Goal: Task Accomplishment & Management: Manage account settings

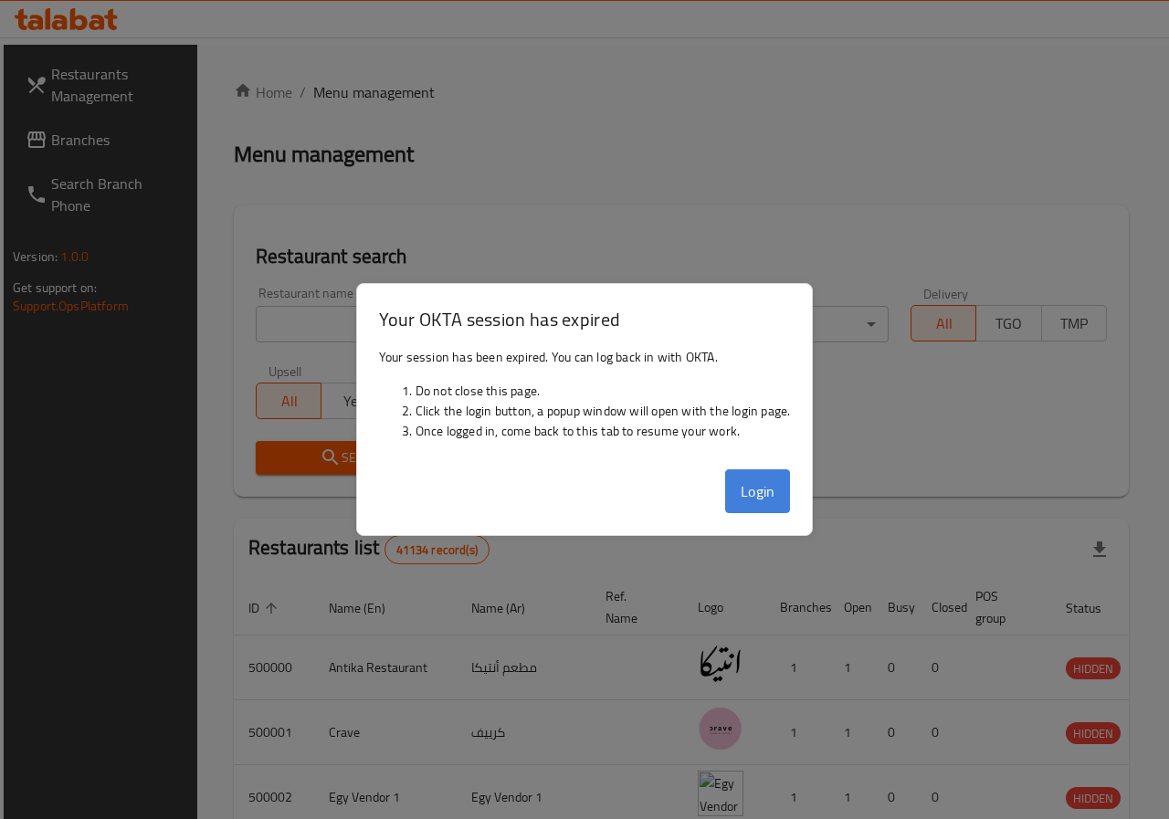
click at [757, 486] on button "Login" at bounding box center [758, 491] width 66 height 44
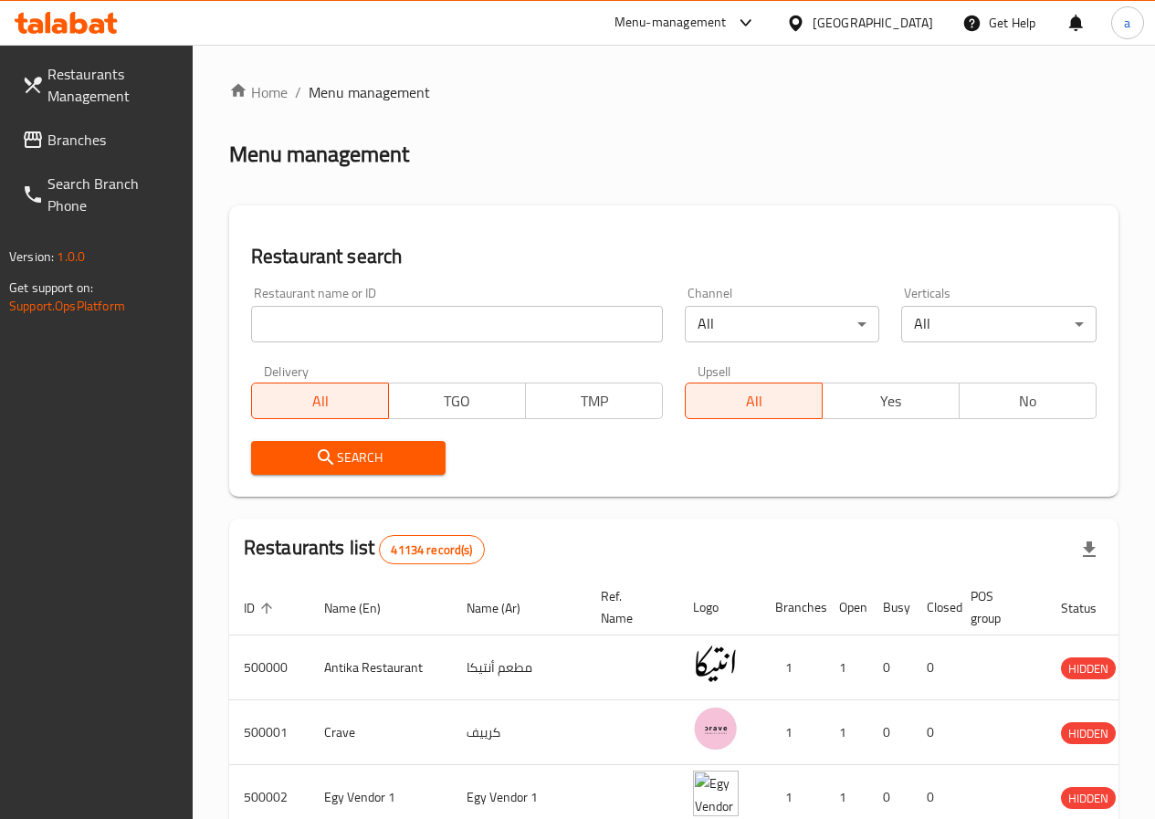
click at [65, 138] on span "Branches" at bounding box center [112, 140] width 131 height 22
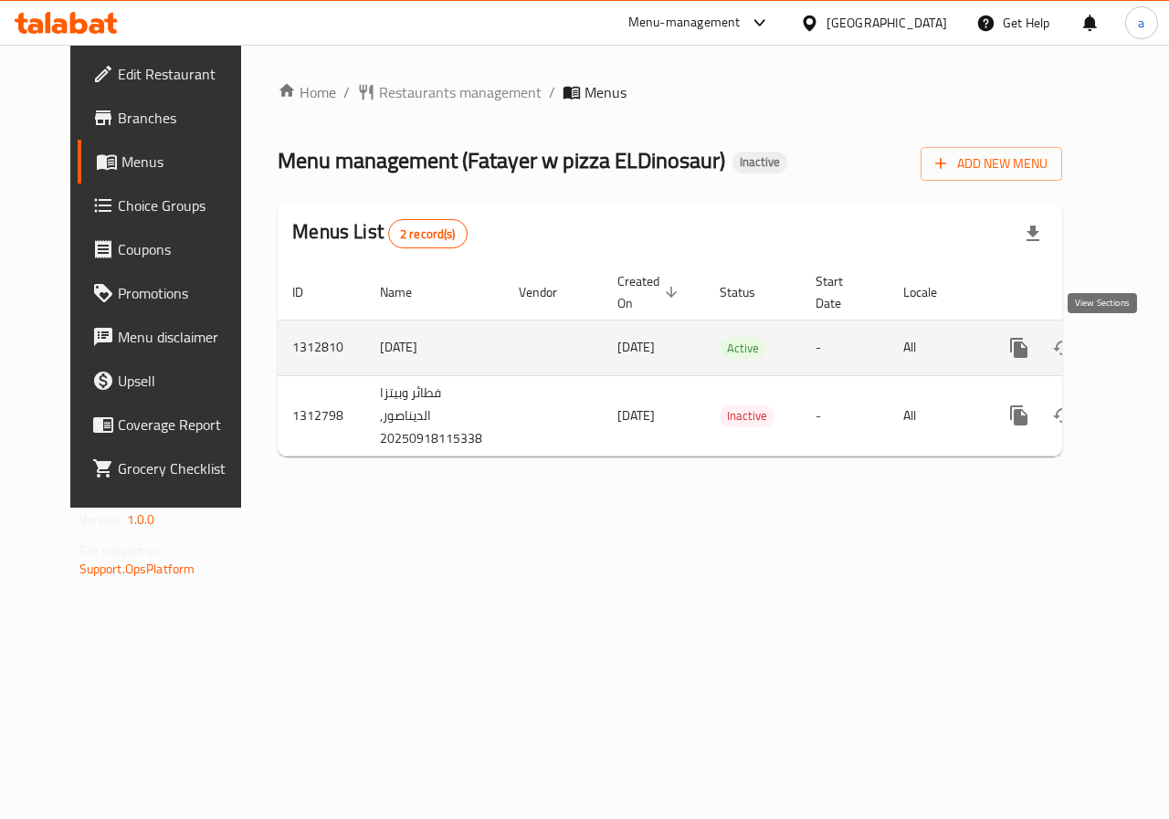
click at [1140, 355] on icon "enhanced table" at bounding box center [1151, 348] width 22 height 22
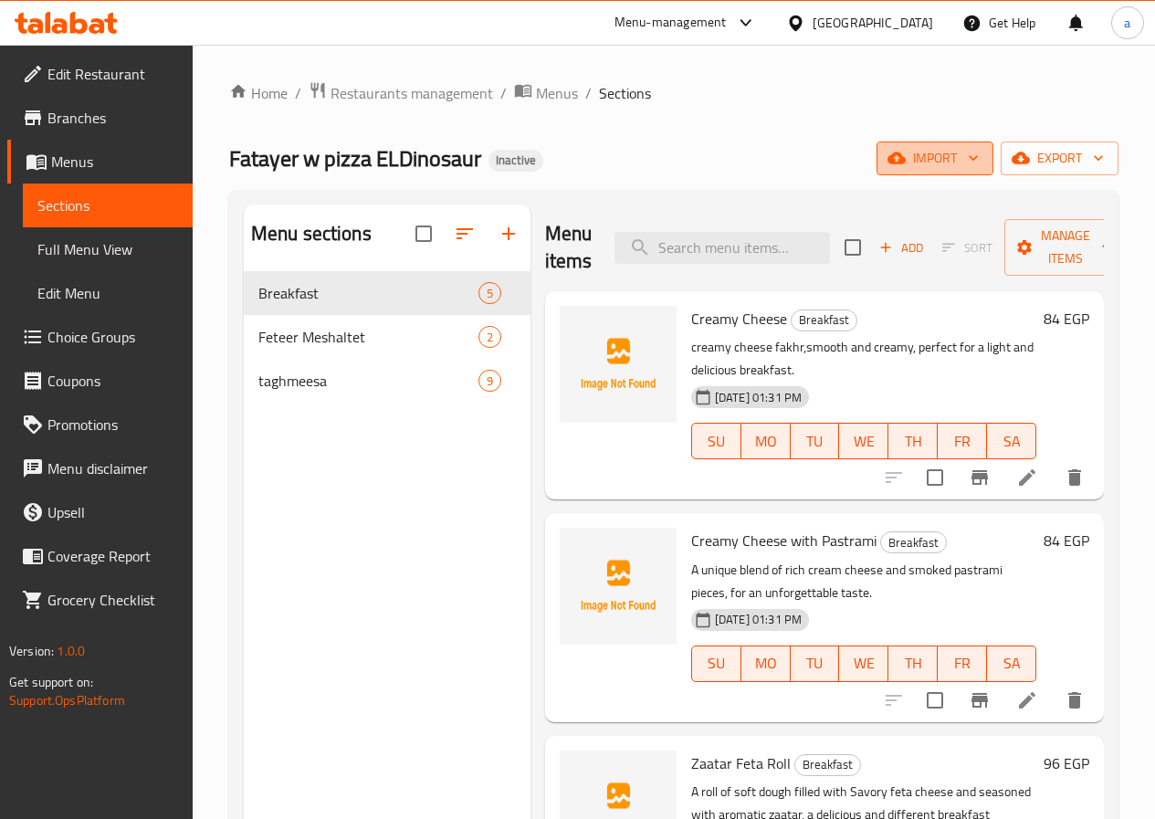
click at [958, 143] on button "import" at bounding box center [935, 159] width 117 height 34
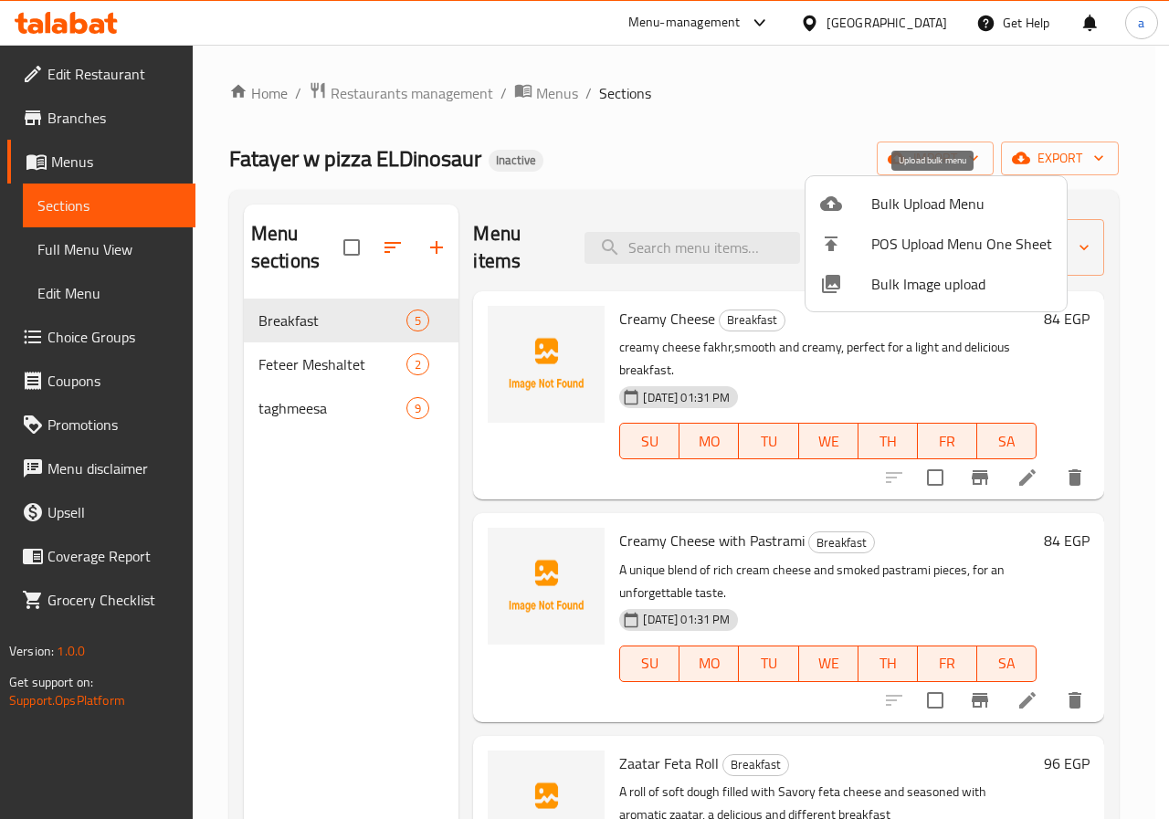
click at [896, 204] on span "Bulk Upload Menu" at bounding box center [961, 204] width 181 height 22
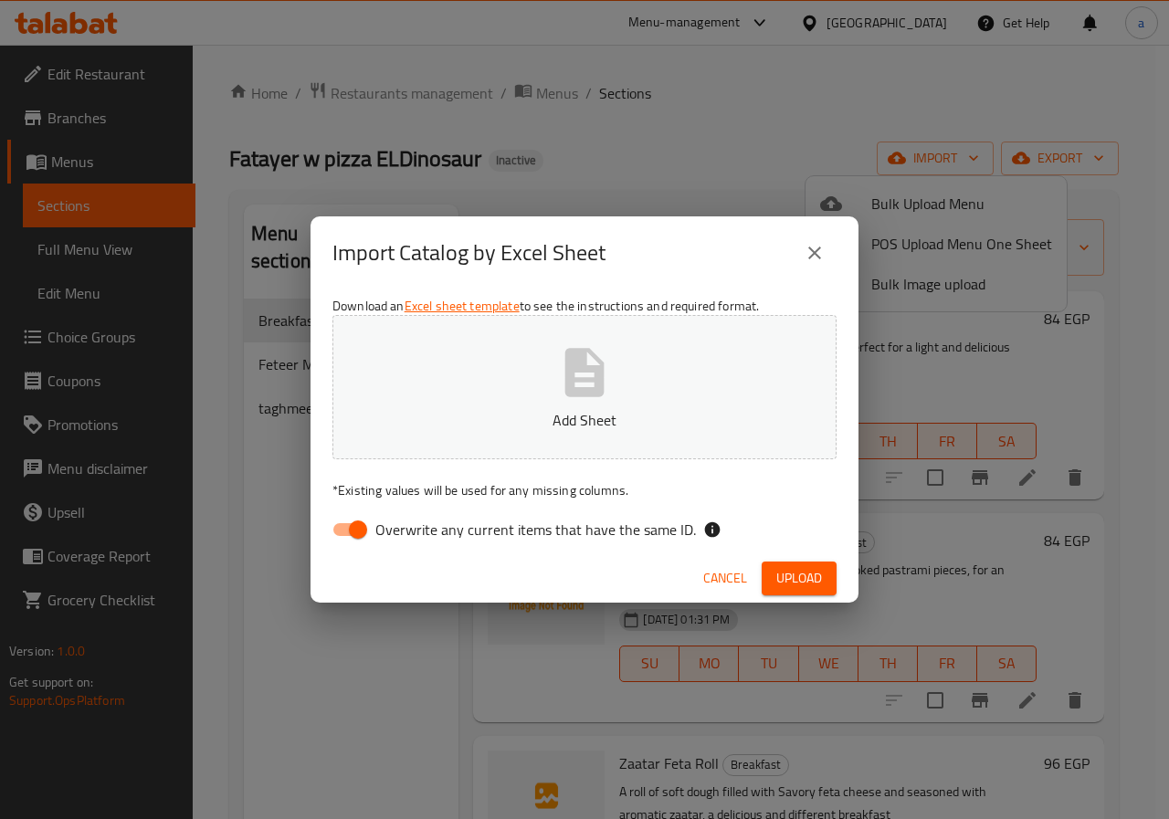
click at [618, 386] on button "Add Sheet" at bounding box center [584, 387] width 504 height 144
click at [419, 533] on span "Overwrite any current items that have the same ID." at bounding box center [535, 530] width 321 height 22
click at [410, 533] on input "Overwrite any current items that have the same ID." at bounding box center [358, 529] width 104 height 35
checkbox input "false"
click at [784, 573] on span "Upload" at bounding box center [799, 578] width 46 height 23
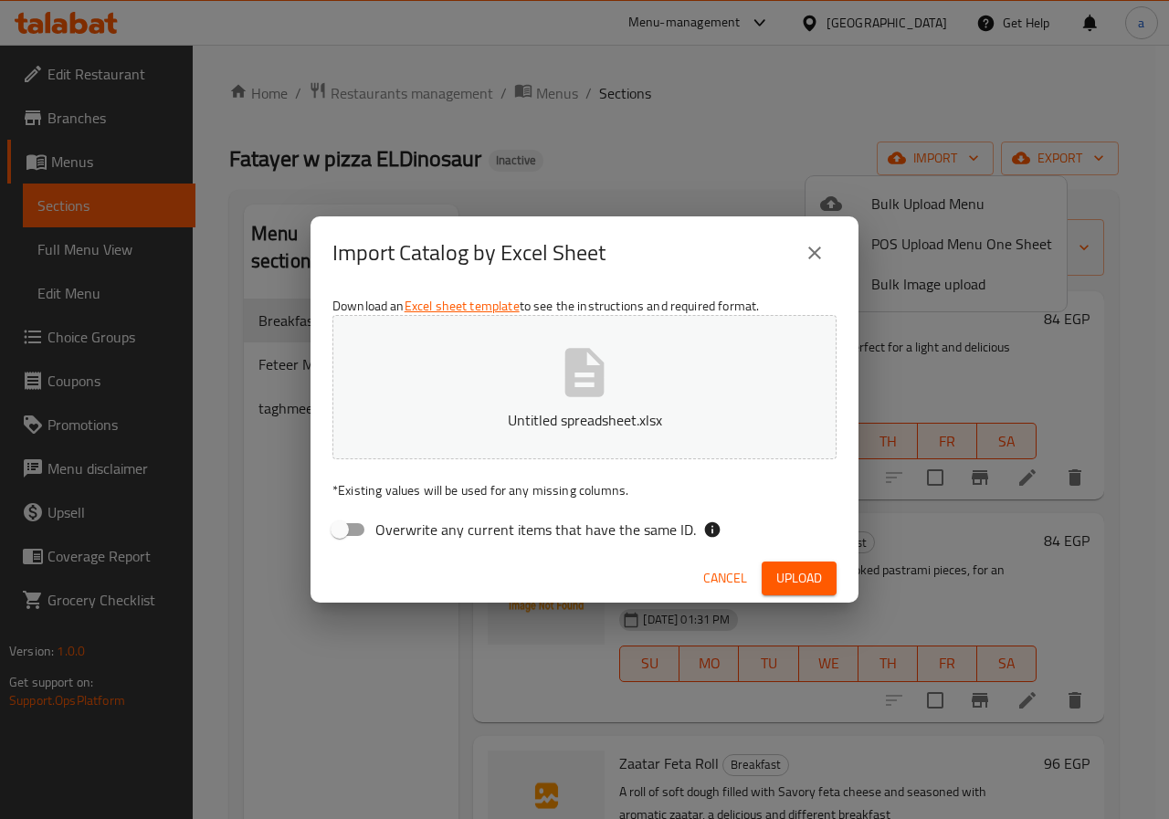
click at [602, 380] on icon "button" at bounding box center [584, 372] width 39 height 48
click at [789, 567] on span "Upload" at bounding box center [799, 578] width 46 height 23
click at [592, 414] on p "Untitled spreadsheet (1).xlsx" at bounding box center [585, 420] width 448 height 22
click at [789, 585] on span "Upload" at bounding box center [799, 578] width 46 height 23
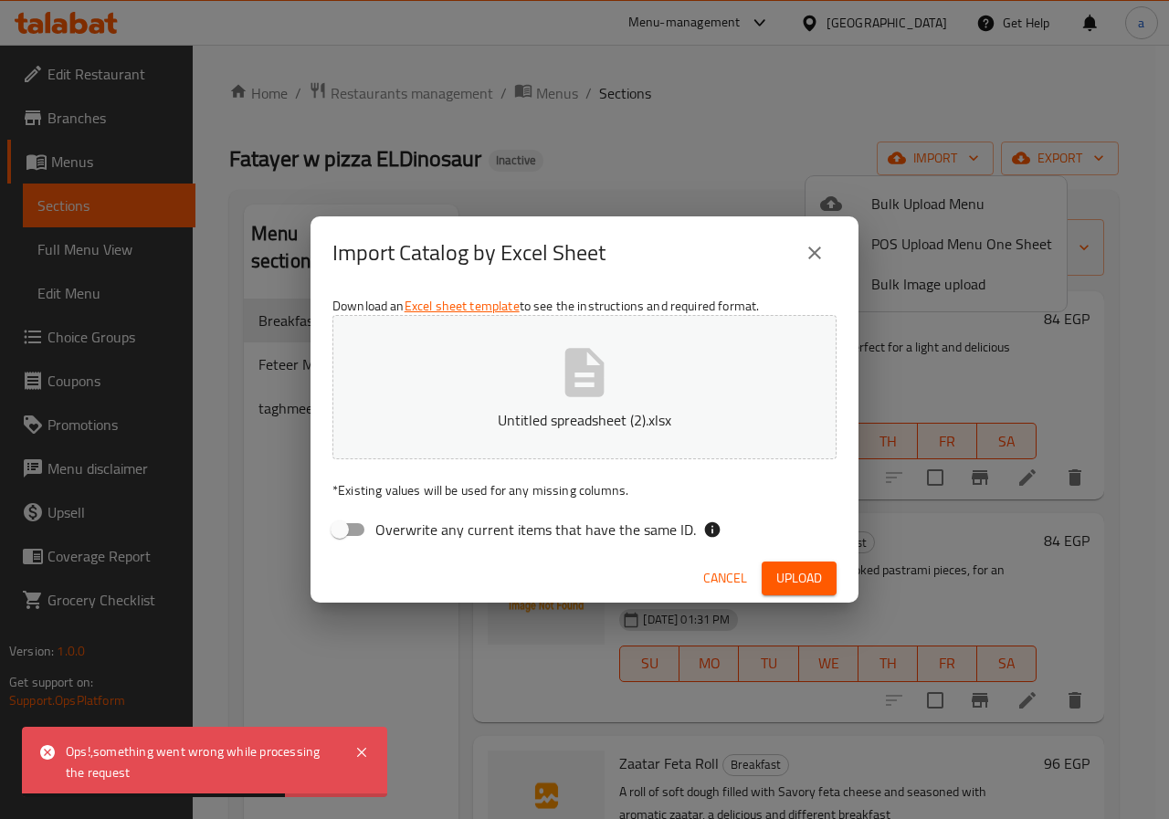
click at [824, 254] on icon "close" at bounding box center [815, 253] width 22 height 22
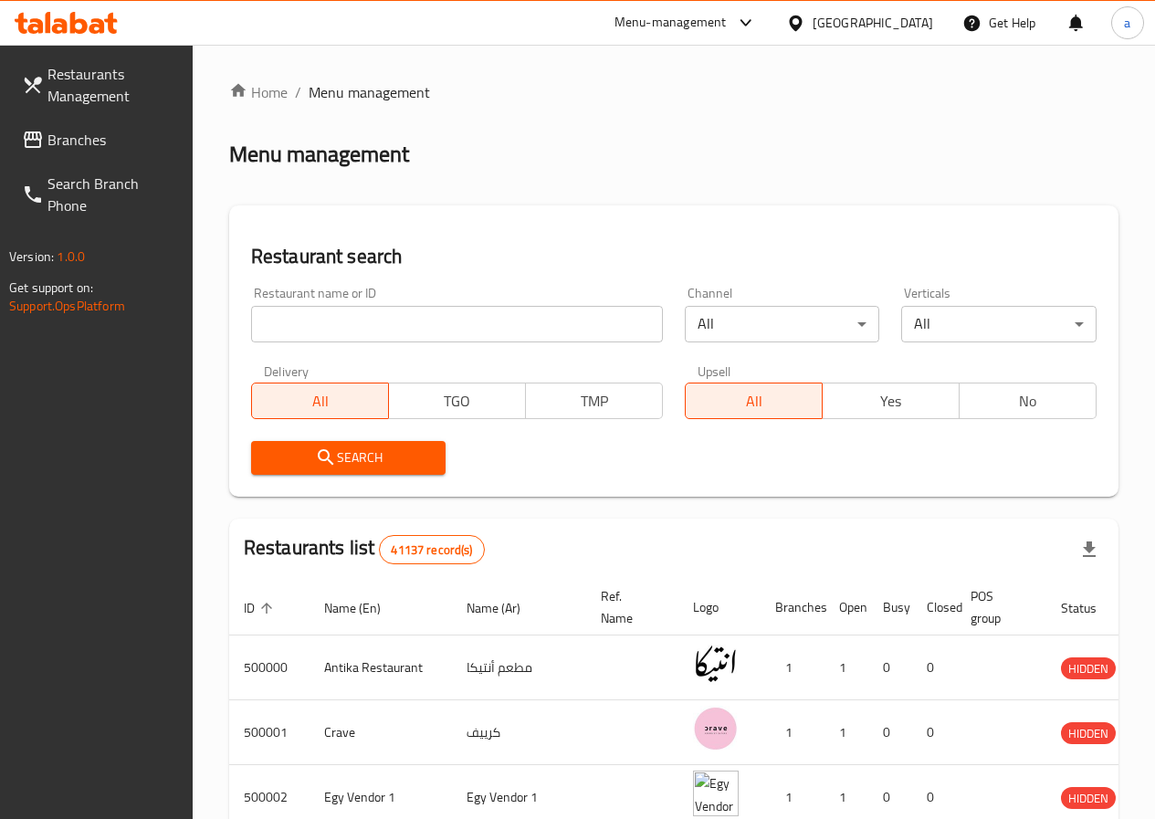
click at [47, 147] on span at bounding box center [35, 140] width 26 height 22
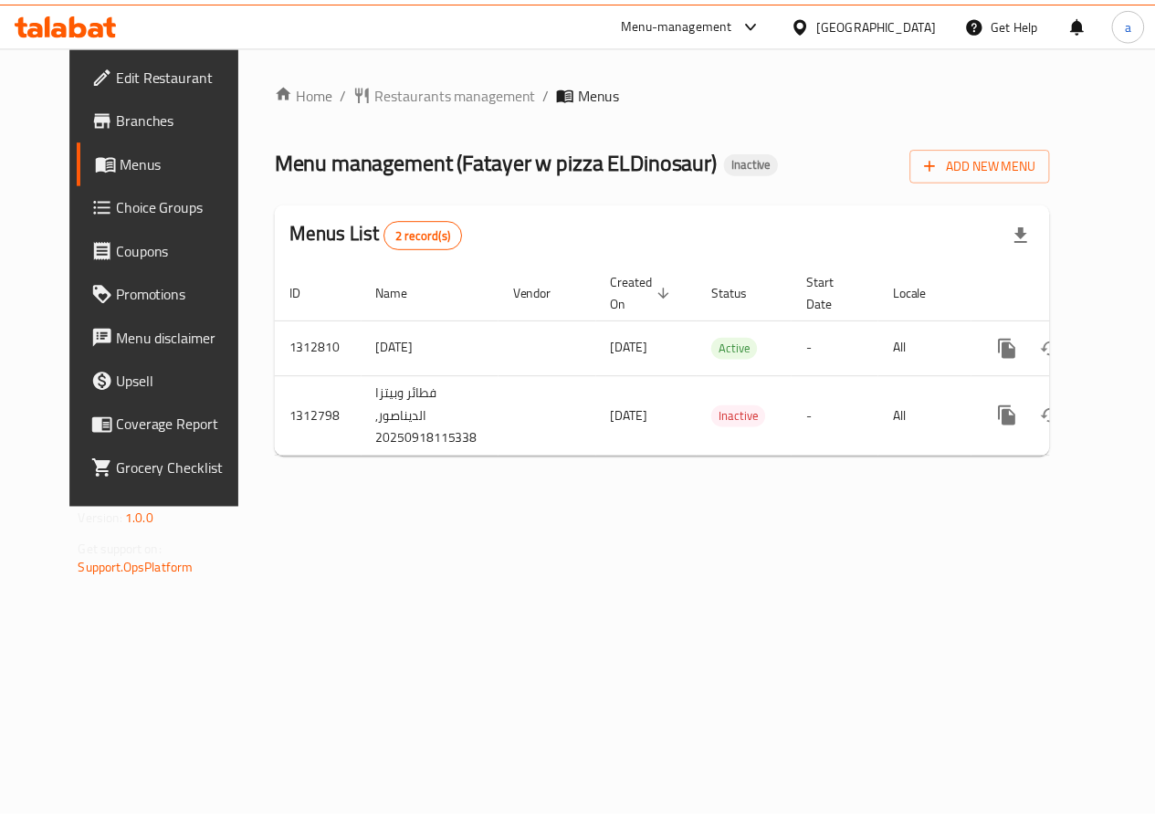
scroll to position [0, 6]
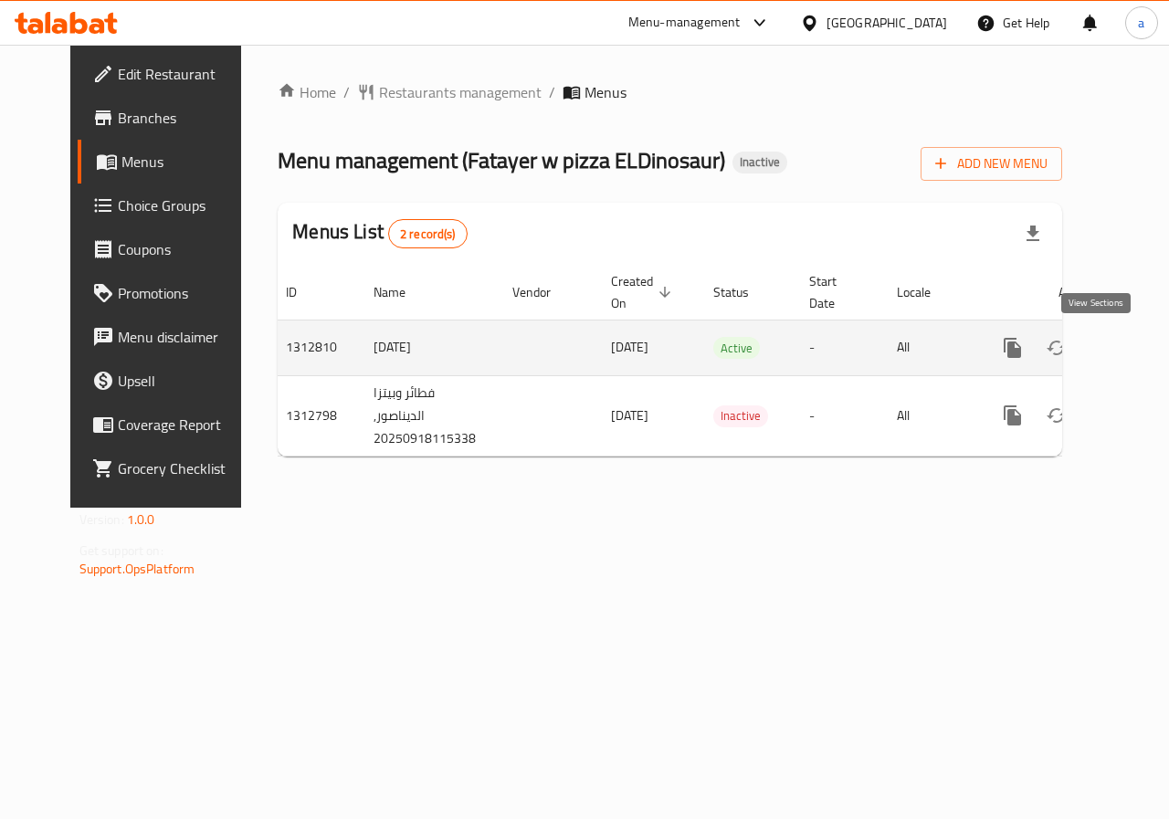
click at [1134, 342] on icon "enhanced table" at bounding box center [1145, 348] width 22 height 22
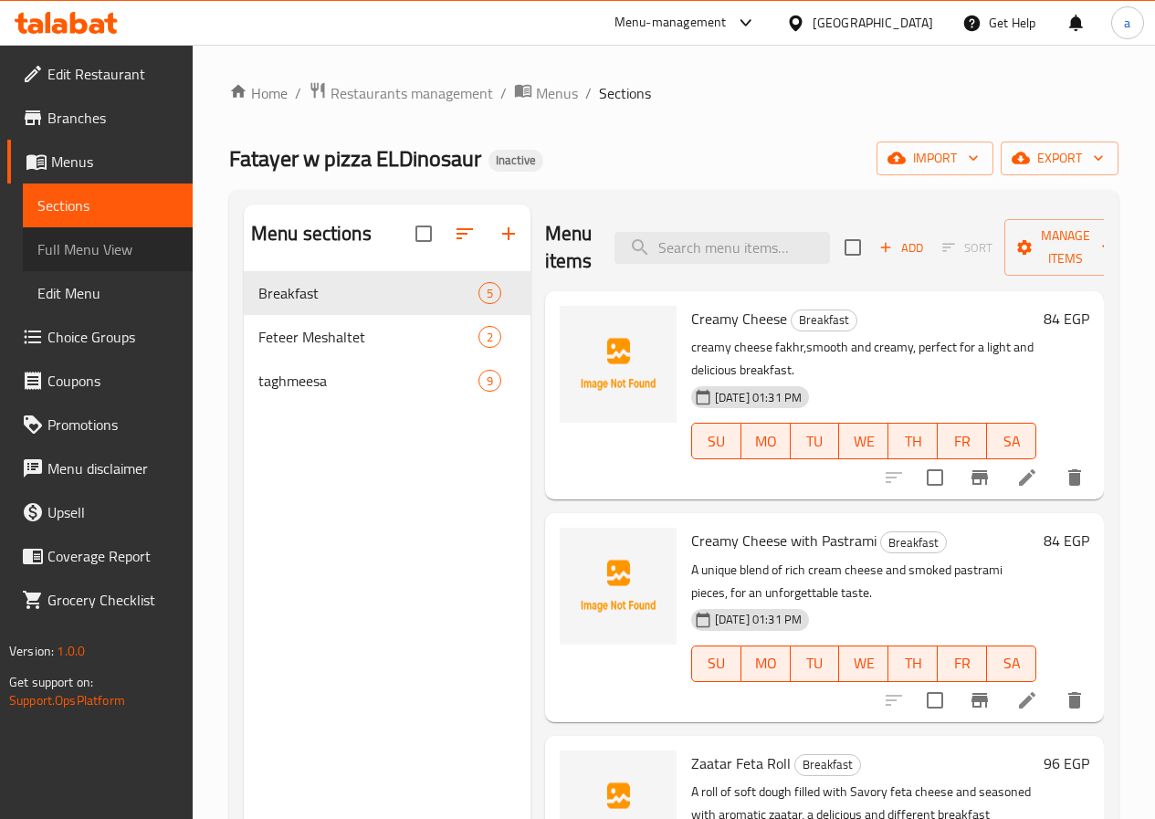
click at [93, 246] on span "Full Menu View" at bounding box center [107, 249] width 141 height 22
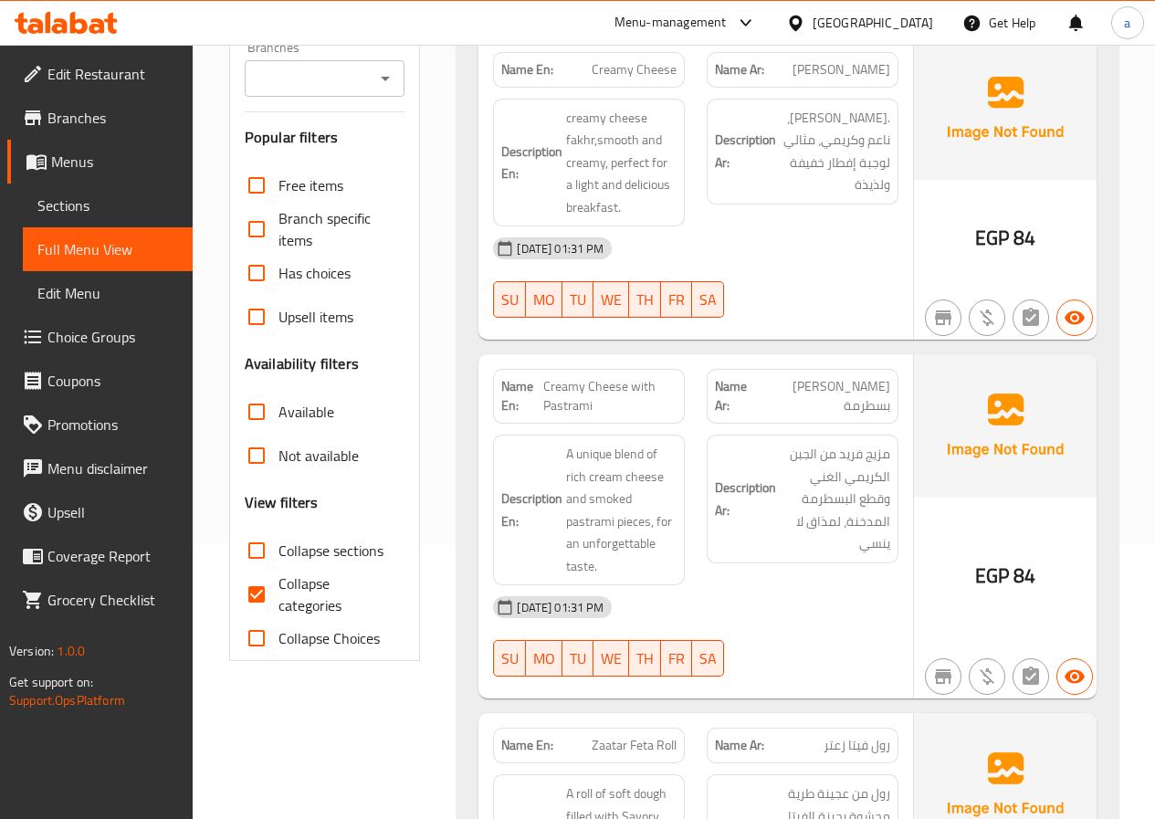
click at [300, 596] on span "Collapse categories" at bounding box center [335, 595] width 112 height 44
click at [279, 596] on input "Collapse categories" at bounding box center [257, 595] width 44 height 44
checkbox input "false"
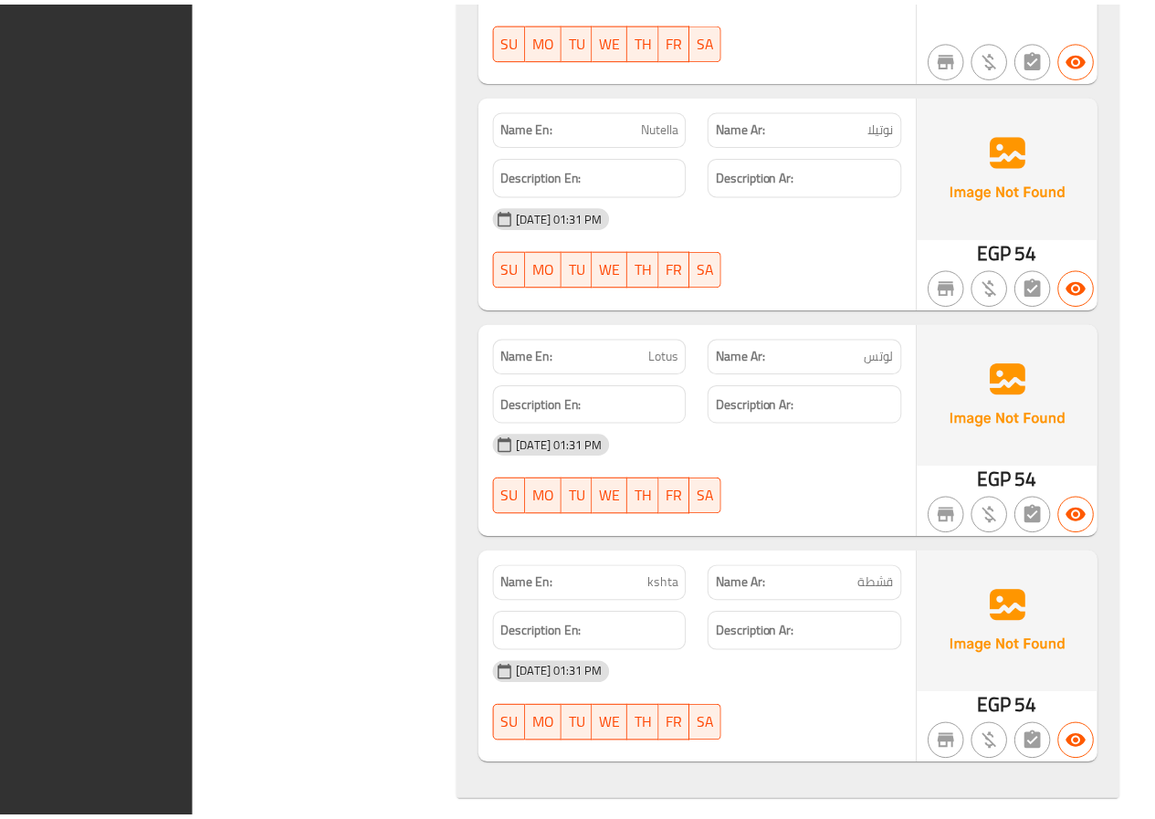
scroll to position [4474, 0]
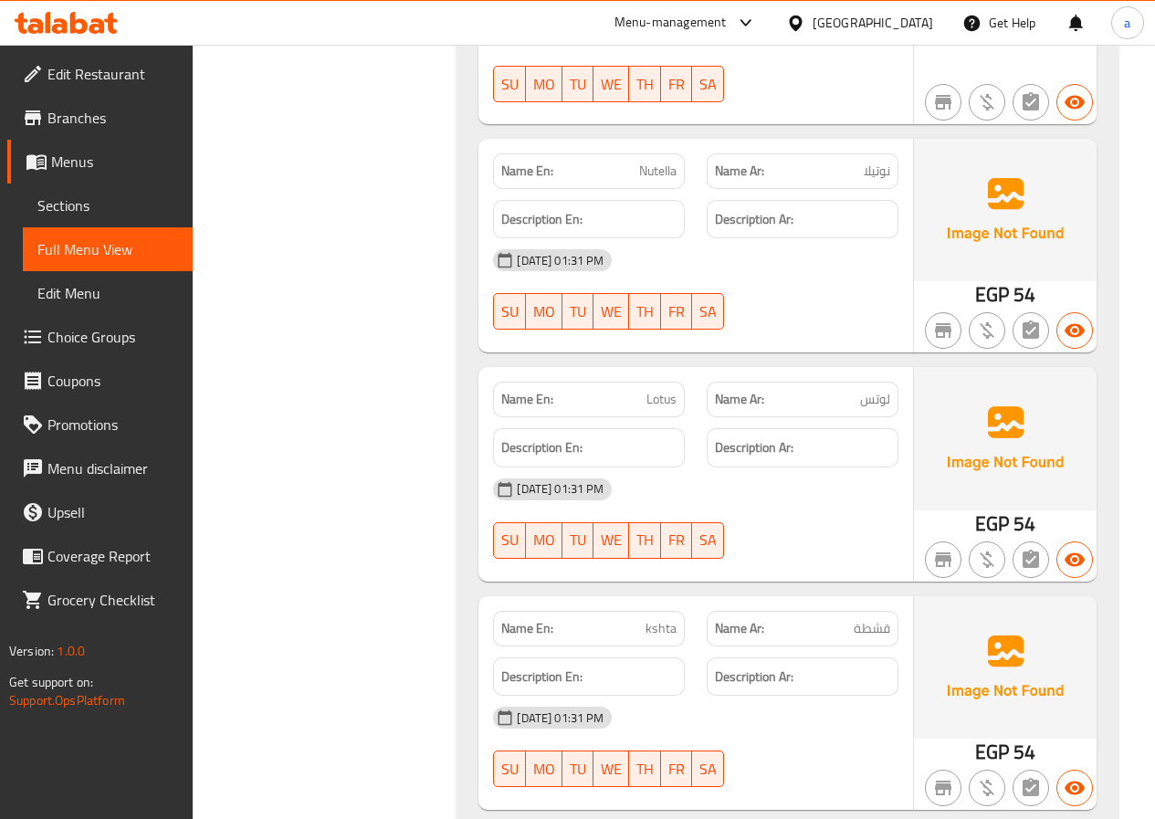
click at [64, 156] on span "Menus" at bounding box center [114, 162] width 127 height 22
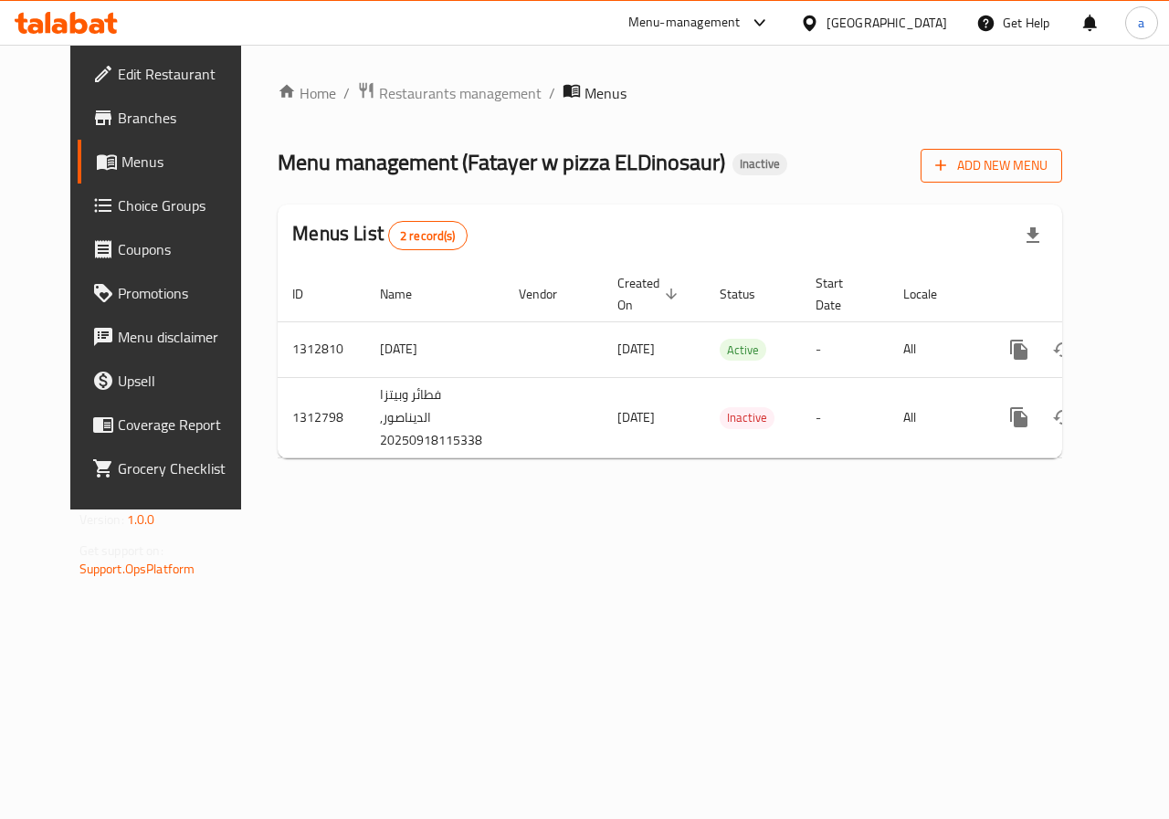
click at [1029, 169] on span "Add New Menu" at bounding box center [991, 165] width 112 height 23
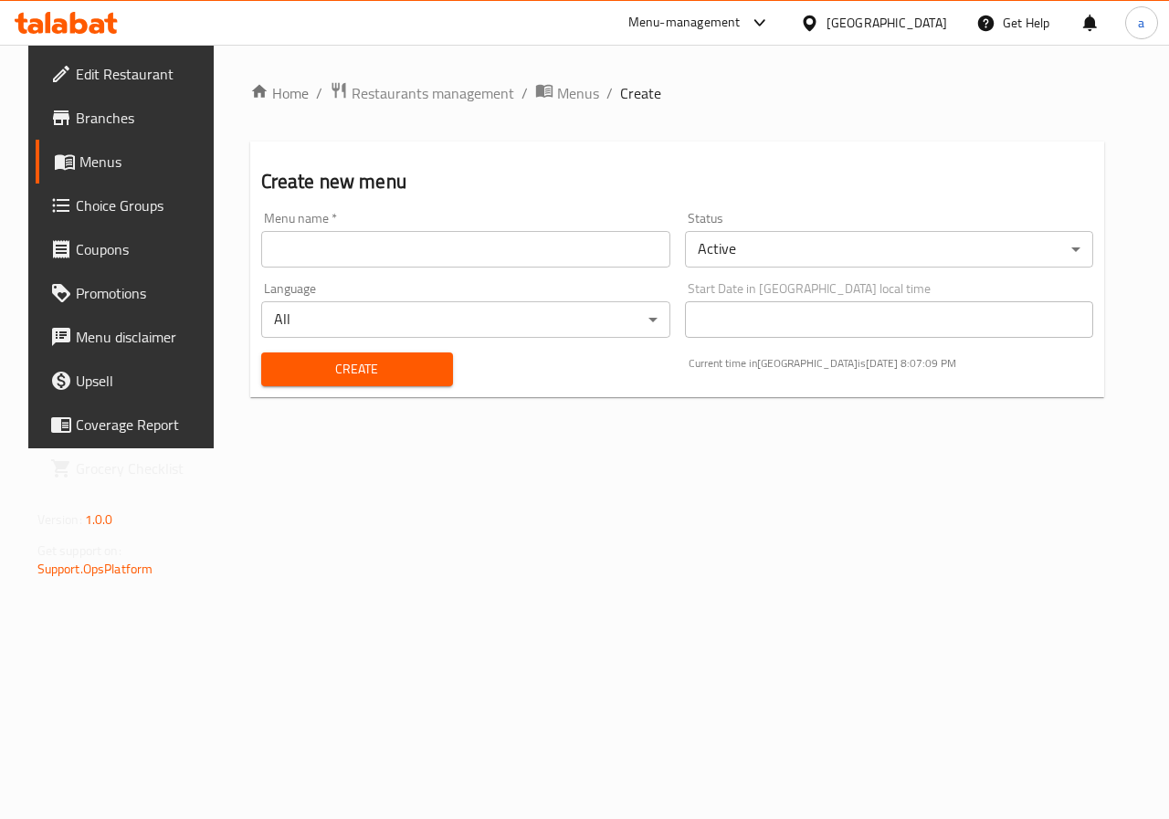
click at [459, 233] on input "text" at bounding box center [465, 249] width 409 height 37
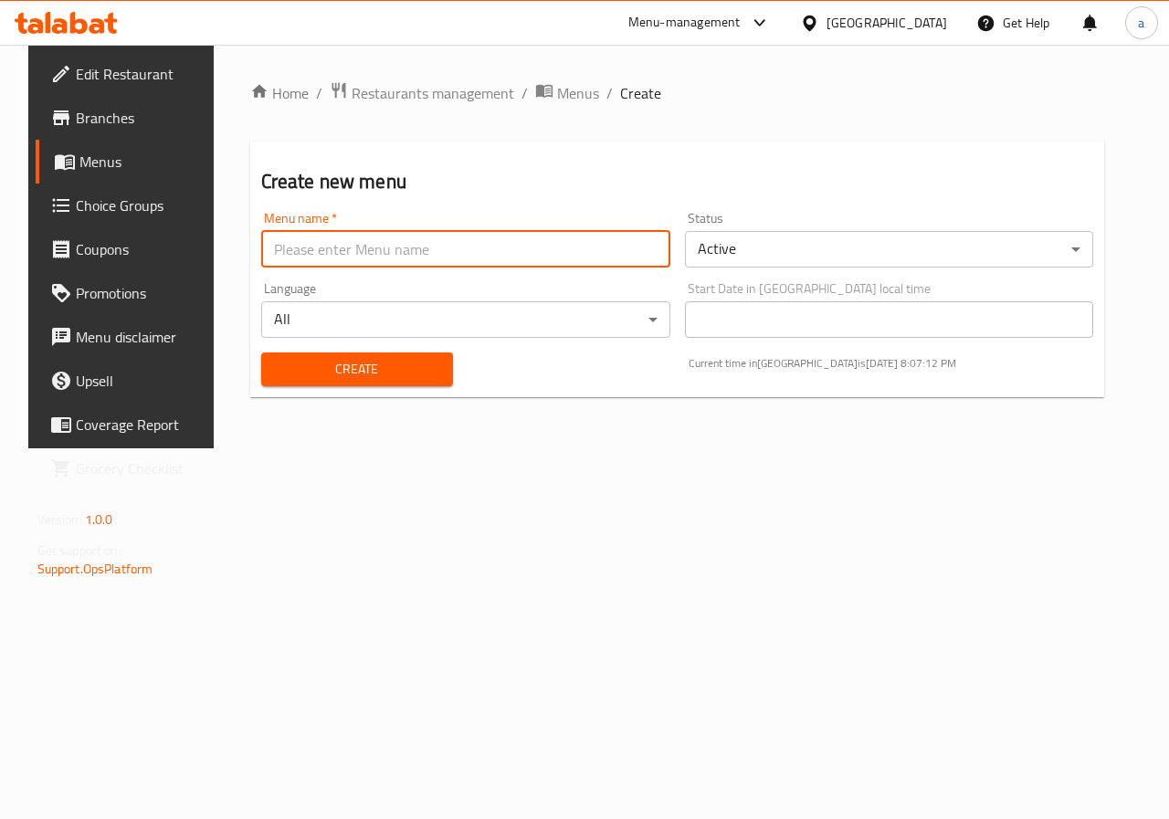
type input "JAJA"
click at [535, 84] on icon "breadcrumb" at bounding box center [544, 90] width 18 height 18
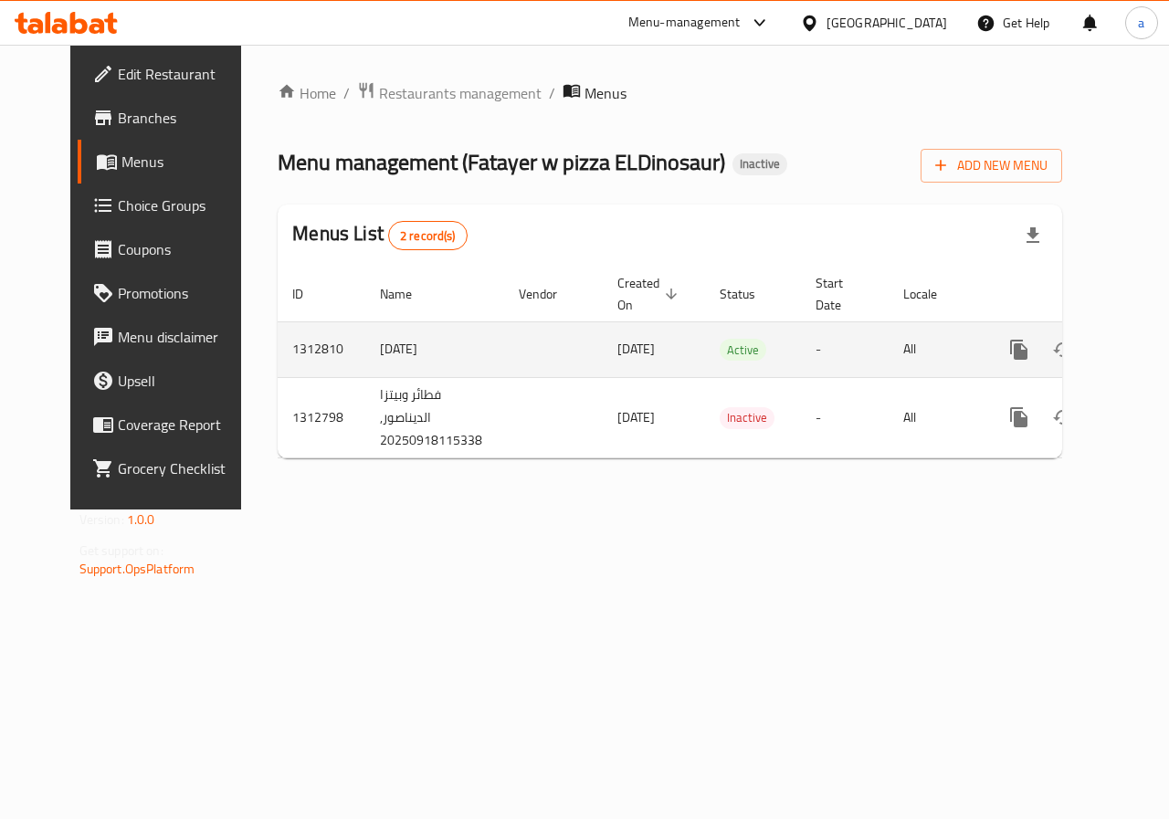
click at [1085, 334] on div "enhanced table" at bounding box center [1084, 350] width 175 height 44
click at [1129, 337] on link "enhanced table" at bounding box center [1151, 350] width 44 height 44
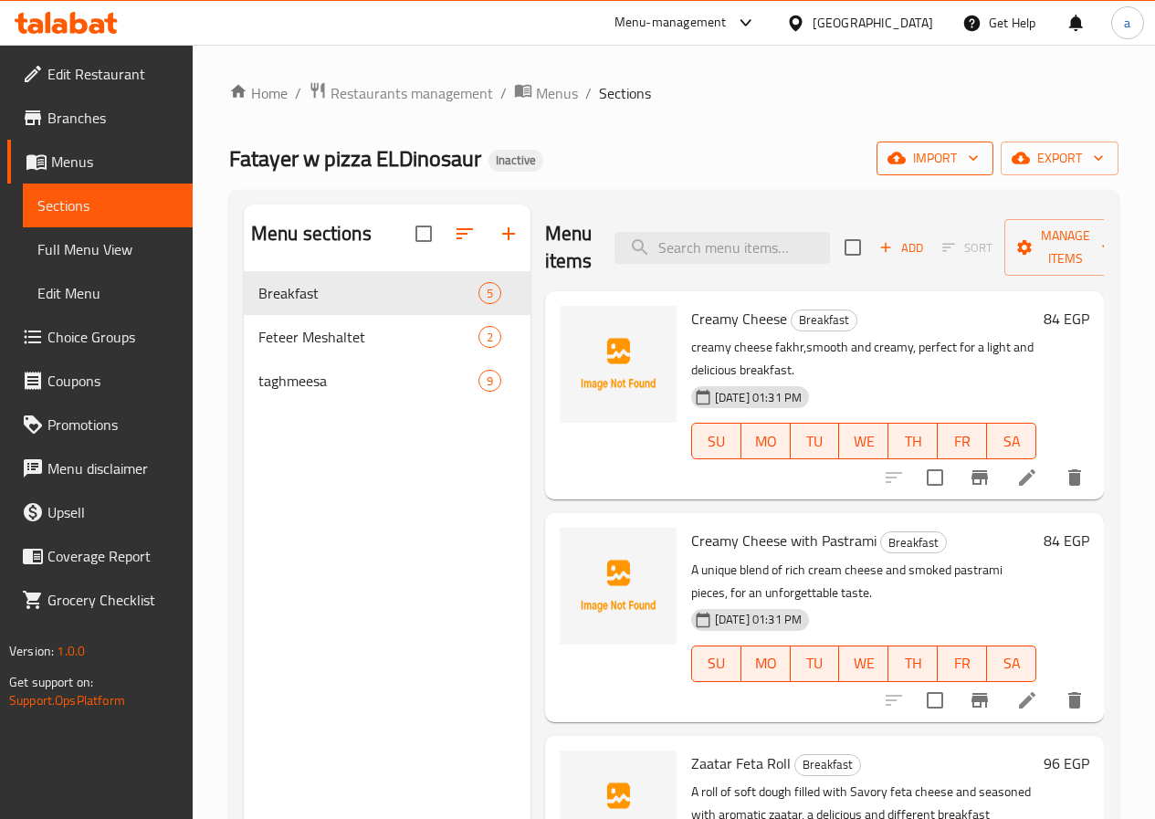
click at [956, 162] on span "import" at bounding box center [935, 158] width 88 height 23
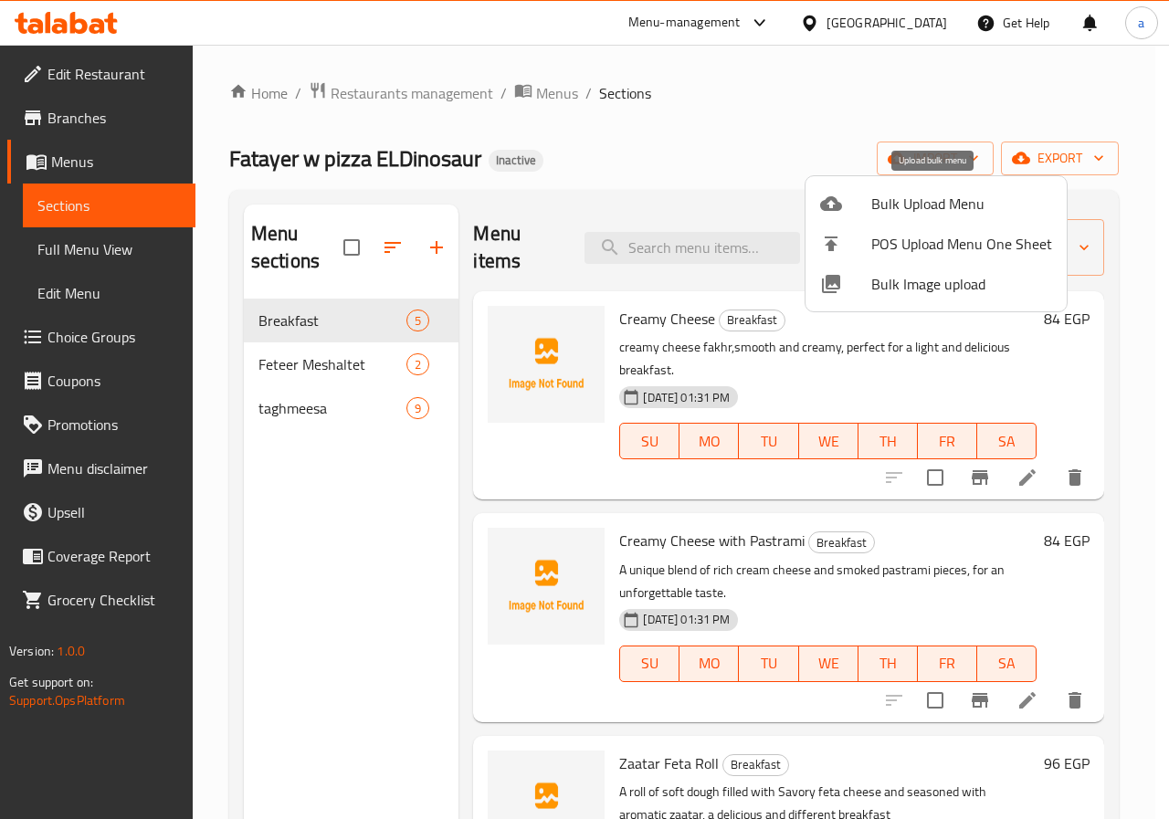
click at [909, 205] on span "Bulk Upload Menu" at bounding box center [961, 204] width 181 height 22
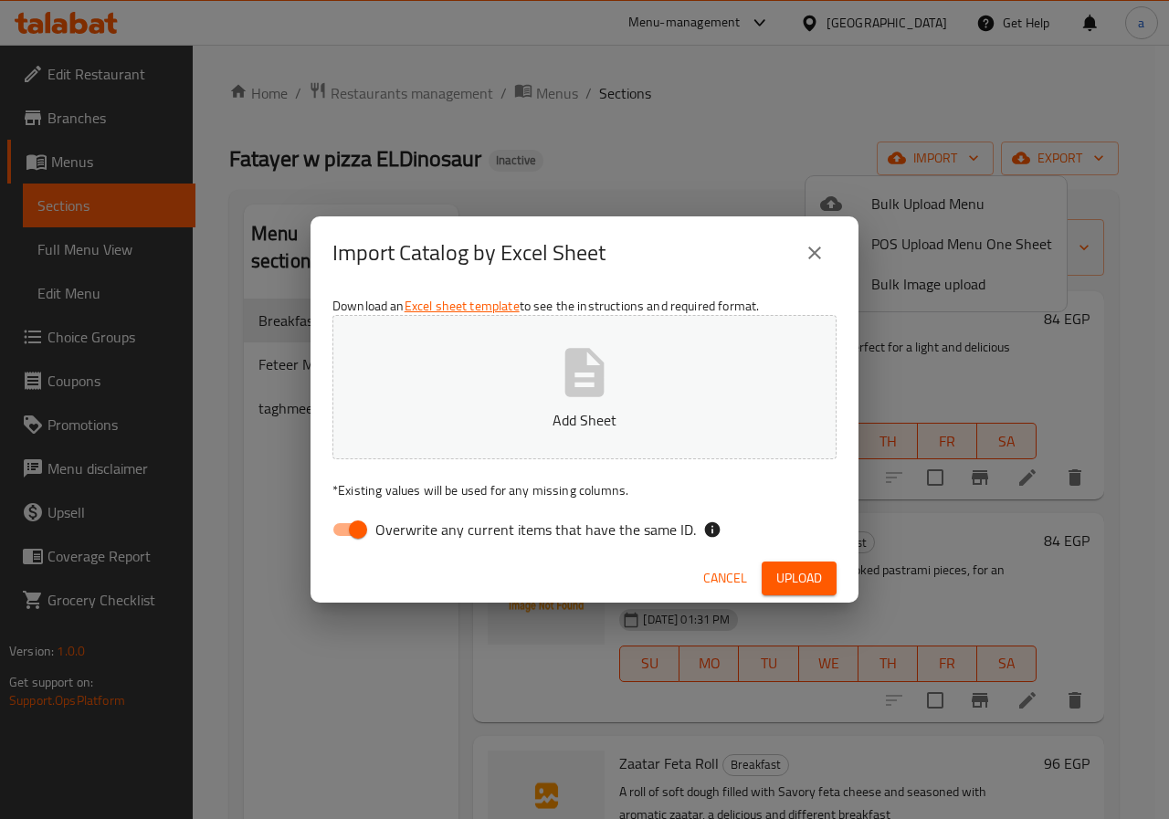
click at [543, 405] on button "Add Sheet" at bounding box center [584, 387] width 504 height 144
click at [376, 539] on span "Overwrite any current items that have the same ID." at bounding box center [535, 530] width 321 height 22
click at [376, 539] on input "Overwrite any current items that have the same ID." at bounding box center [358, 529] width 104 height 35
checkbox input "false"
click at [810, 582] on span "Upload" at bounding box center [799, 578] width 46 height 23
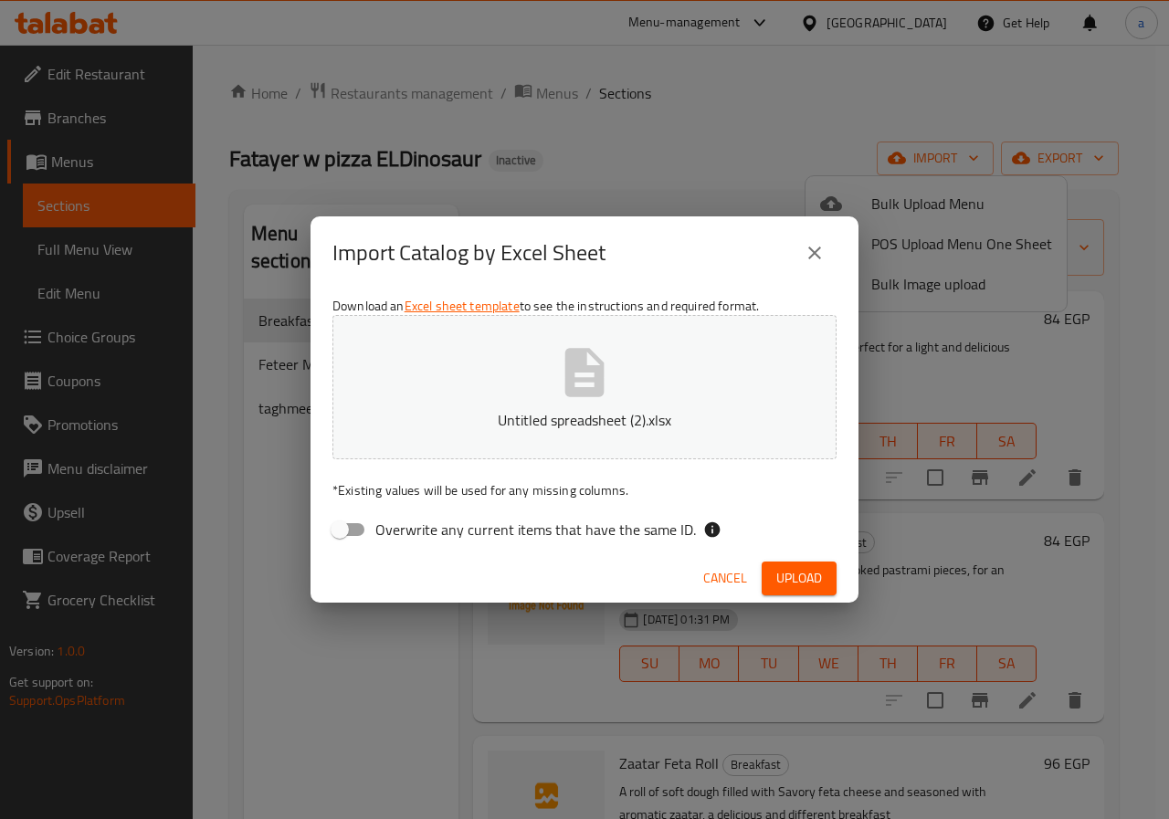
click at [777, 580] on span "Upload" at bounding box center [799, 578] width 46 height 23
click at [803, 577] on span "Upload" at bounding box center [799, 578] width 46 height 23
click at [793, 585] on span "Upload" at bounding box center [799, 578] width 46 height 23
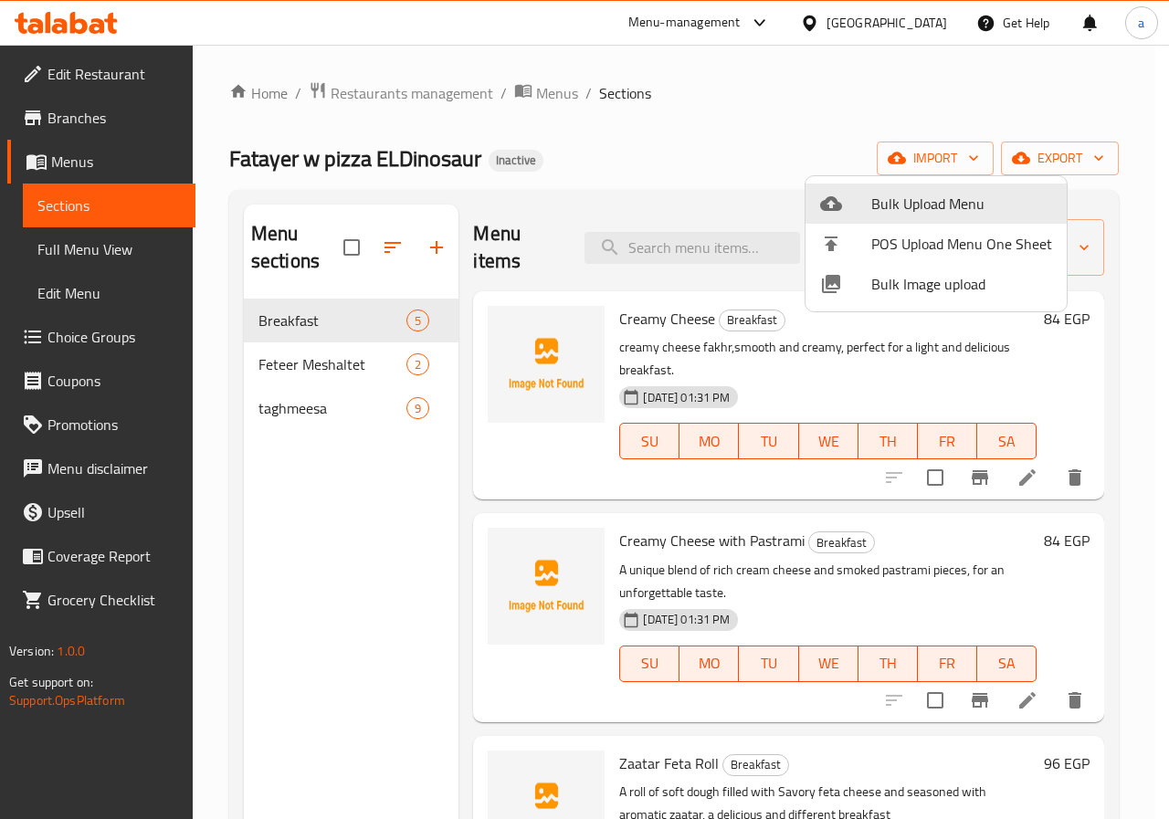
click at [641, 140] on div at bounding box center [584, 409] width 1169 height 819
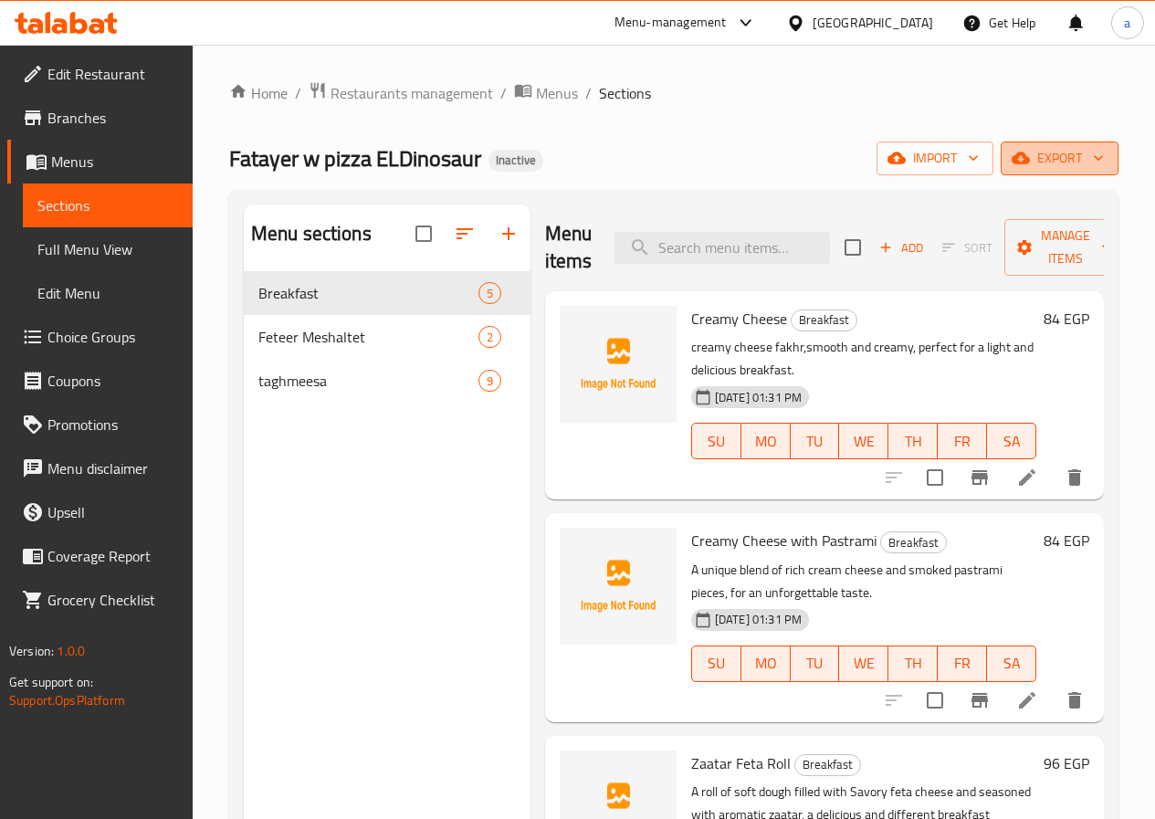
click at [1083, 153] on span "export" at bounding box center [1060, 158] width 89 height 23
click at [921, 156] on span "import" at bounding box center [935, 158] width 88 height 23
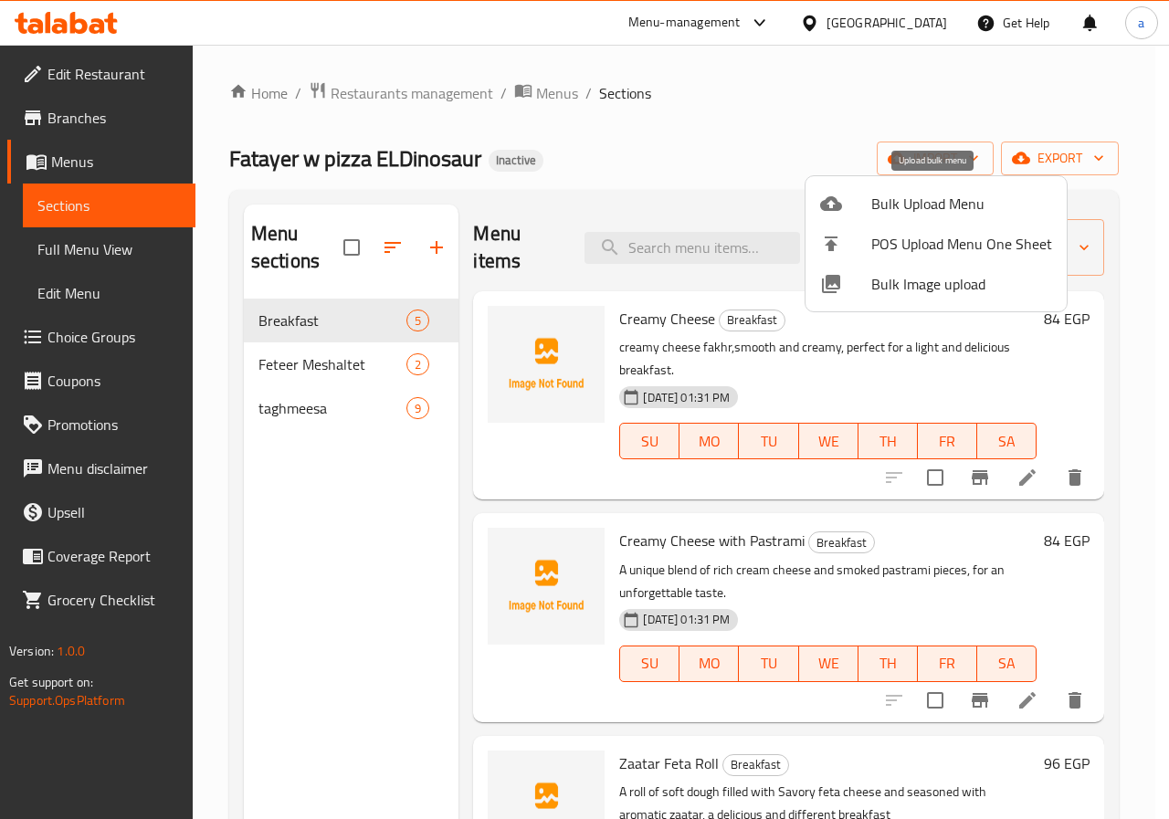
click at [903, 189] on li "Bulk Upload Menu" at bounding box center [936, 204] width 261 height 40
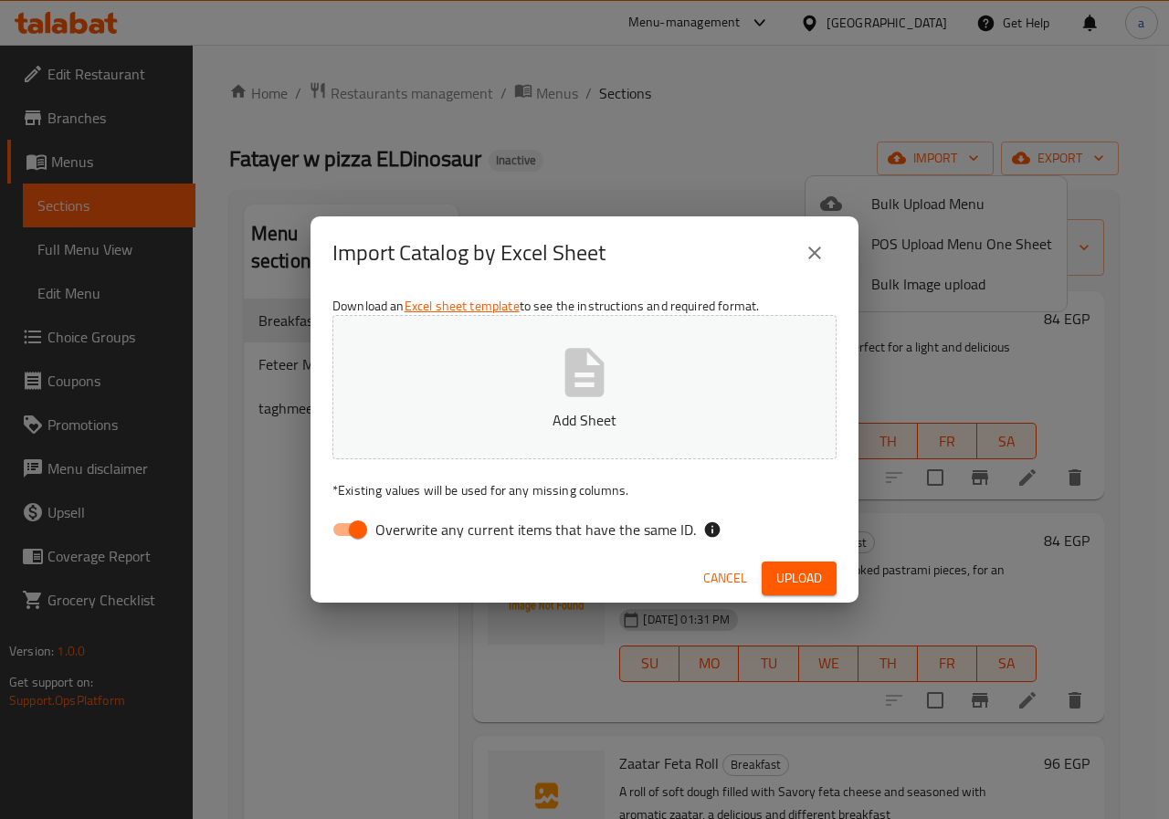
click at [525, 400] on button "Add Sheet" at bounding box center [584, 387] width 504 height 144
click at [546, 541] on span "Overwrite any current items that have the same ID." at bounding box center [535, 530] width 321 height 22
click at [410, 542] on input "Overwrite any current items that have the same ID." at bounding box center [358, 529] width 104 height 35
checkbox input "false"
click at [796, 575] on span "Upload" at bounding box center [799, 578] width 46 height 23
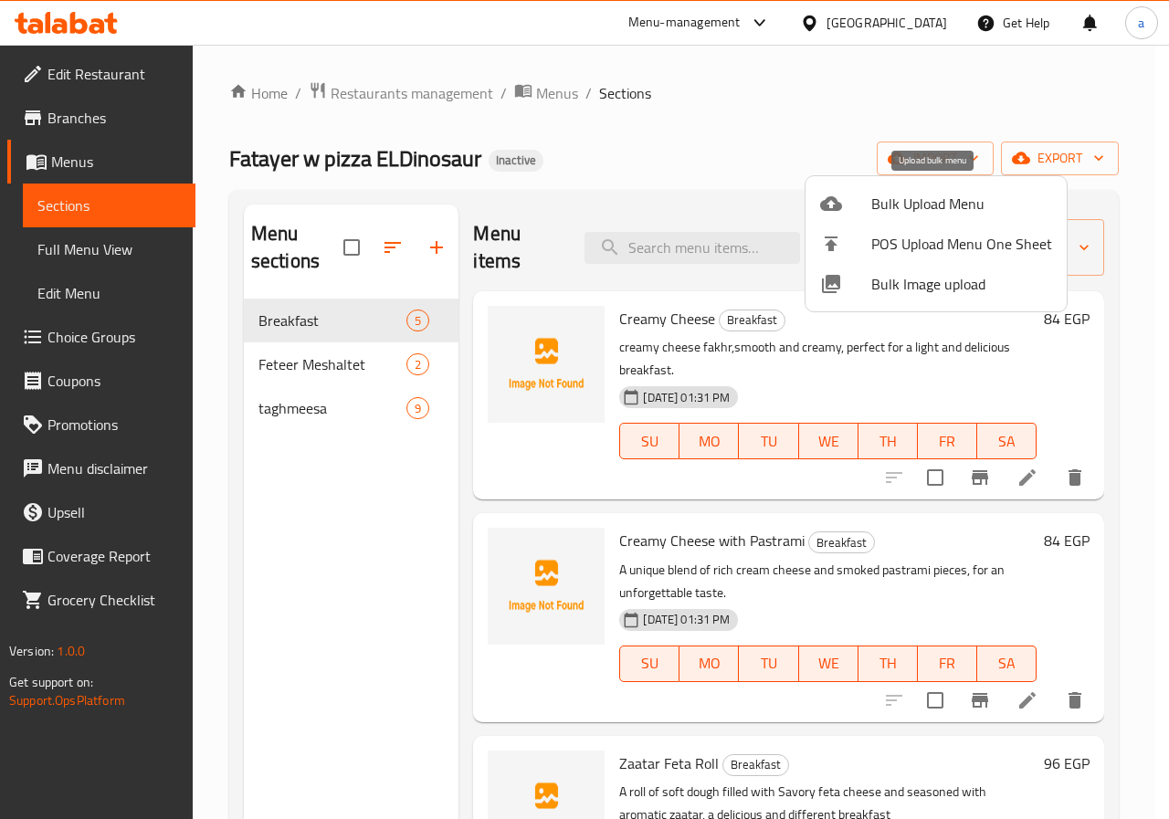
click at [919, 202] on span "Bulk Upload Menu" at bounding box center [961, 204] width 181 height 22
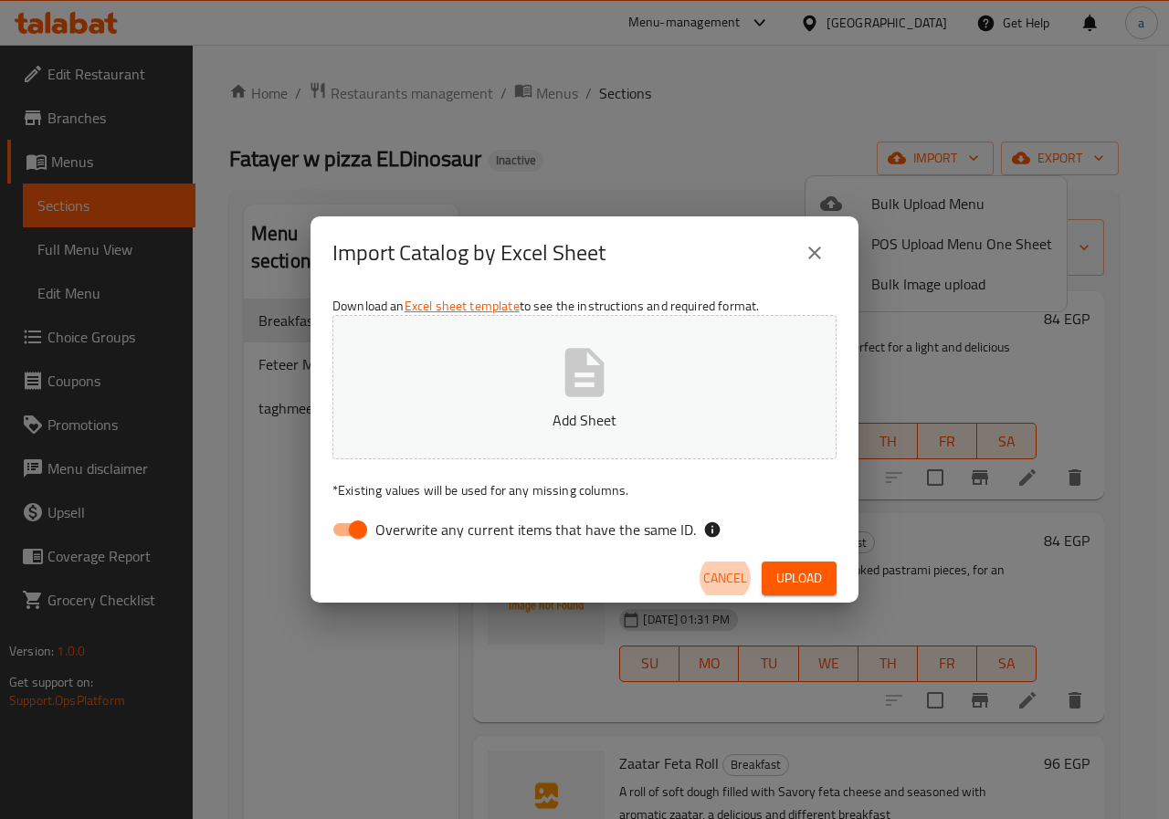
click at [617, 361] on button "Add Sheet" at bounding box center [584, 387] width 504 height 144
click at [423, 519] on span "Overwrite any current items that have the same ID." at bounding box center [535, 530] width 321 height 22
click at [410, 516] on input "Overwrite any current items that have the same ID." at bounding box center [358, 529] width 104 height 35
checkbox input "false"
click at [814, 577] on span "Upload" at bounding box center [799, 578] width 46 height 23
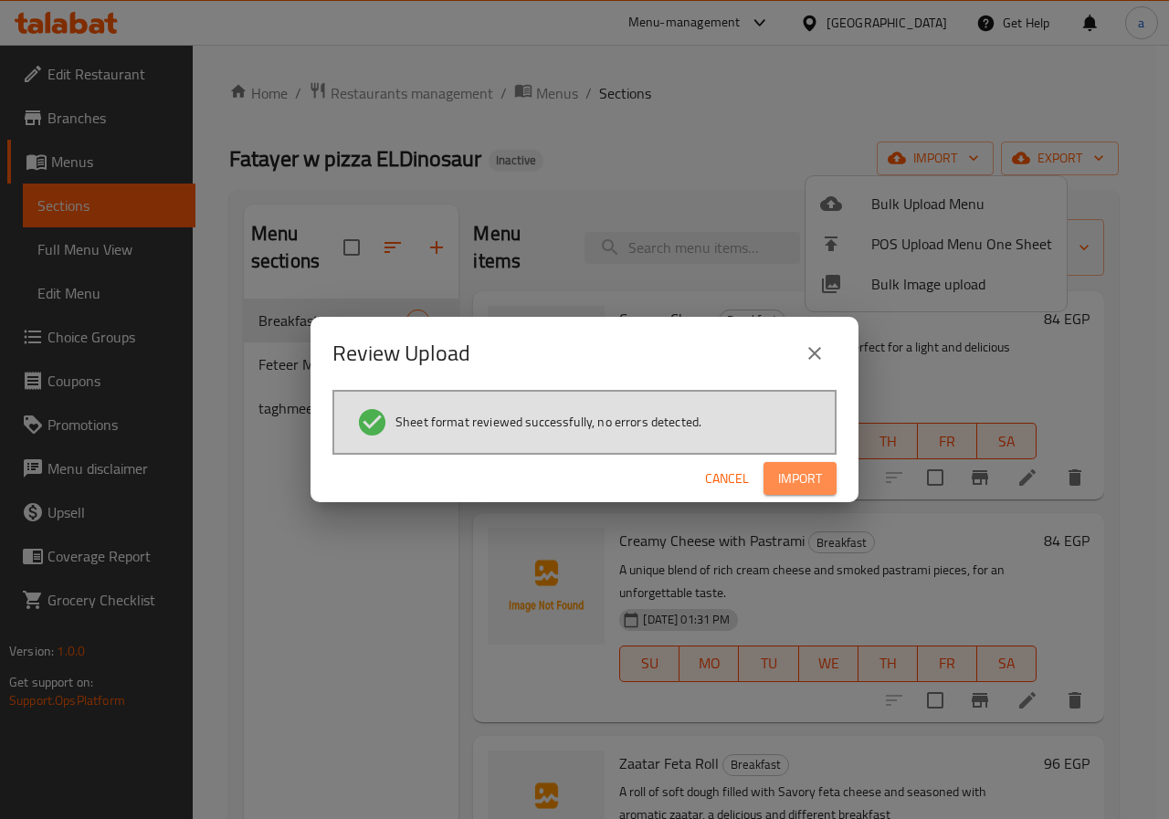
click at [807, 494] on button "Import" at bounding box center [800, 479] width 73 height 34
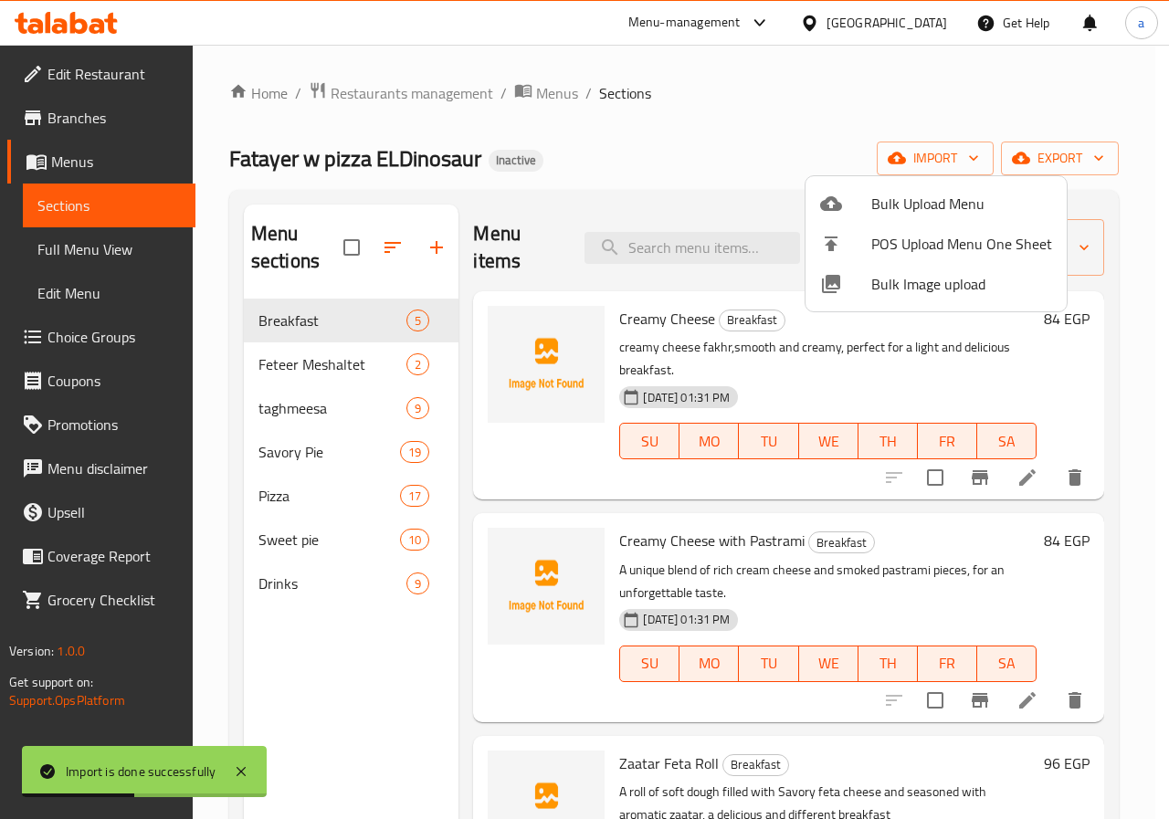
click at [377, 453] on div at bounding box center [584, 409] width 1169 height 819
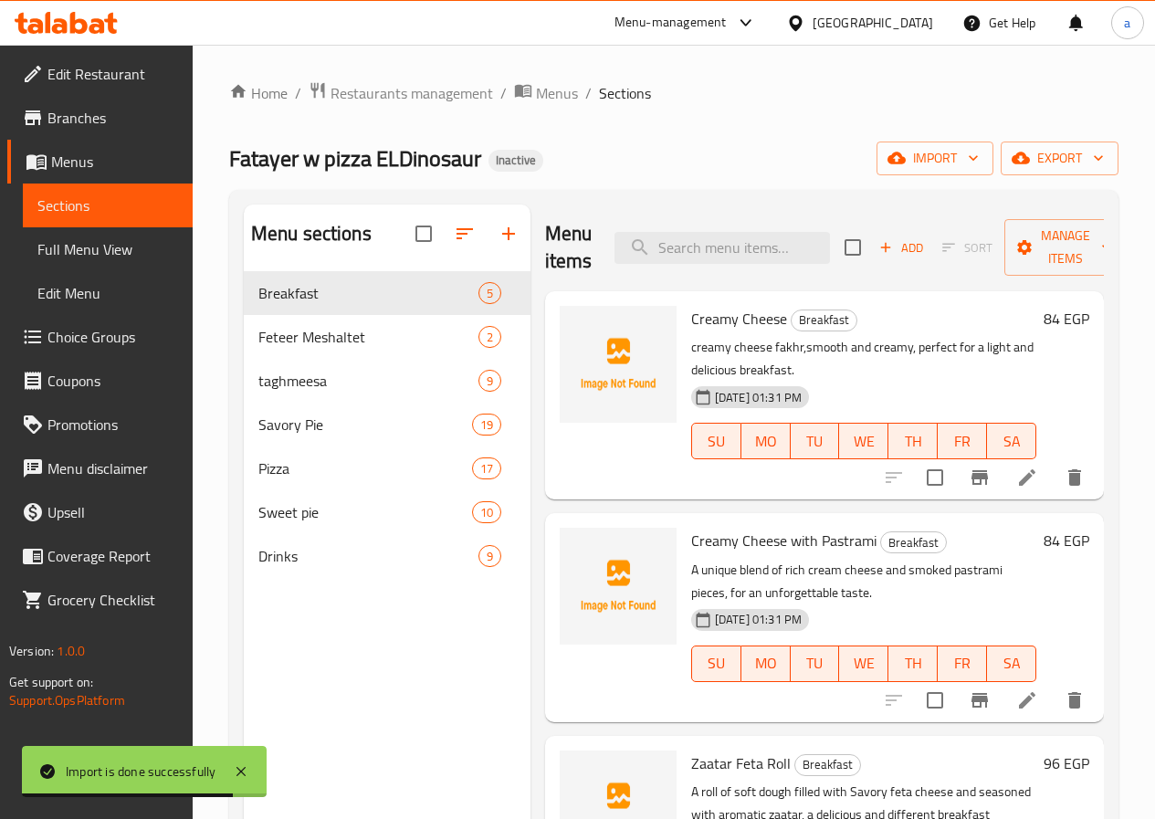
click at [84, 243] on span "Full Menu View" at bounding box center [107, 249] width 141 height 22
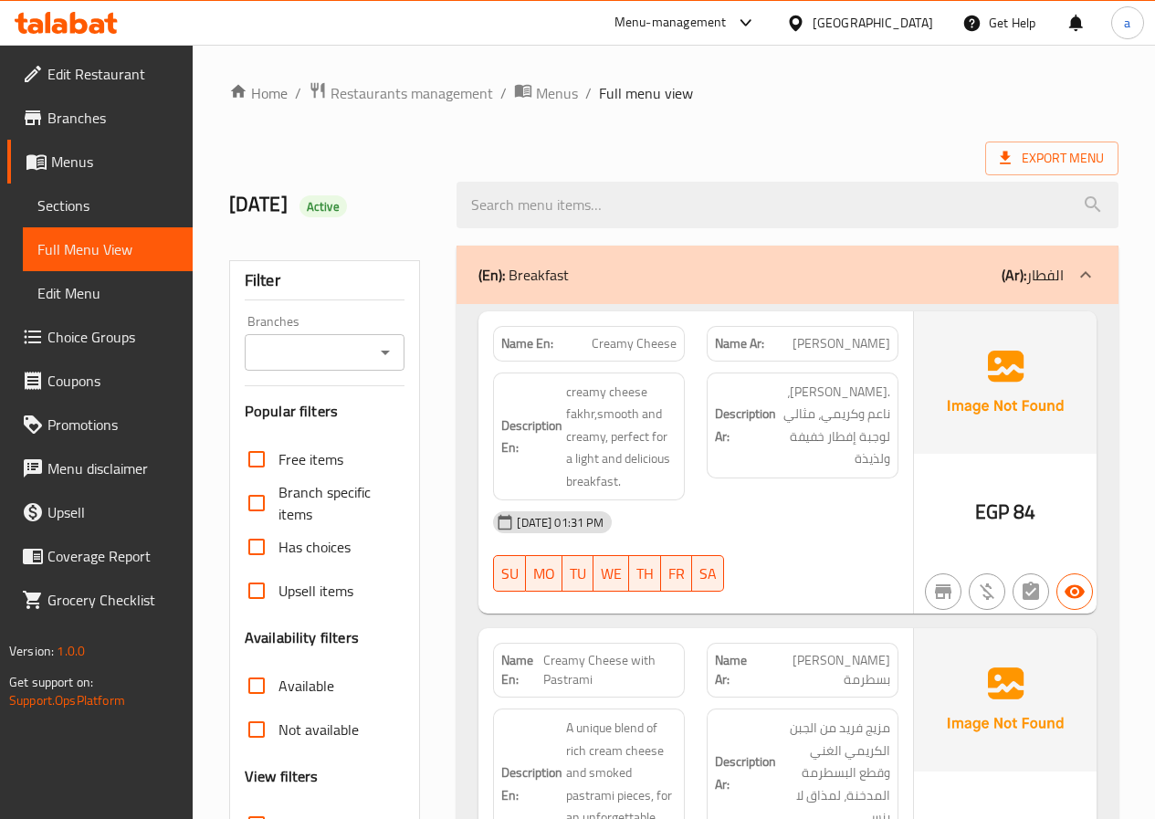
scroll to position [365, 0]
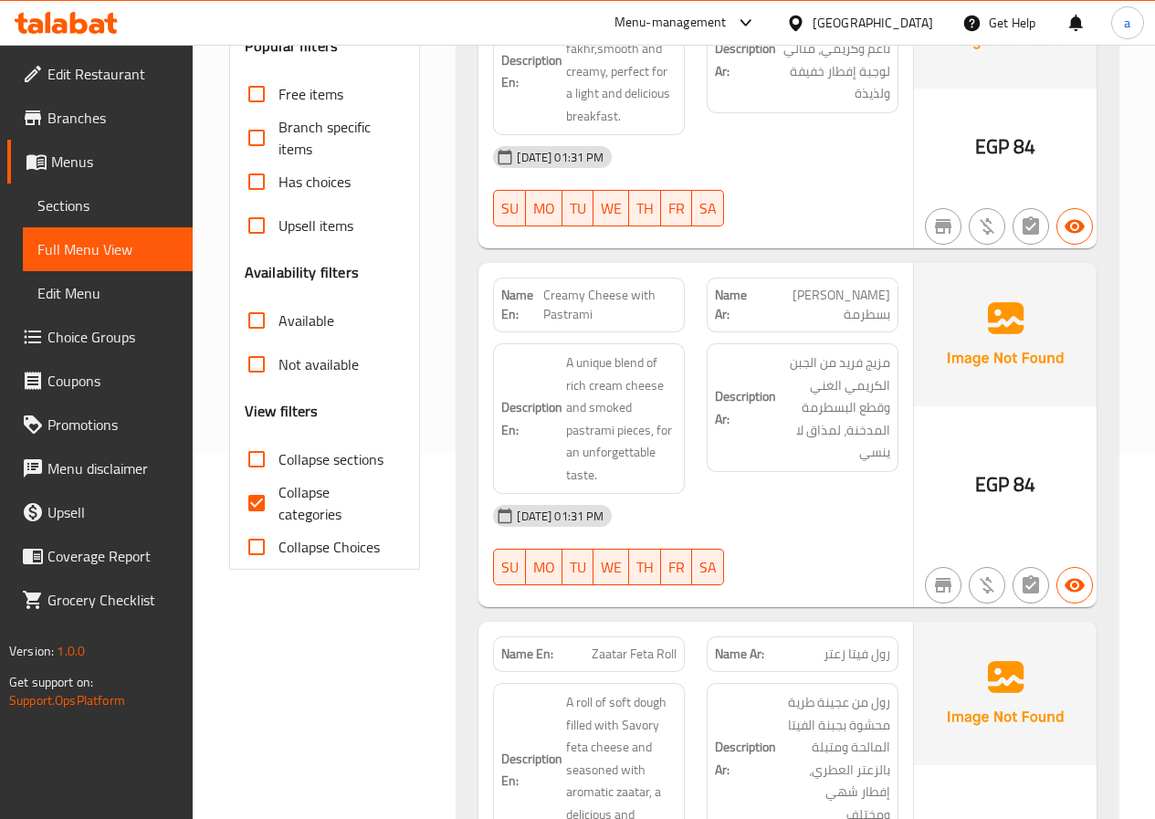
click at [267, 495] on input "Collapse categories" at bounding box center [257, 503] width 44 height 44
checkbox input "false"
click at [262, 469] on input "Collapse sections" at bounding box center [257, 460] width 44 height 44
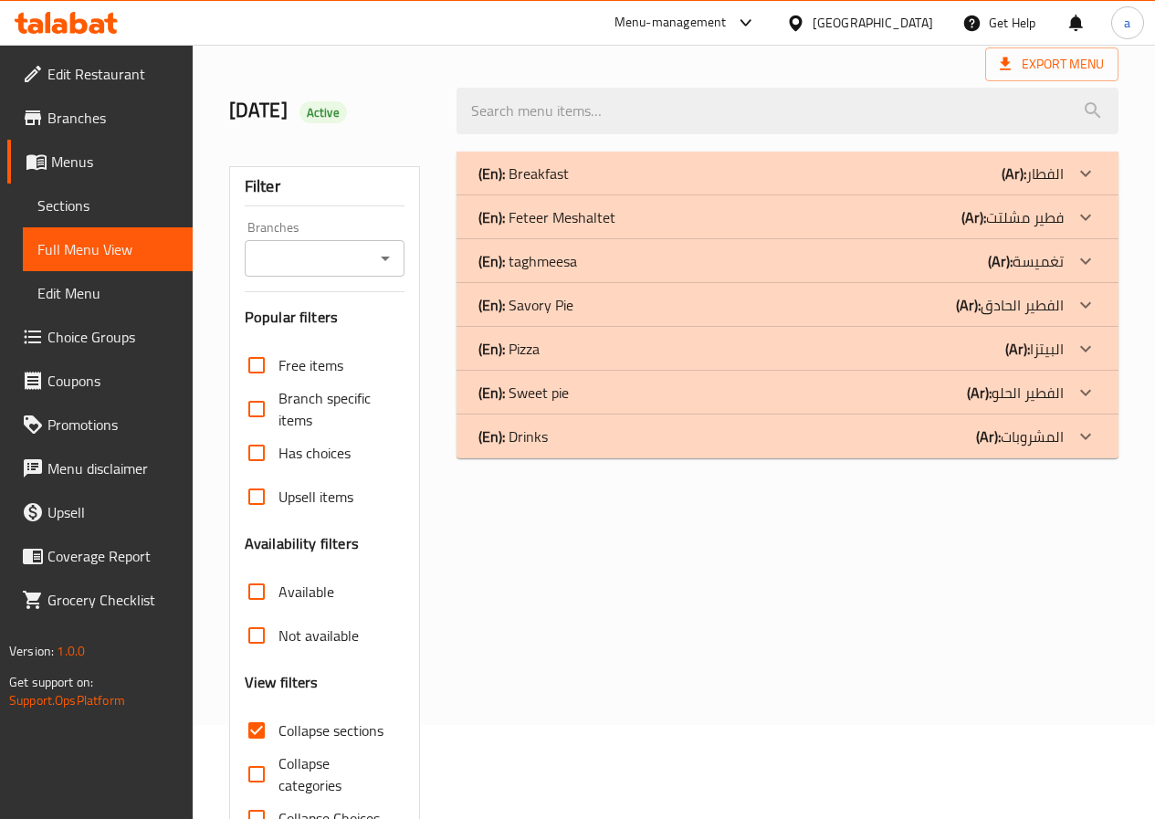
scroll to position [61, 0]
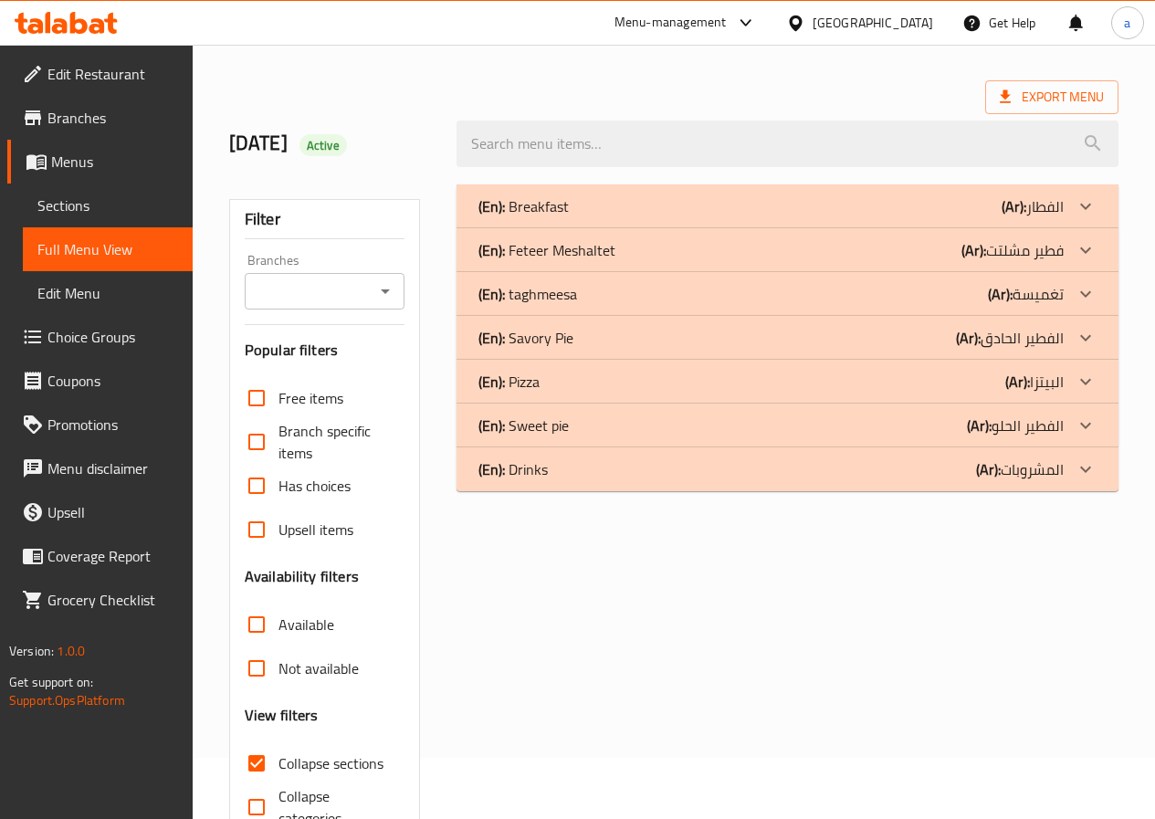
click at [665, 343] on div "(En): Savory Pie (Ar): الفطير الحادق" at bounding box center [771, 338] width 585 height 22
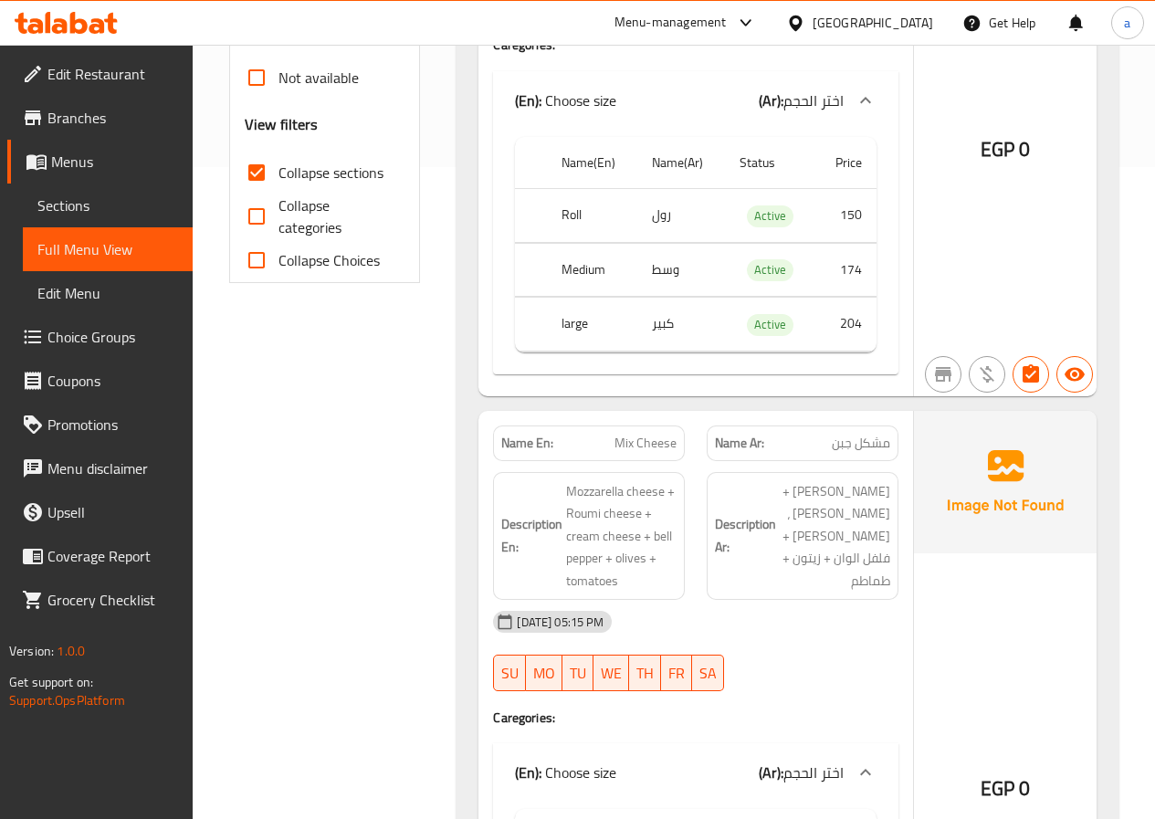
scroll to position [0, 0]
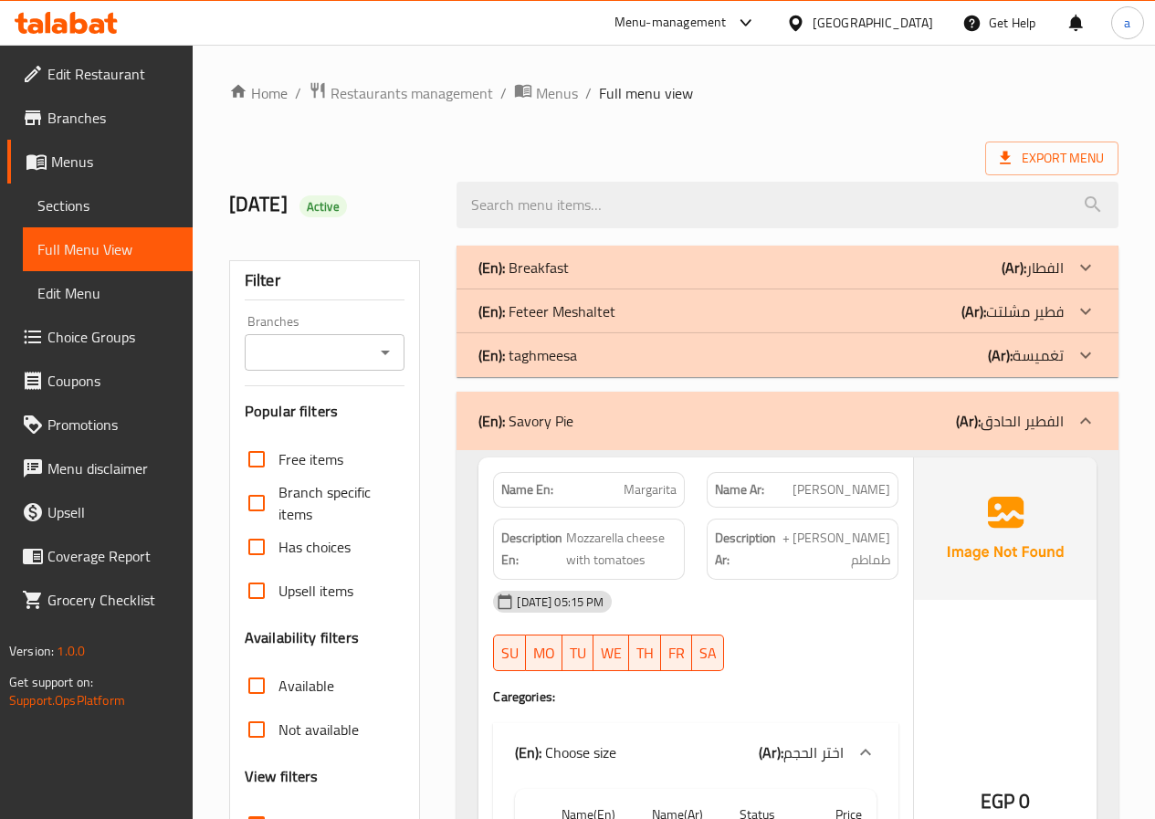
click at [825, 417] on div "(En): Savory Pie (Ar): الفطير الحادق" at bounding box center [771, 421] width 585 height 22
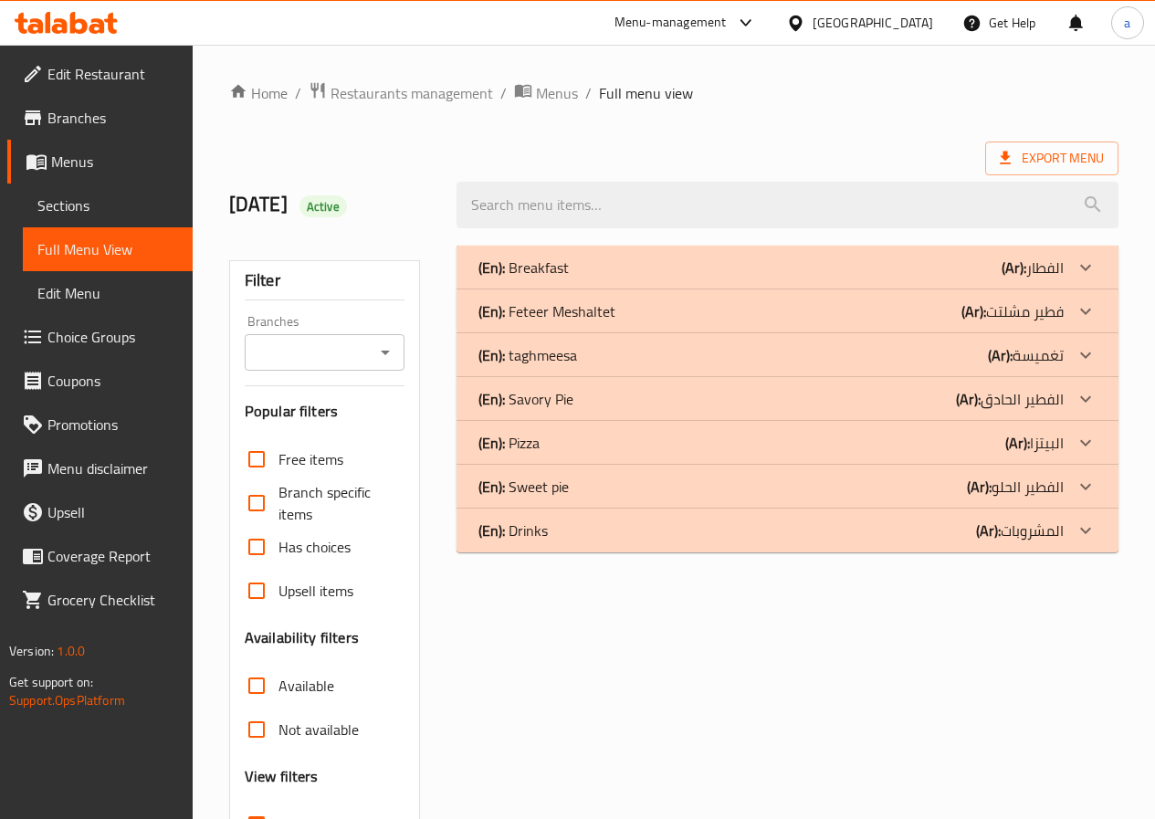
click at [959, 531] on div "(En): Drinks (Ar): المشروبات" at bounding box center [771, 531] width 585 height 22
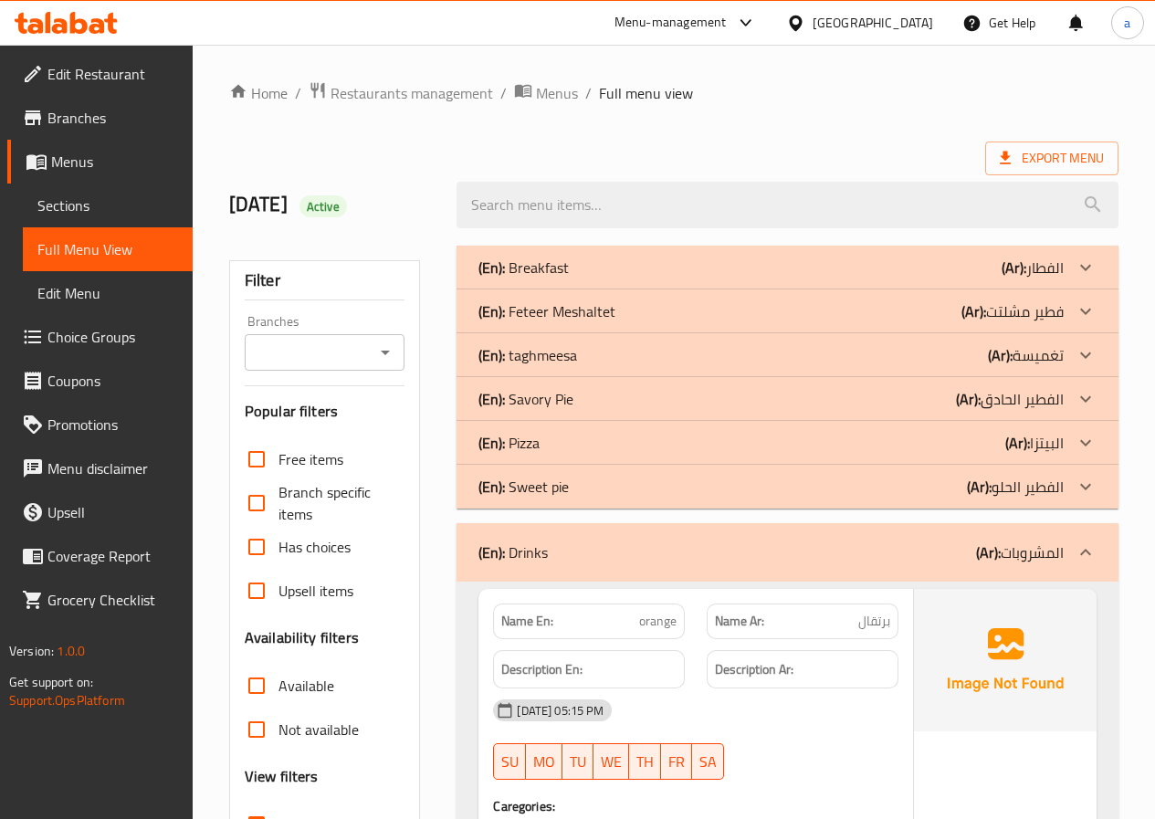
click at [968, 497] on b "(Ar):" at bounding box center [979, 486] width 25 height 27
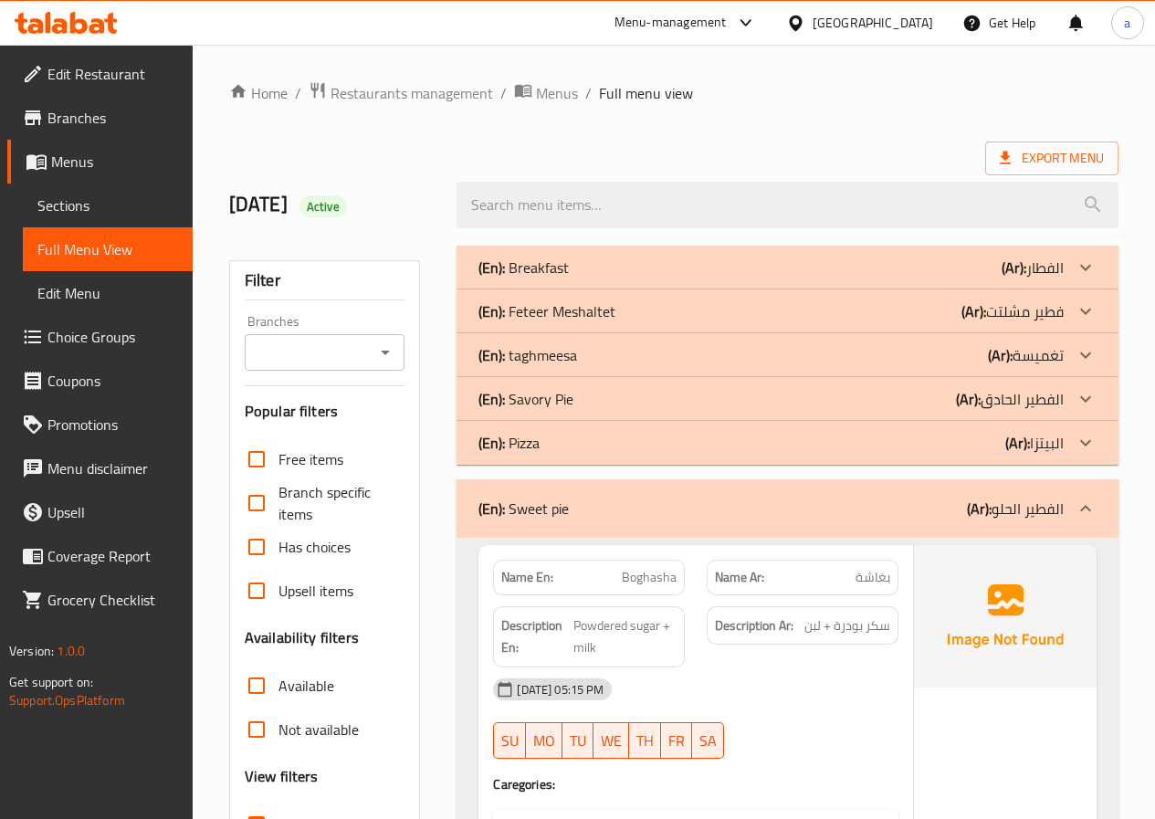
click at [961, 453] on div "(En): Pizza (Ar): البيتزا" at bounding box center [771, 443] width 585 height 22
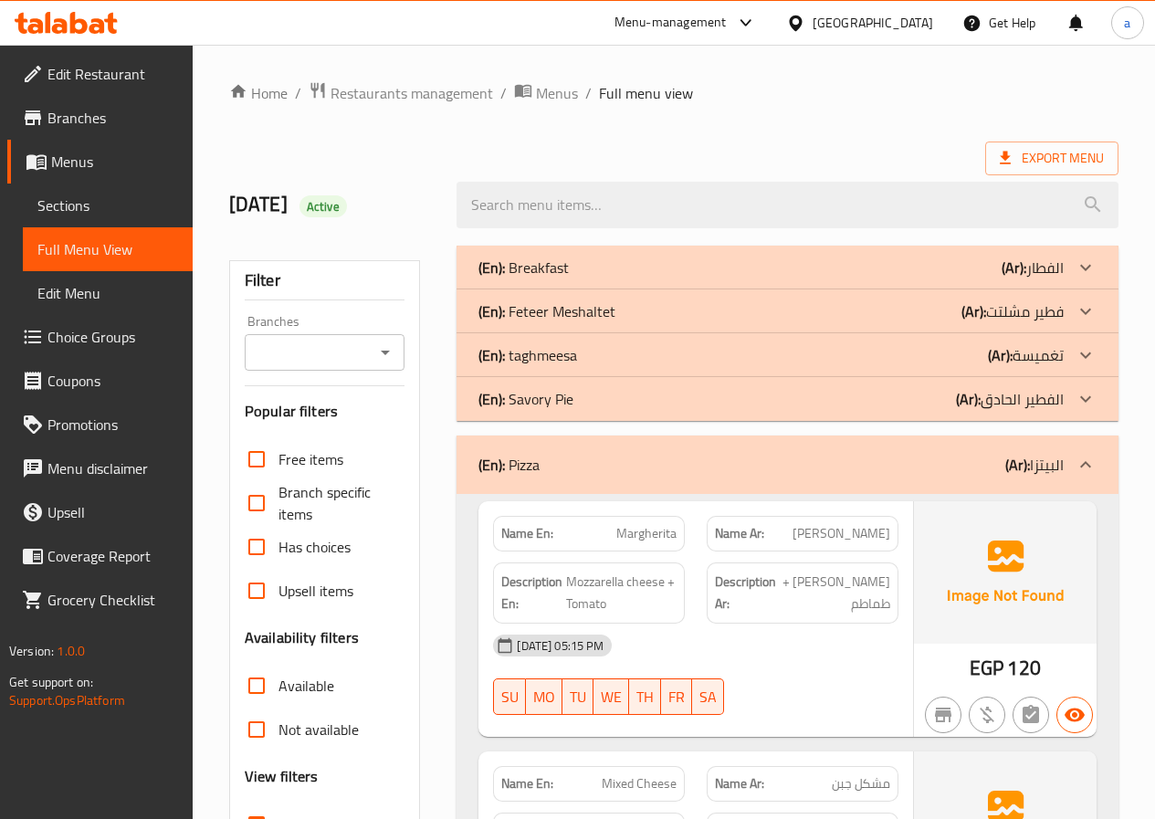
click at [944, 395] on div "(En): Savory Pie (Ar): الفطير الحادق" at bounding box center [771, 399] width 585 height 22
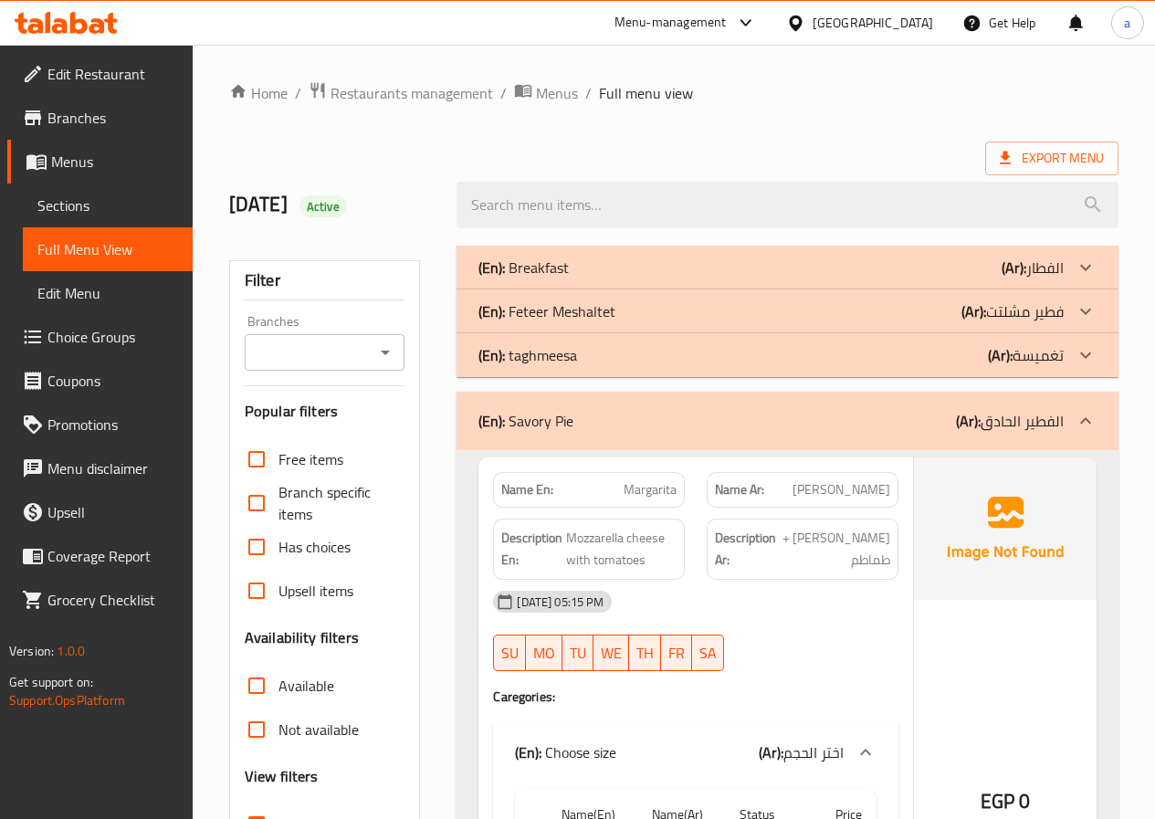
click at [560, 264] on p "(En): Breakfast" at bounding box center [524, 268] width 90 height 22
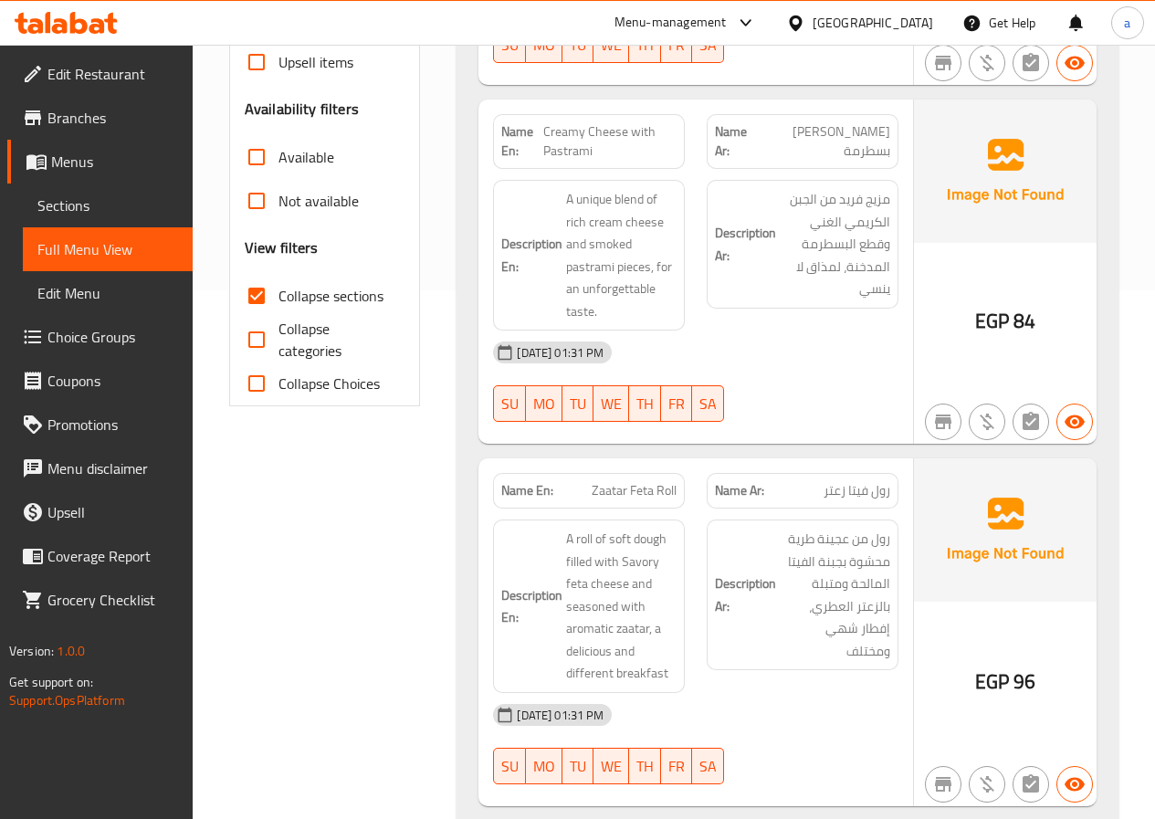
scroll to position [365, 0]
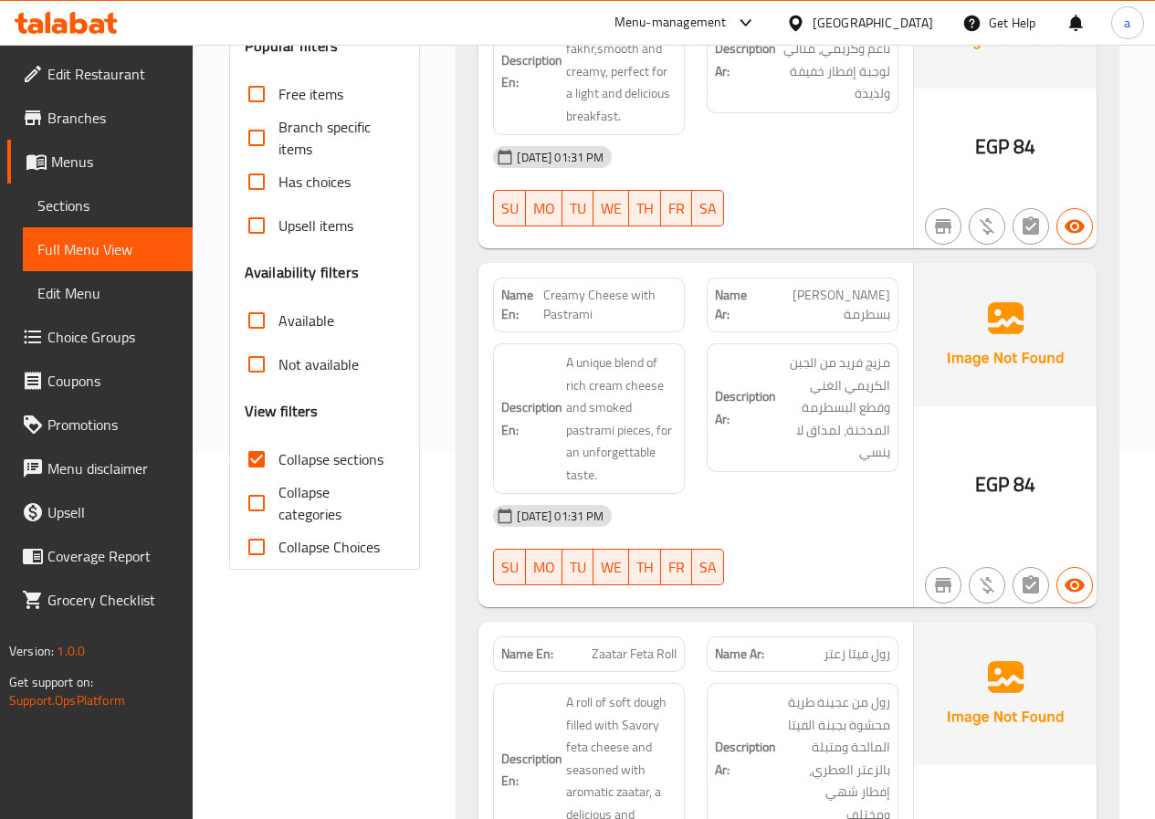
click at [330, 455] on span "Collapse sections" at bounding box center [331, 459] width 105 height 22
click at [279, 455] on input "Collapse sections" at bounding box center [257, 460] width 44 height 44
checkbox input "false"
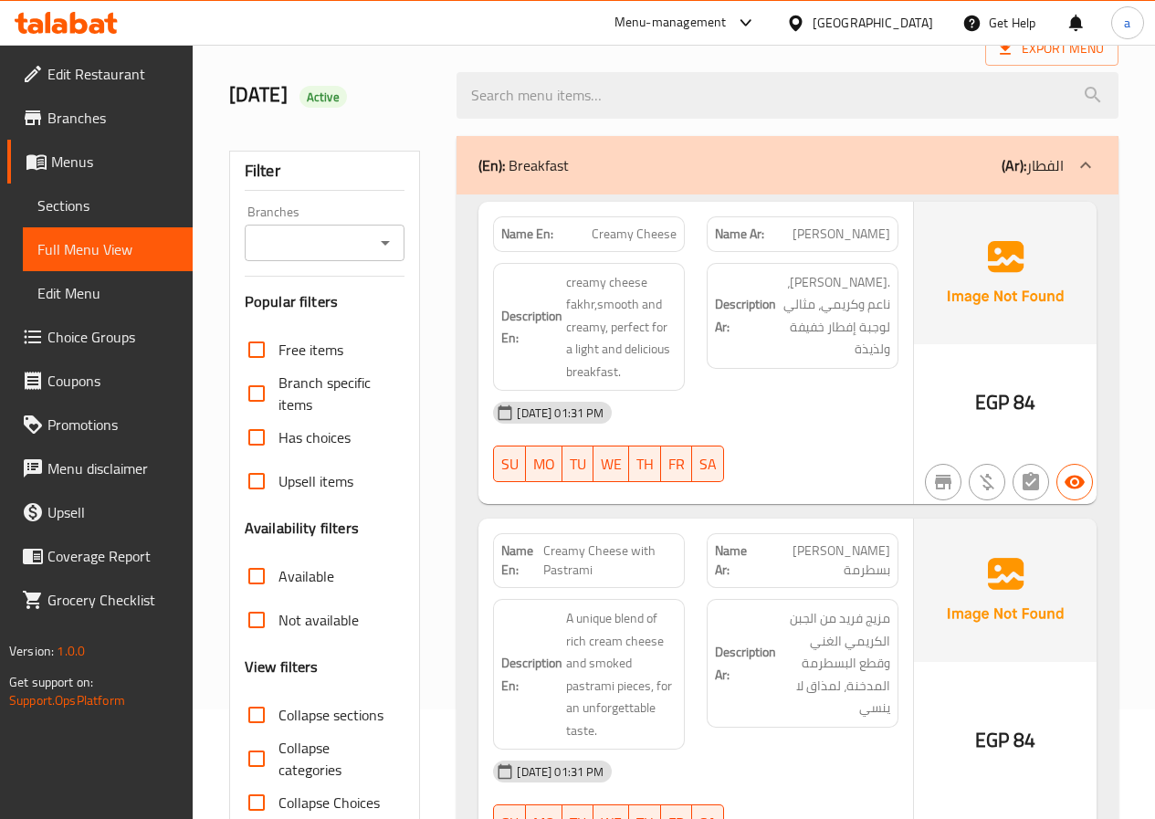
scroll to position [0, 0]
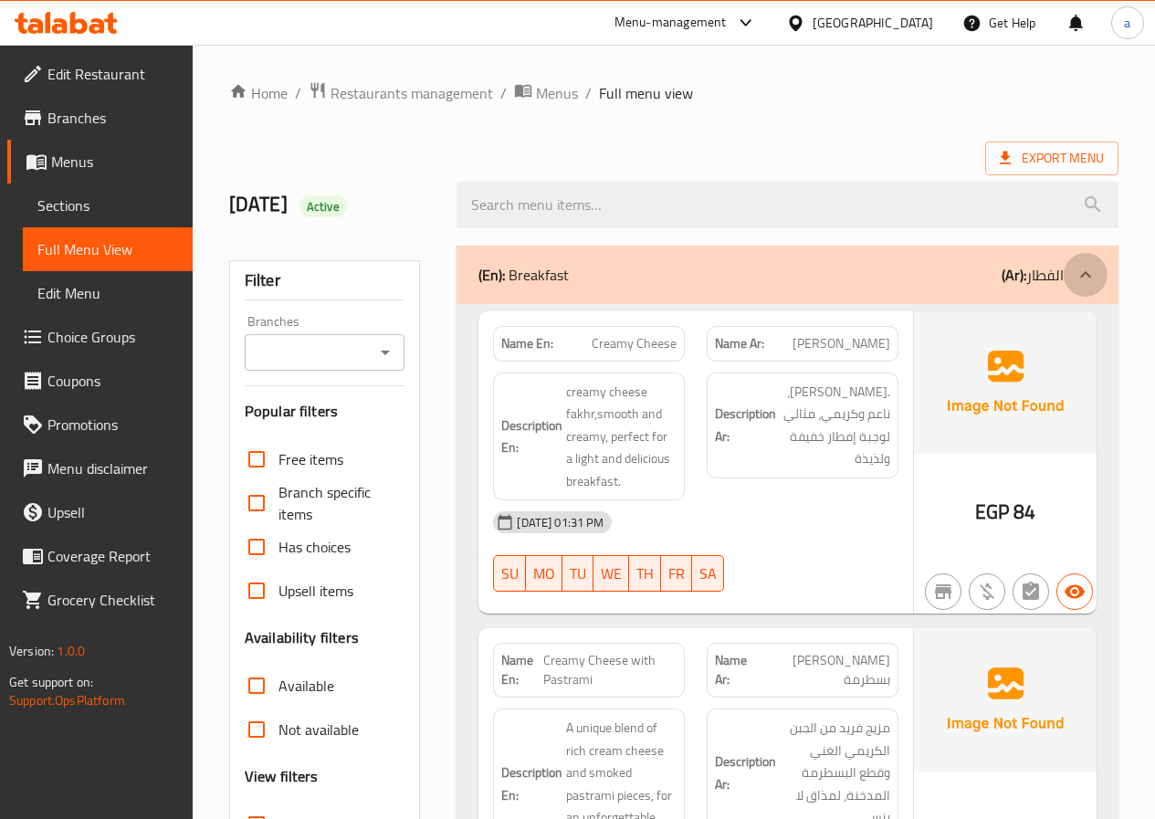
click at [1104, 273] on div at bounding box center [1086, 275] width 44 height 44
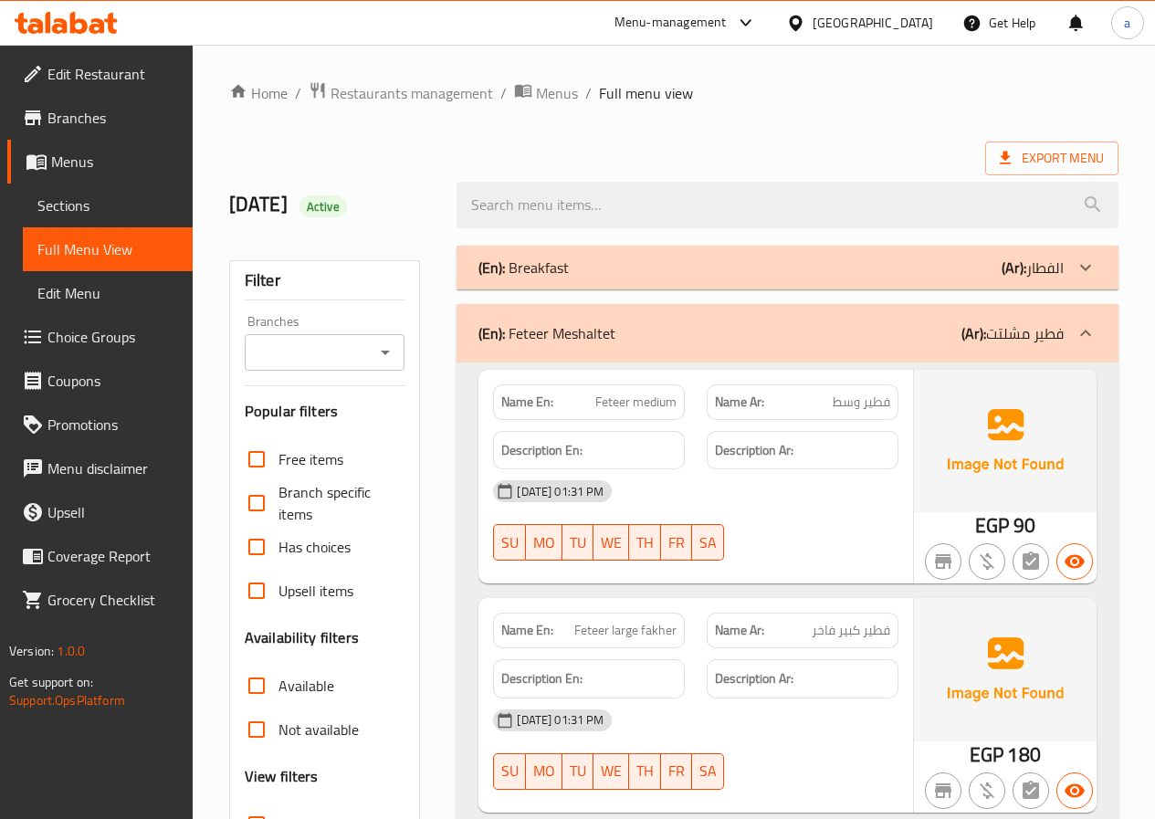
click at [1087, 344] on div at bounding box center [1086, 333] width 44 height 44
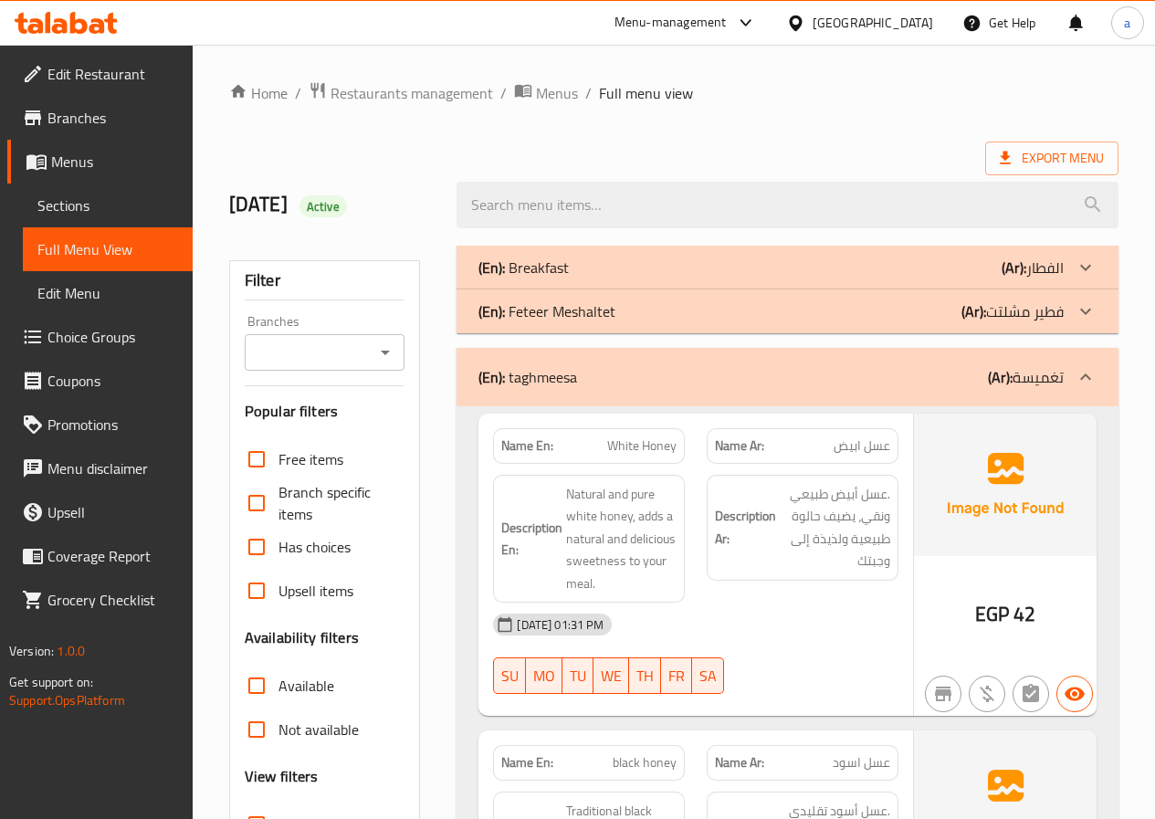
click at [1085, 382] on icon at bounding box center [1086, 377] width 22 height 22
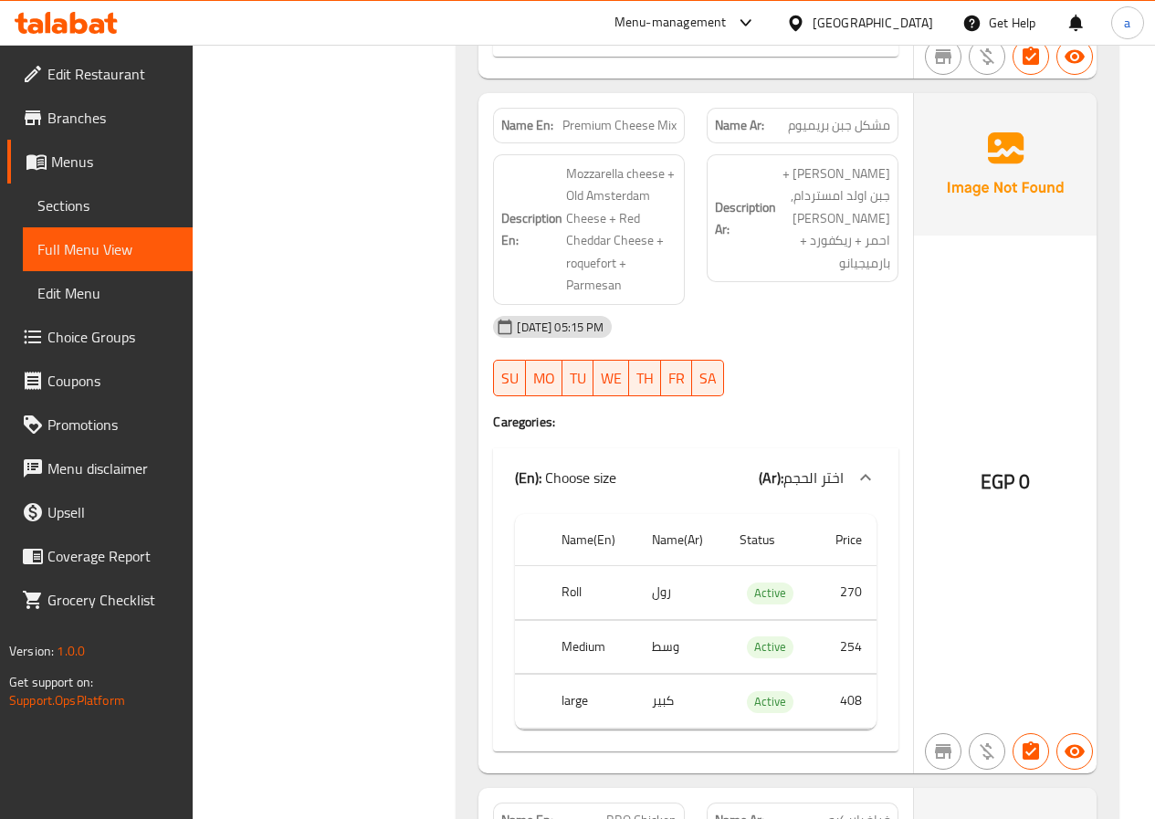
scroll to position [1644, 0]
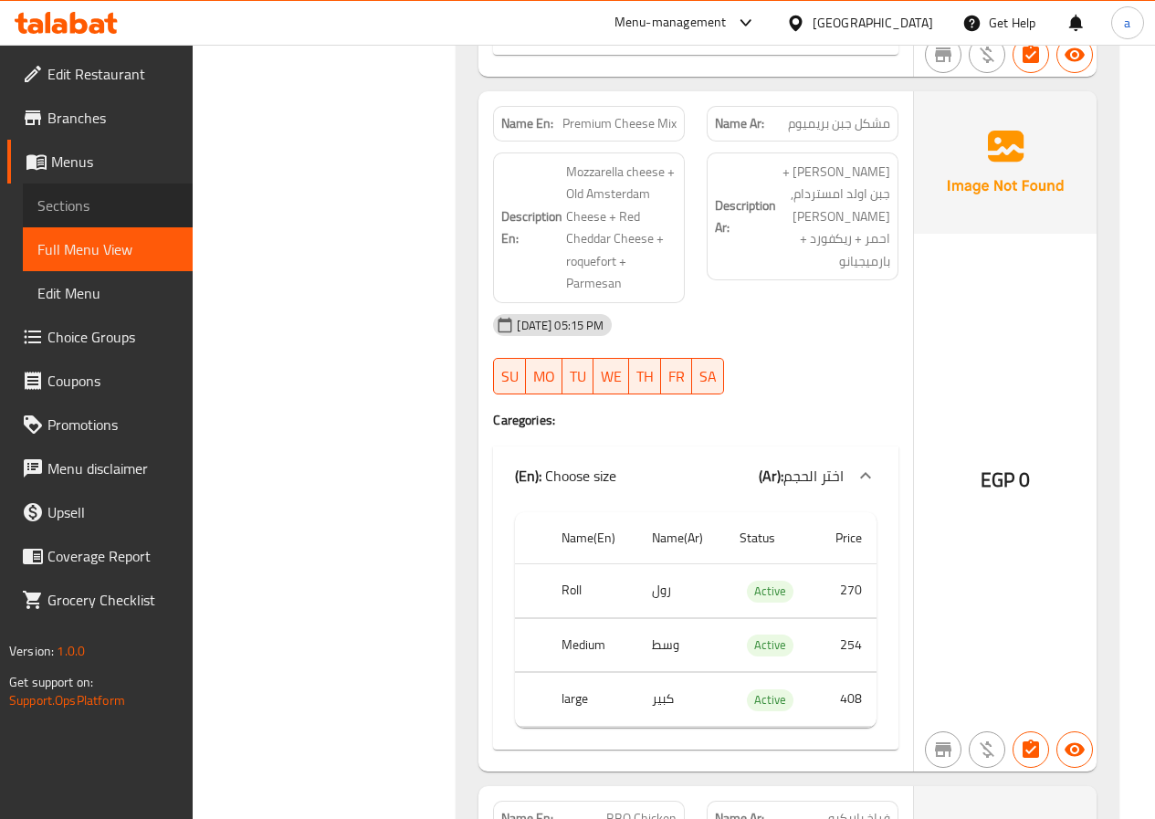
click at [63, 203] on span "Sections" at bounding box center [107, 206] width 141 height 22
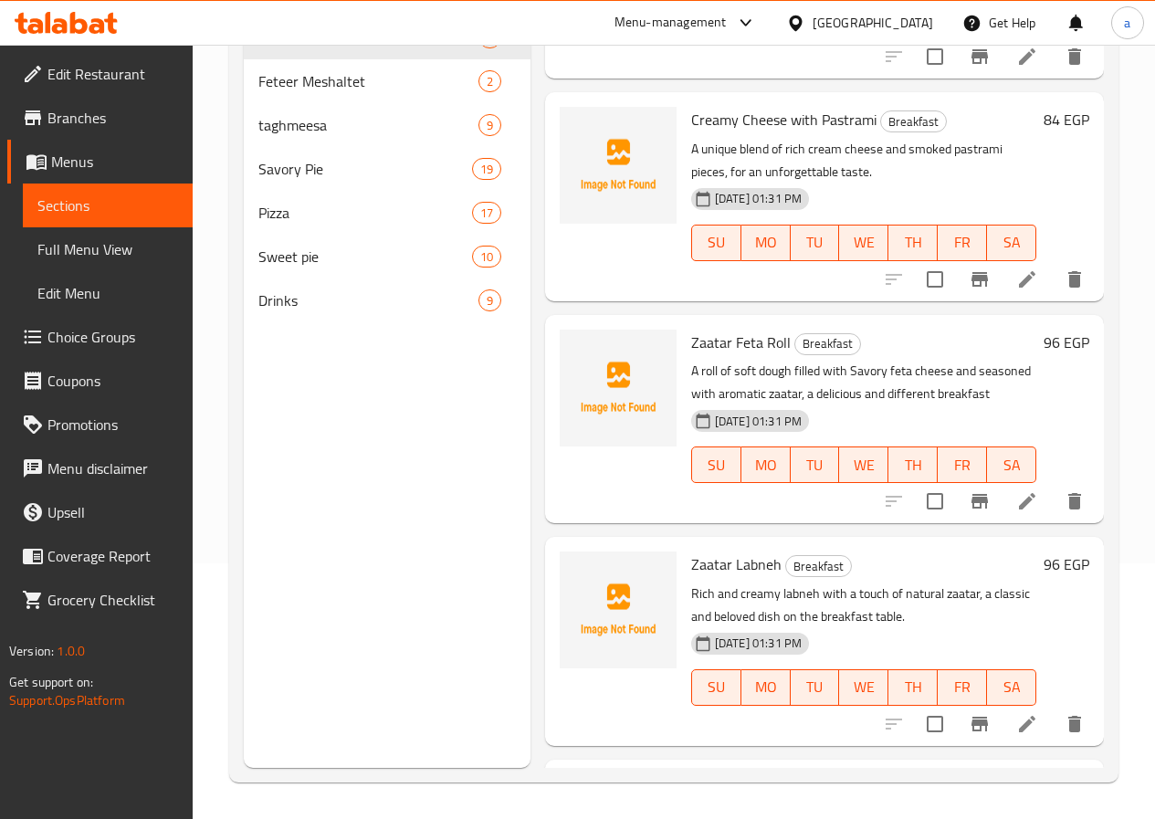
scroll to position [274, 0]
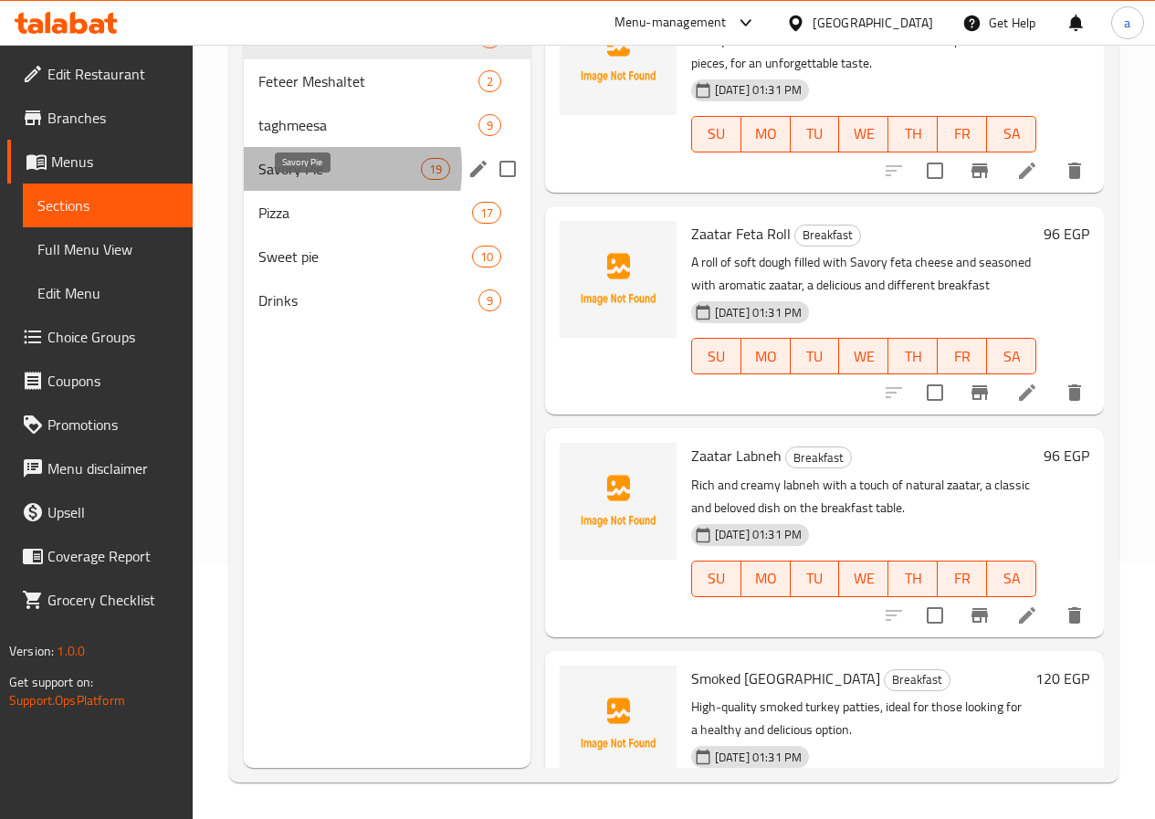
click at [296, 180] on span "Savory Pie" at bounding box center [339, 169] width 163 height 22
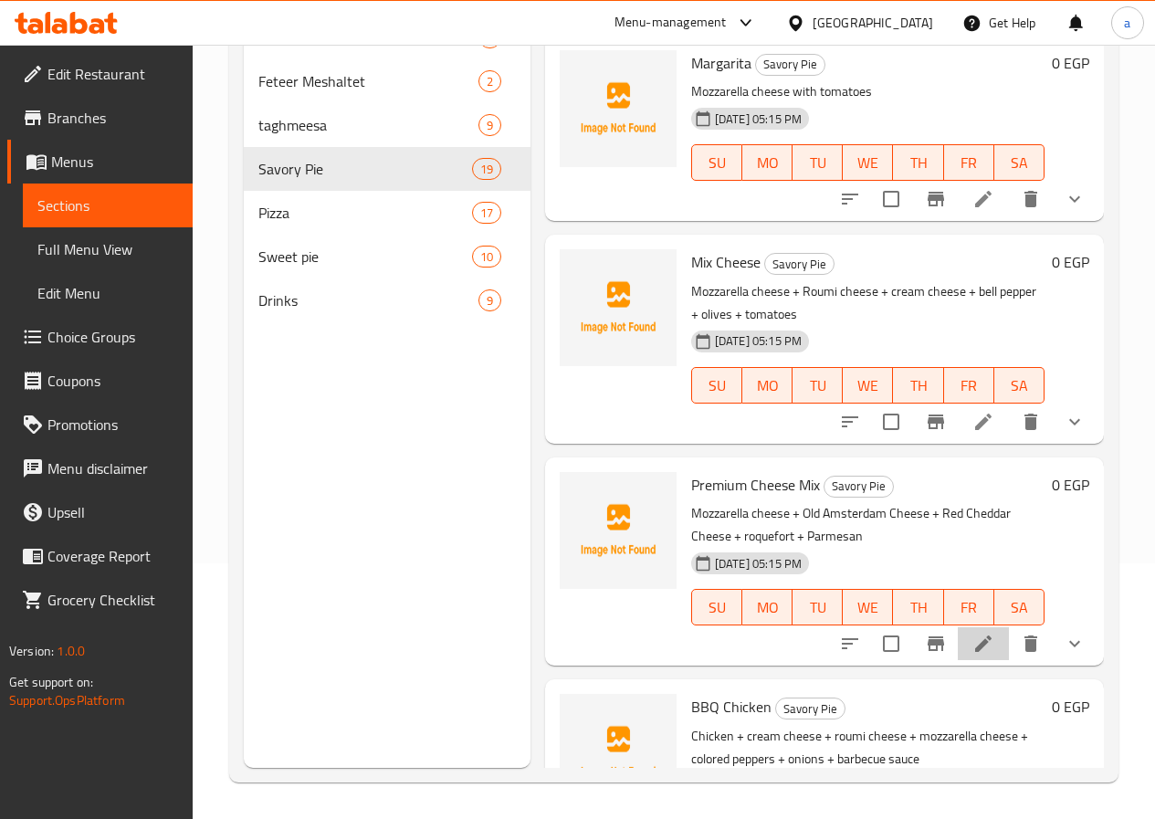
click at [958, 642] on li at bounding box center [983, 644] width 51 height 33
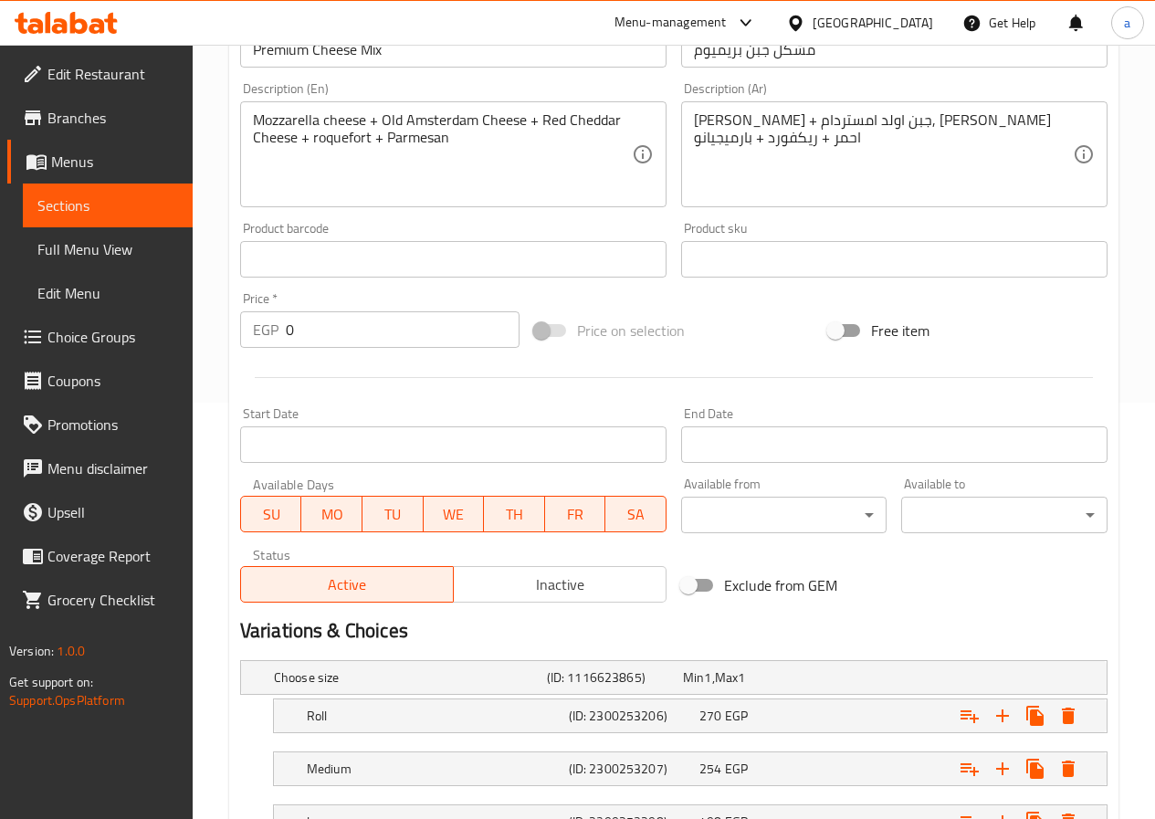
scroll to position [548, 0]
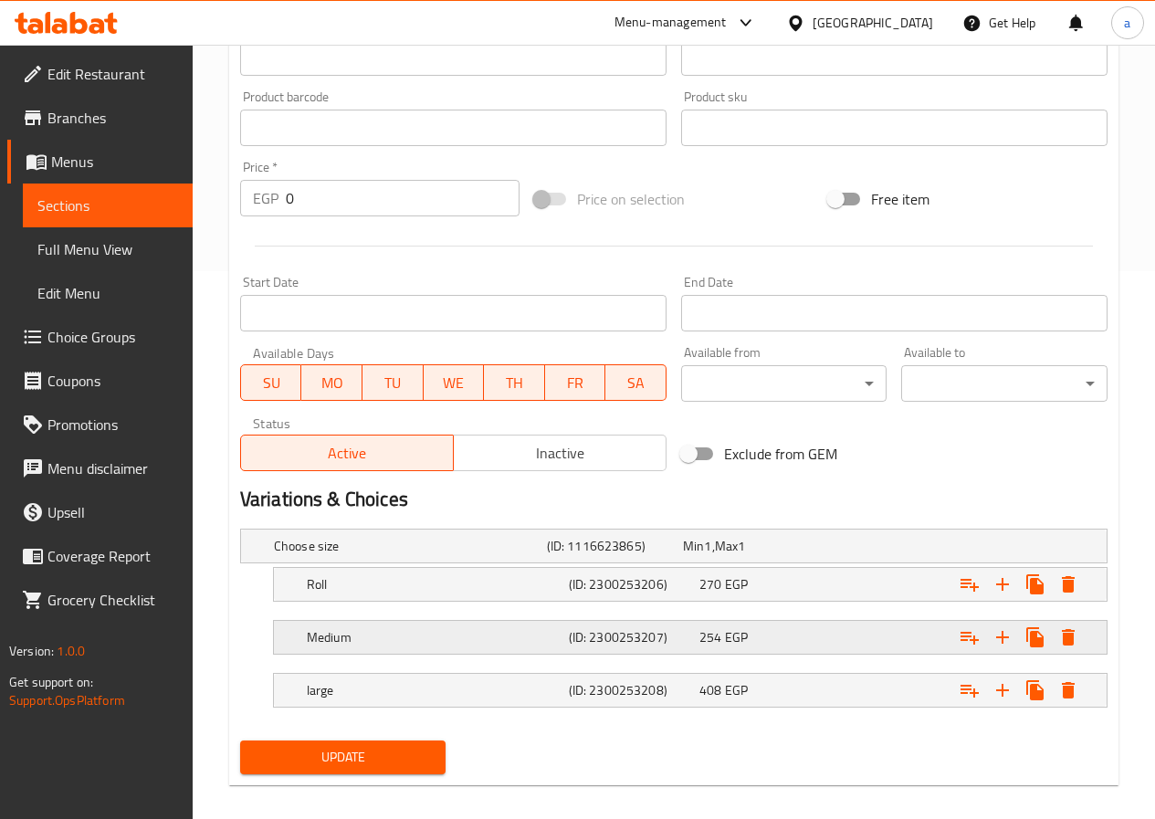
click at [717, 644] on span "254" at bounding box center [711, 638] width 22 height 24
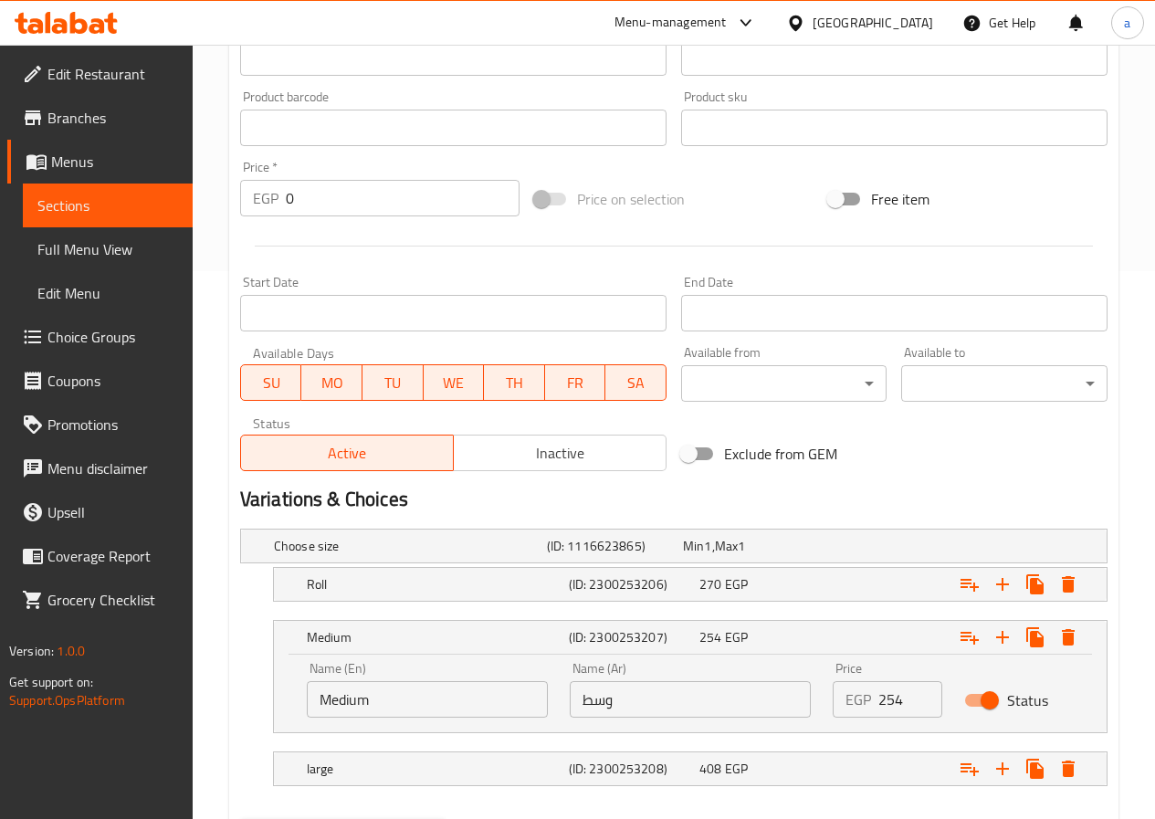
scroll to position [644, 0]
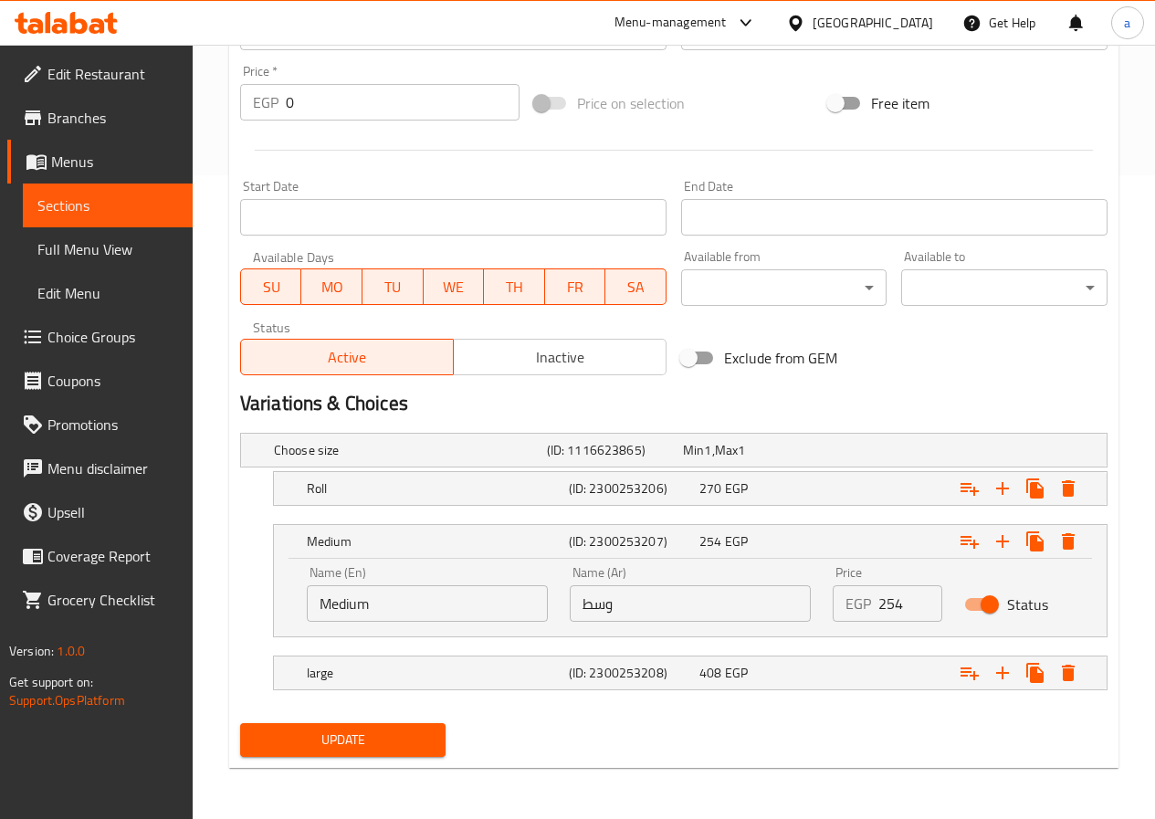
click at [886, 605] on input "254" at bounding box center [911, 603] width 64 height 37
type input "354"
click at [368, 744] on span "Update" at bounding box center [343, 740] width 177 height 23
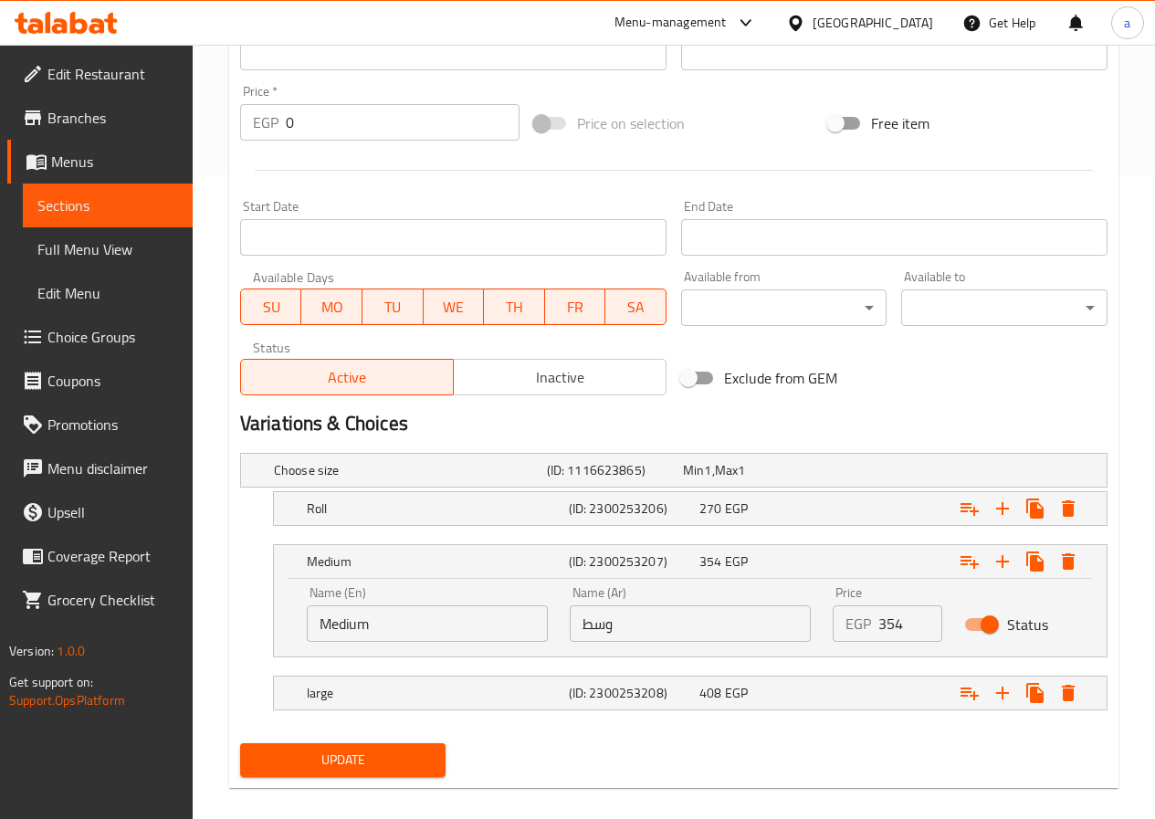
scroll to position [129, 0]
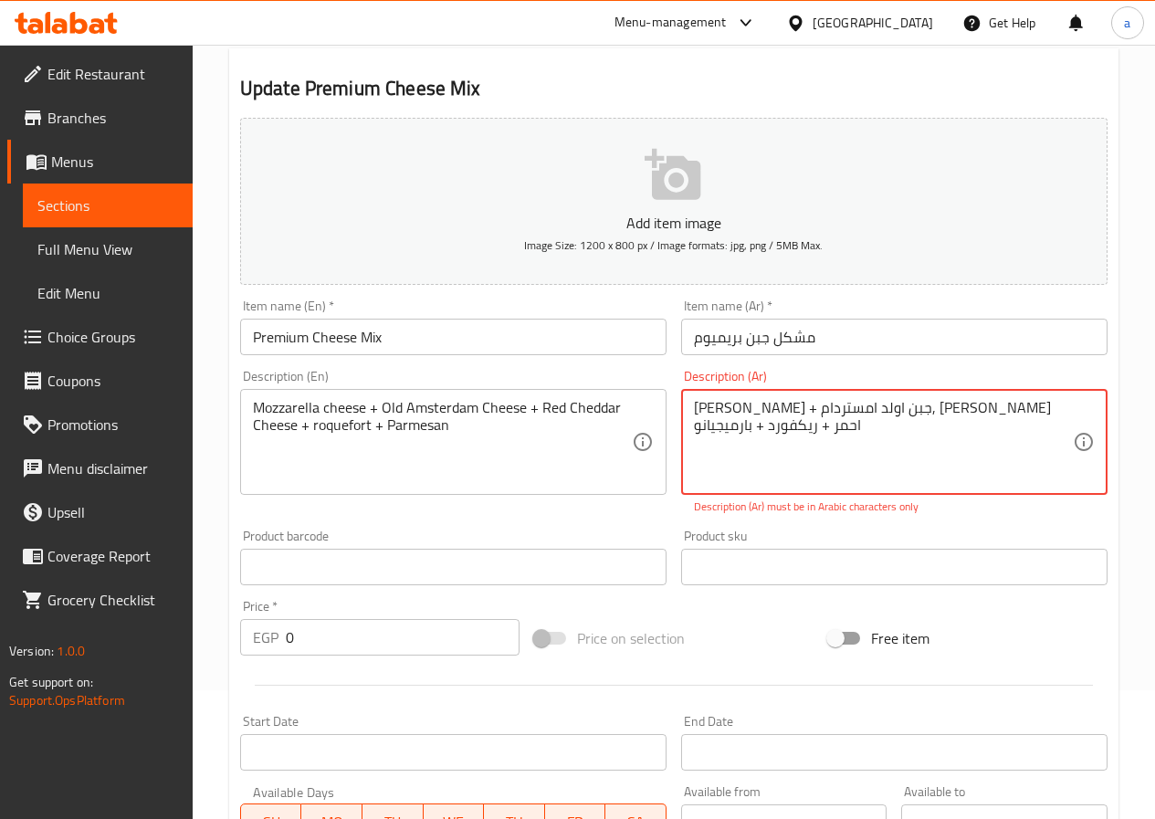
click at [859, 410] on textarea "[PERSON_NAME] + جبن اولد امستردام, [PERSON_NAME] احمر + ريكفورد + بارمیجیانو" at bounding box center [883, 442] width 379 height 87
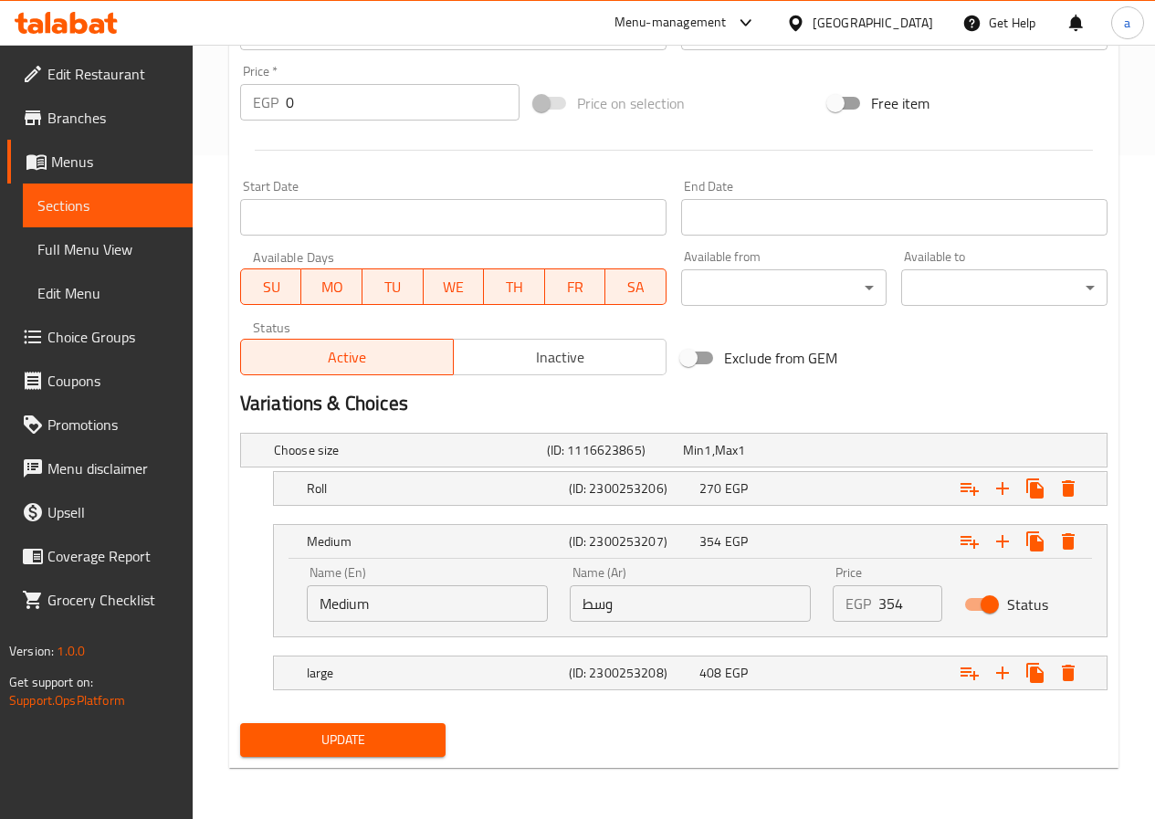
click at [312, 740] on span "Update" at bounding box center [343, 740] width 177 height 23
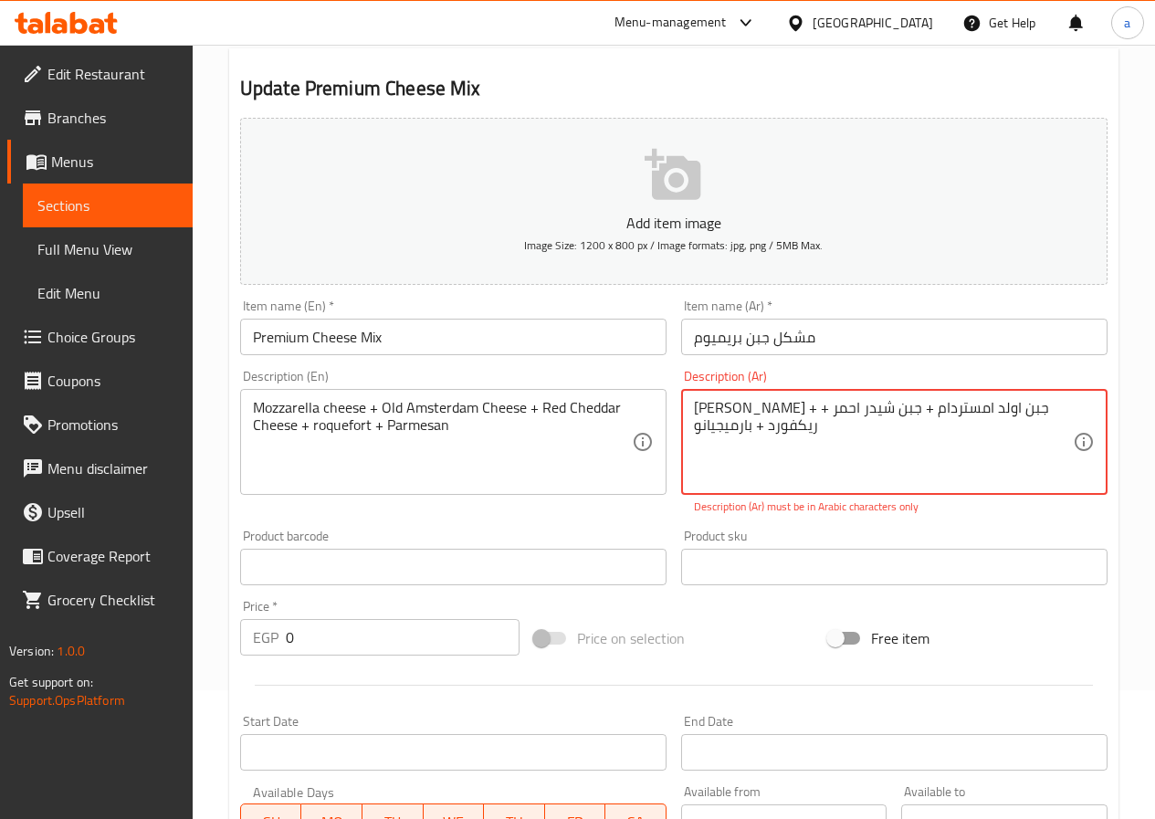
click at [1089, 444] on icon at bounding box center [1084, 442] width 22 height 22
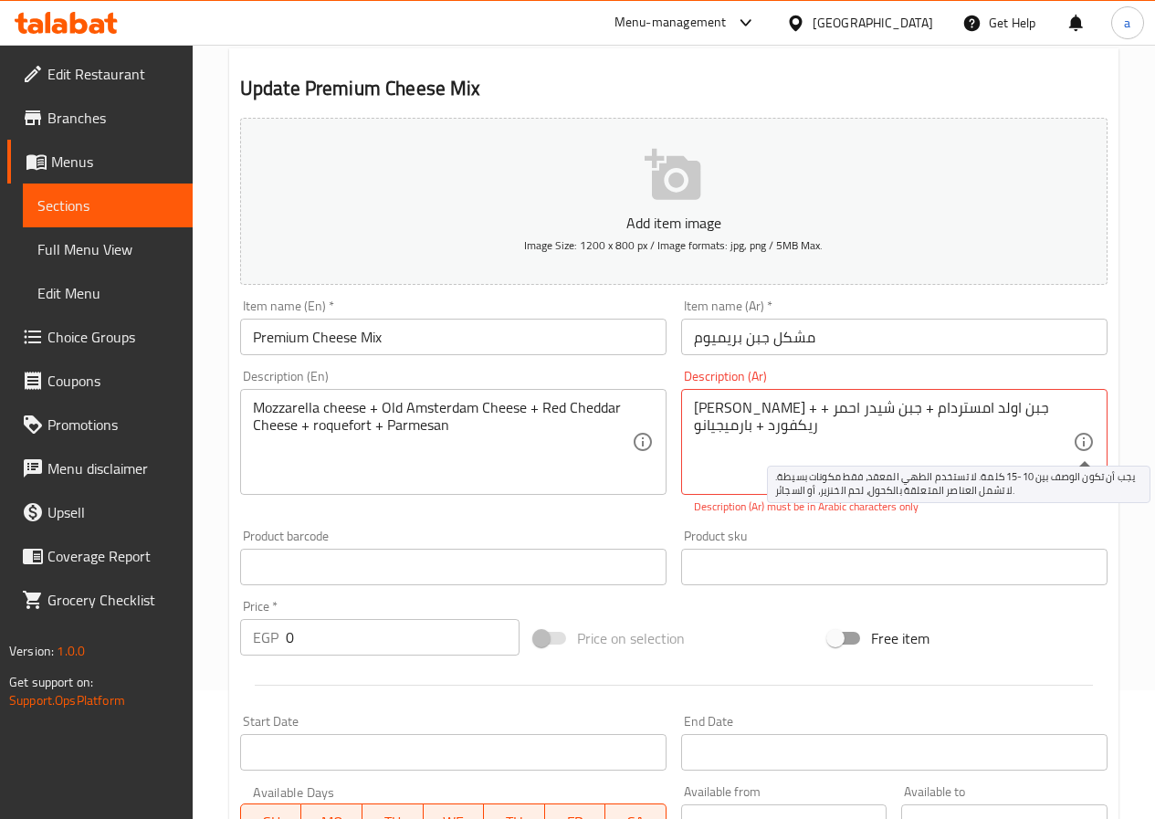
click at [1089, 444] on icon at bounding box center [1084, 442] width 22 height 22
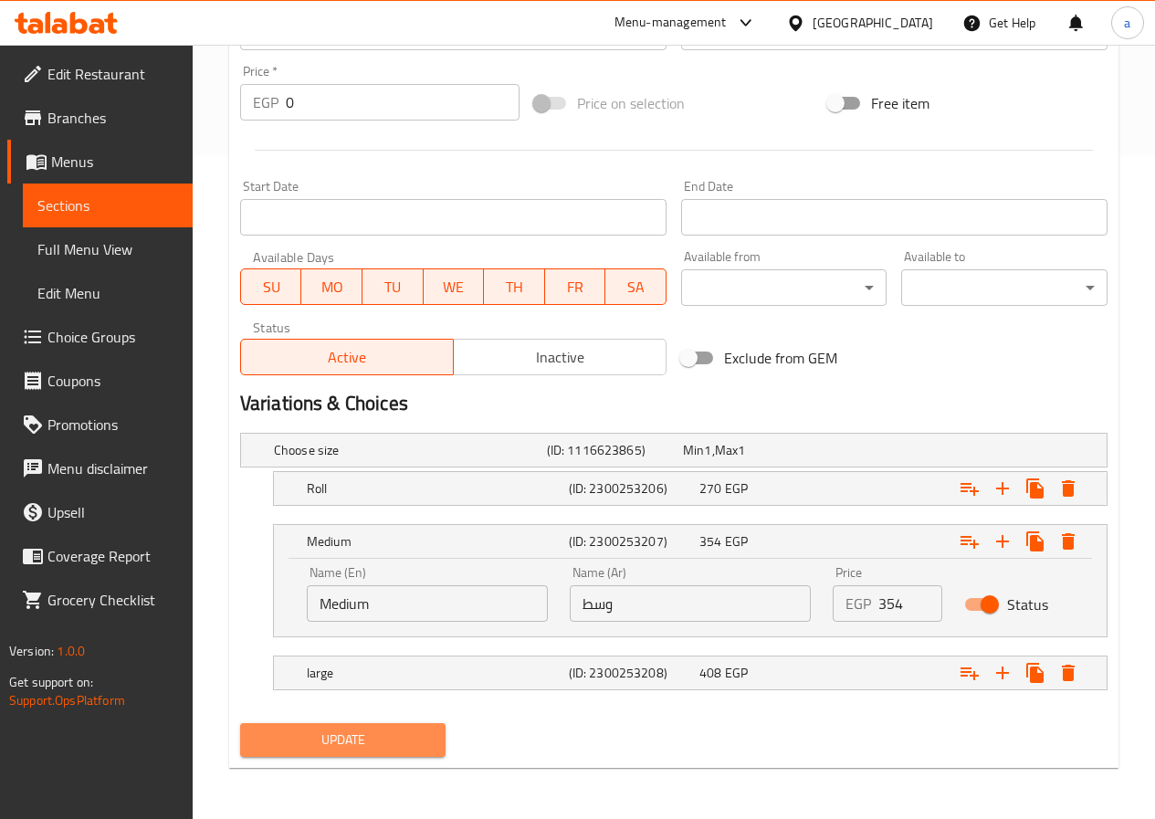
click at [348, 733] on span "Update" at bounding box center [343, 740] width 177 height 23
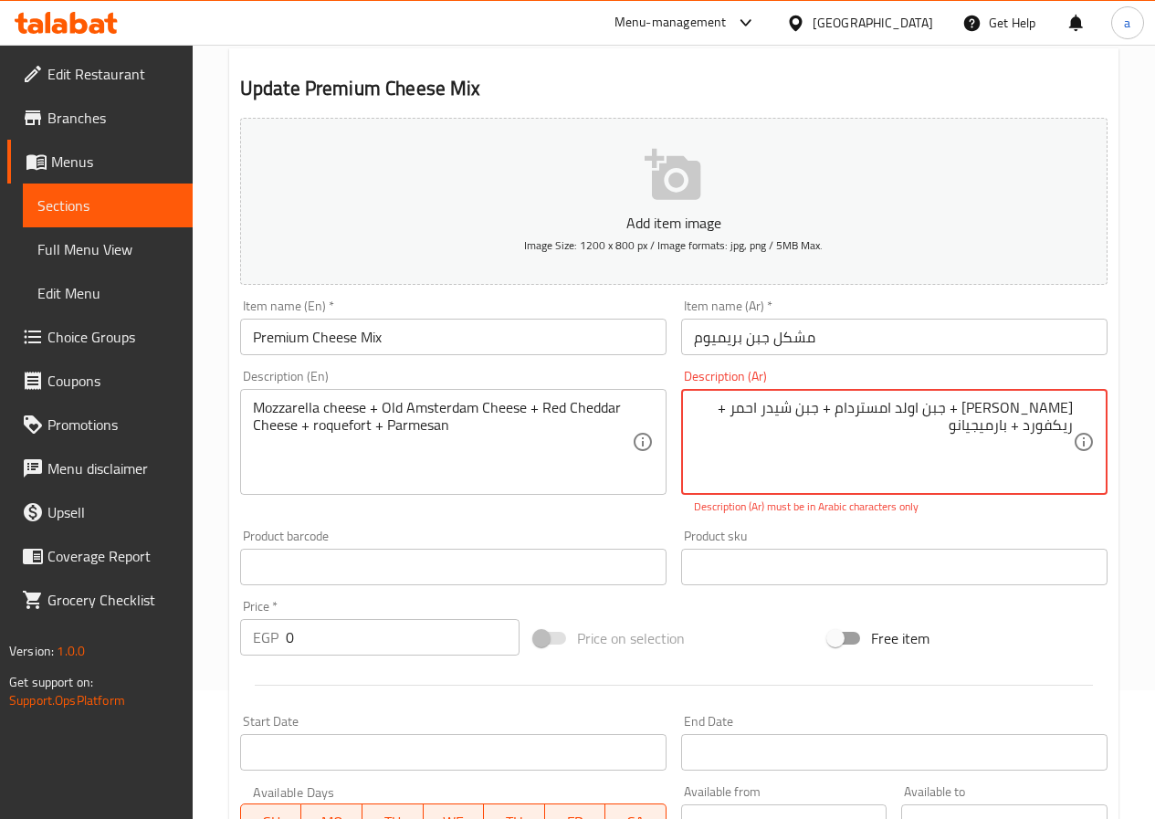
drag, startPoint x: 437, startPoint y: 366, endPoint x: 395, endPoint y: 365, distance: 41.1
drag, startPoint x: 395, startPoint y: 365, endPoint x: 862, endPoint y: 430, distance: 471.2
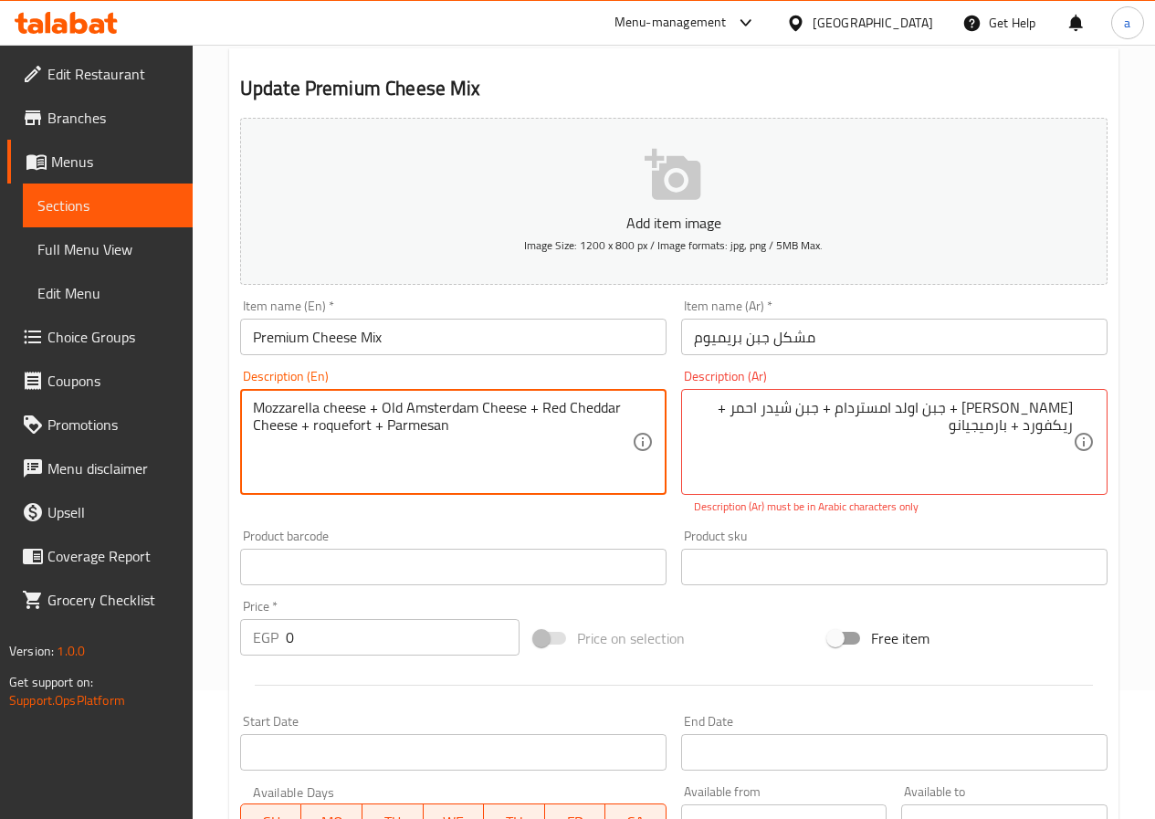
drag, startPoint x: 385, startPoint y: 427, endPoint x: 522, endPoint y: 445, distance: 138.1
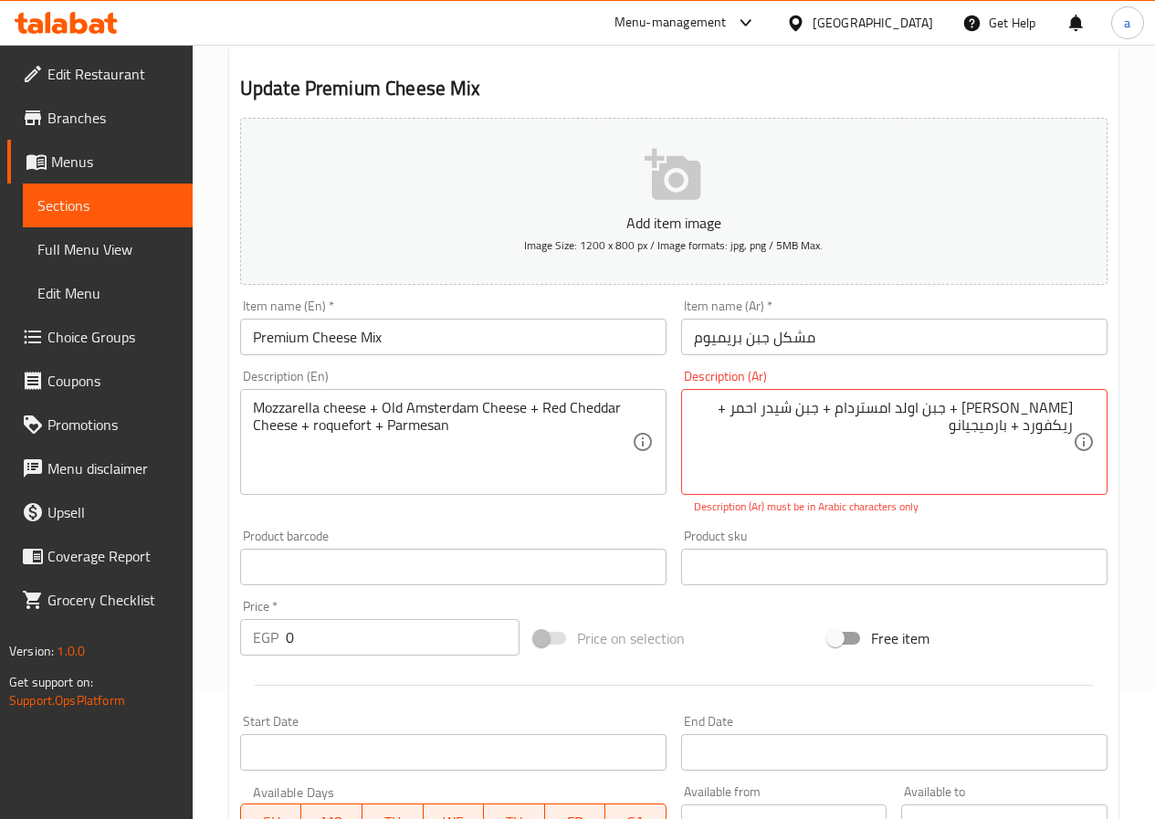
click at [823, 522] on div "Product sku Product sku" at bounding box center [894, 557] width 441 height 70
click at [986, 409] on textarea "[PERSON_NAME] + جبن اولد امستردام + جبن شيدر احمر + ريكفورد + بارمیجیانو" at bounding box center [883, 442] width 379 height 87
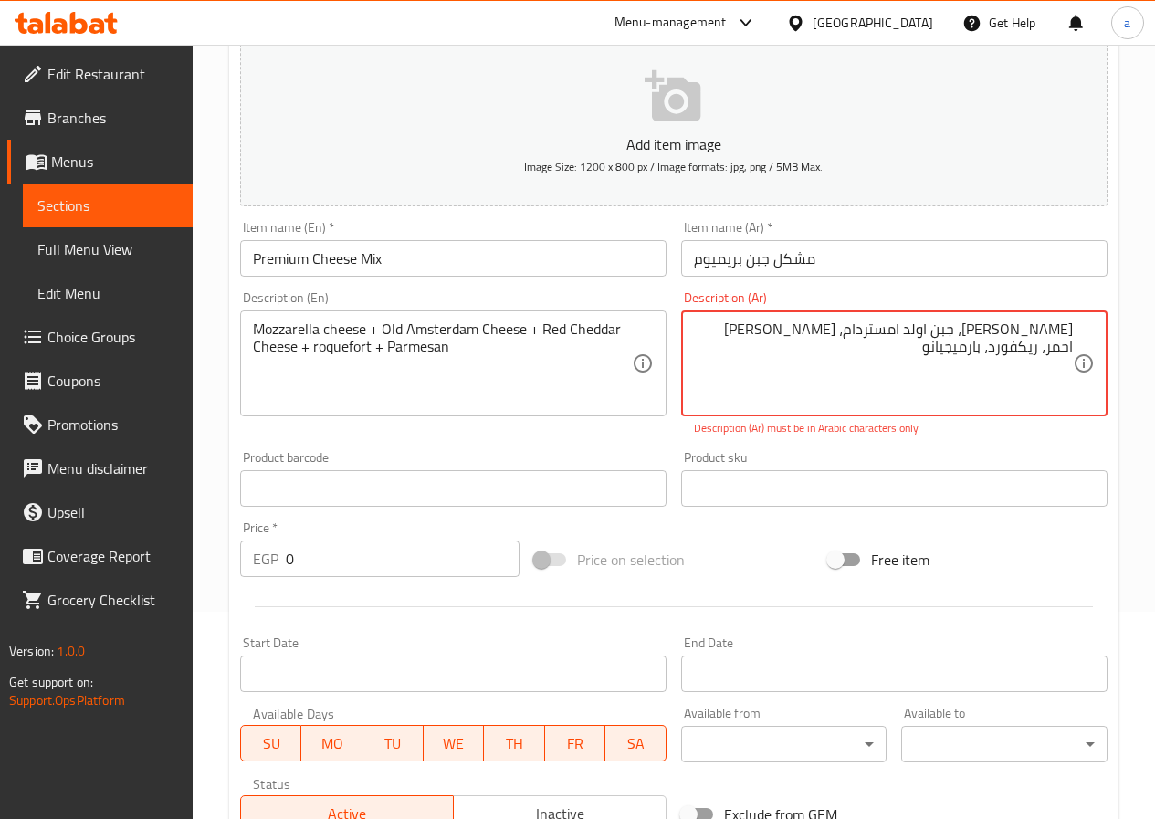
scroll to position [664, 0]
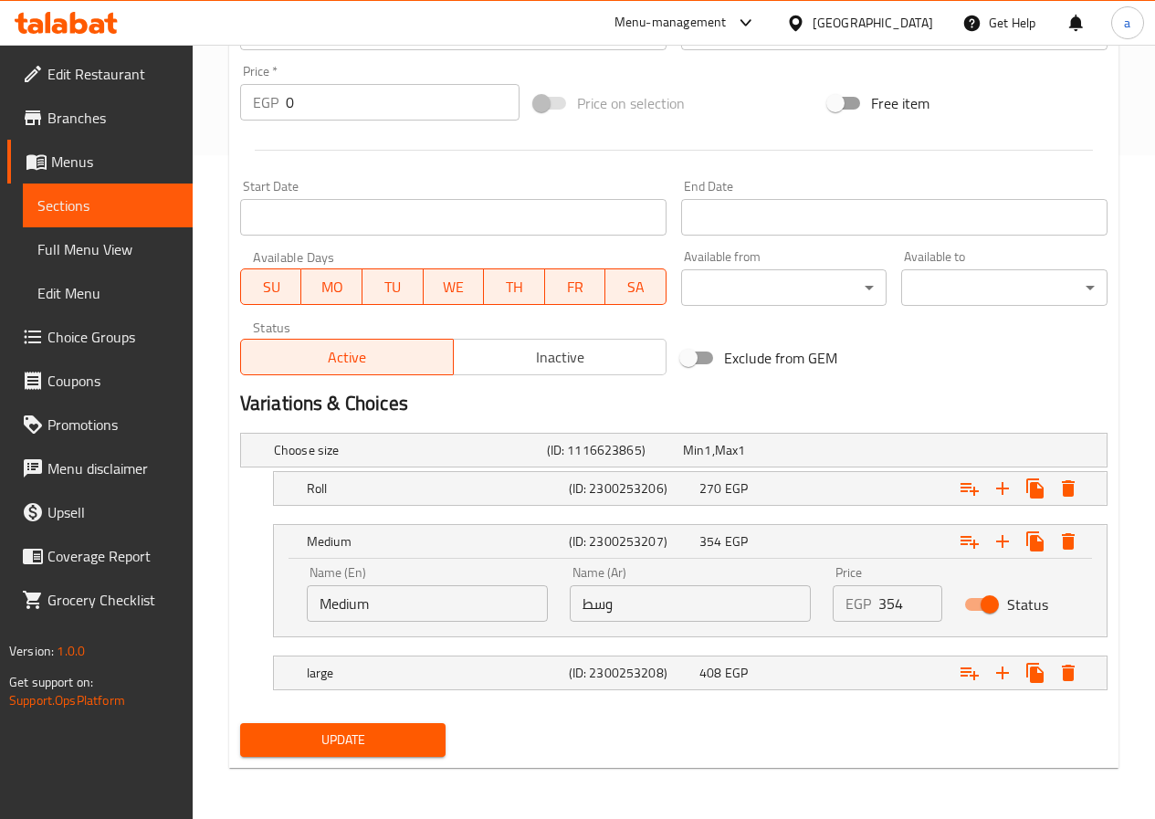
type textarea "[PERSON_NAME]، جبن اولد امستردام، [PERSON_NAME] احمر، ريكفورد، بارمیجیانو"
click at [335, 781] on div "Home / Restaurants management / Menus / Sections / item / update Savory Pie sec…" at bounding box center [674, 100] width 890 height 1366
click at [358, 760] on div "Update" at bounding box center [343, 740] width 221 height 48
click at [379, 751] on span "Update" at bounding box center [343, 740] width 177 height 23
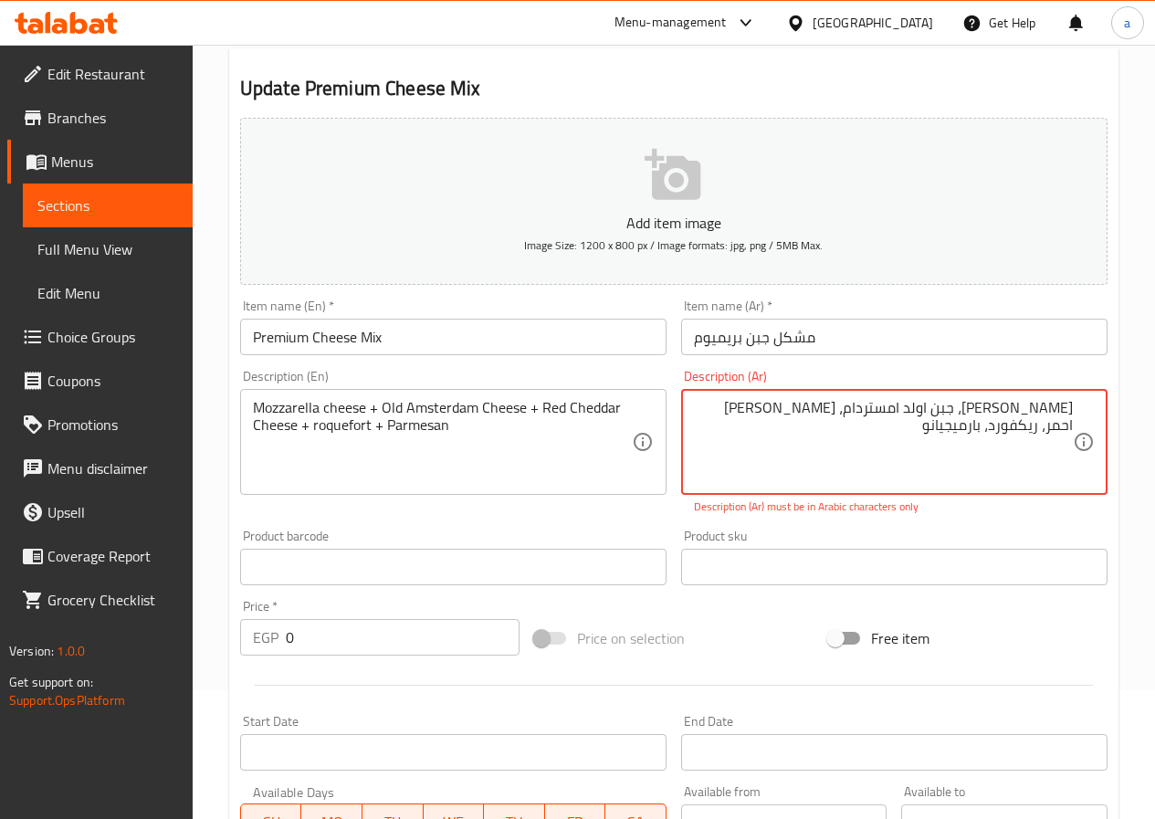
click at [936, 439] on textarea "[PERSON_NAME]، جبن اولد امستردام، [PERSON_NAME] احمر، ريكفورد، بارمیجیانو" at bounding box center [883, 442] width 379 height 87
drag, startPoint x: 972, startPoint y: 436, endPoint x: 1060, endPoint y: 344, distance: 127.3
click at [1064, 344] on div "Add item image Image Size: 1200 x 800 px / Image formats: jpg, png / 5MB Max. I…" at bounding box center [674, 514] width 882 height 807
click at [980, 428] on textarea "[PERSON_NAME]، جبن اولد امستردام، [PERSON_NAME] احمر، ريكفورد، بارمیجیانو" at bounding box center [883, 442] width 379 height 87
click at [977, 437] on textarea "[PERSON_NAME]، جبن اولد امستردام، [PERSON_NAME] احمر، ريكفورد، بارمیجیانو" at bounding box center [883, 442] width 379 height 87
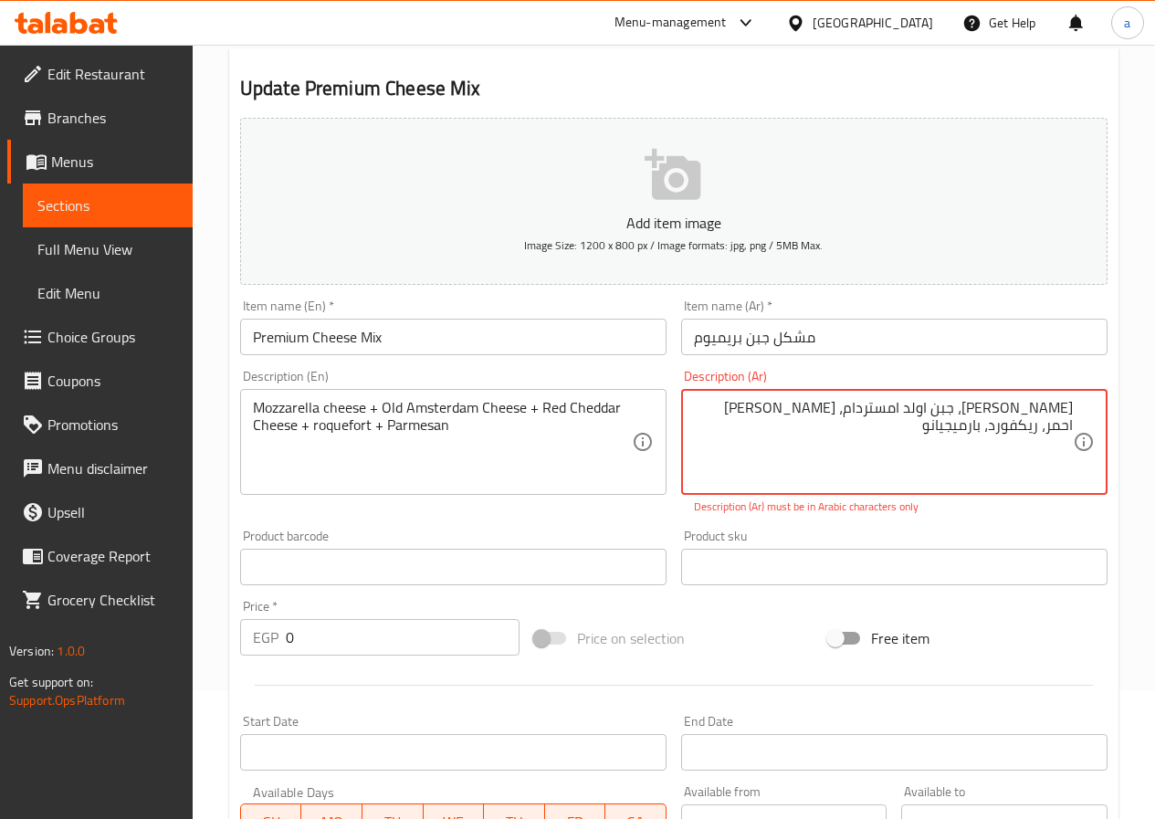
drag, startPoint x: 969, startPoint y: 427, endPoint x: 1040, endPoint y: 237, distance: 203.8
click at [1046, 236] on div "Add item image Image Size: 1200 x 800 px / Image formats: jpg, png / 5MB Max. I…" at bounding box center [674, 514] width 882 height 807
click at [975, 412] on textarea "[PERSON_NAME]، جبن اولد امستردام، [PERSON_NAME] احمر، ريكفورد، بارمیجیانو" at bounding box center [883, 442] width 379 height 87
click at [878, 414] on textarea "[PERSON_NAME]، جبن اولد امستردام، [PERSON_NAME] احمر، ريكفورد، بارمیجیانو" at bounding box center [883, 442] width 379 height 87
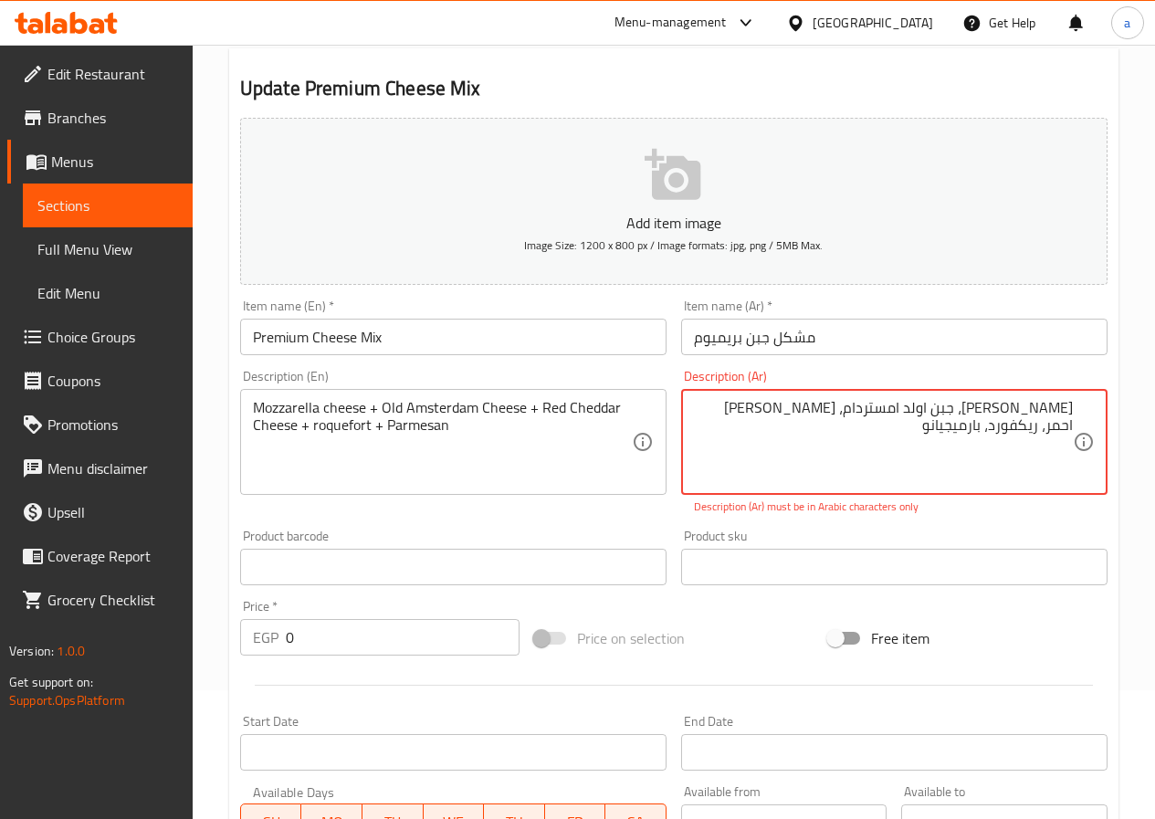
click at [878, 414] on textarea "[PERSON_NAME]، جبن اولد امستردام، [PERSON_NAME] احمر، ريكفورد، بارمیجیانو" at bounding box center [883, 442] width 379 height 87
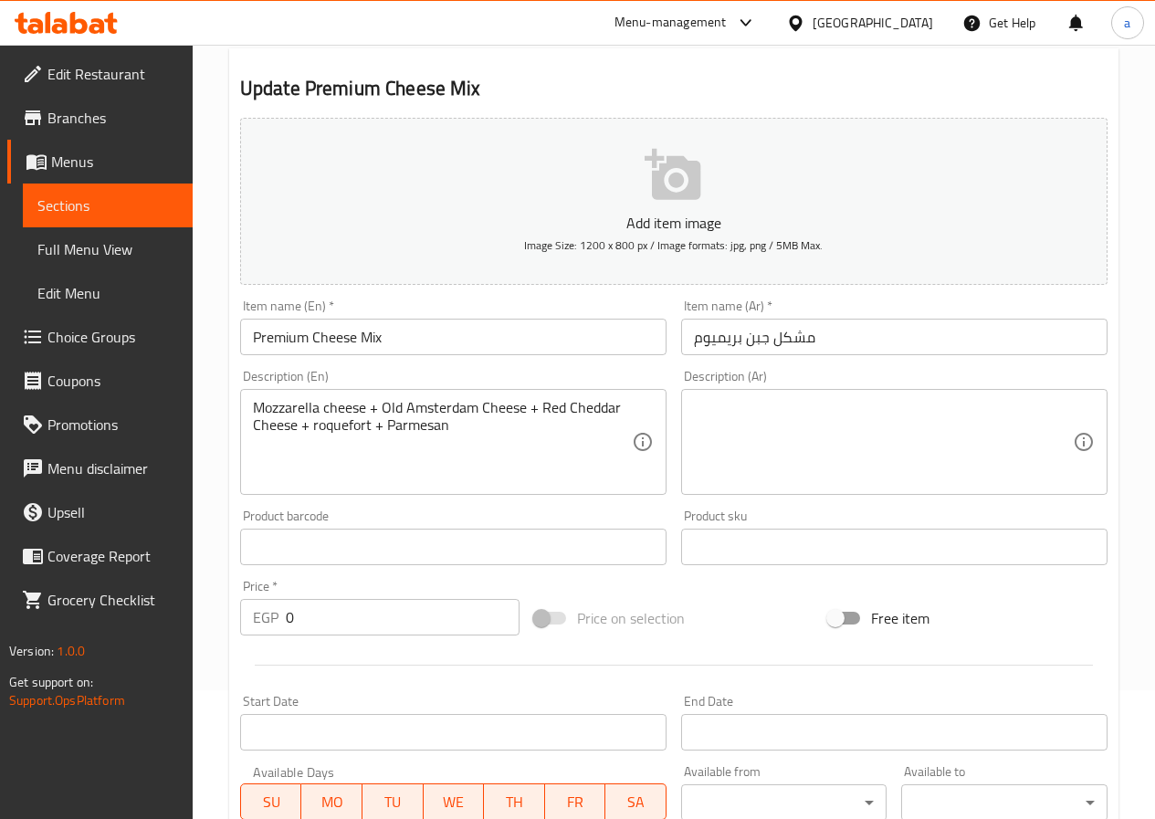
click at [874, 405] on textarea at bounding box center [883, 442] width 379 height 87
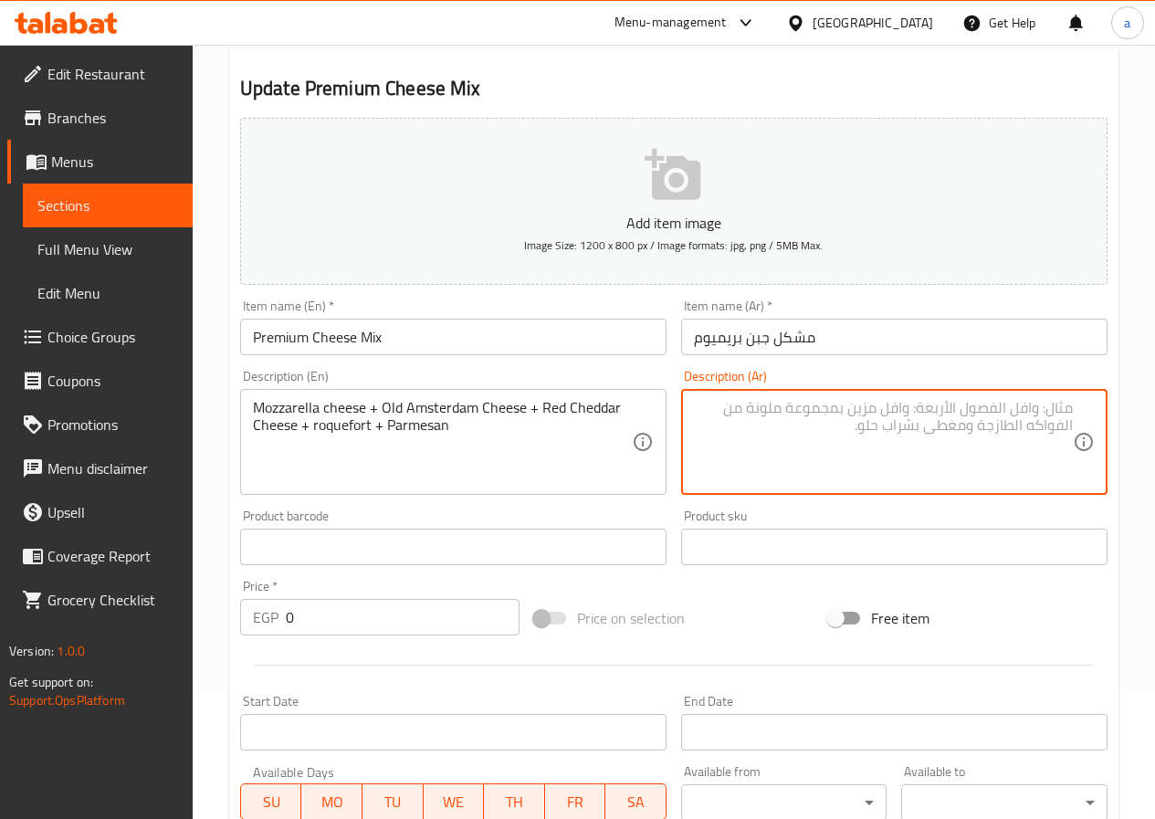
paste textarea "[PERSON_NAME]، جبن اولد امستردام، [PERSON_NAME] احمر، ريكفورد، بارمیجیانو"
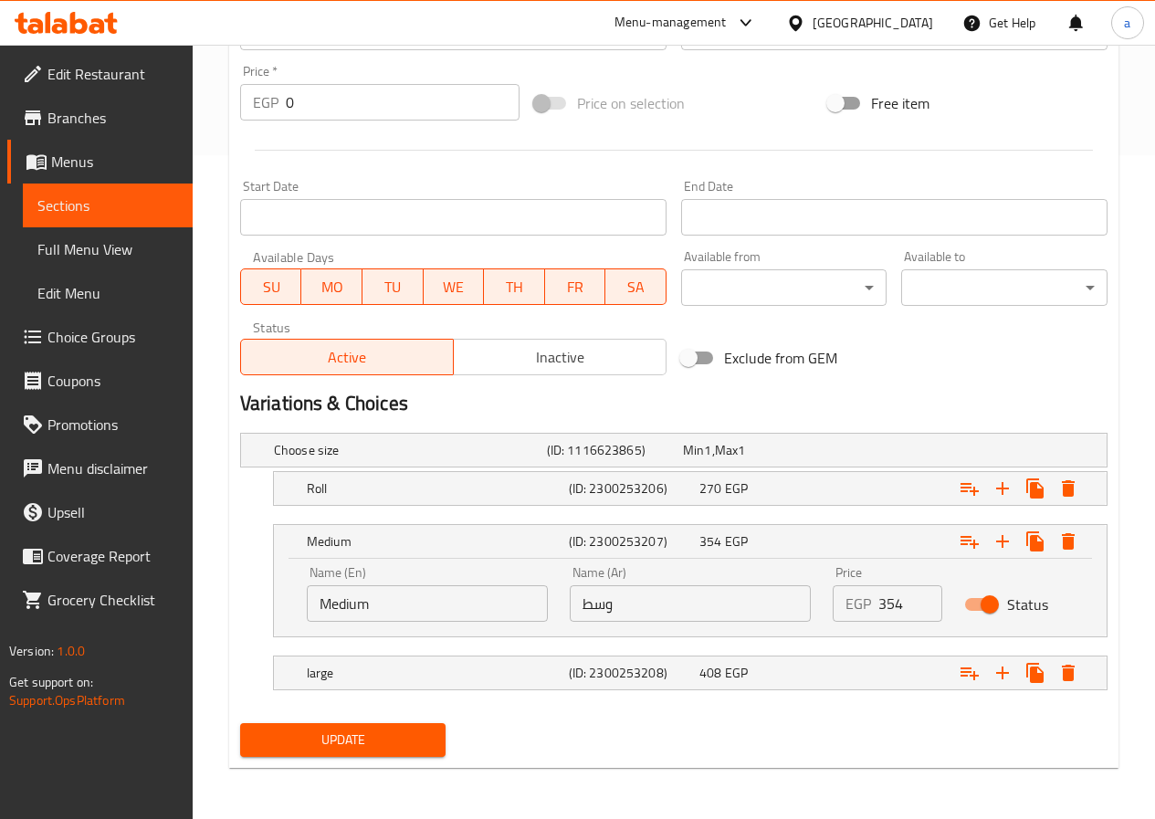
type textarea "[PERSON_NAME]، جبن اولد امستردام، [PERSON_NAME] احمر، ريكفورد، بارمیجیانو"
click at [368, 750] on span "Update" at bounding box center [343, 740] width 177 height 23
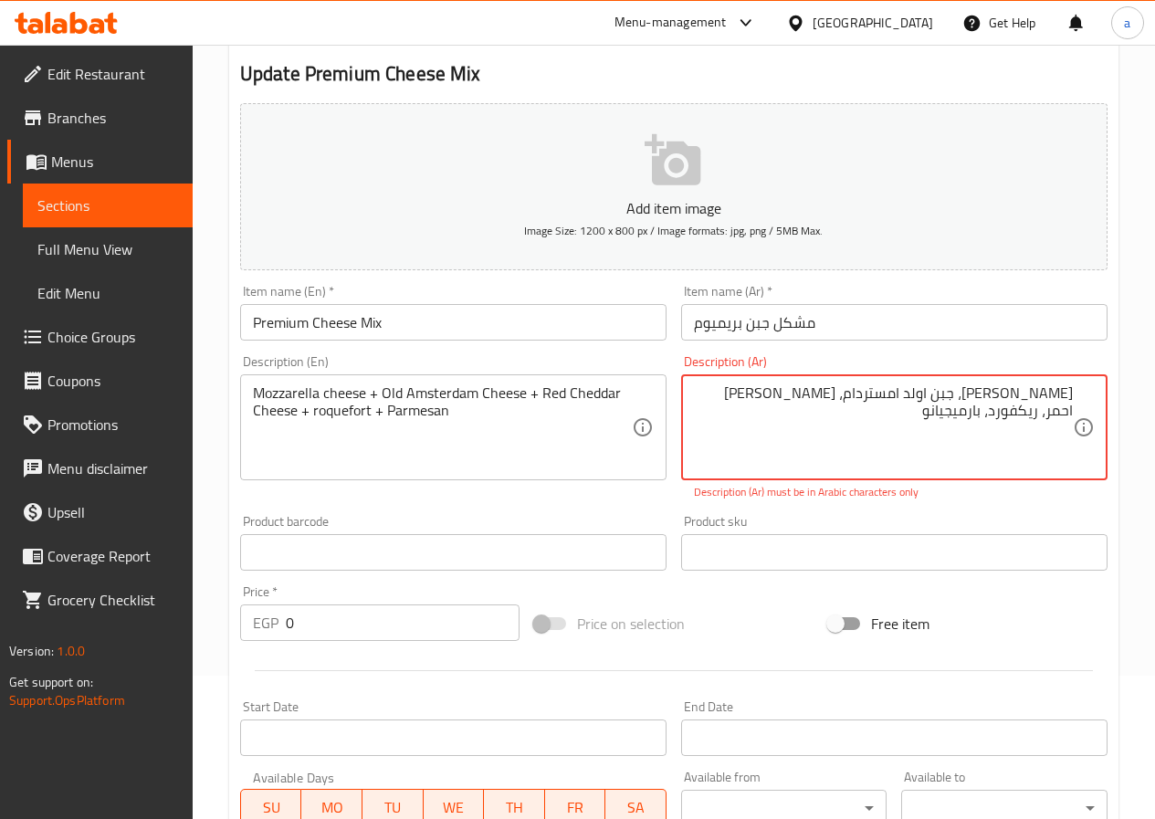
click at [994, 409] on textarea "[PERSON_NAME]، جبن اولد امستردام، [PERSON_NAME] احمر، ريكفورد، بارمیجیانو" at bounding box center [883, 428] width 379 height 87
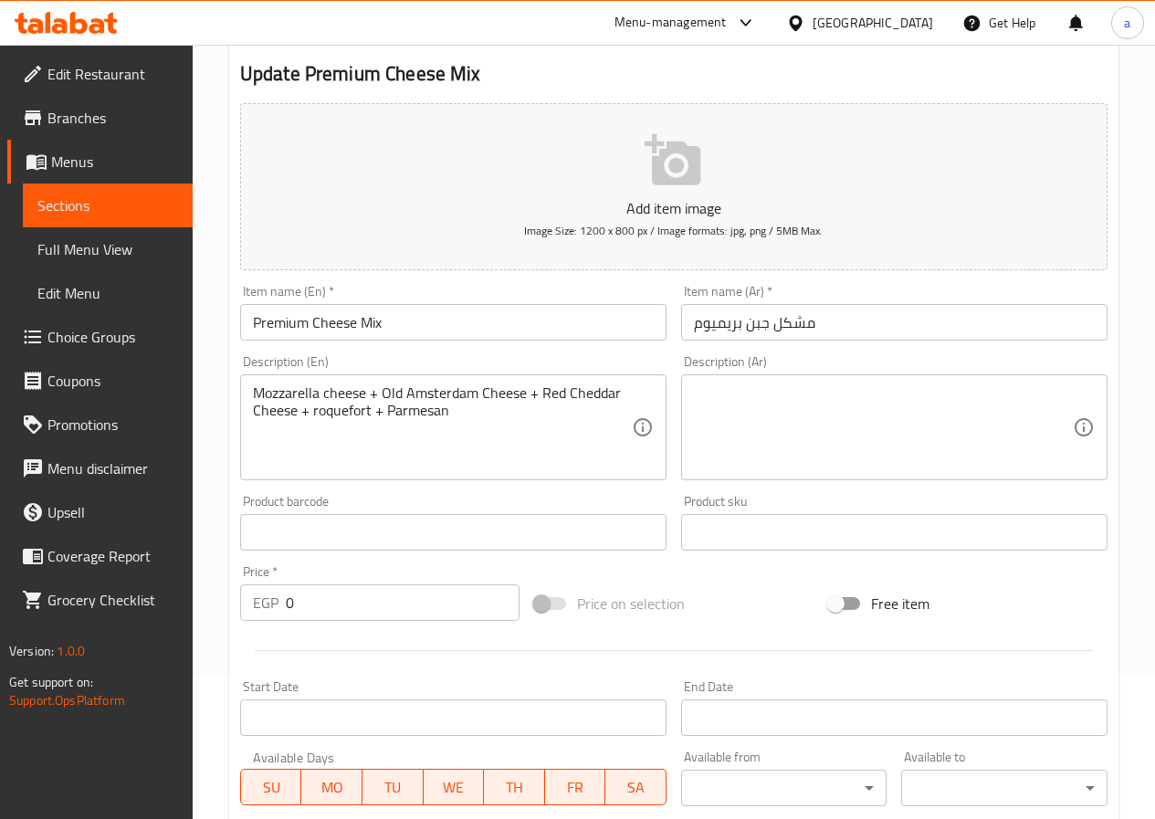
click at [876, 407] on textarea at bounding box center [883, 428] width 379 height 87
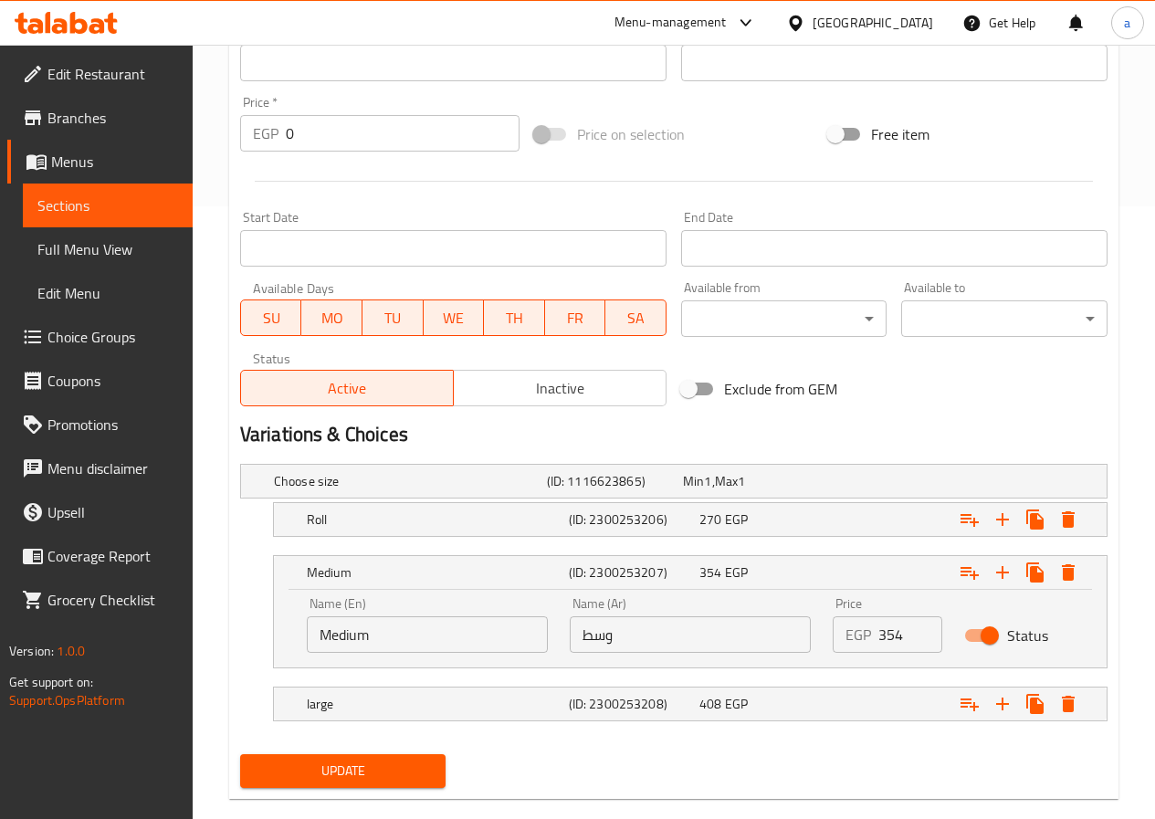
scroll to position [644, 0]
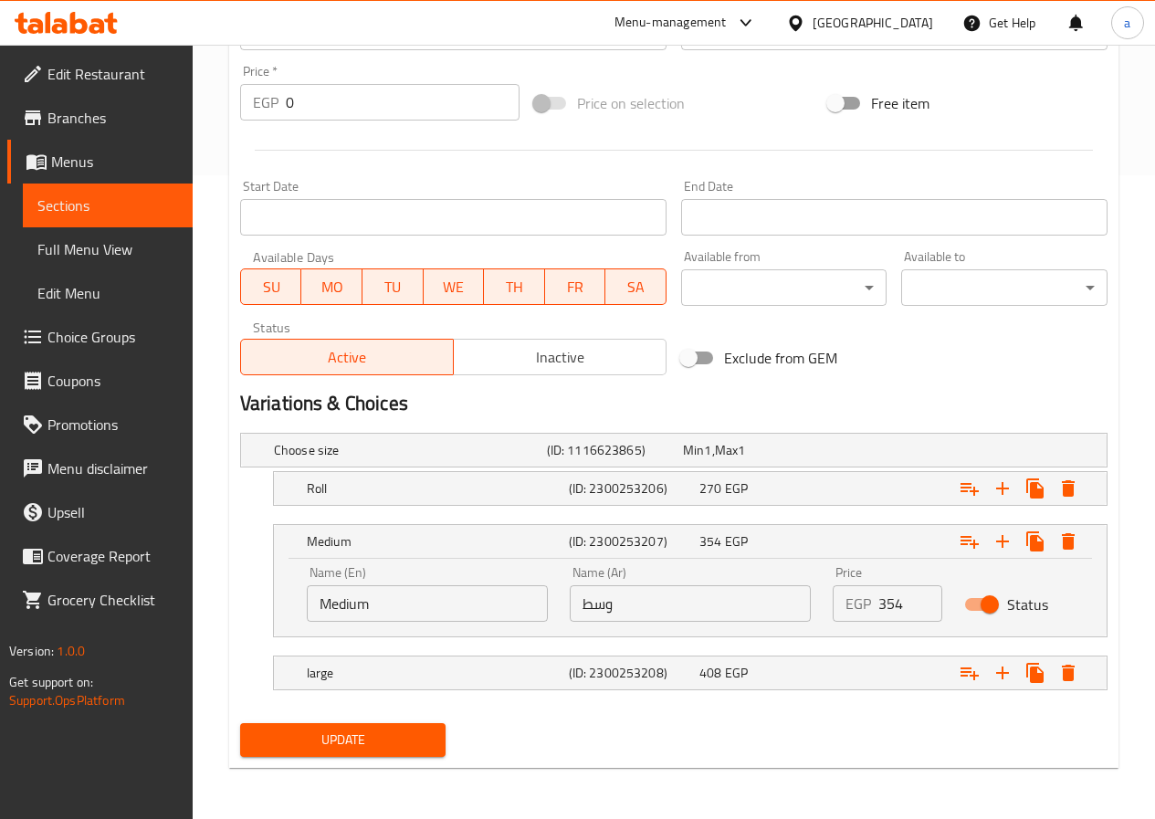
type textarea "[PERSON_NAME], جبن اول امستردام, [PERSON_NAME] احمر, ريكفورد, بارميجيانو"
click at [342, 726] on button "Update" at bounding box center [343, 740] width 206 height 34
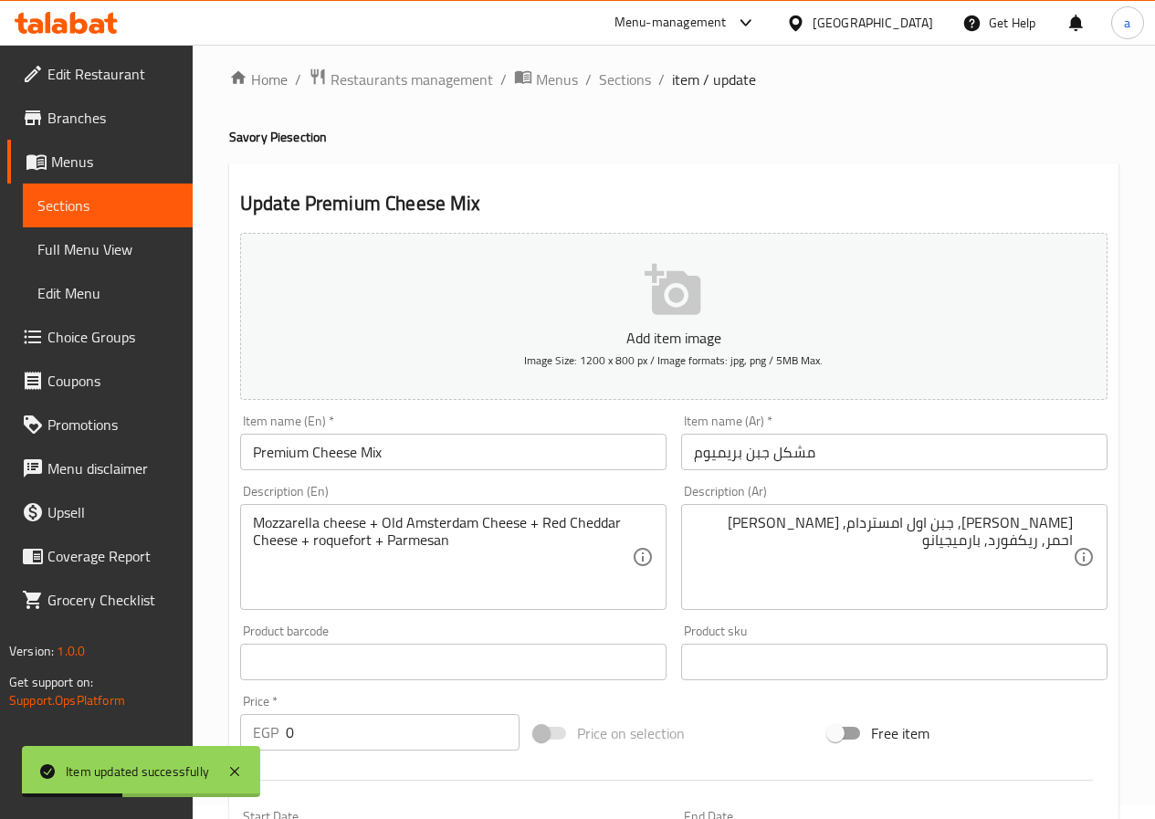
scroll to position [0, 0]
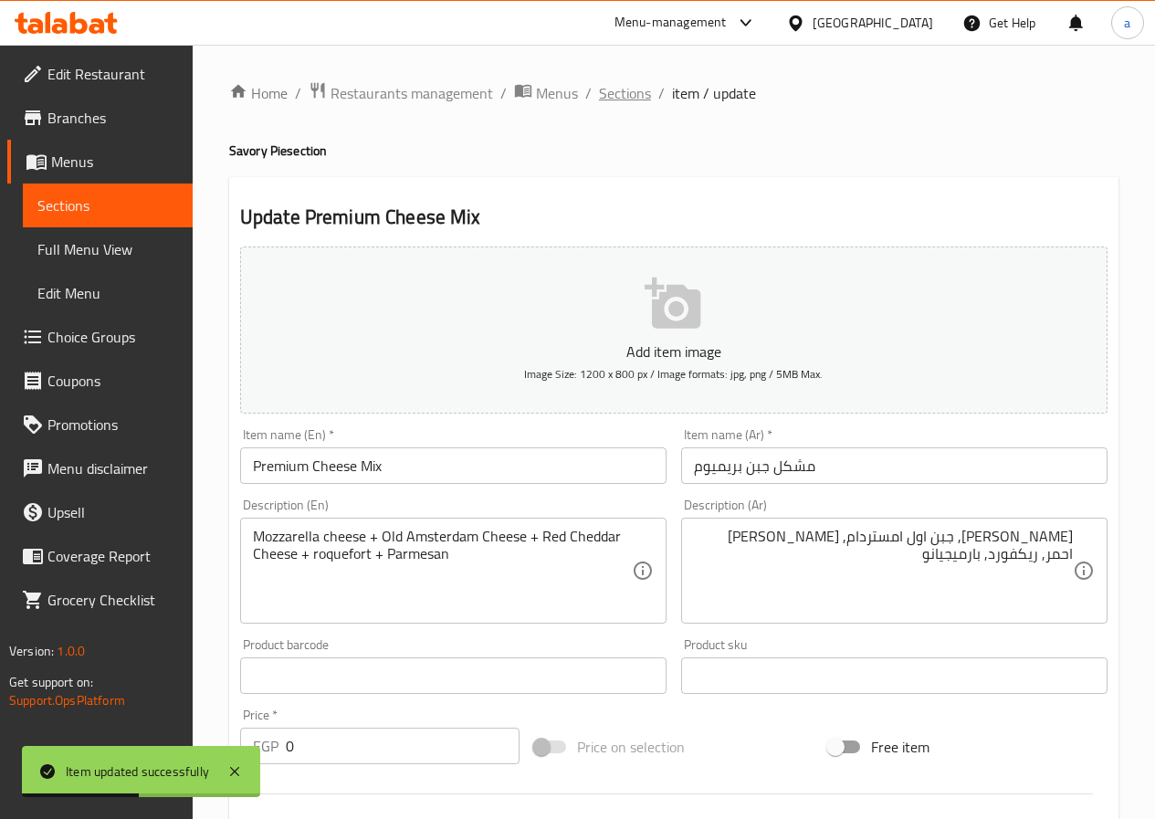
click at [633, 100] on span "Sections" at bounding box center [625, 93] width 52 height 22
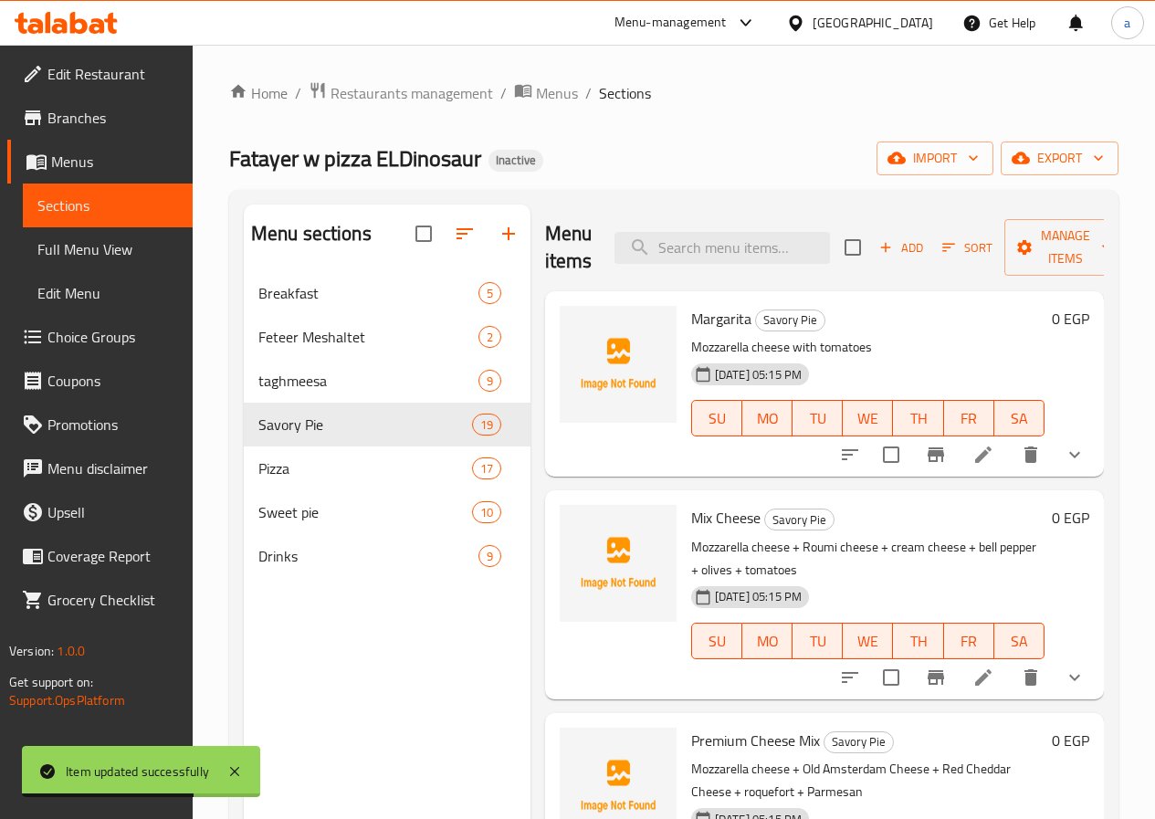
click at [1073, 448] on button "show more" at bounding box center [1075, 455] width 44 height 44
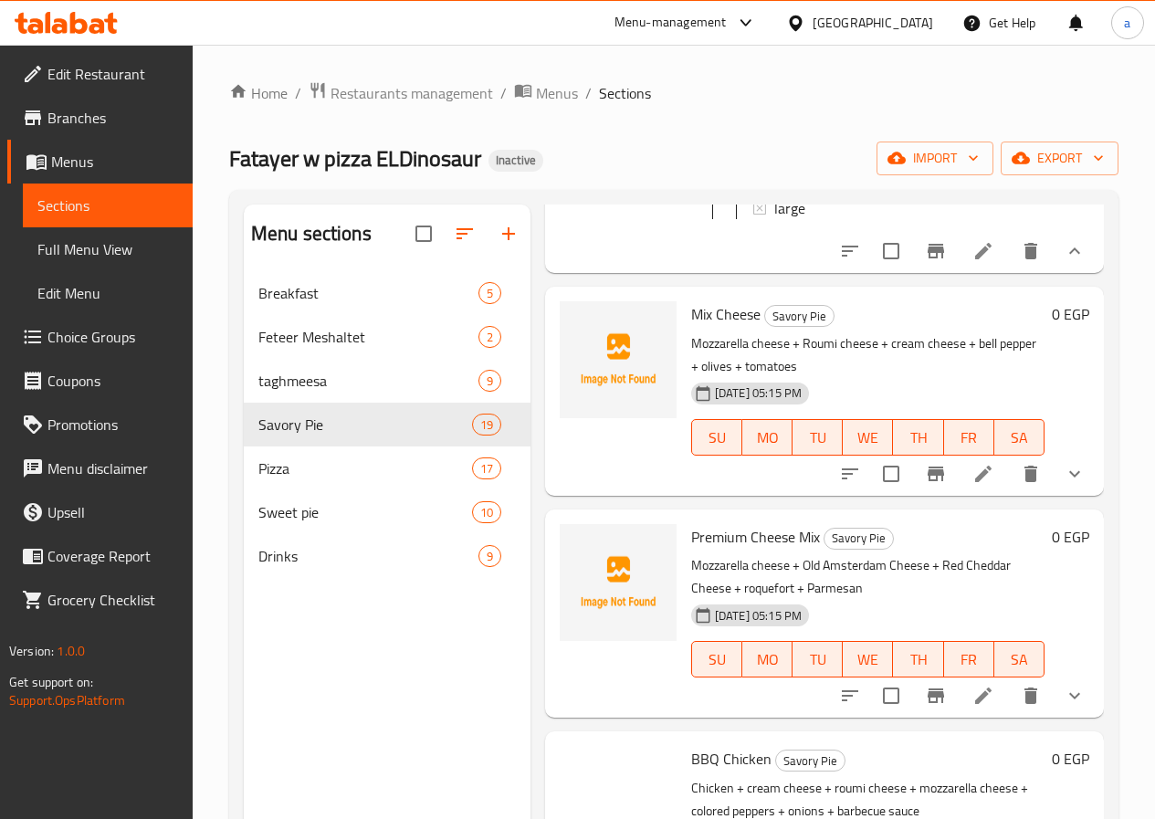
scroll to position [365, 0]
click at [66, 248] on span "Full Menu View" at bounding box center [107, 249] width 141 height 22
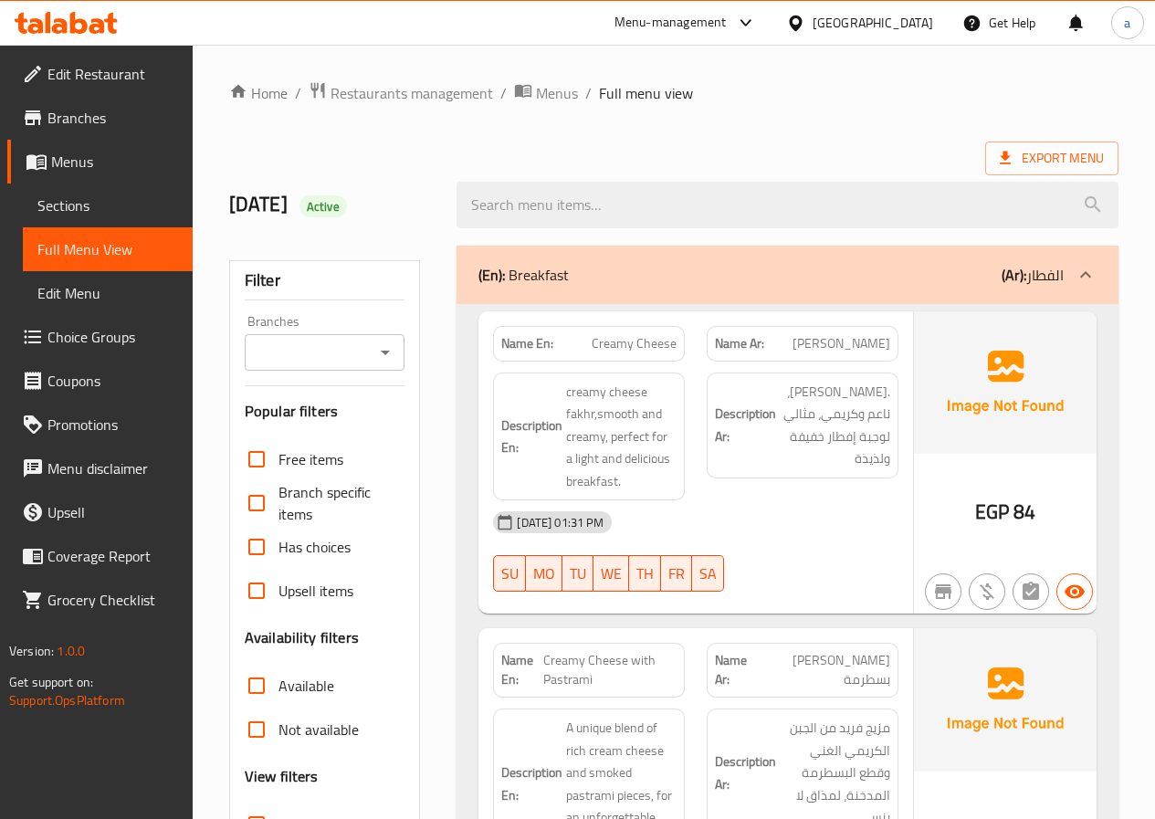
click at [1053, 271] on p "(Ar): الفطار" at bounding box center [1033, 275] width 62 height 22
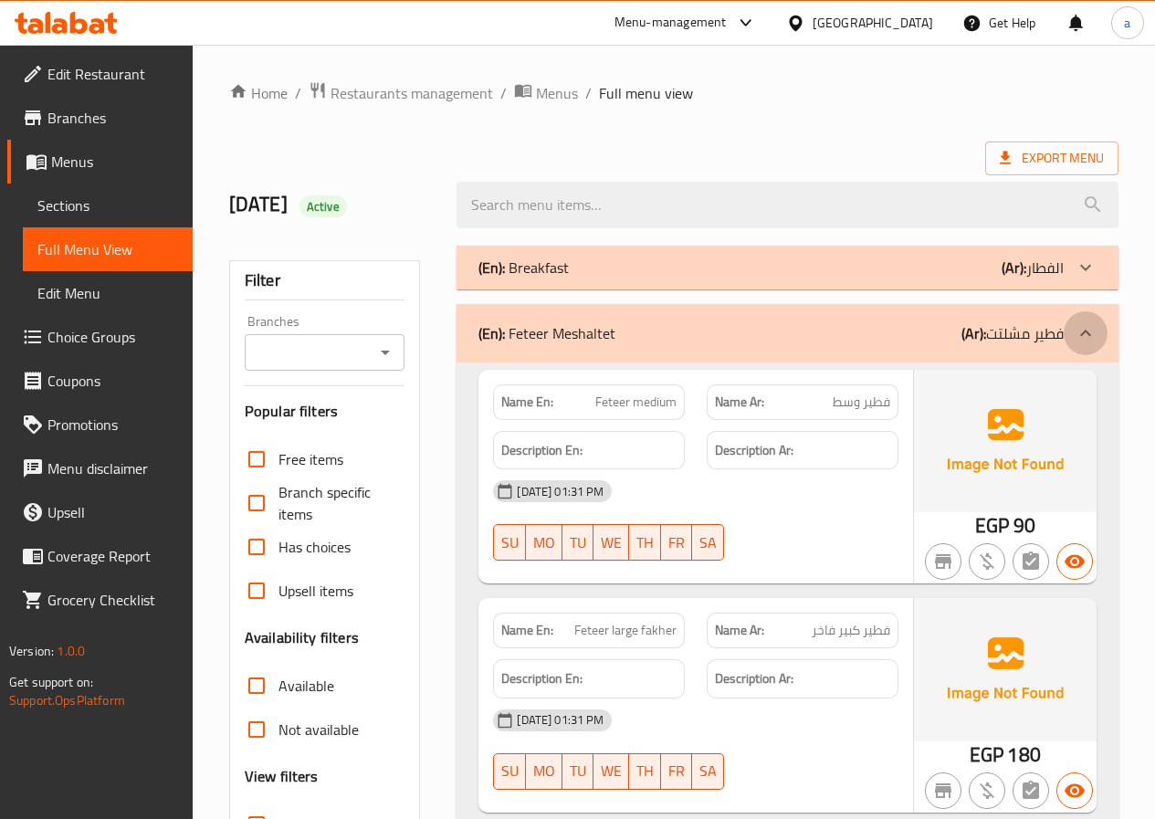
click at [1093, 324] on icon at bounding box center [1086, 333] width 22 height 22
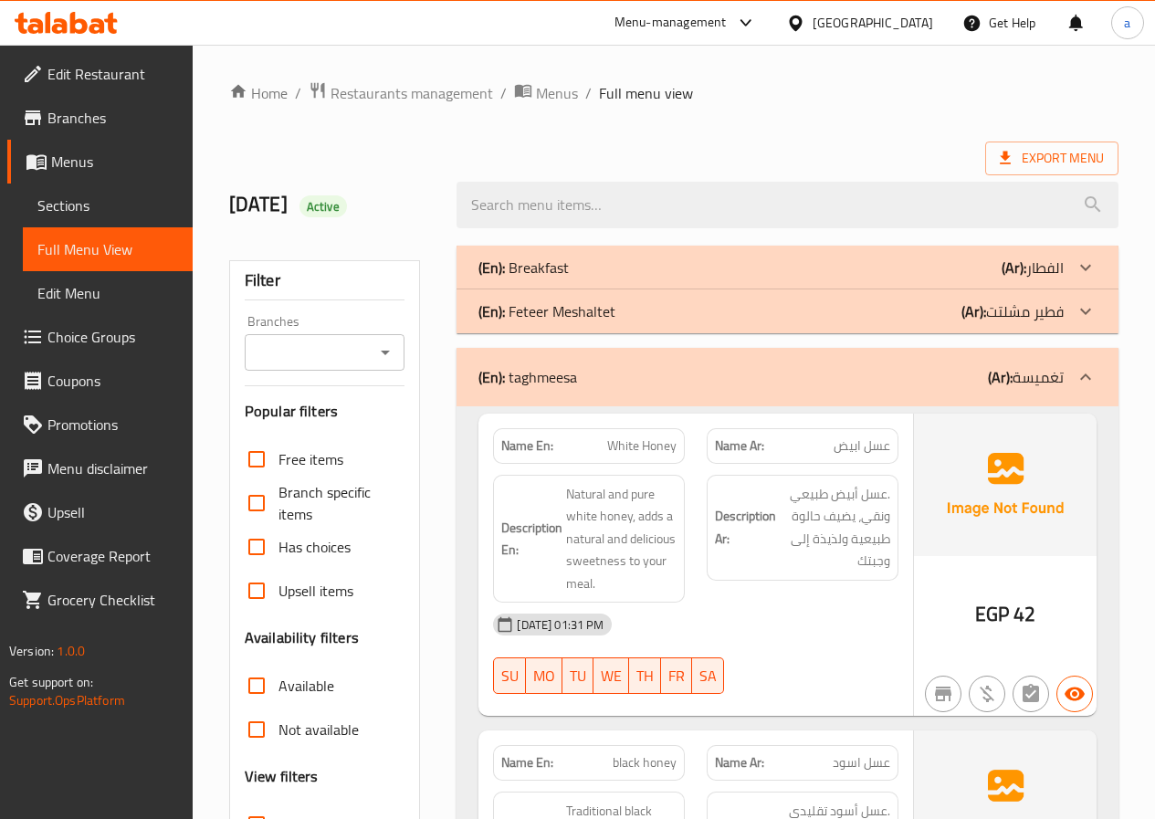
click at [1092, 371] on icon at bounding box center [1086, 377] width 22 height 22
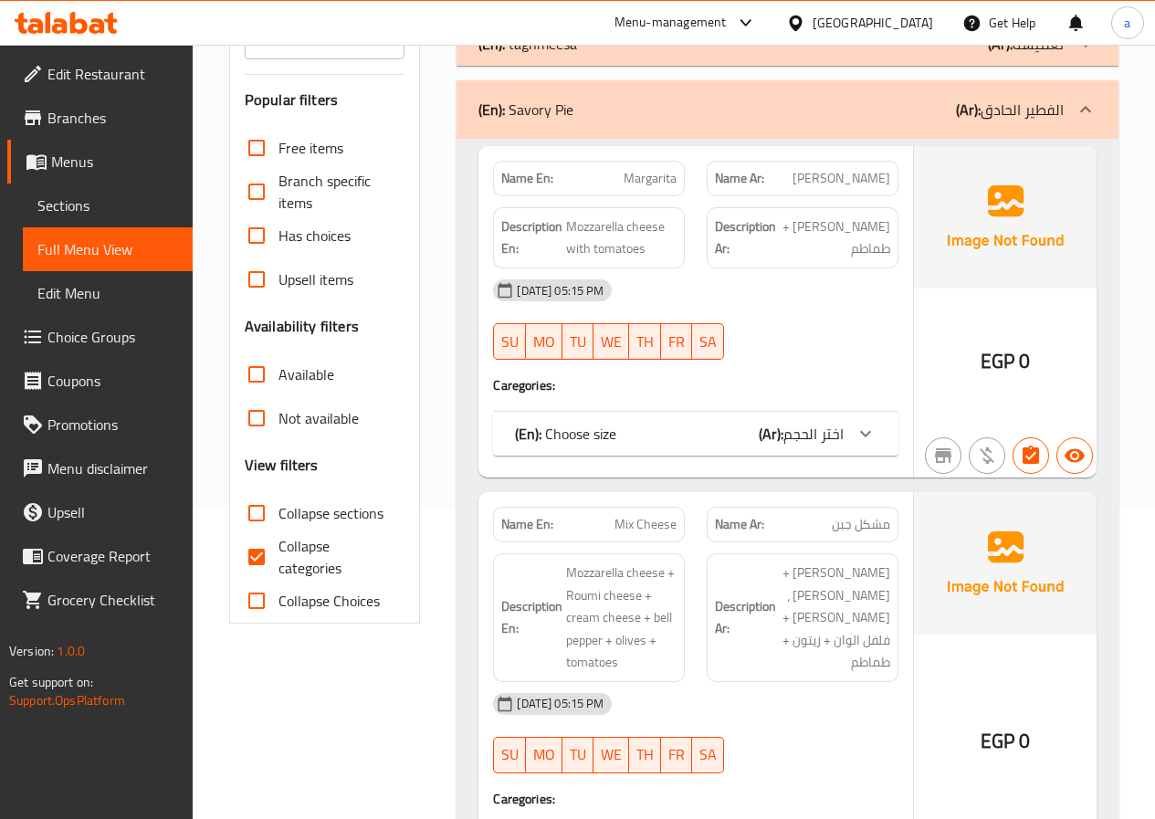
scroll to position [365, 0]
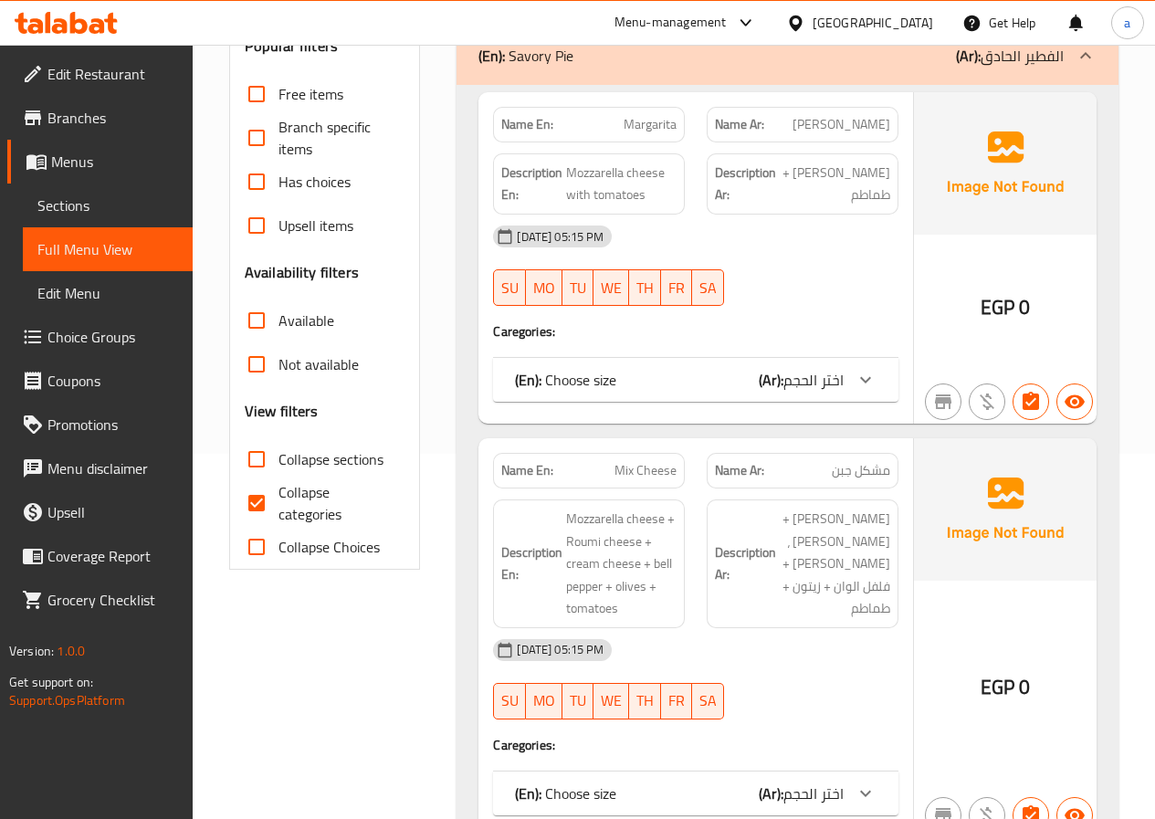
click at [869, 371] on icon at bounding box center [866, 380] width 22 height 22
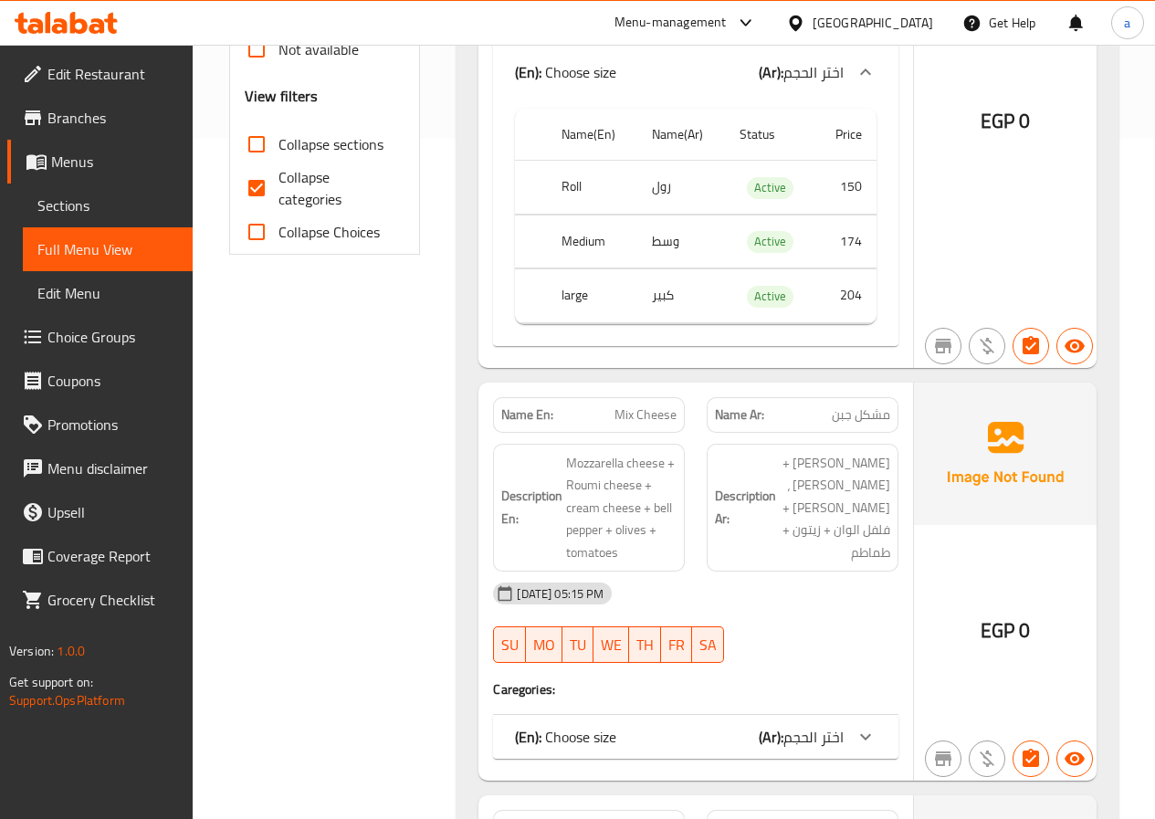
scroll to position [731, 0]
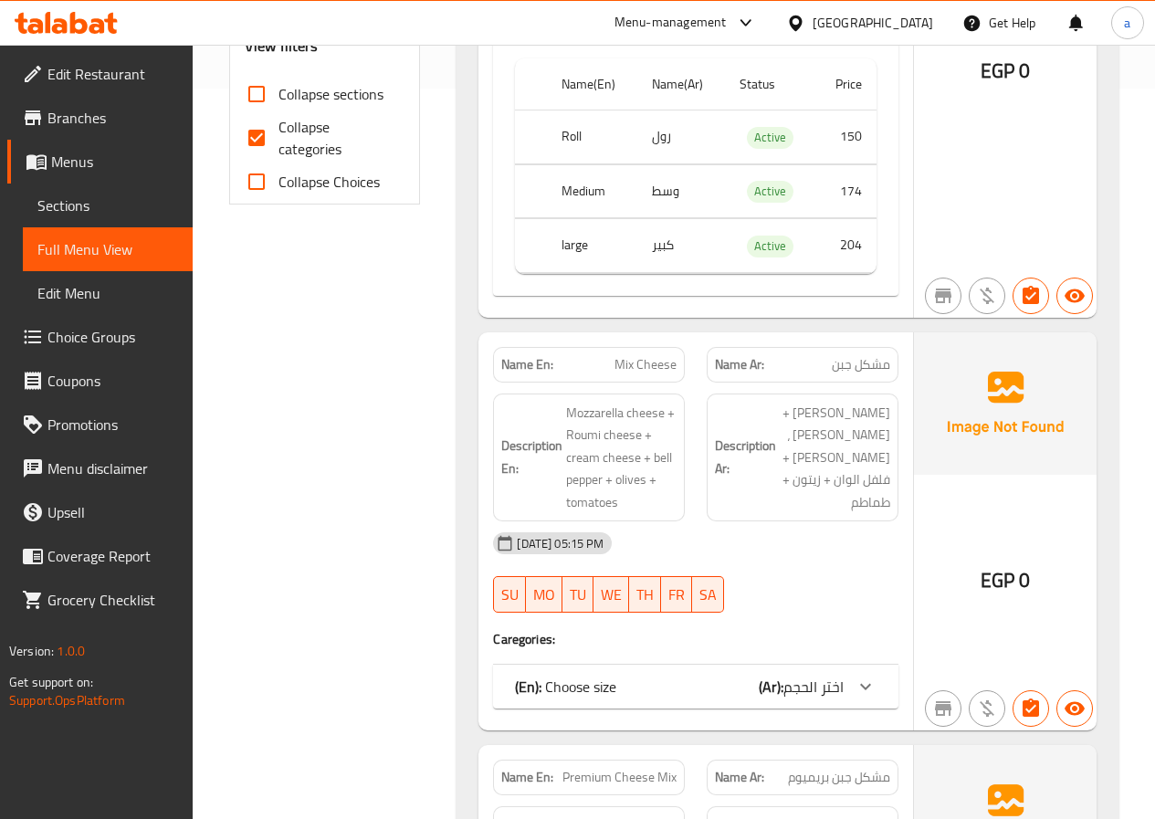
click at [795, 684] on span "اختر الحجم" at bounding box center [814, 686] width 60 height 27
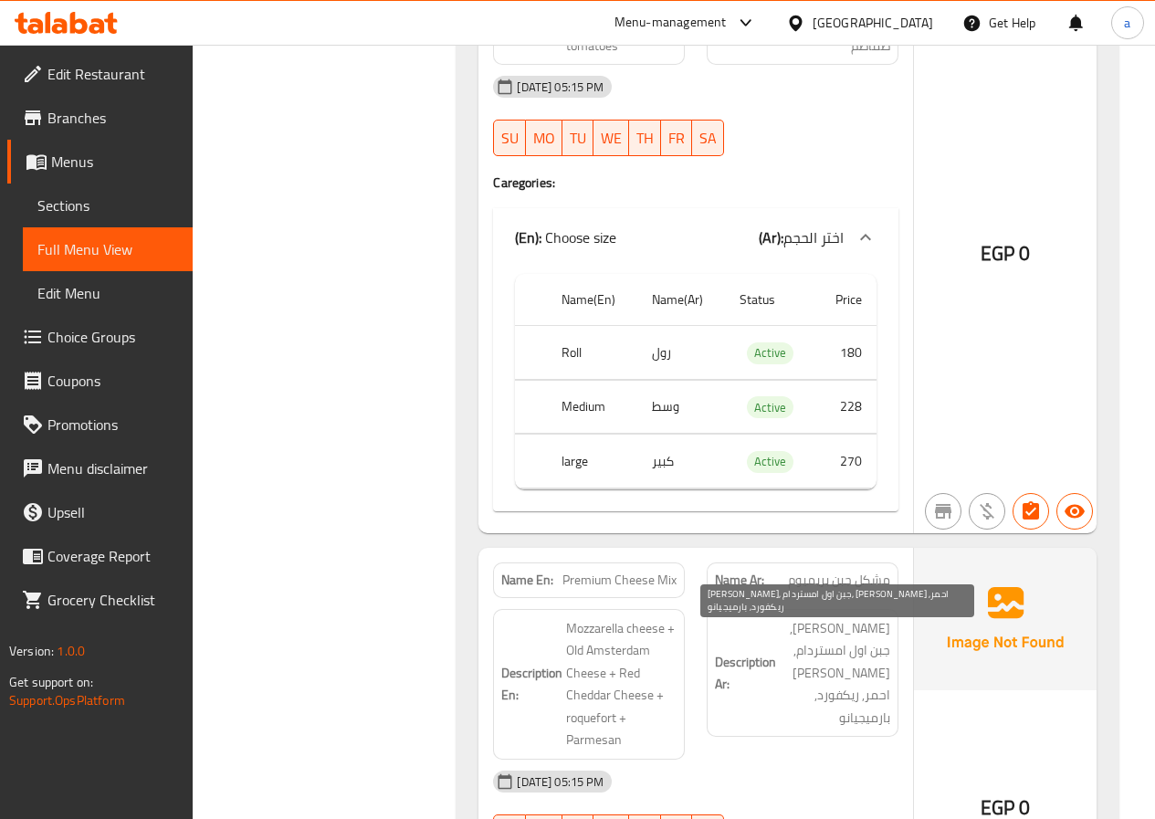
scroll to position [1461, 0]
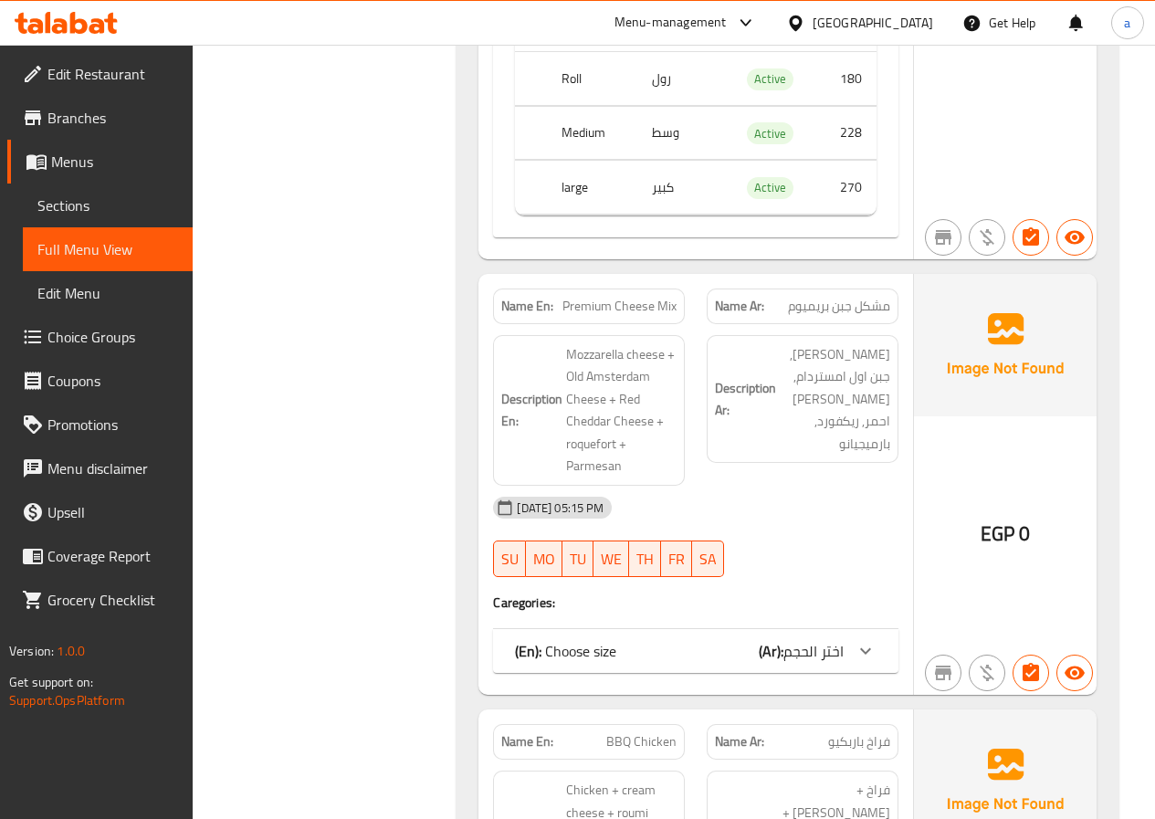
click at [873, 650] on icon at bounding box center [866, 651] width 22 height 22
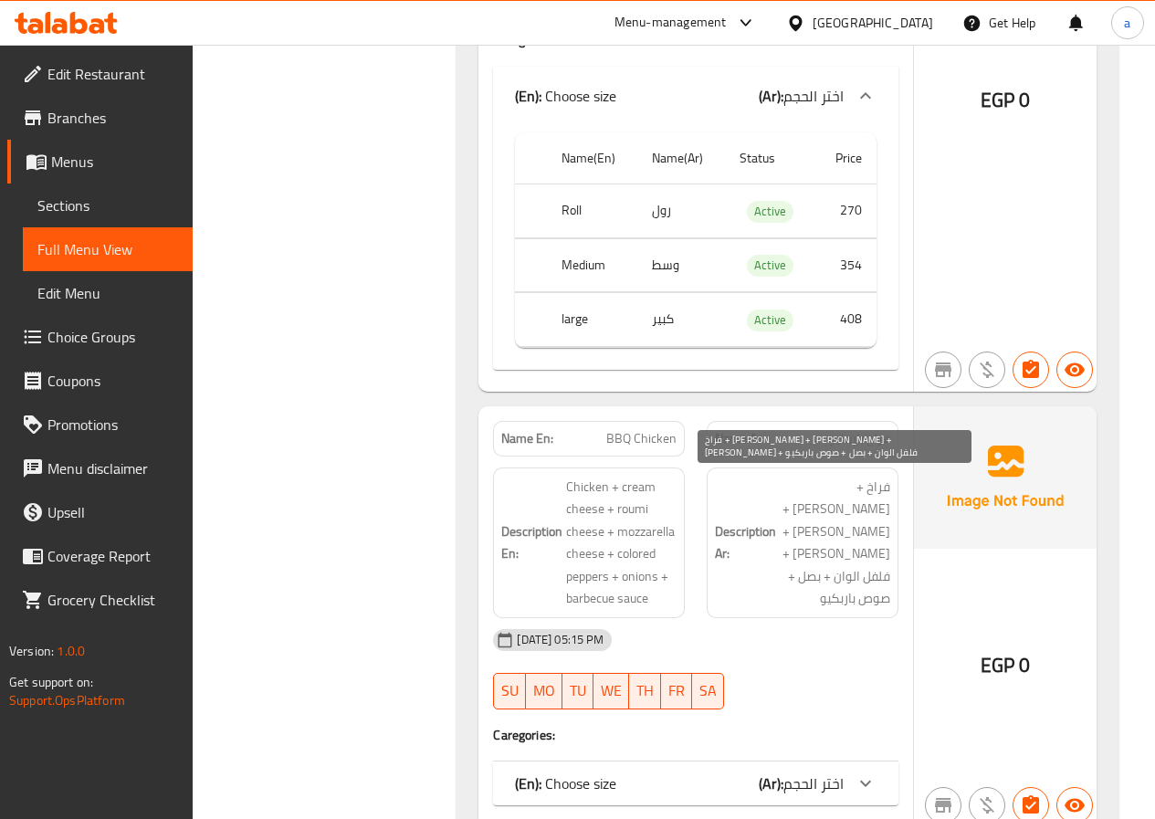
scroll to position [2192, 0]
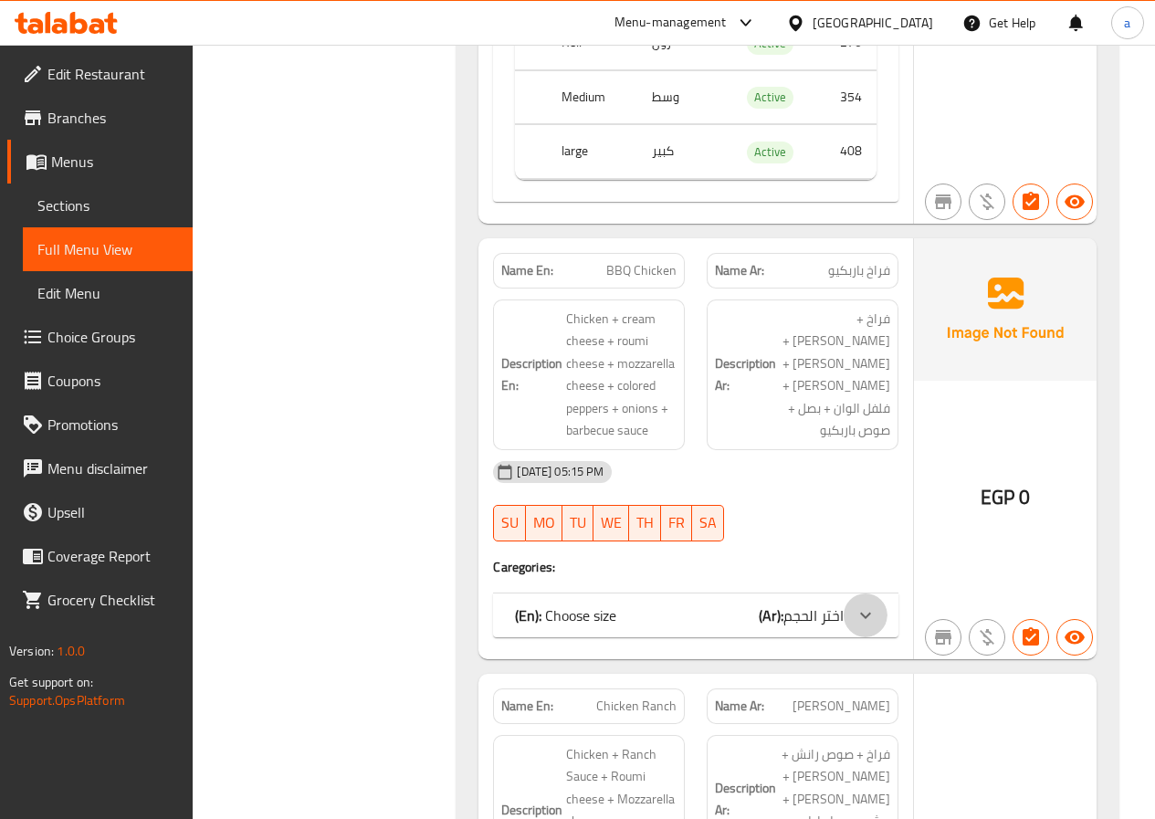
click at [866, 620] on icon at bounding box center [866, 616] width 22 height 22
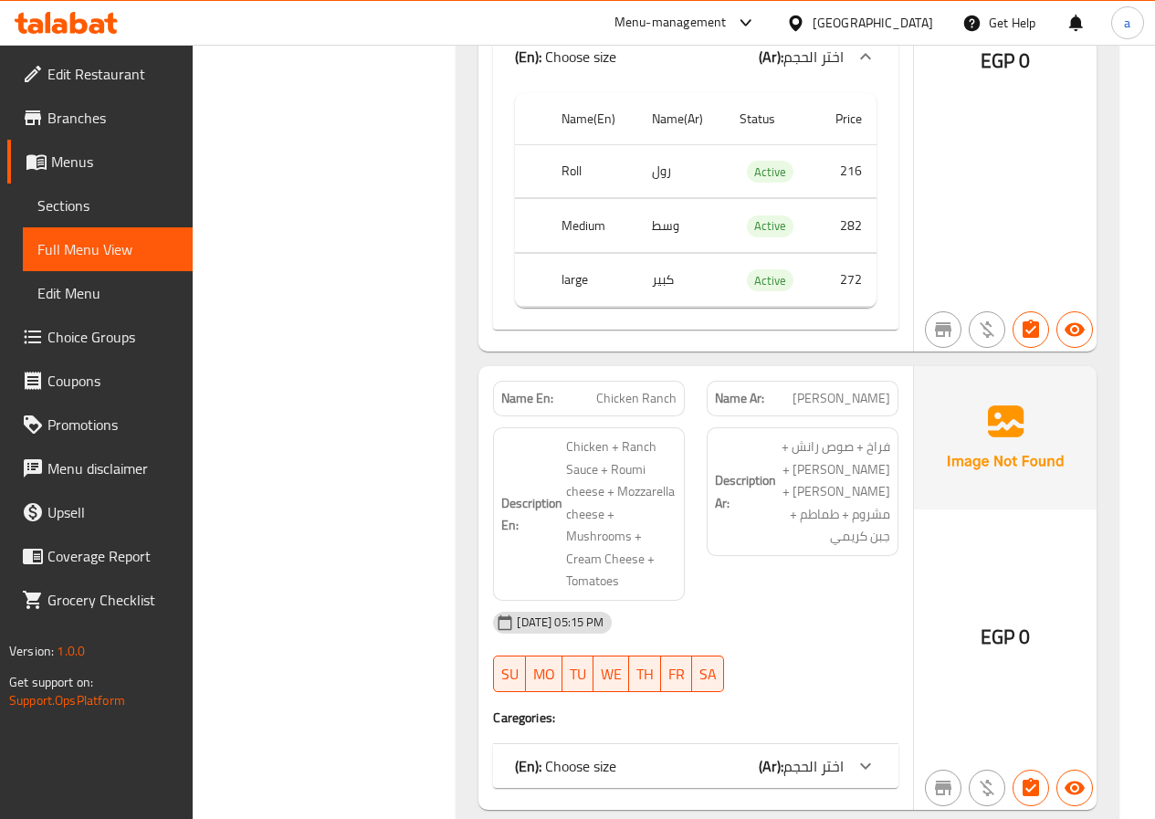
scroll to position [2923, 0]
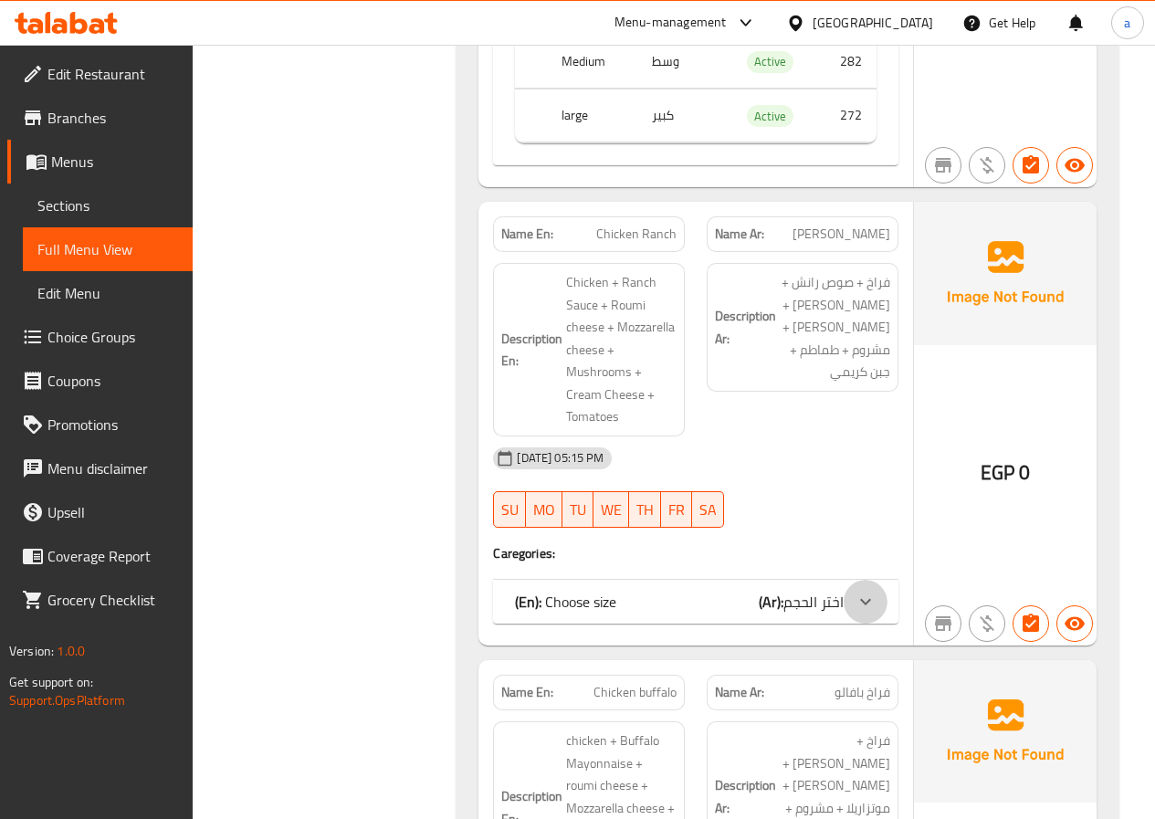
click at [870, 598] on icon at bounding box center [866, 602] width 22 height 22
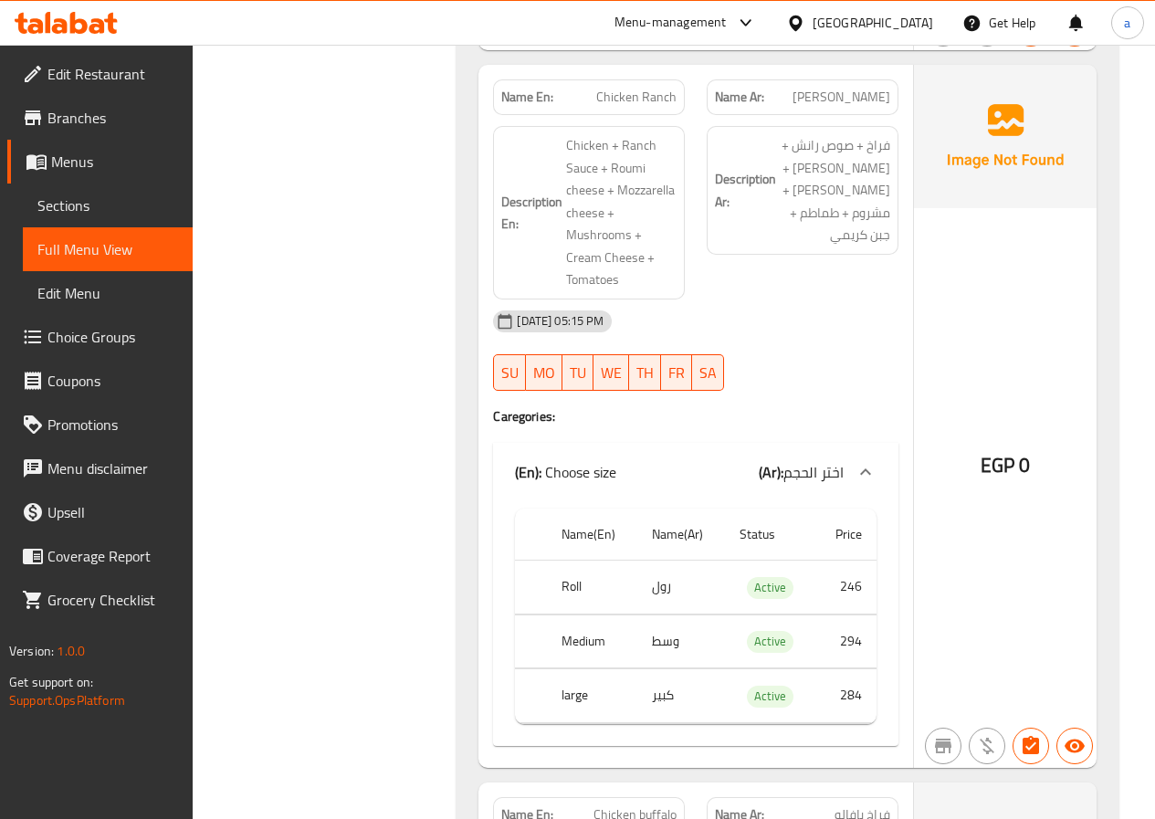
scroll to position [3106, 0]
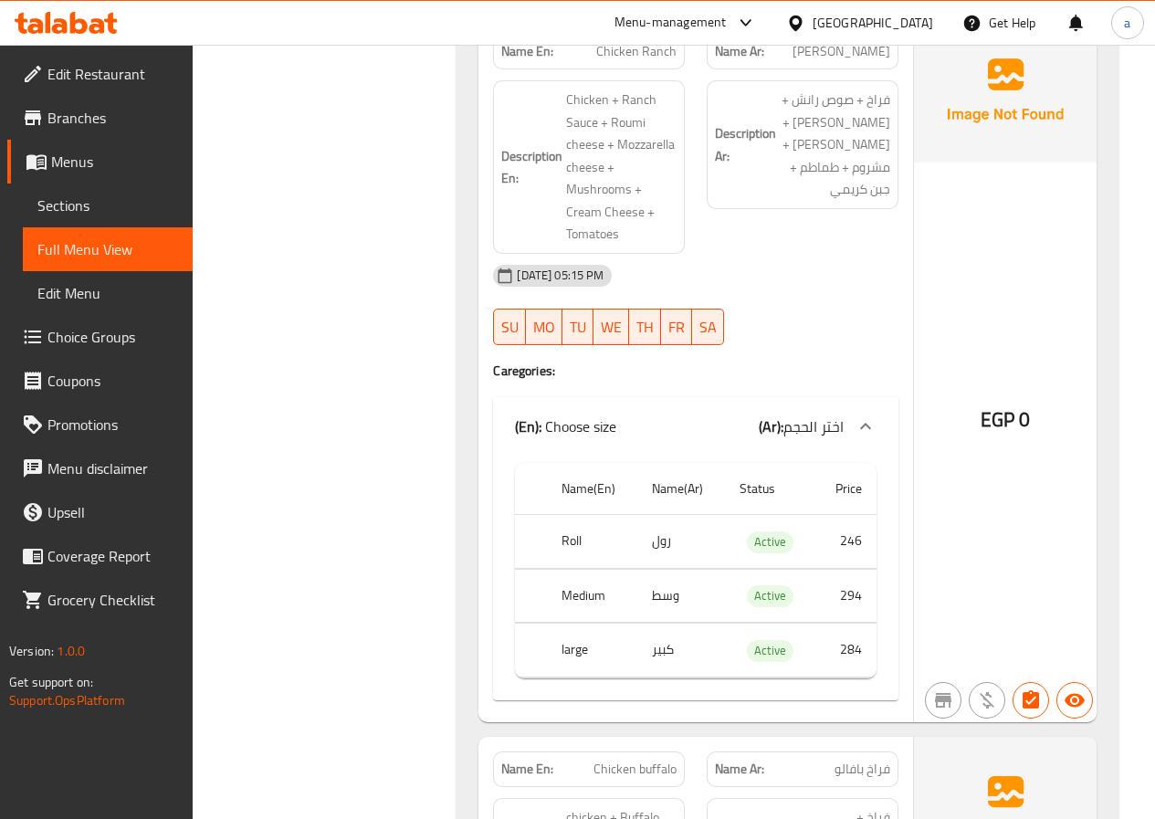
click at [85, 205] on span "Sections" at bounding box center [107, 206] width 141 height 22
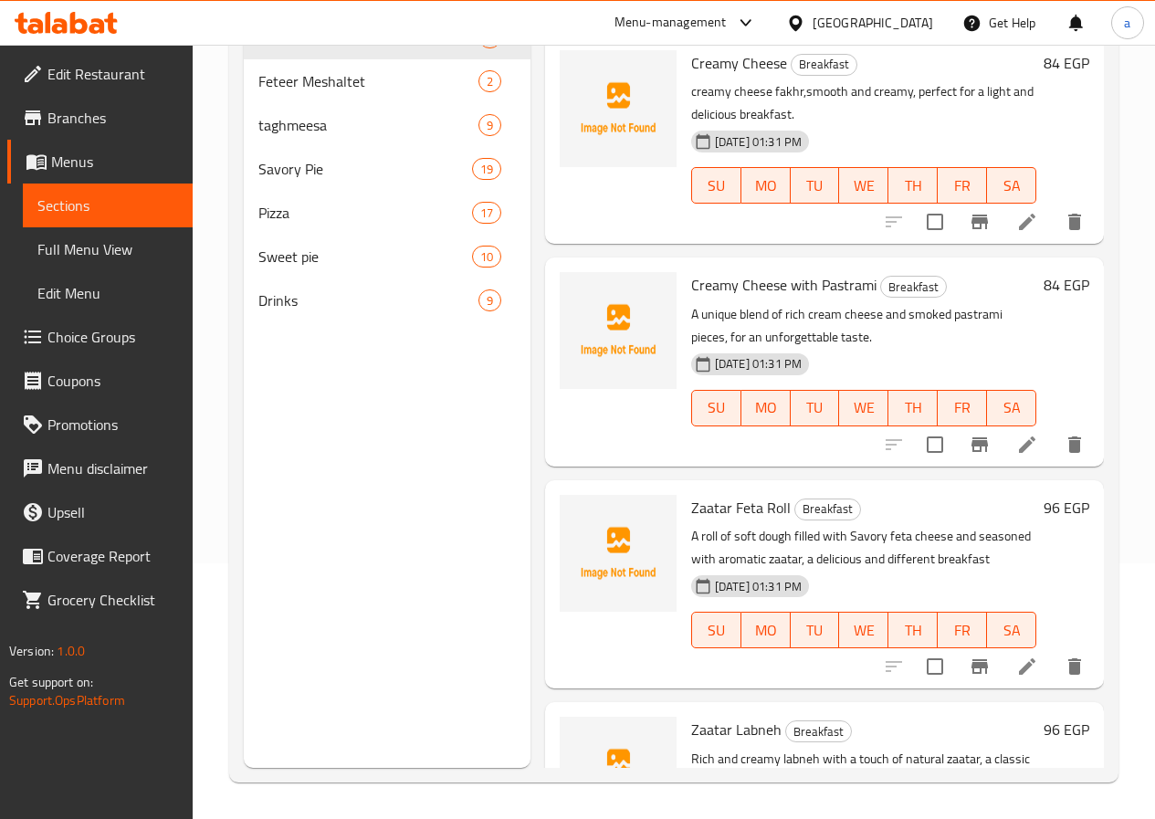
scroll to position [256, 0]
click at [331, 180] on span "Savory Pie" at bounding box center [339, 169] width 163 height 22
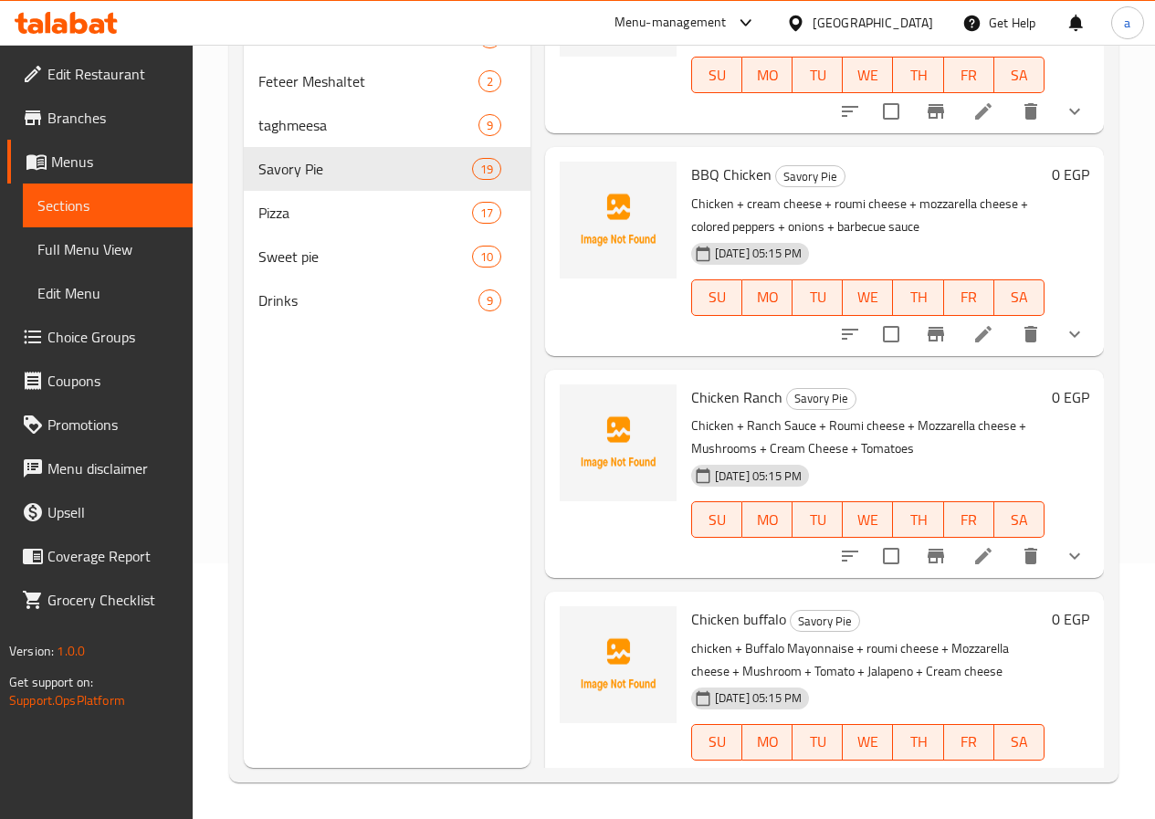
scroll to position [548, 0]
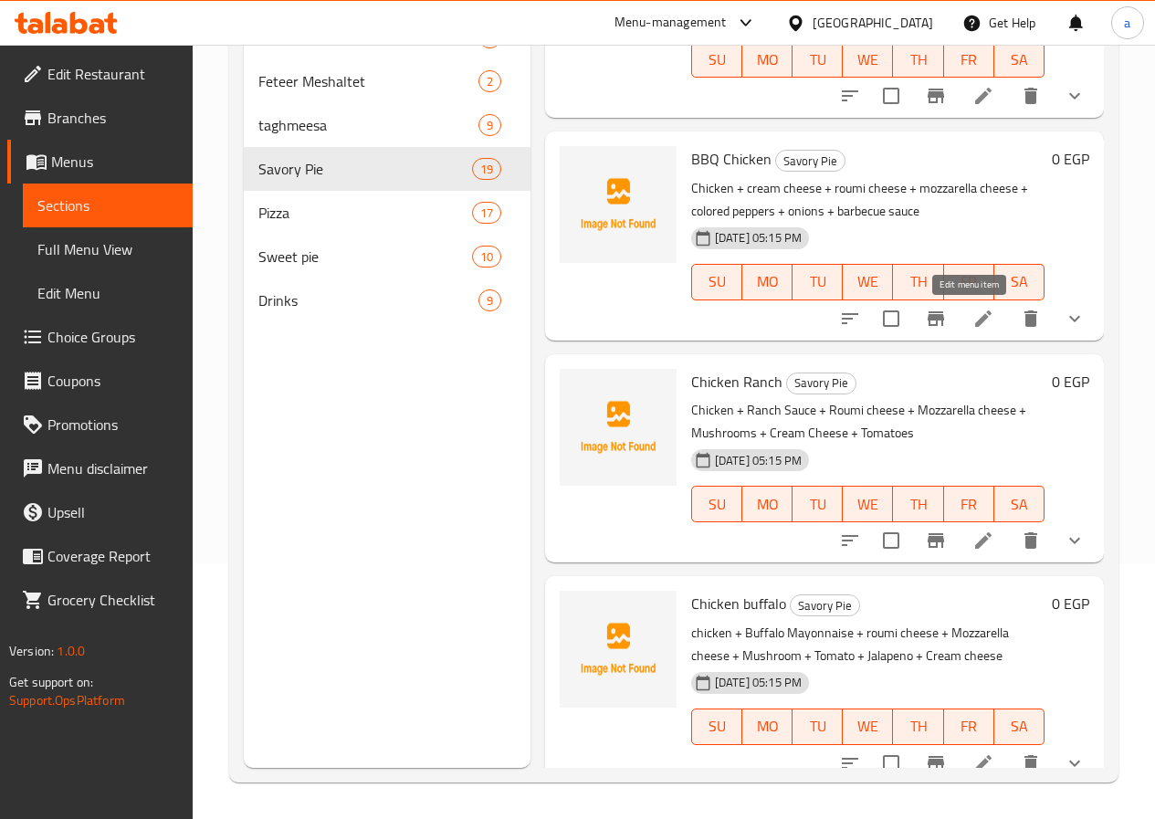
click at [973, 321] on icon at bounding box center [984, 319] width 22 height 22
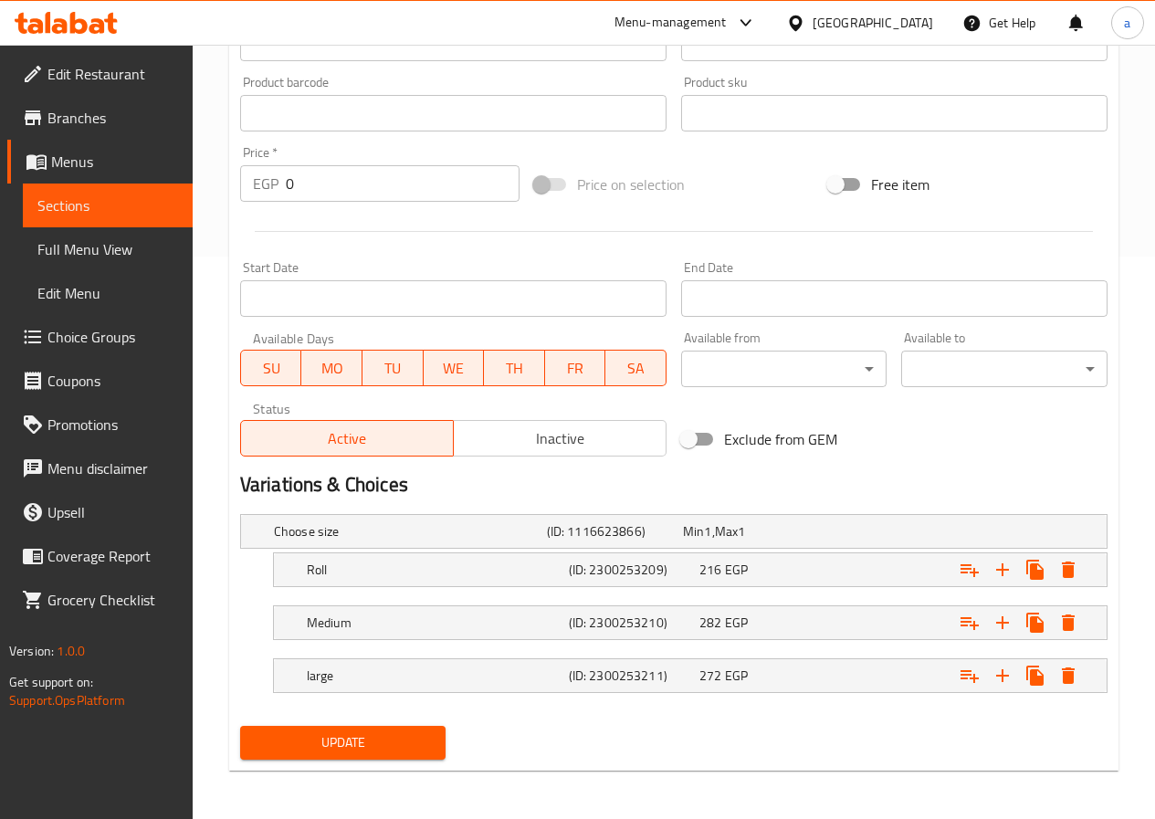
scroll to position [565, 0]
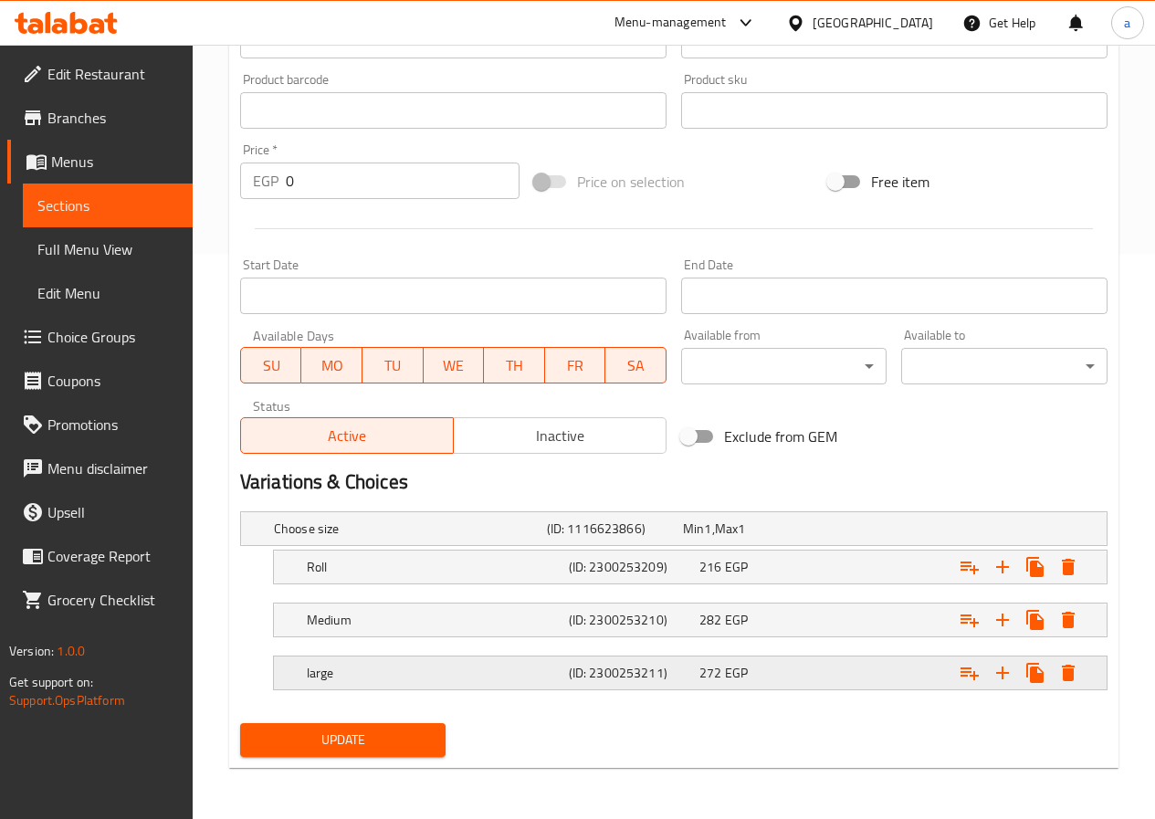
click at [740, 665] on span "EGP" at bounding box center [736, 673] width 23 height 24
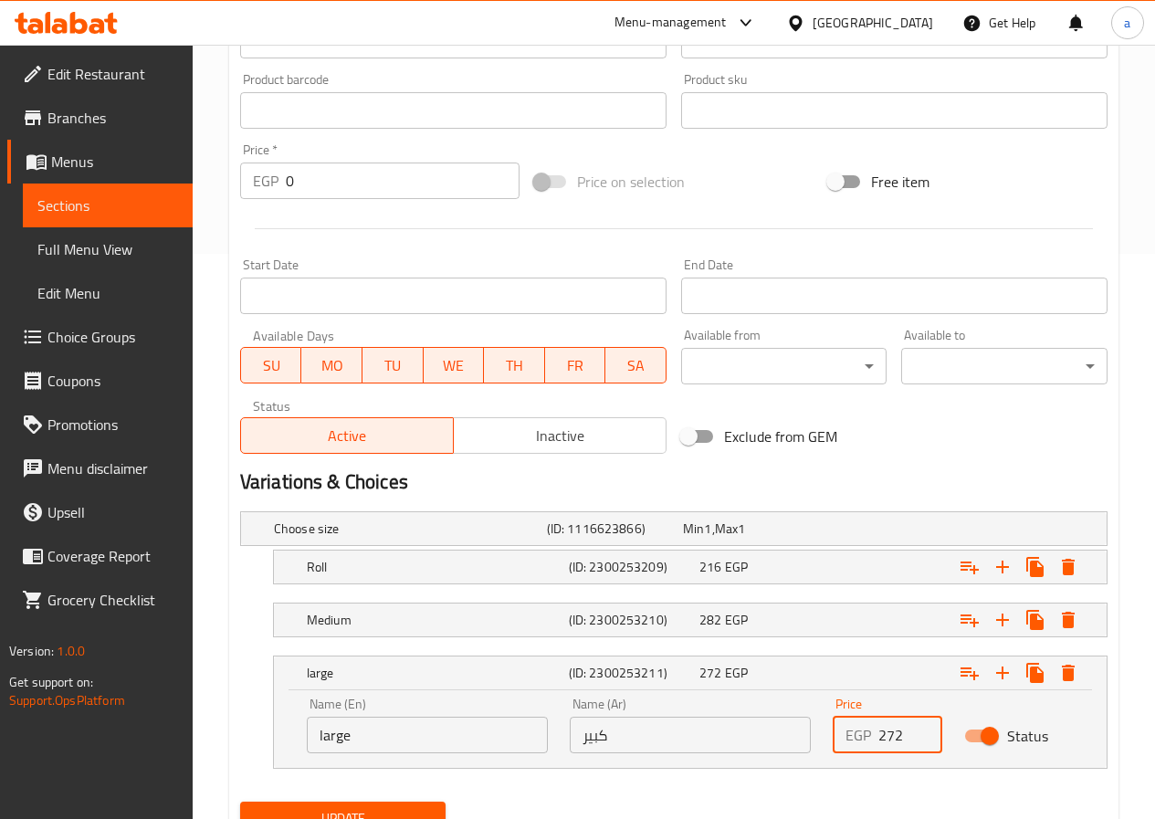
click at [880, 734] on input "272" at bounding box center [911, 735] width 64 height 37
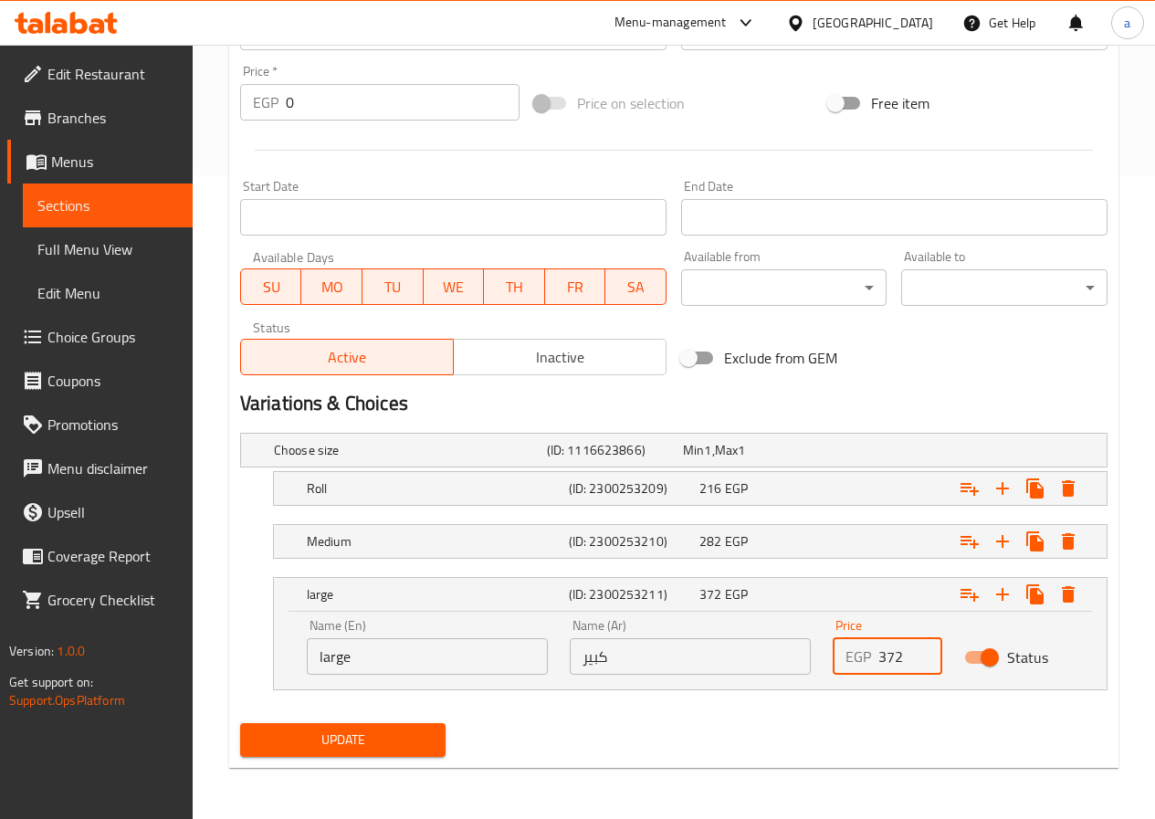
type input "372"
click at [383, 706] on nav at bounding box center [674, 701] width 868 height 15
click at [372, 740] on span "Update" at bounding box center [343, 740] width 177 height 23
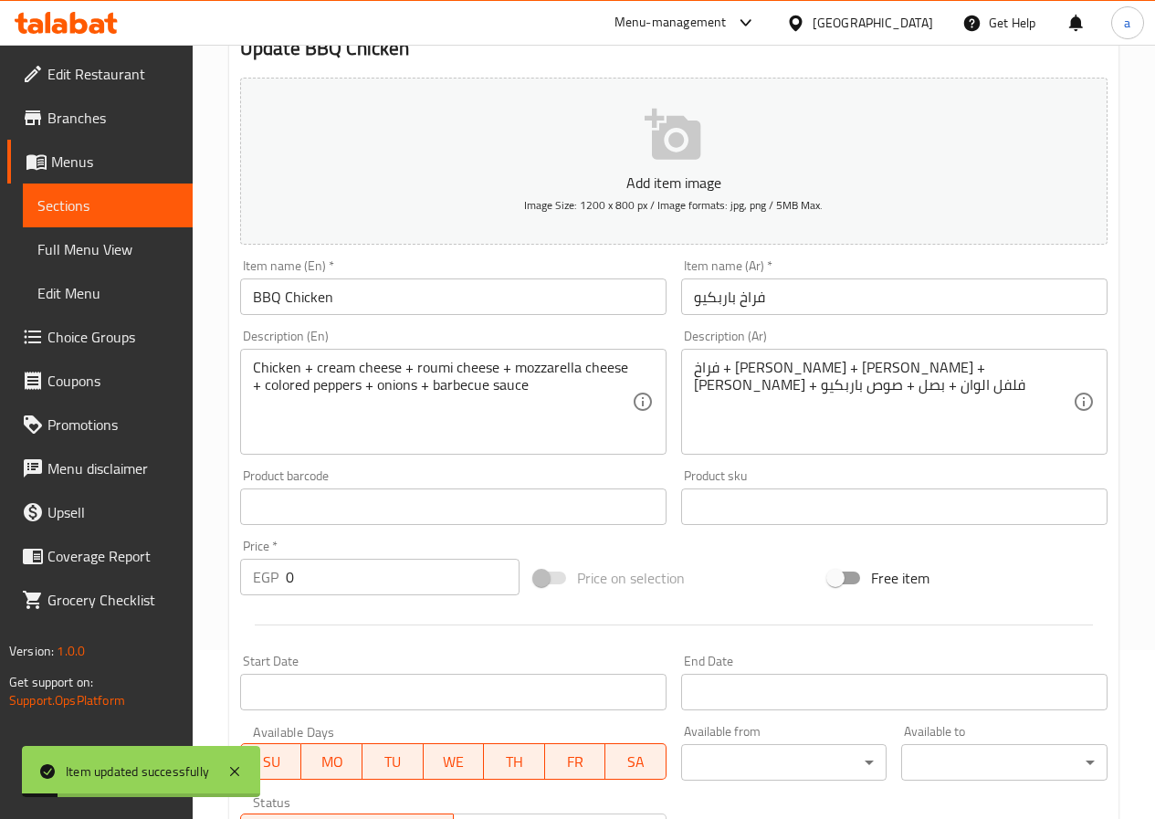
scroll to position [5, 0]
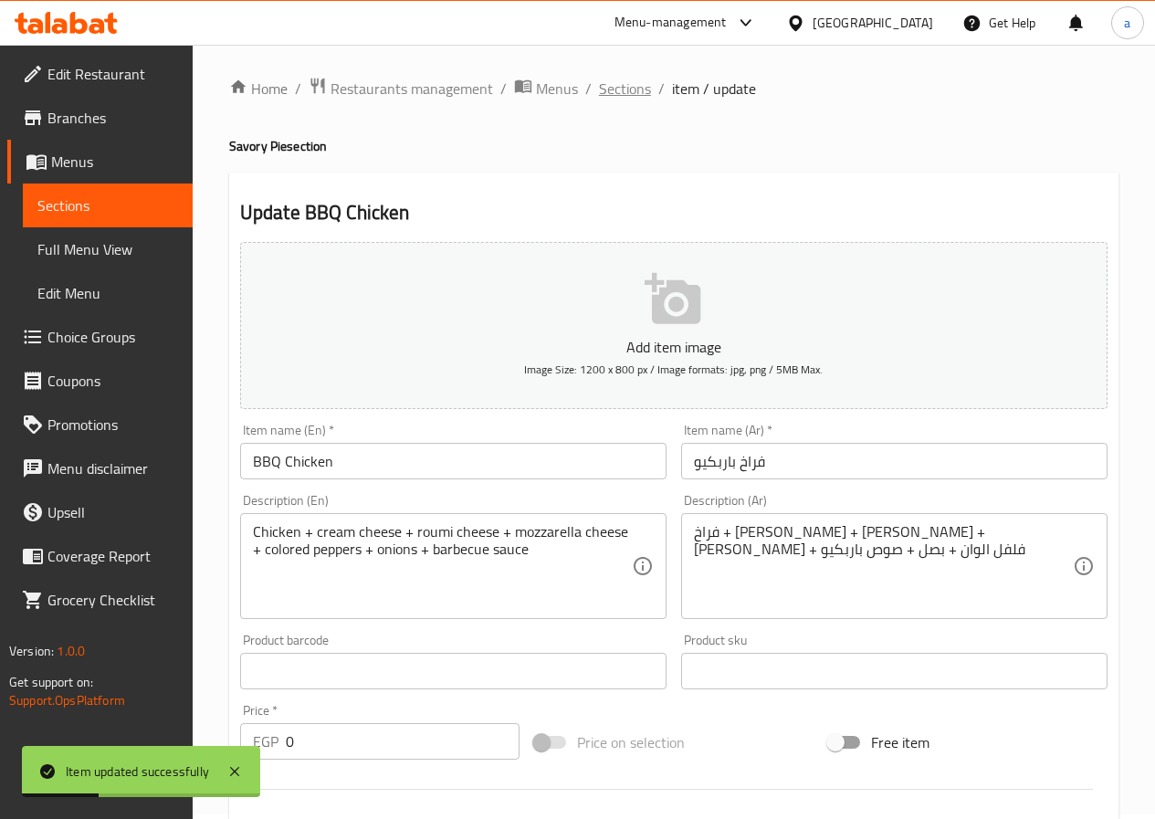
click at [628, 89] on span "Sections" at bounding box center [625, 89] width 52 height 22
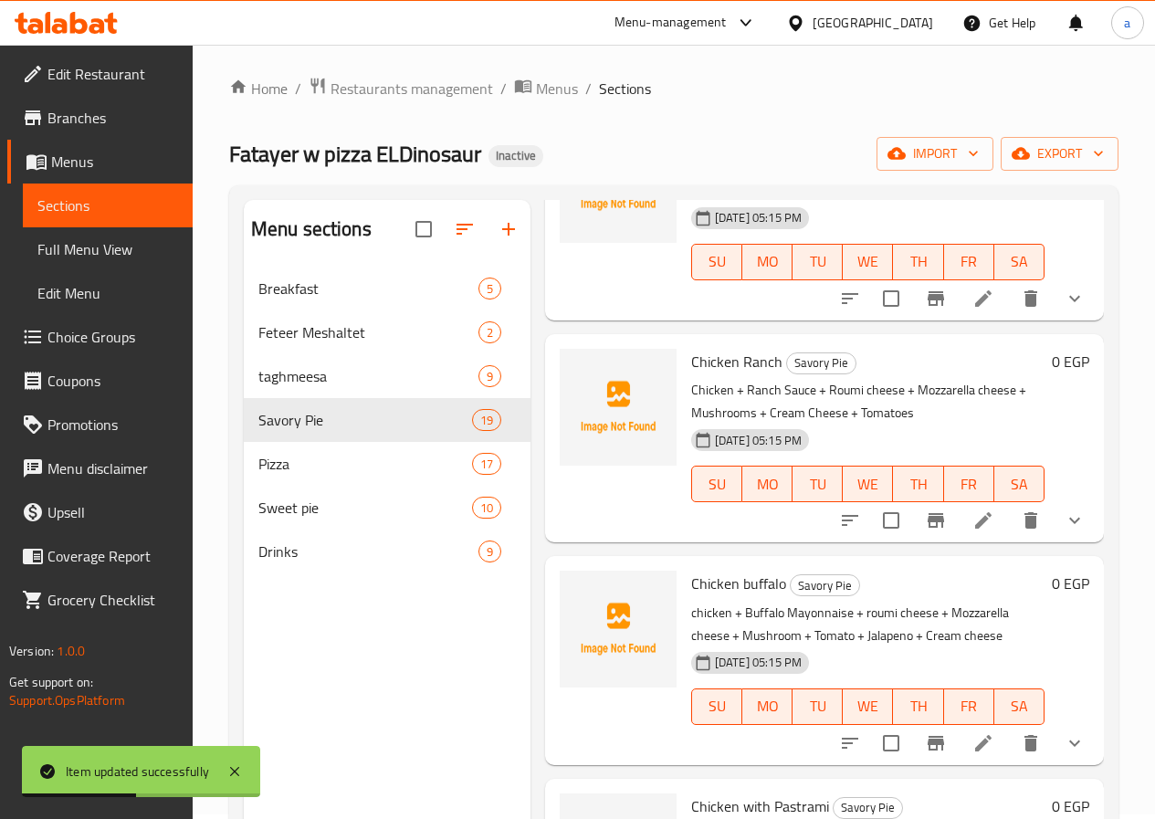
scroll to position [822, 0]
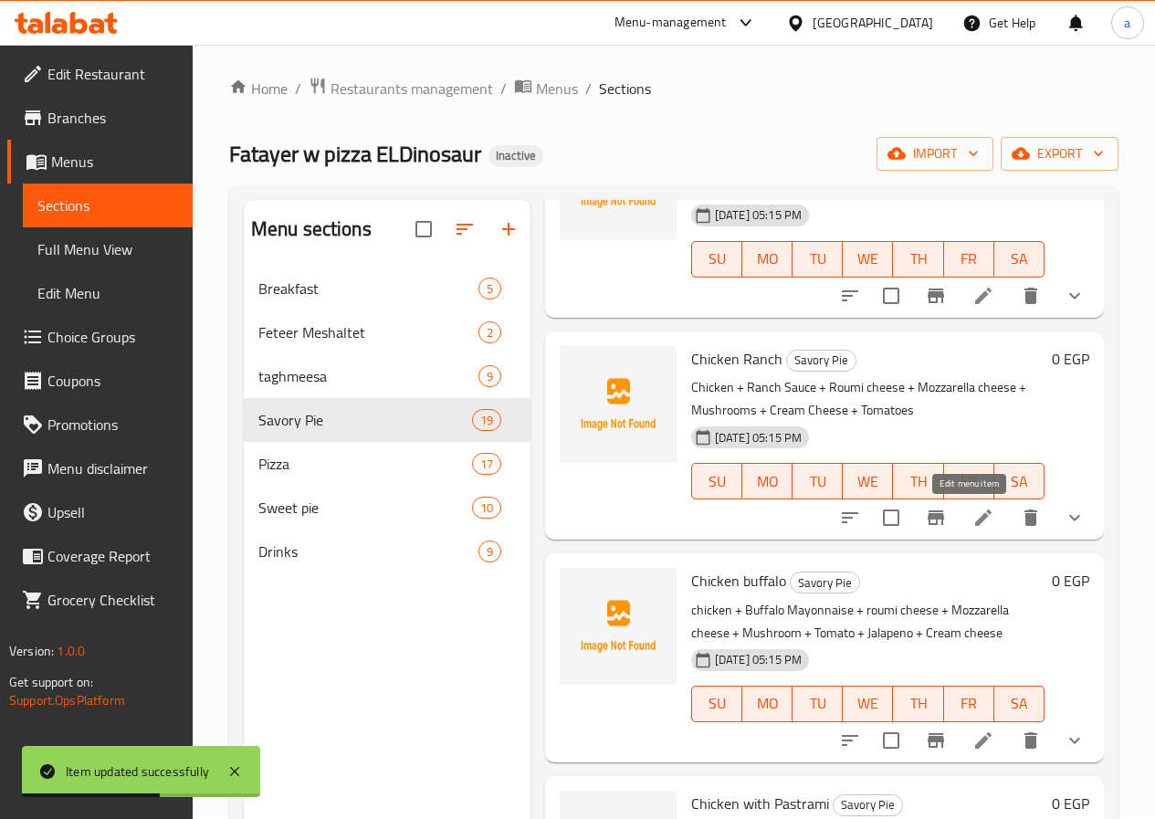
click at [977, 516] on icon at bounding box center [984, 518] width 22 height 22
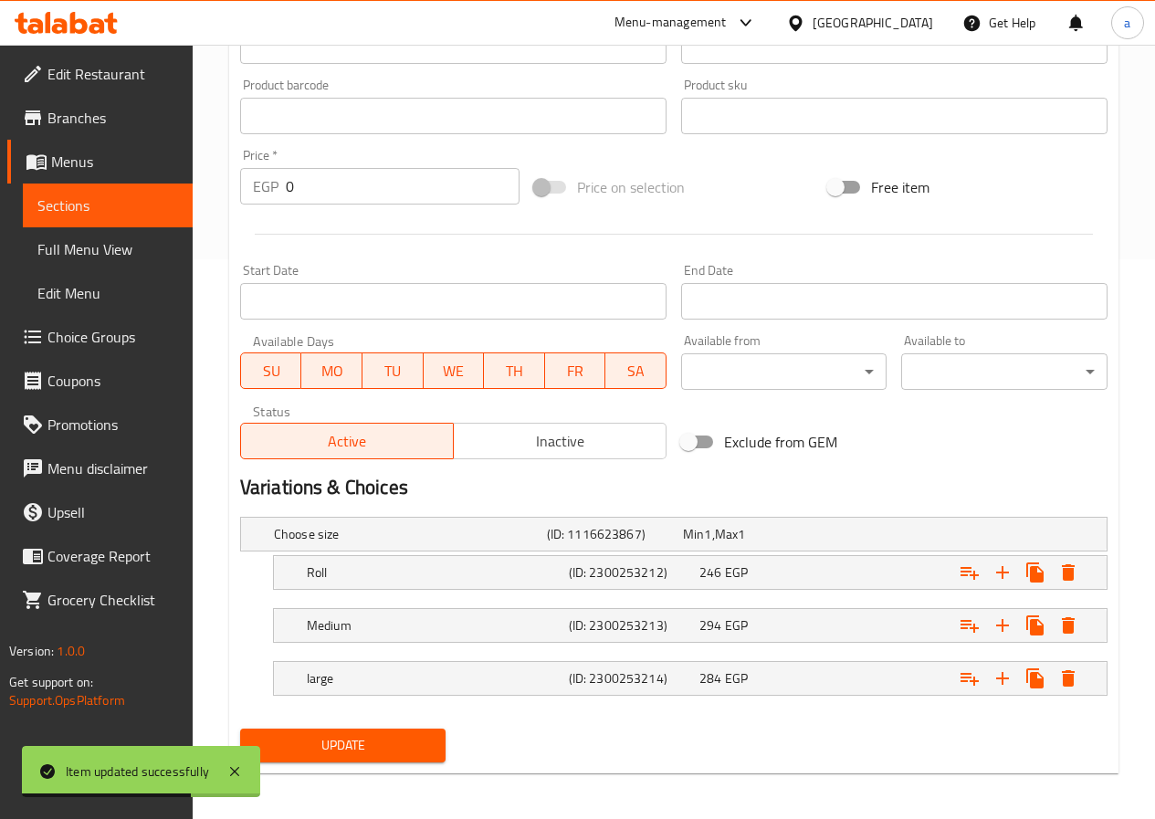
scroll to position [565, 0]
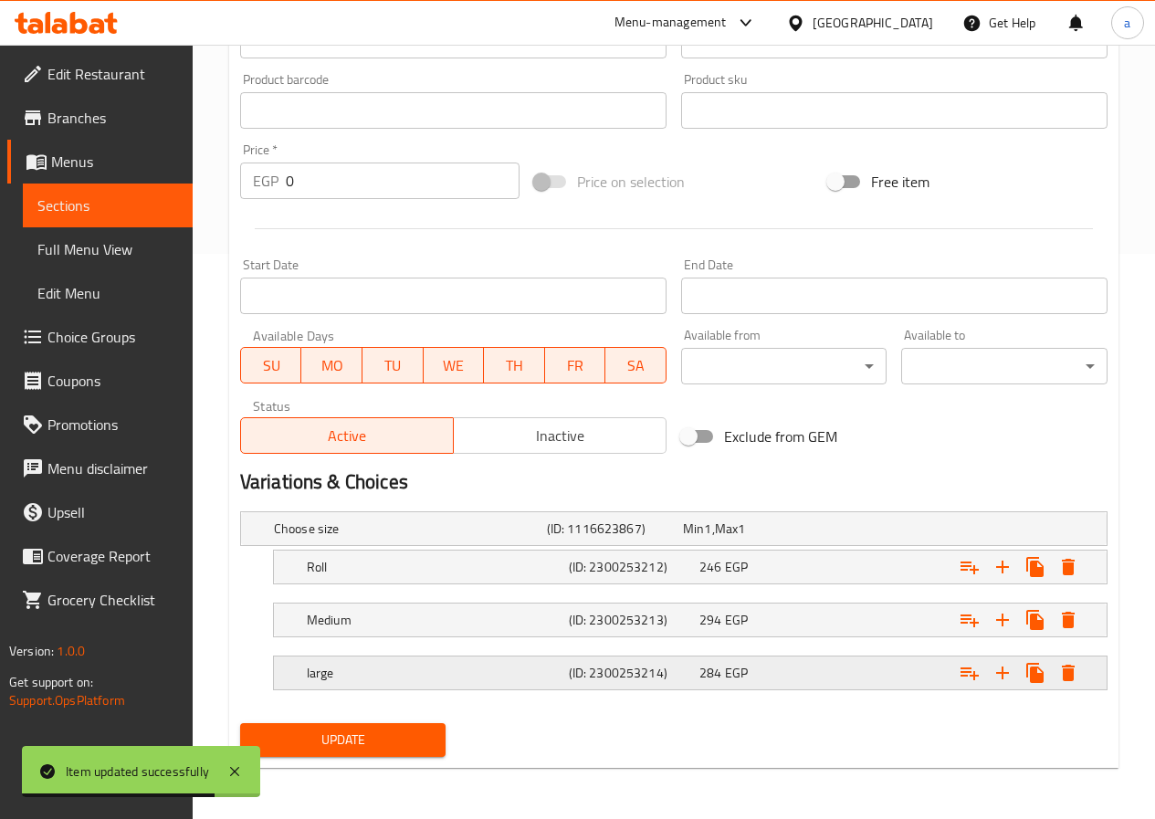
click at [881, 670] on div "Expand" at bounding box center [958, 673] width 262 height 40
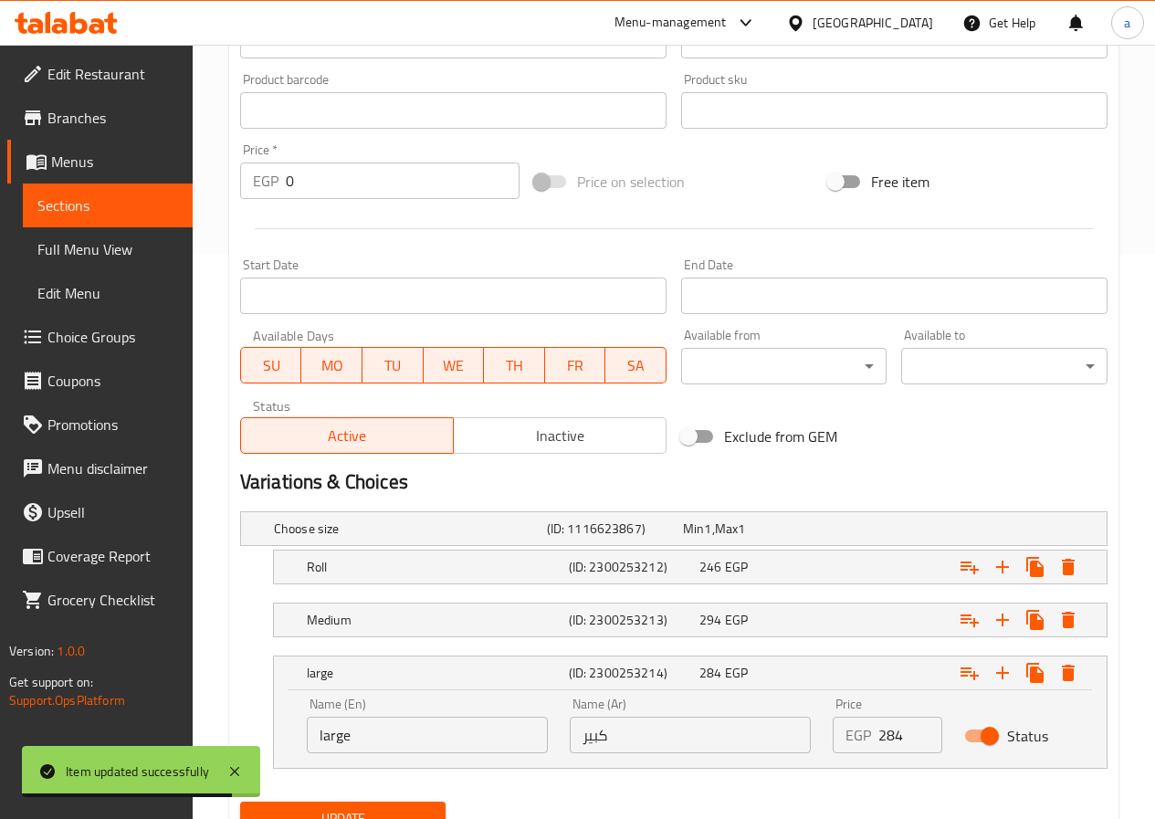
click at [895, 740] on input "284" at bounding box center [911, 735] width 64 height 37
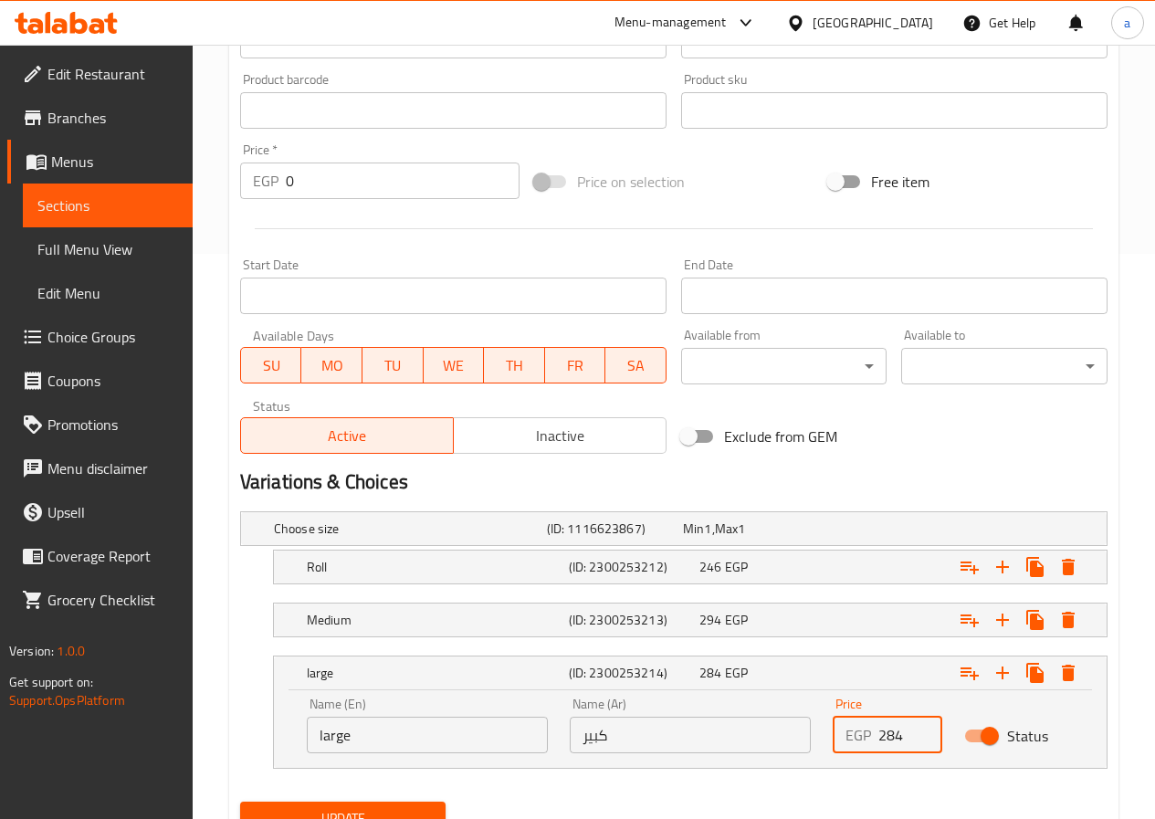
click at [880, 734] on input "284" at bounding box center [911, 735] width 64 height 37
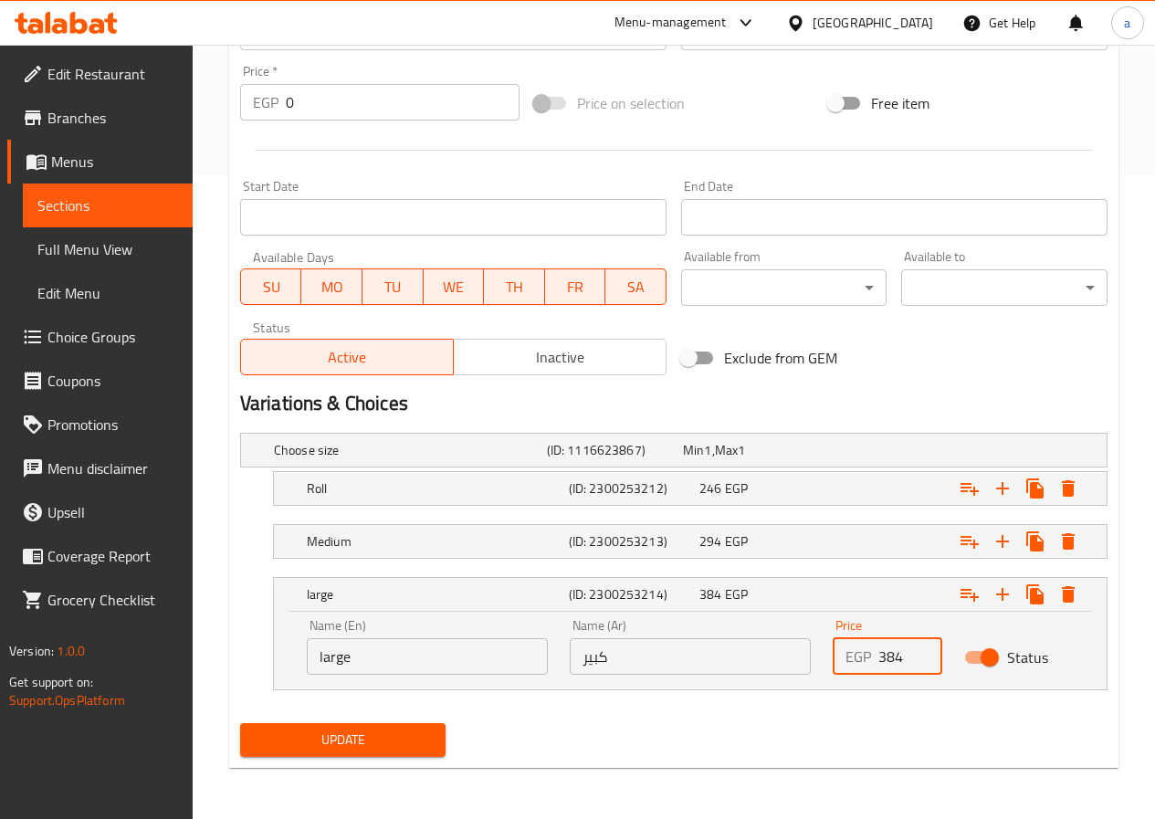
type input "384"
click at [276, 737] on span "Update" at bounding box center [343, 740] width 177 height 23
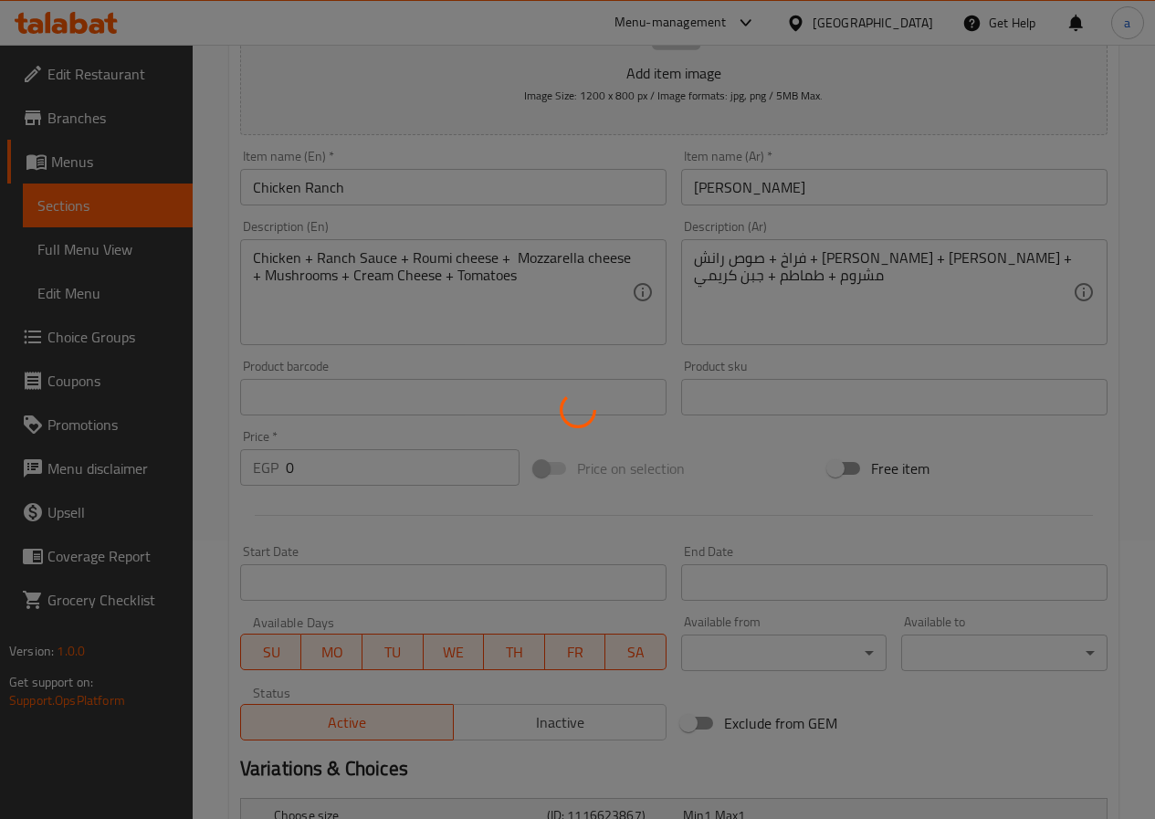
scroll to position [0, 0]
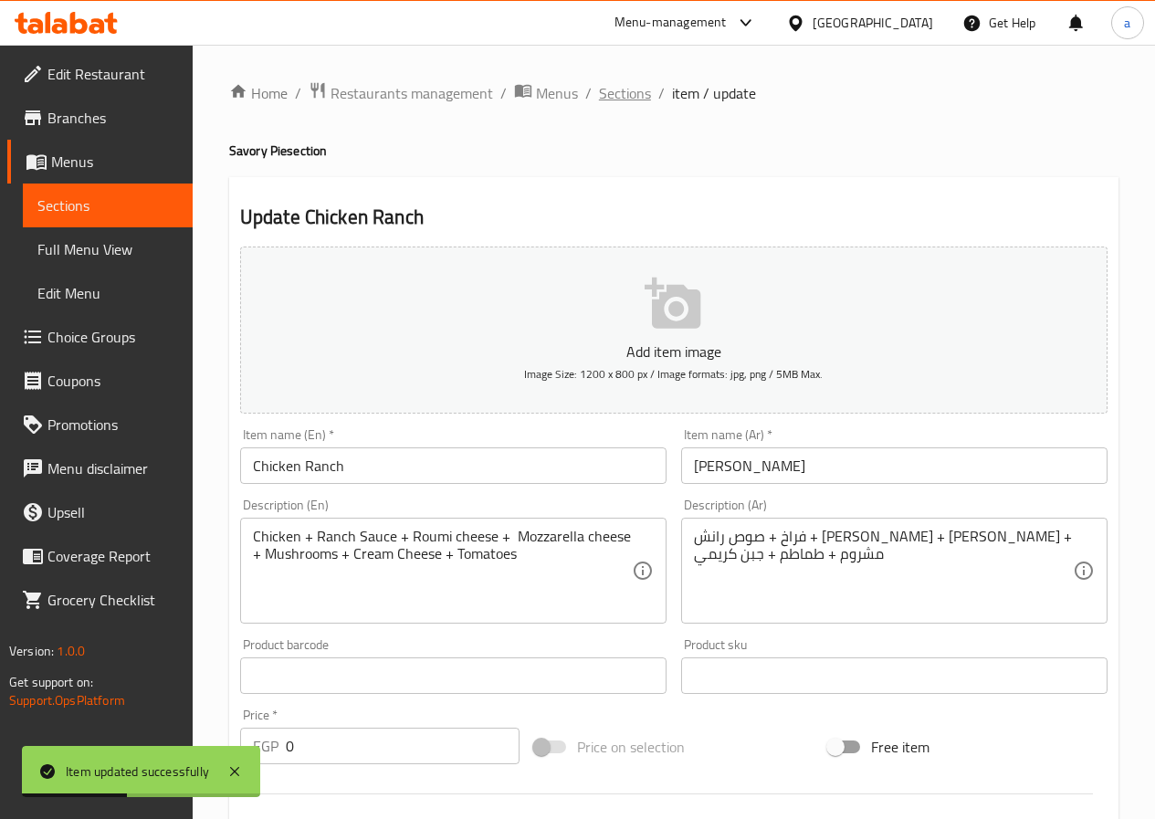
click at [629, 83] on span "Sections" at bounding box center [625, 93] width 52 height 22
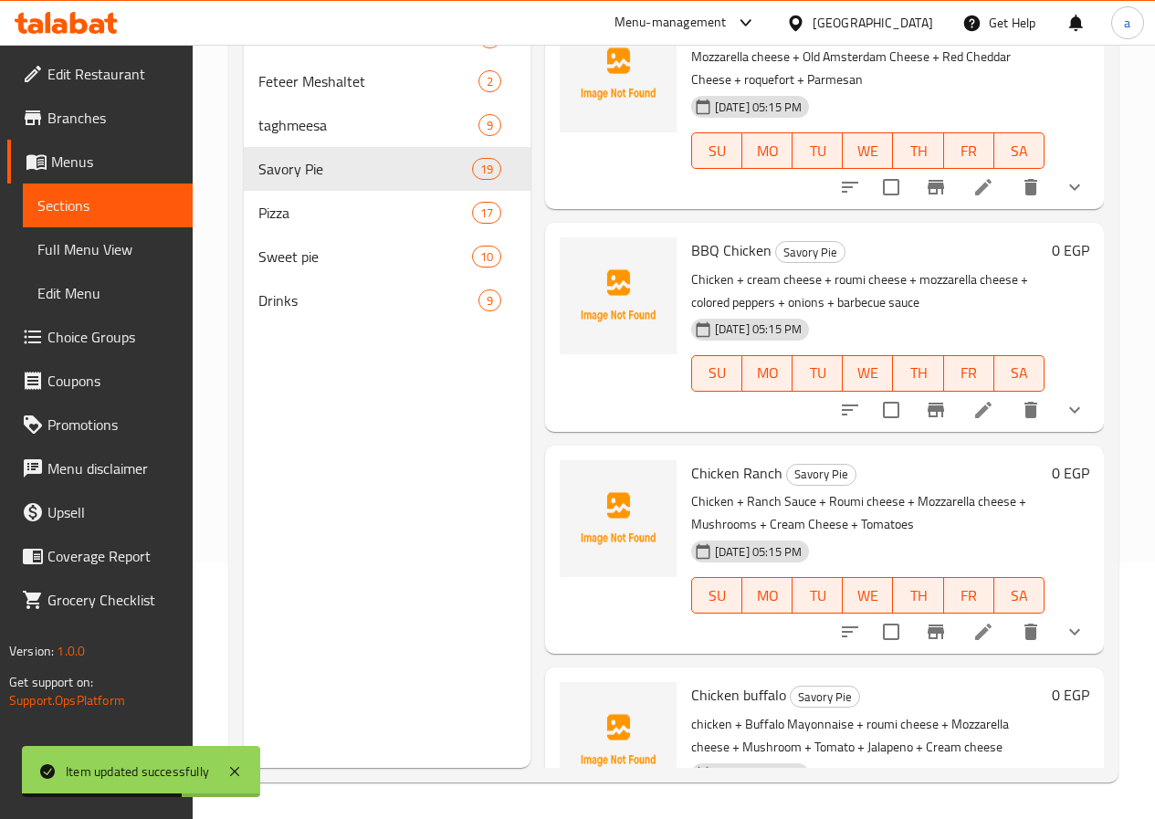
scroll to position [822, 0]
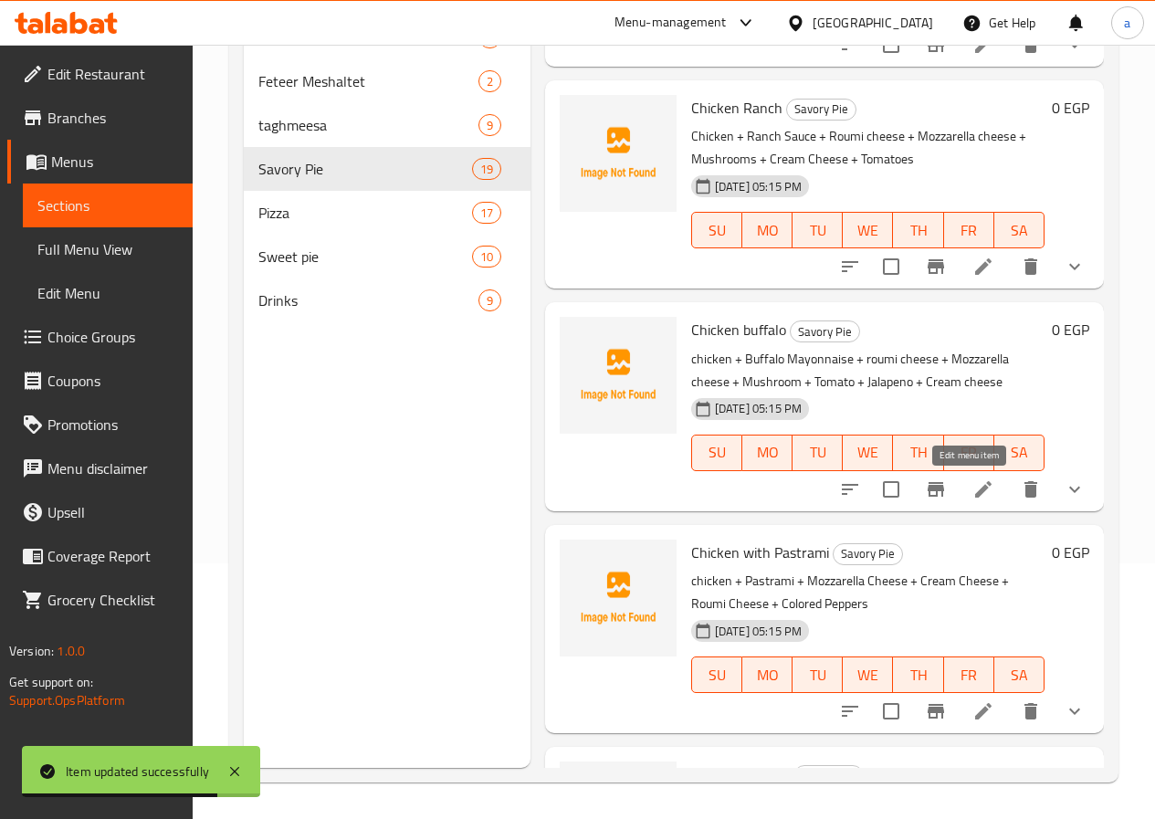
click at [974, 490] on icon at bounding box center [984, 490] width 22 height 22
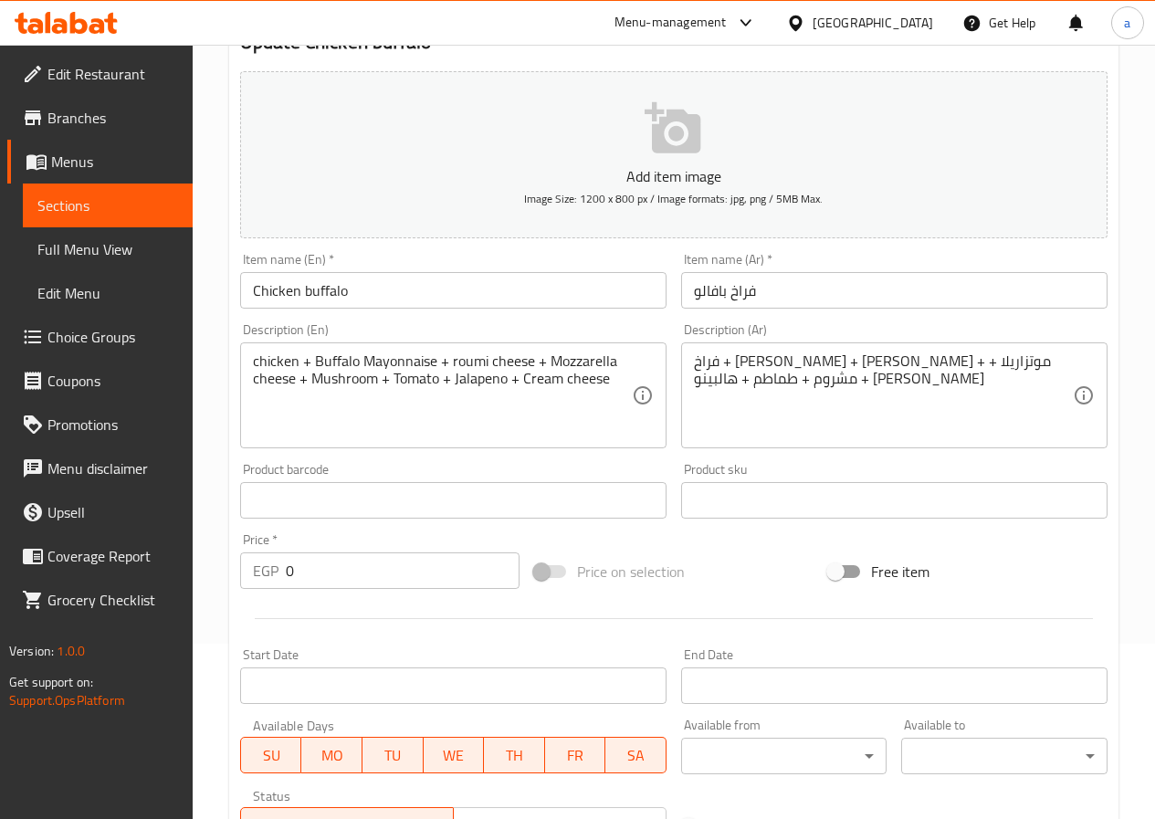
scroll to position [548, 0]
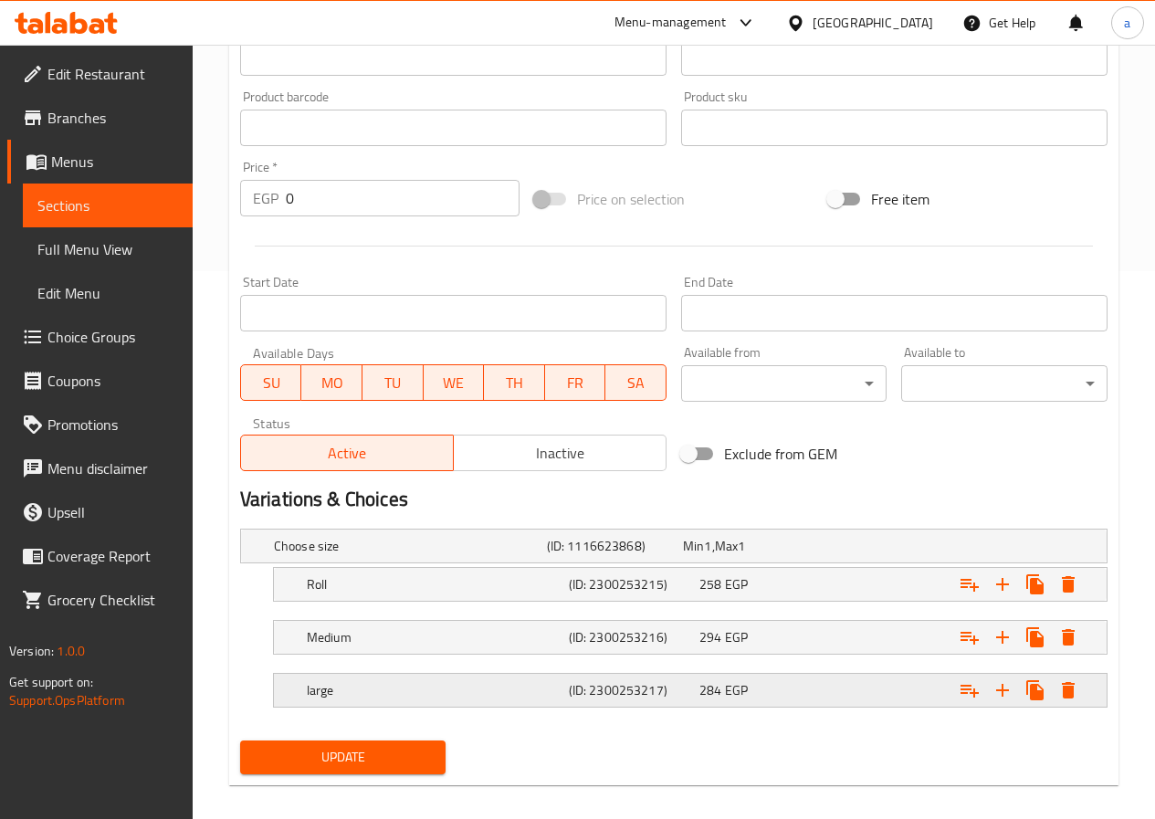
click at [697, 683] on div "284 EGP" at bounding box center [761, 691] width 131 height 26
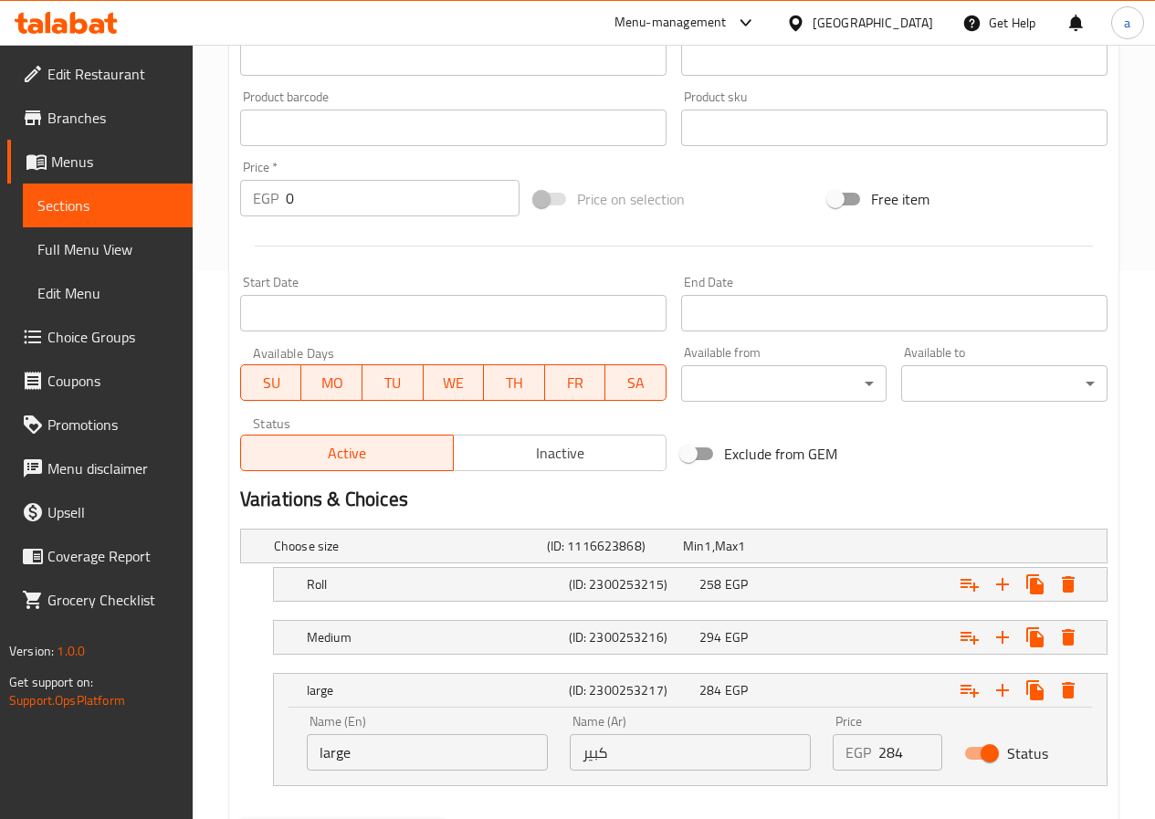
click at [879, 754] on input "284" at bounding box center [911, 752] width 64 height 37
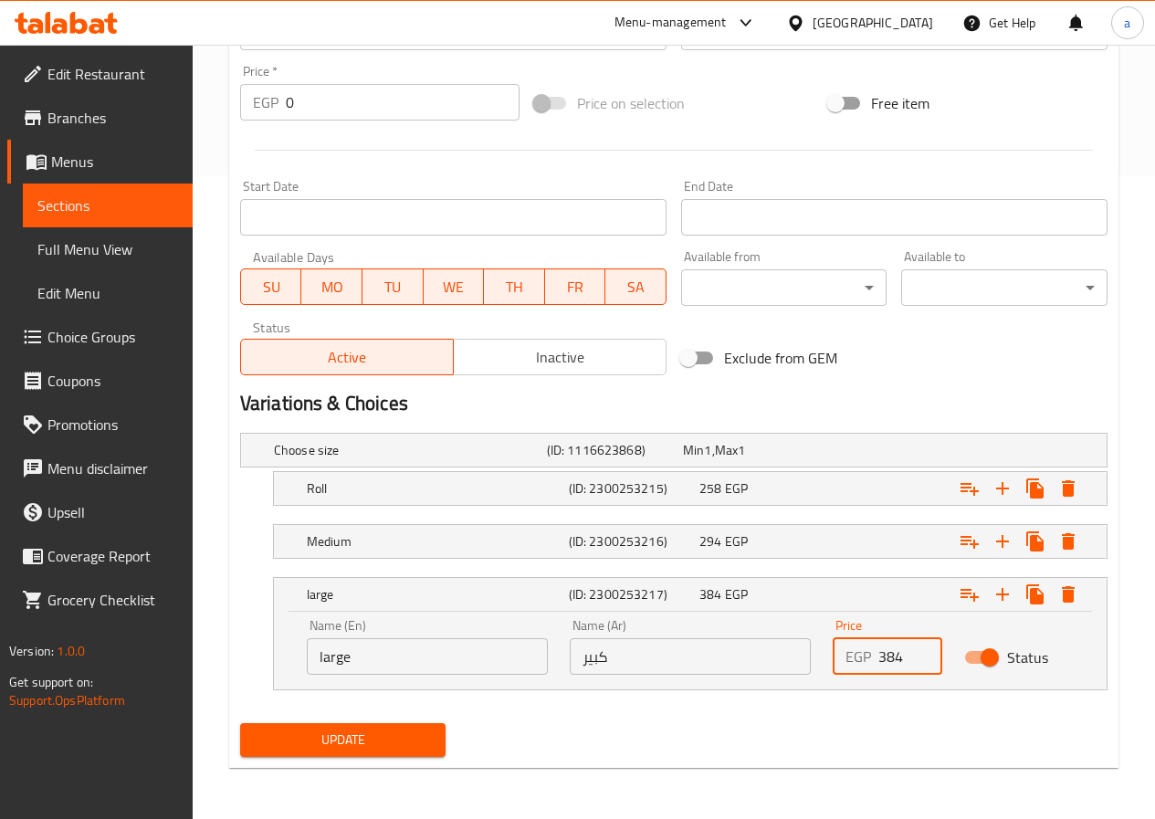
type input "384"
click at [405, 734] on span "Update" at bounding box center [343, 740] width 177 height 23
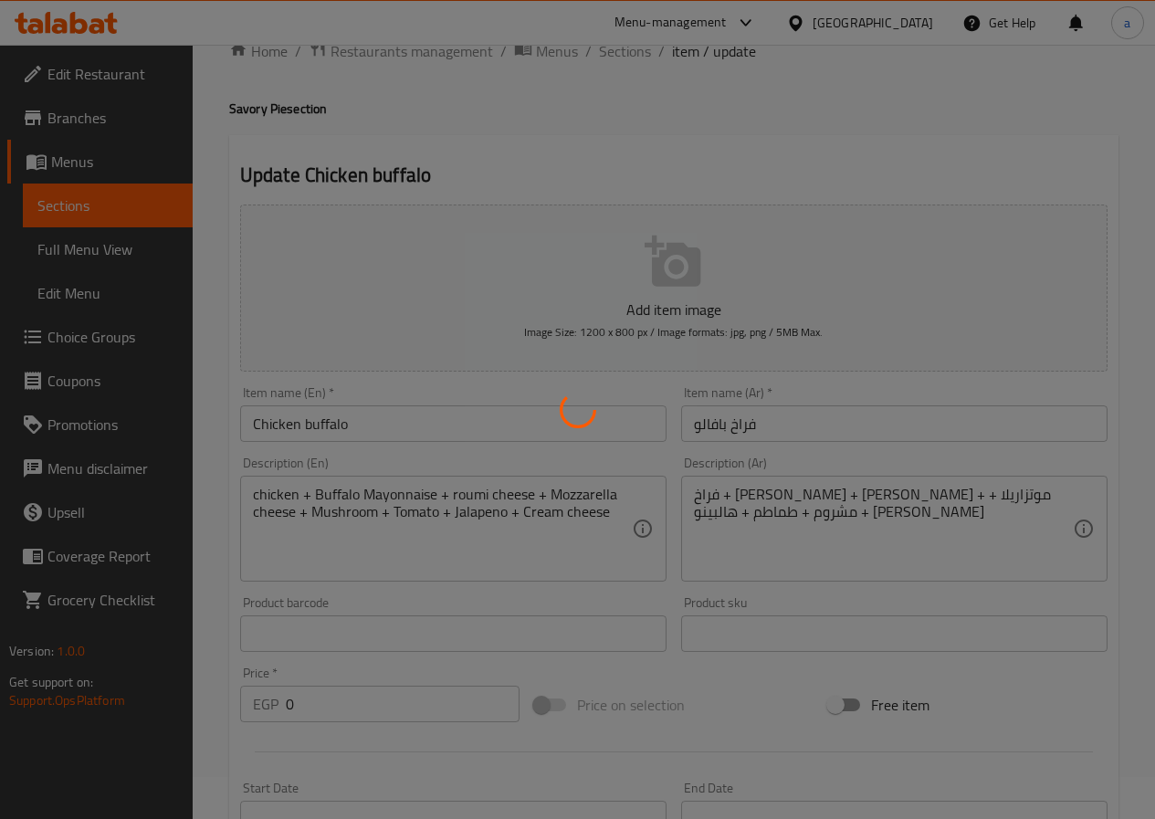
scroll to position [0, 0]
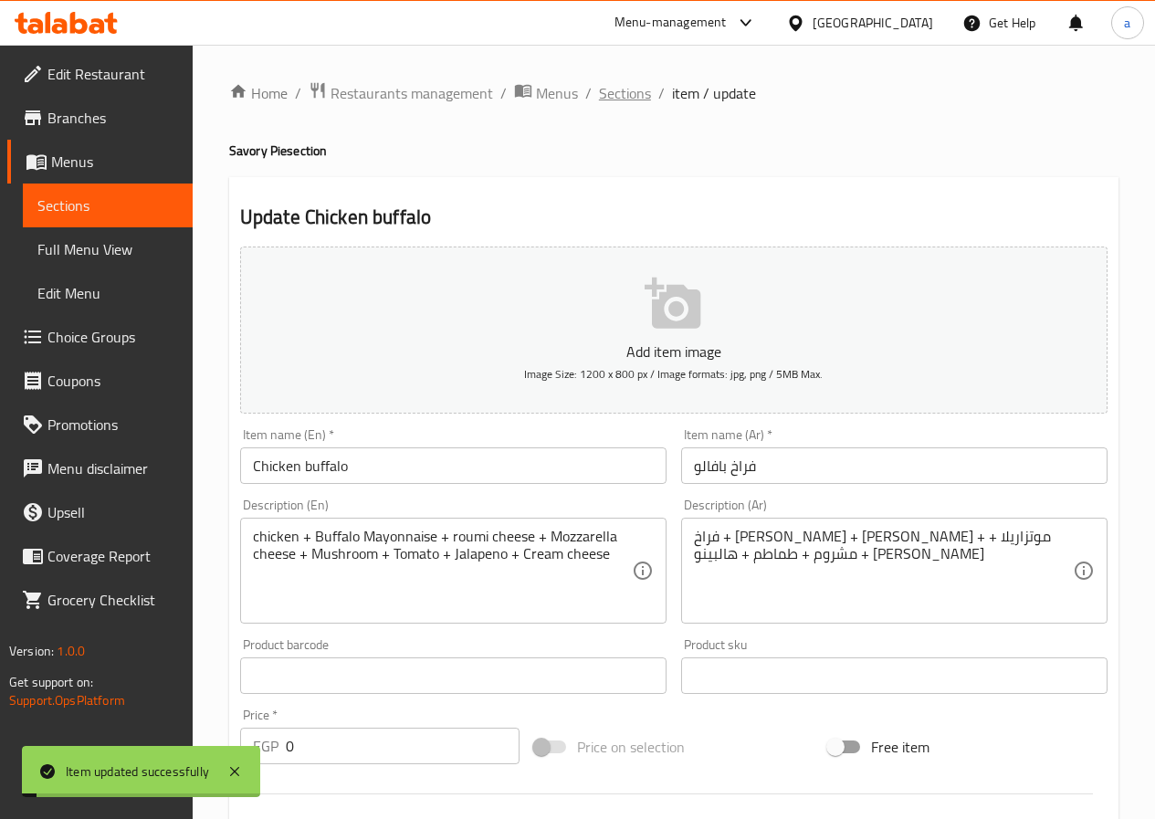
click at [634, 92] on span "Sections" at bounding box center [625, 93] width 52 height 22
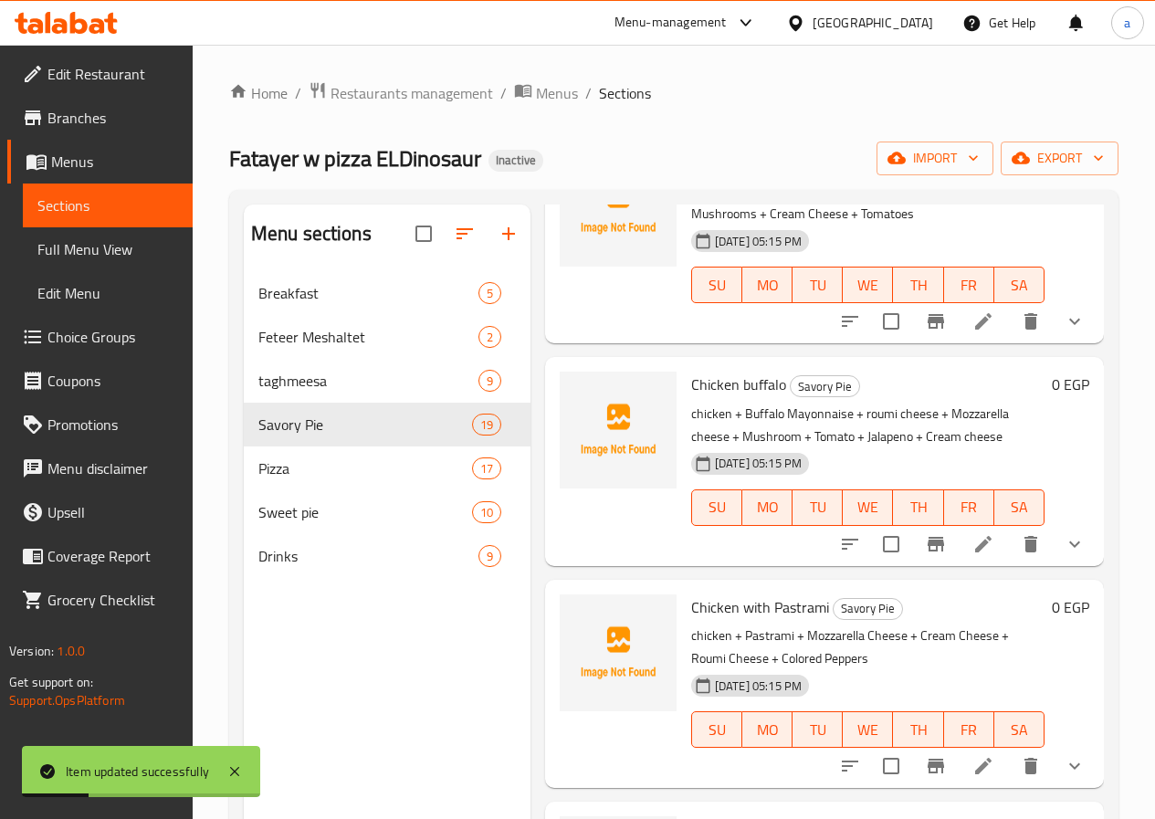
scroll to position [1187, 0]
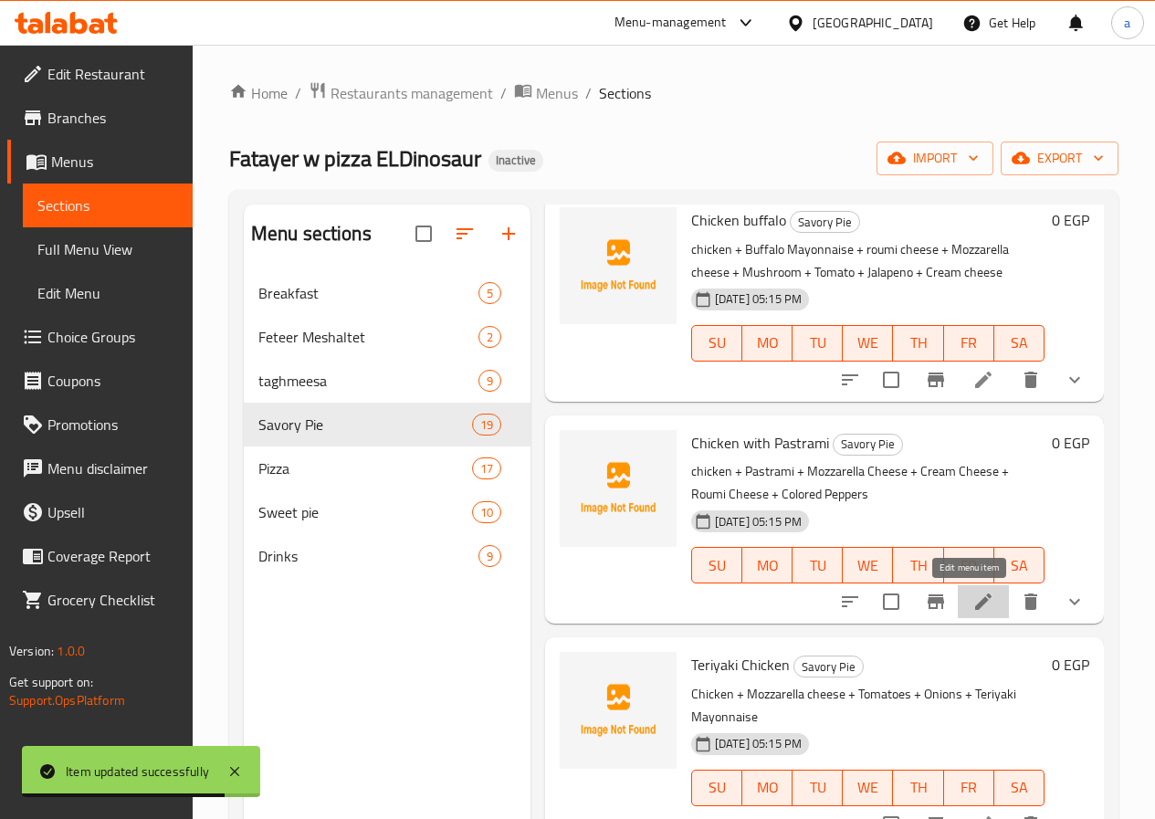
click at [973, 602] on icon at bounding box center [984, 602] width 22 height 22
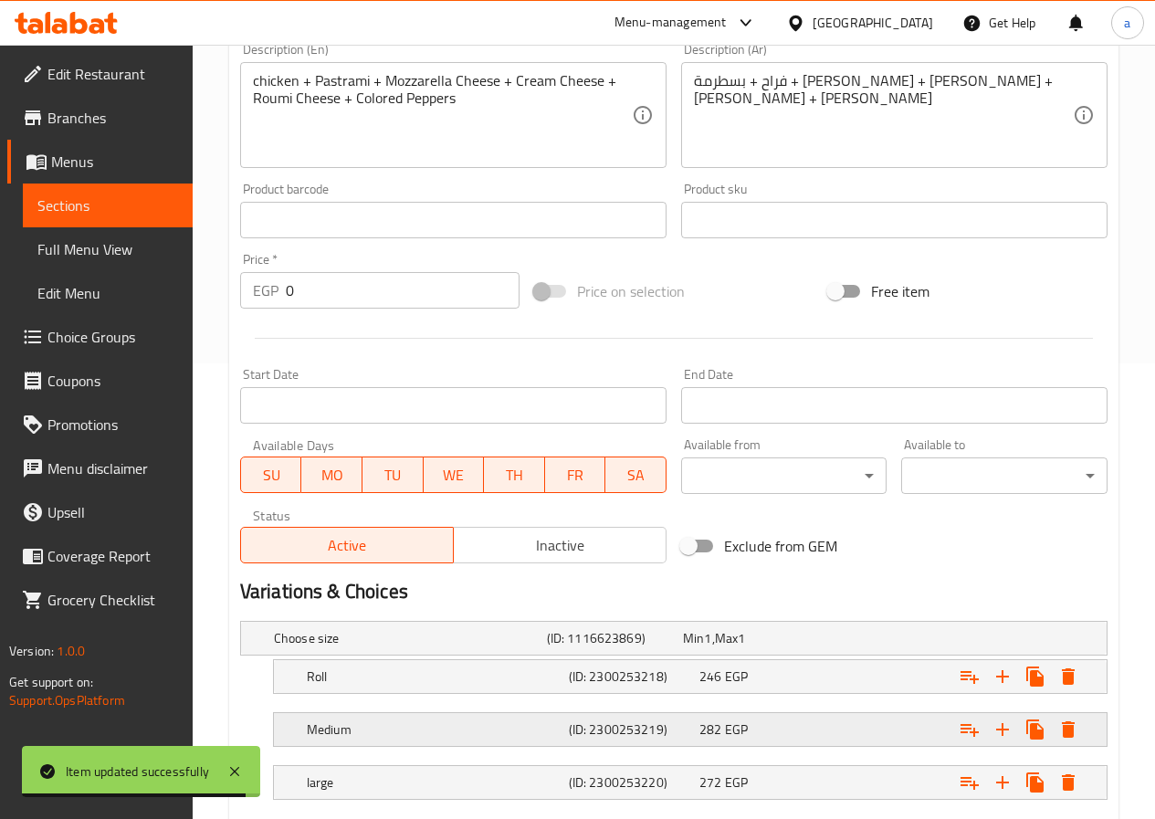
scroll to position [565, 0]
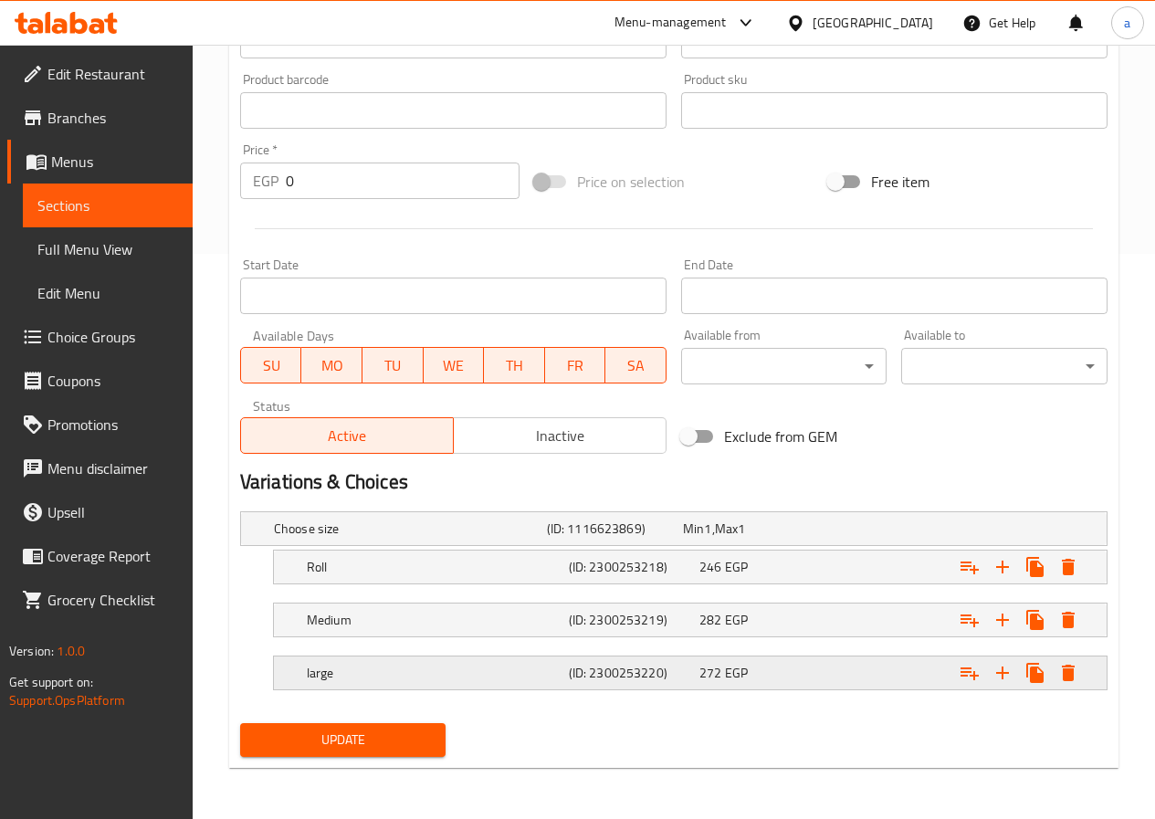
click at [670, 687] on div "large (ID: 2300253220) 272 EGP" at bounding box center [696, 673] width 786 height 40
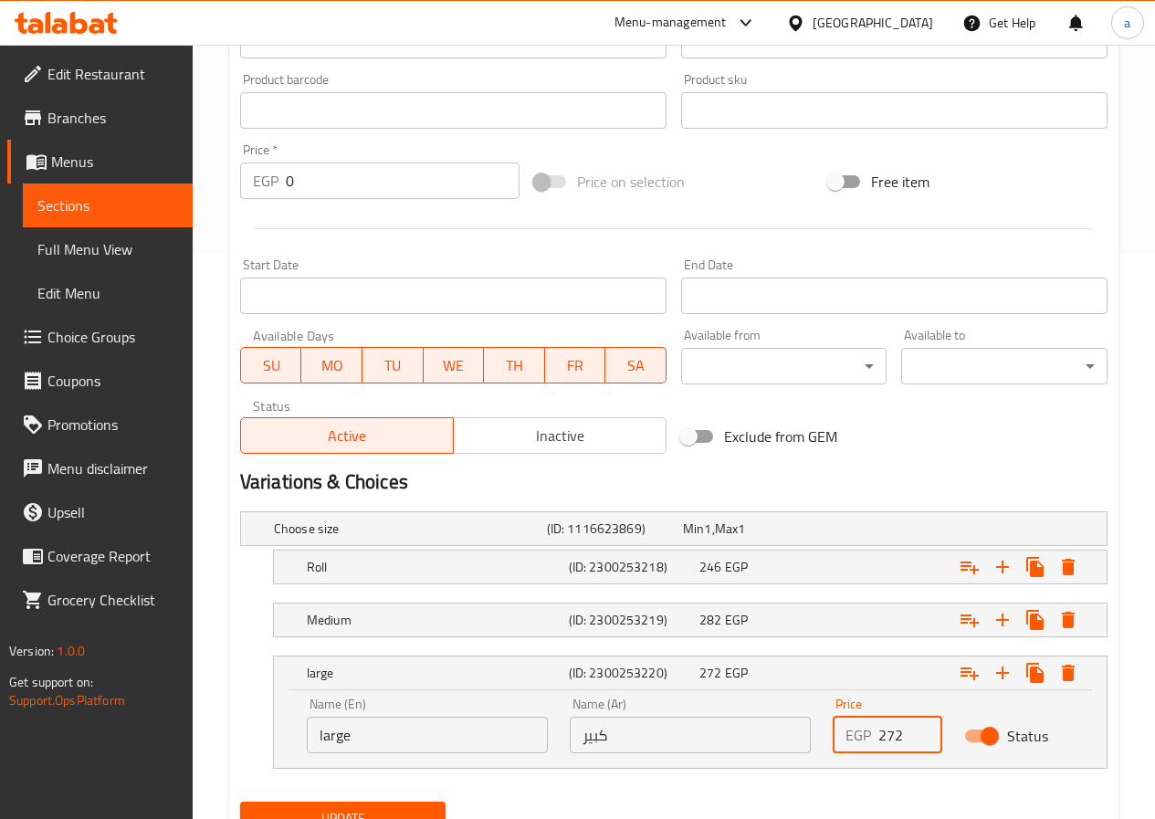
click at [879, 741] on input "272" at bounding box center [911, 735] width 64 height 37
type input "372"
click at [380, 805] on button "Update" at bounding box center [343, 819] width 206 height 34
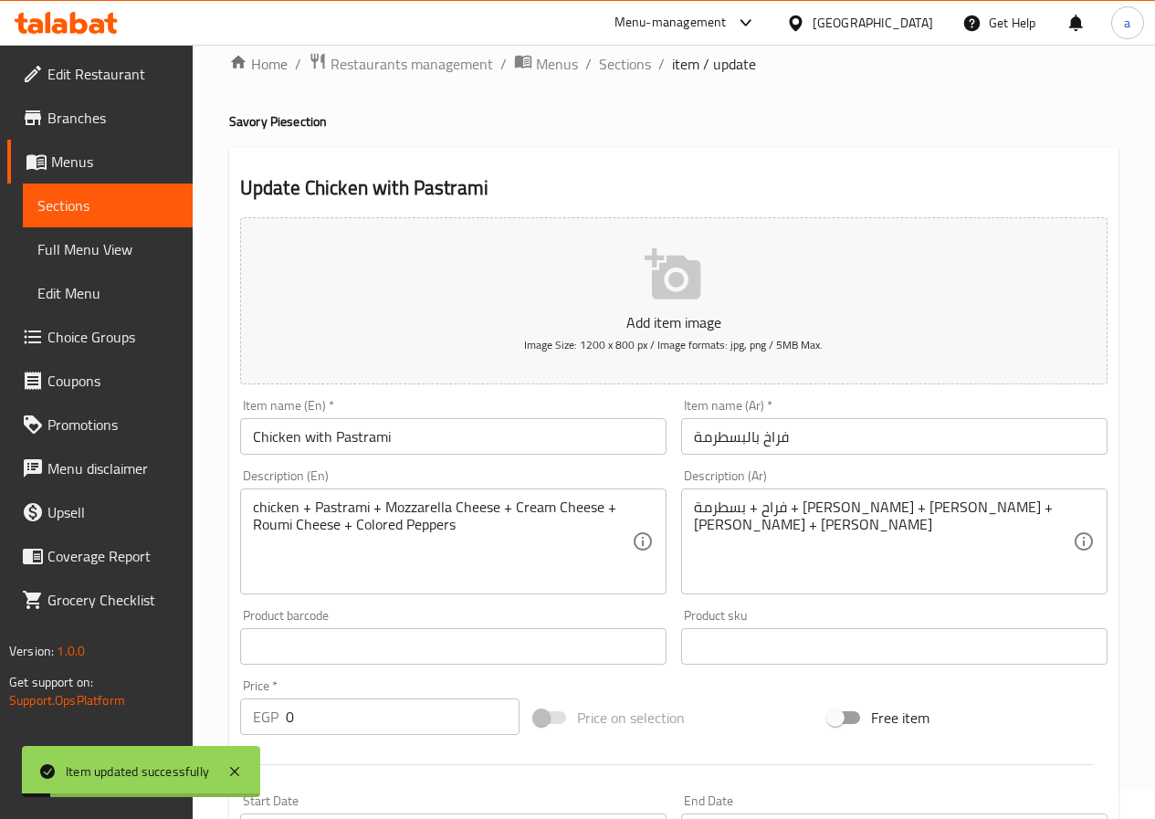
scroll to position [17, 0]
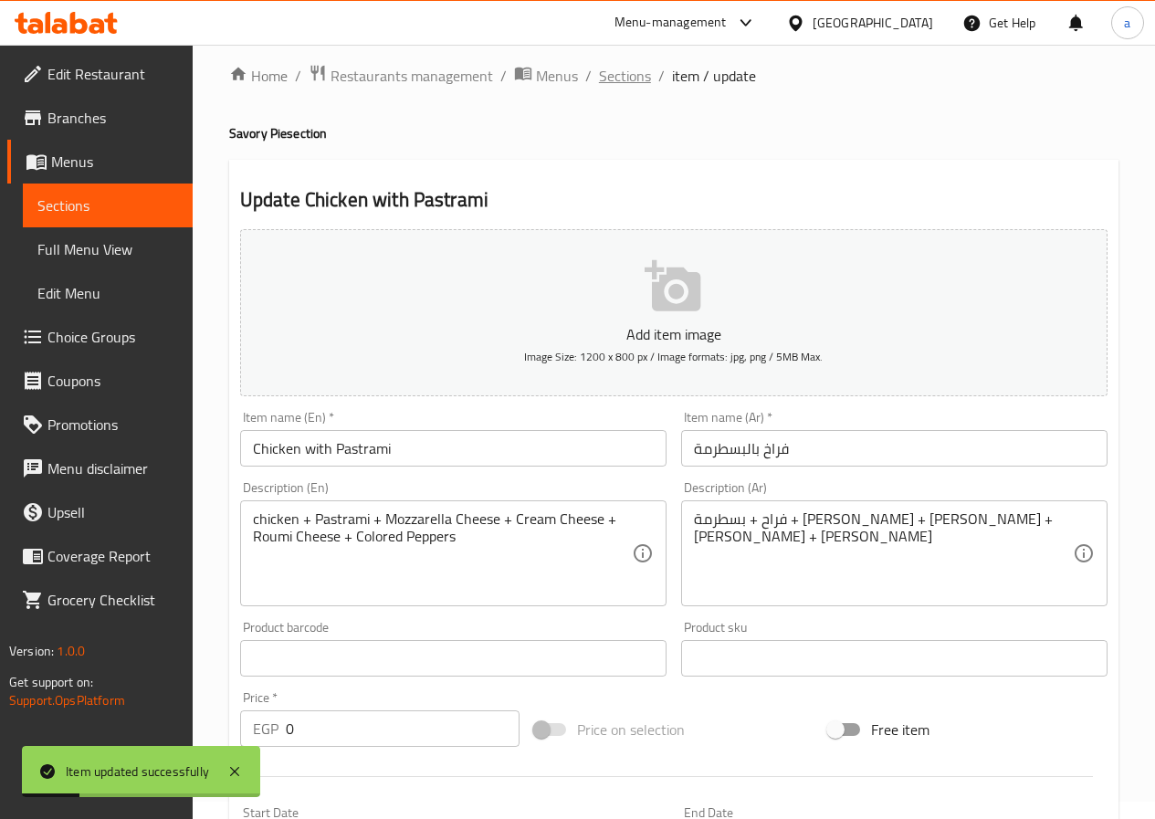
click at [630, 70] on span "Sections" at bounding box center [625, 76] width 52 height 22
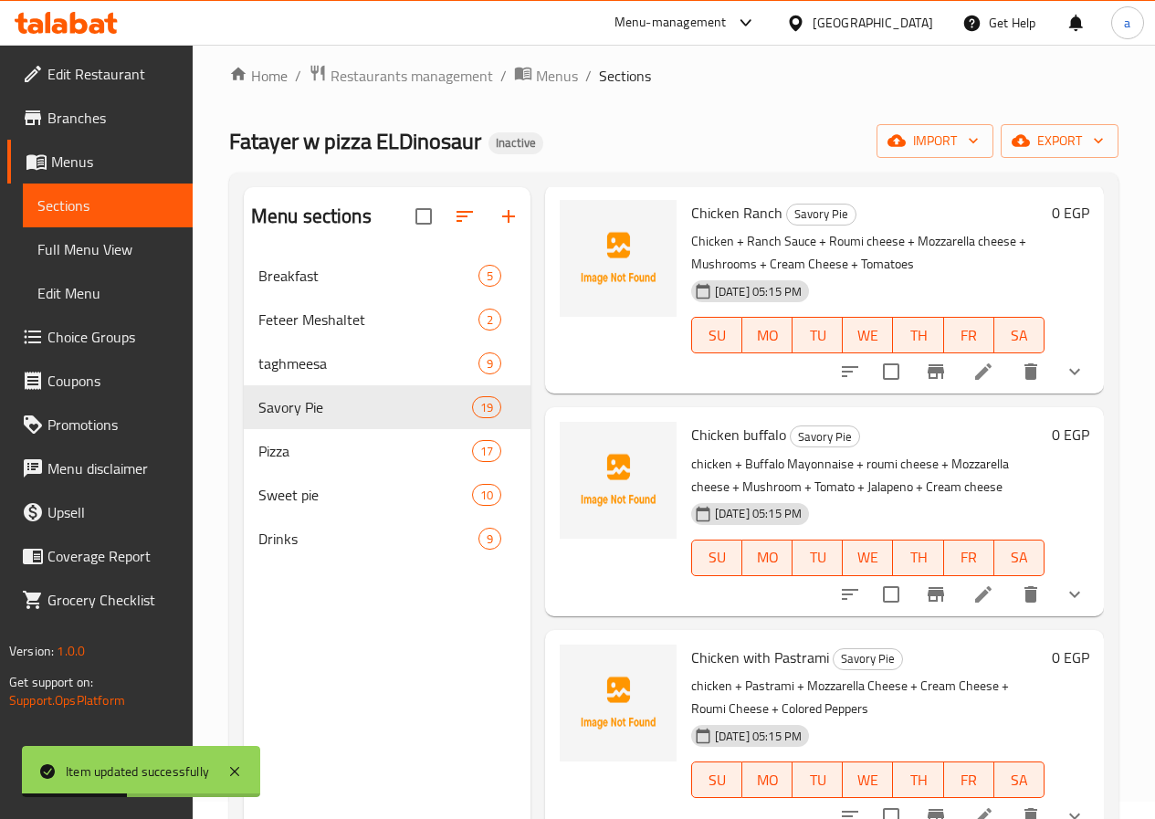
scroll to position [1279, 0]
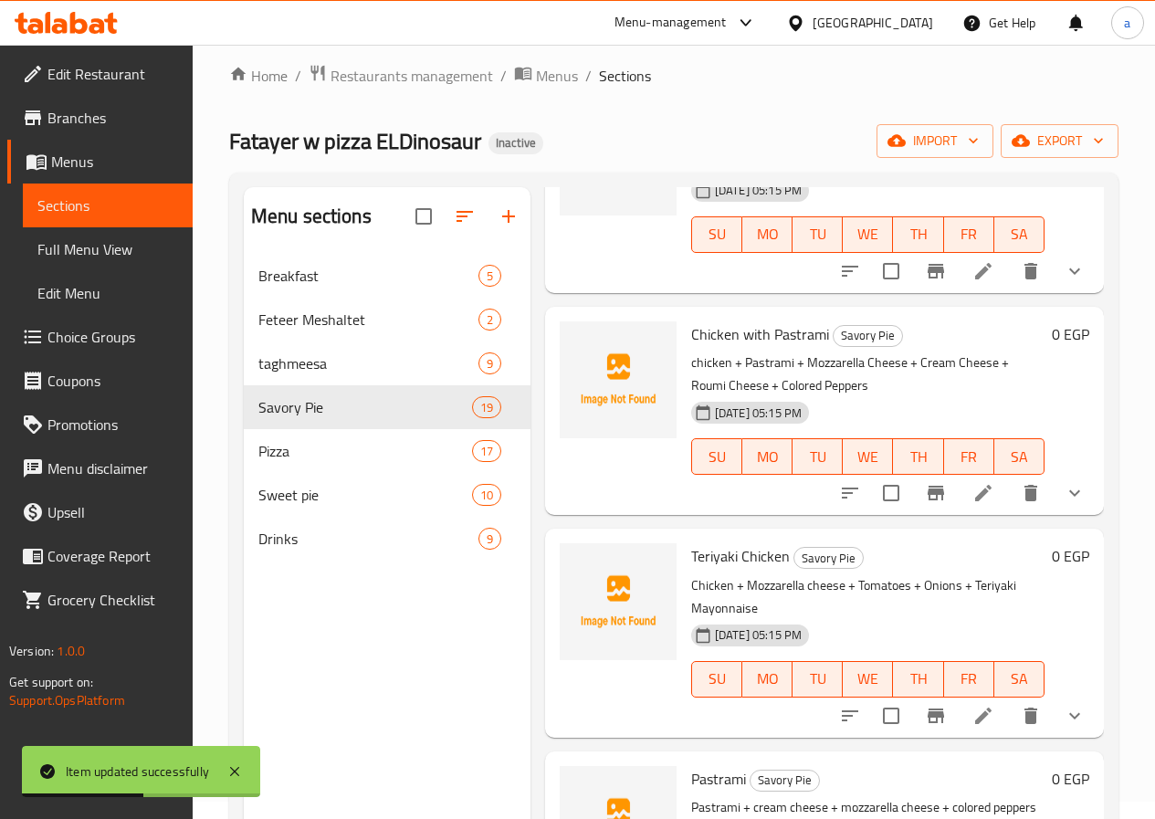
click at [810, 394] on p "chicken + Pastrami + Mozzarella Cheese + Cream Cheese + Roumi Cheese + Colored …" at bounding box center [867, 375] width 353 height 46
click at [1064, 486] on icon "show more" at bounding box center [1075, 493] width 22 height 22
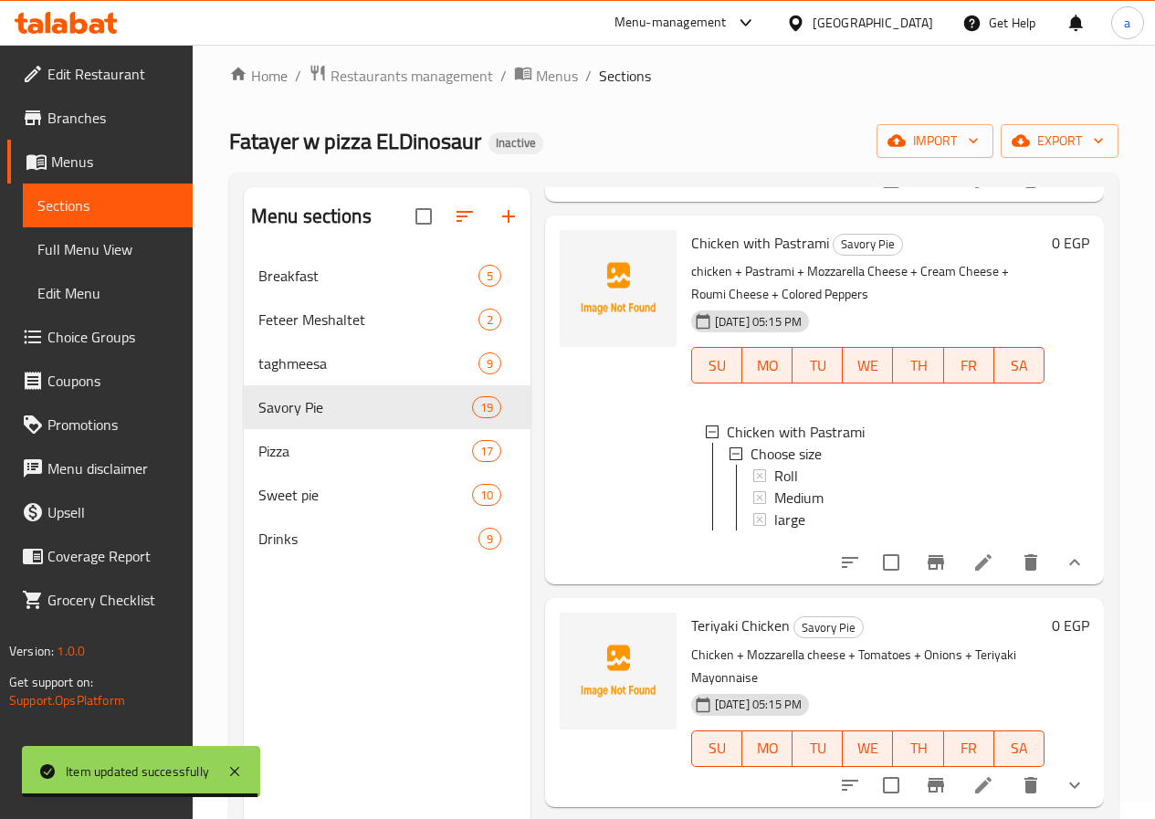
scroll to position [1644, 0]
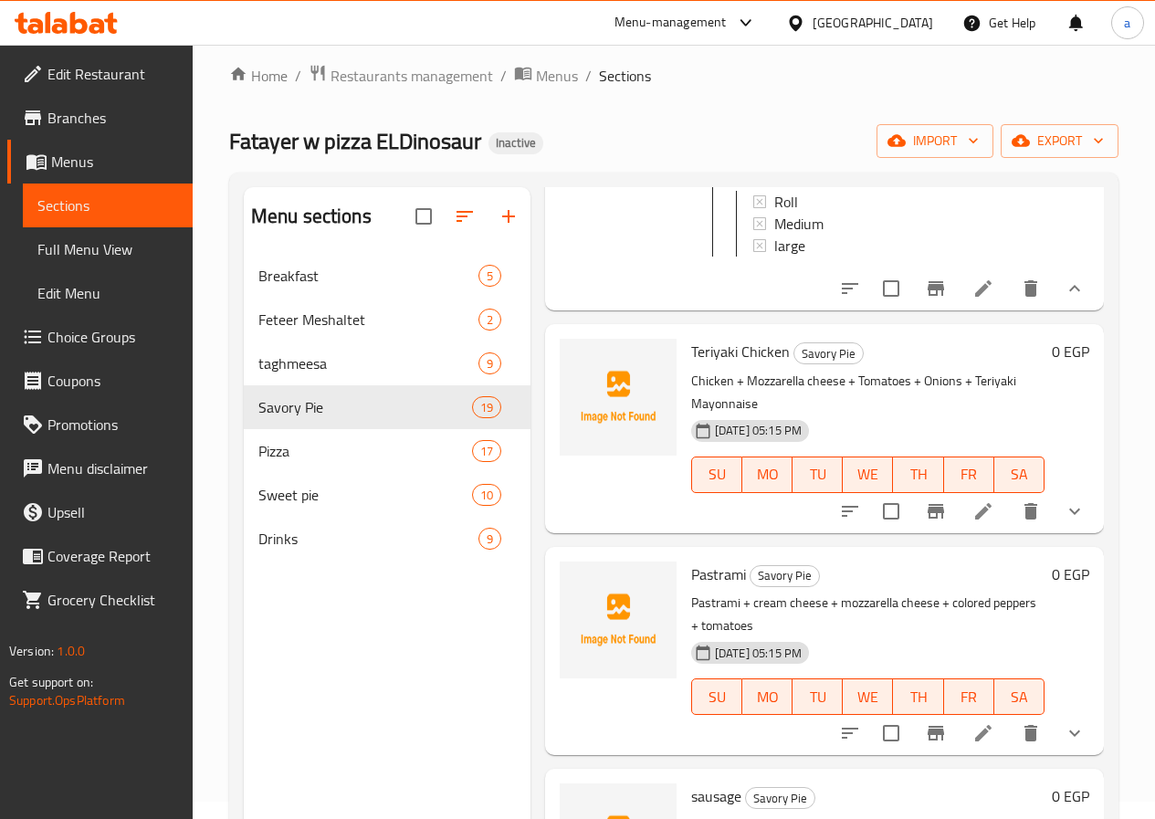
click at [842, 399] on p "Chicken + Mozzarella cheese + Tomatoes + Onions + Teriyaki Mayonnaise" at bounding box center [867, 393] width 353 height 46
click at [1070, 508] on icon "show more" at bounding box center [1075, 511] width 11 height 6
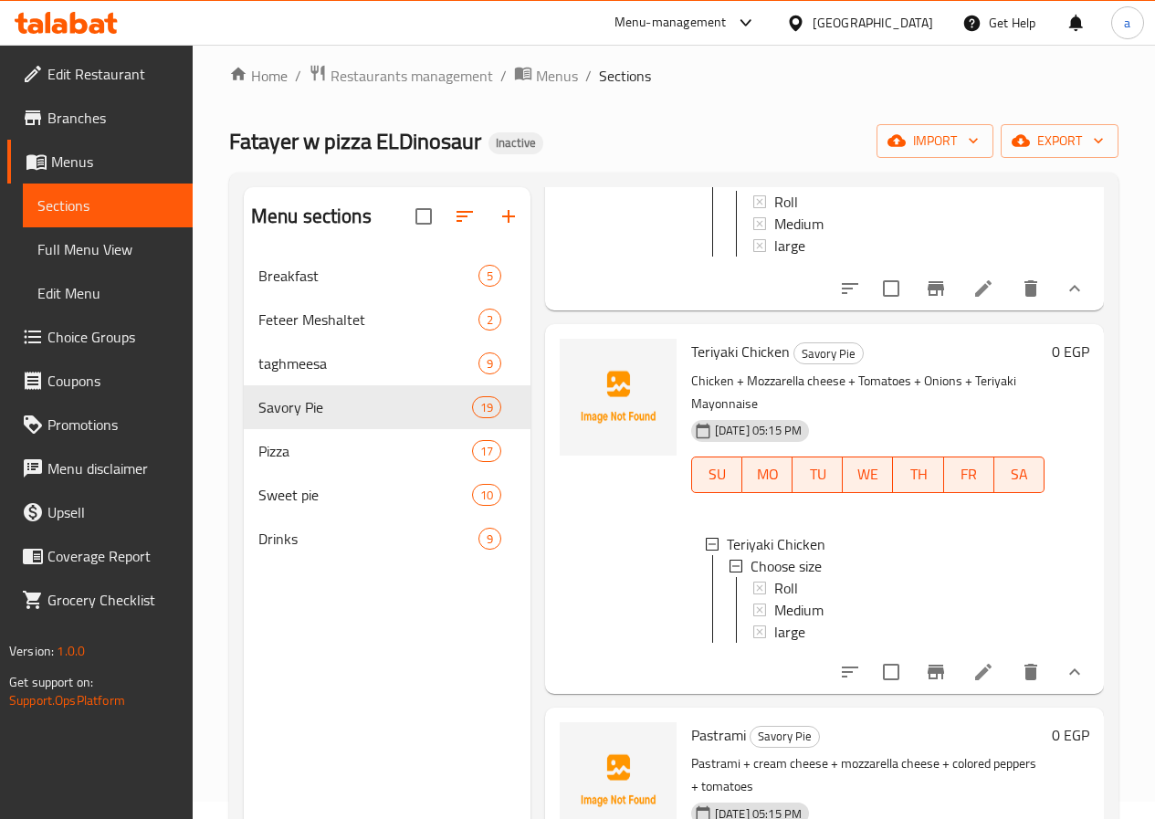
click at [976, 680] on icon at bounding box center [984, 672] width 22 height 22
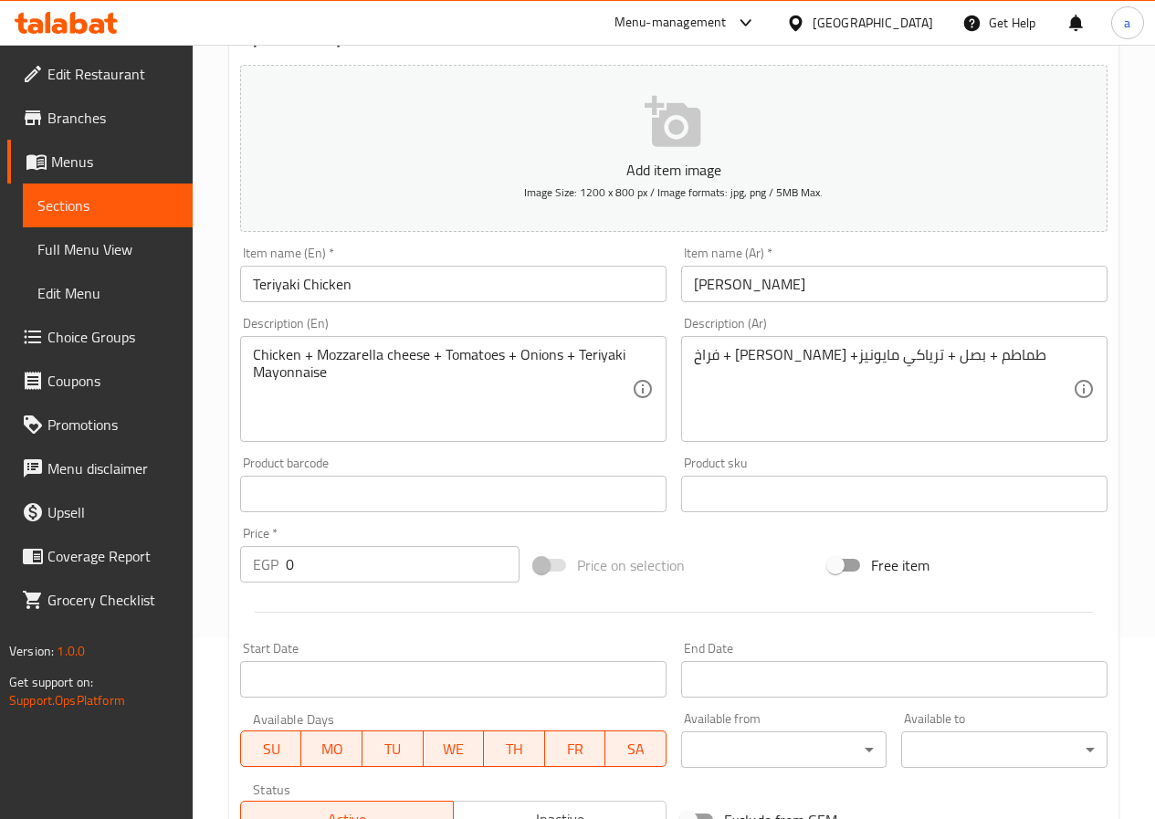
scroll to position [548, 0]
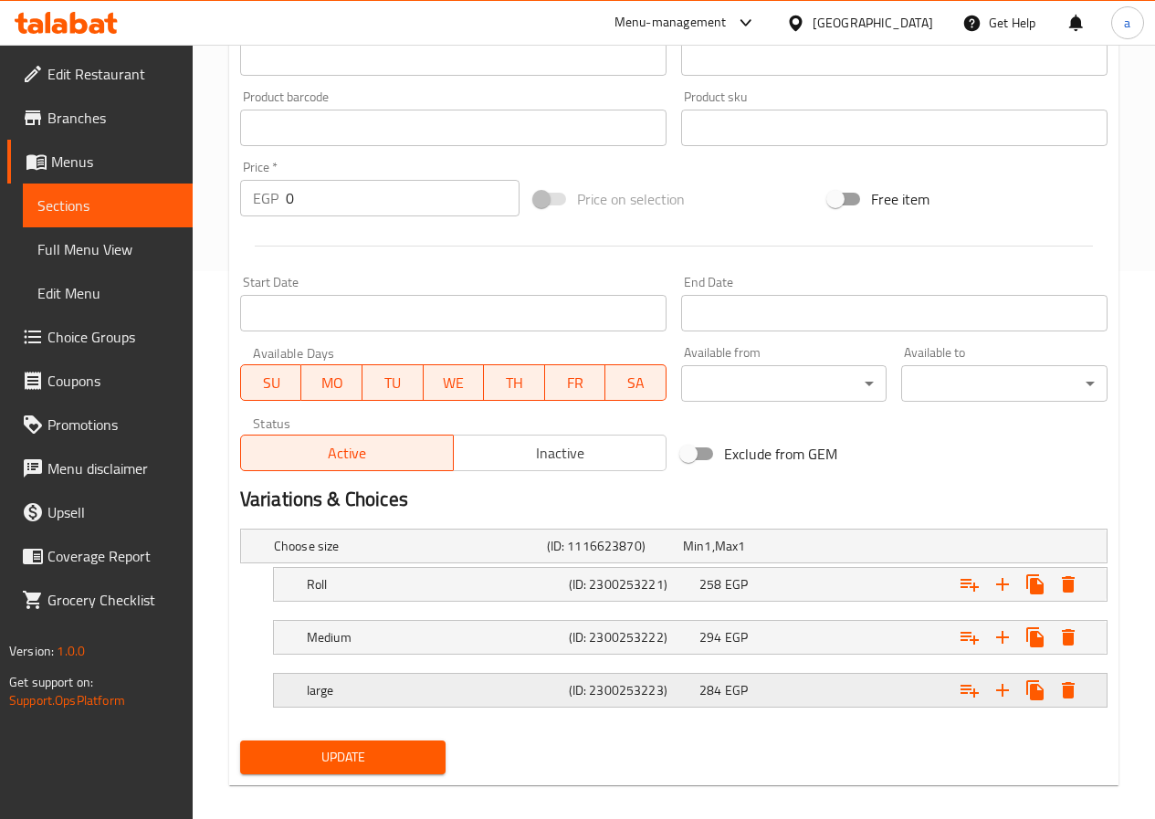
click at [713, 679] on span "284" at bounding box center [711, 691] width 22 height 24
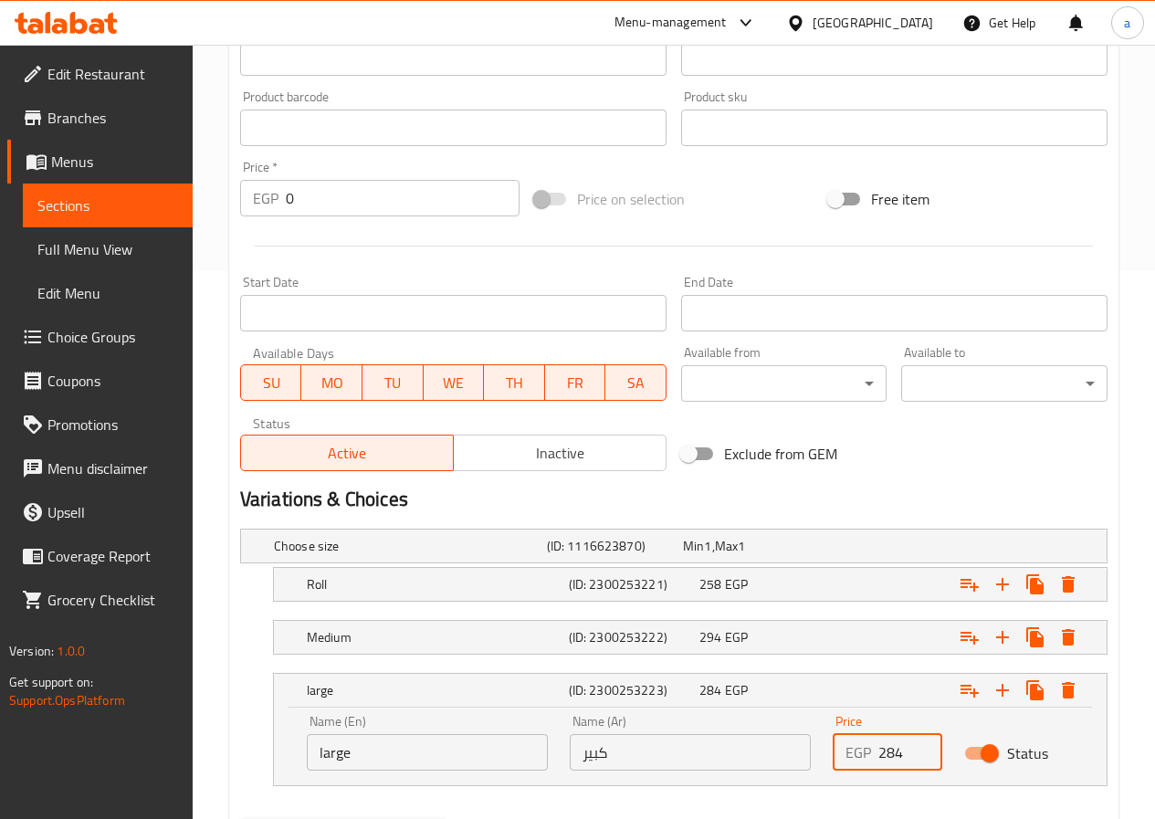
click at [888, 750] on input "284" at bounding box center [911, 752] width 64 height 37
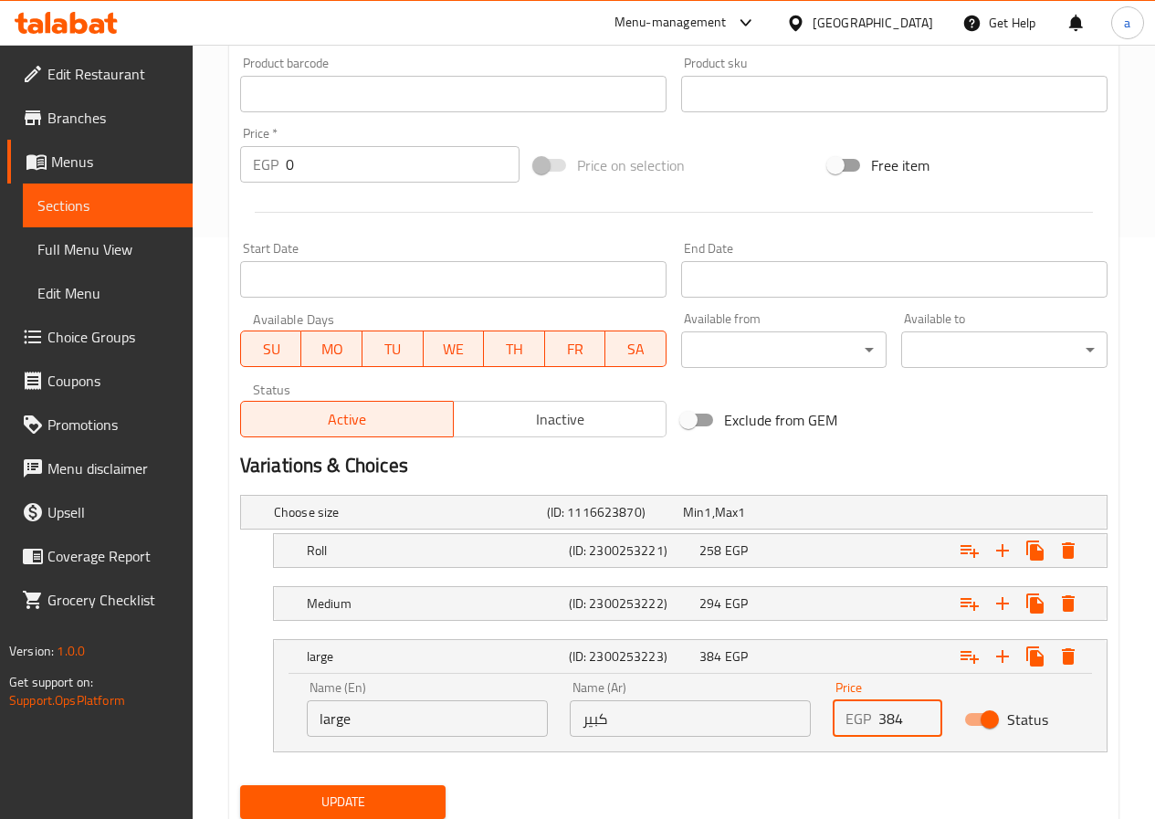
scroll to position [639, 0]
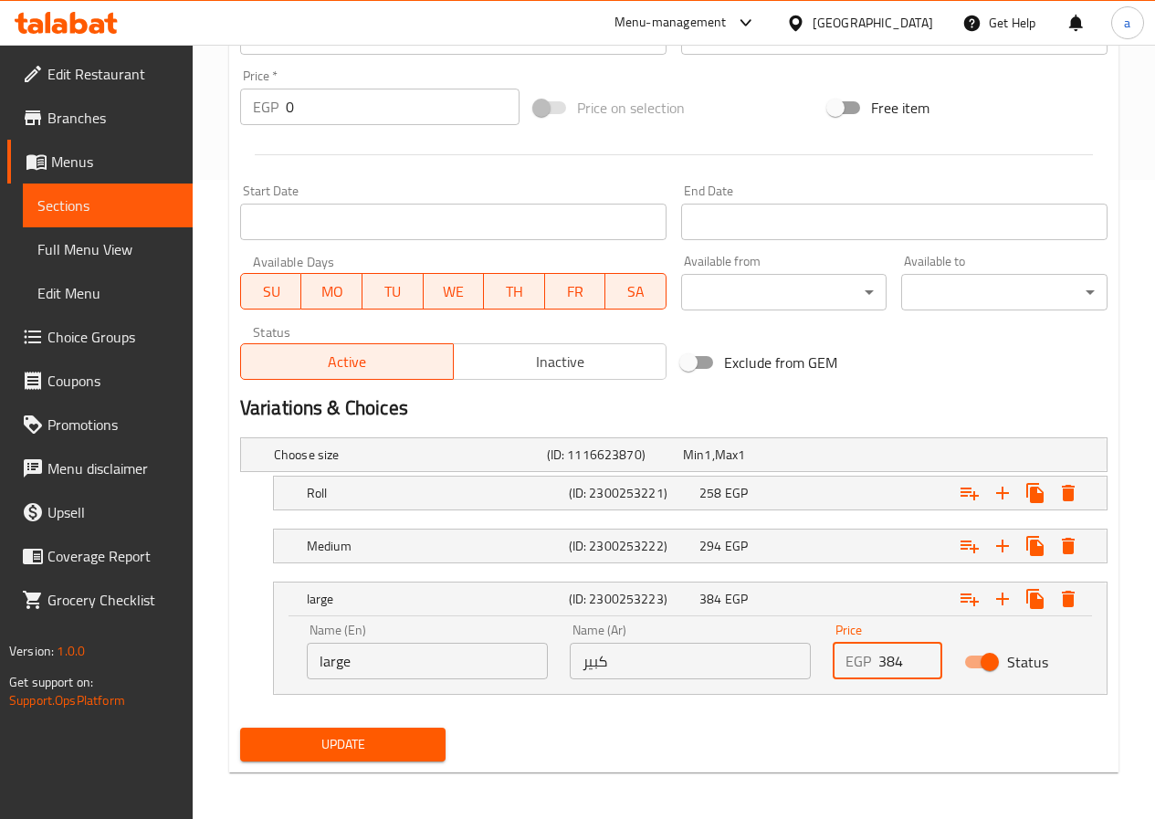
type input "384"
click at [391, 731] on button "Update" at bounding box center [343, 745] width 206 height 34
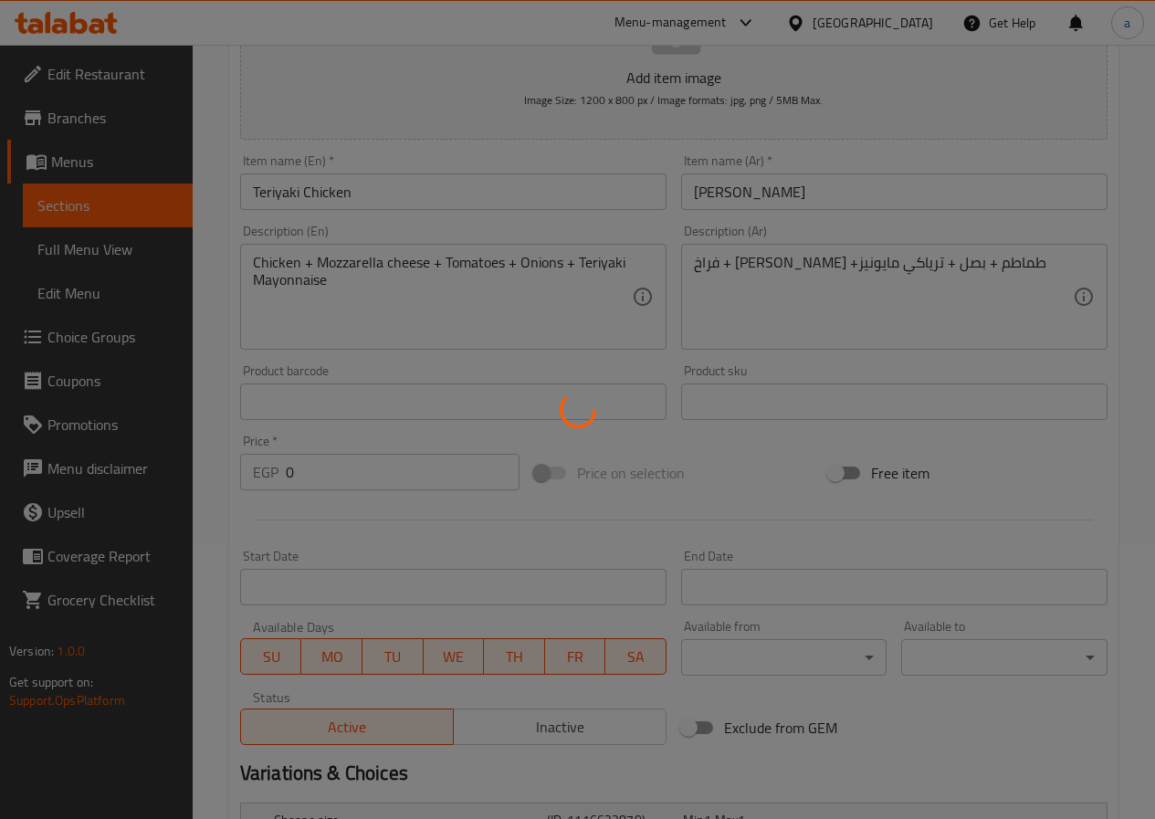
scroll to position [0, 0]
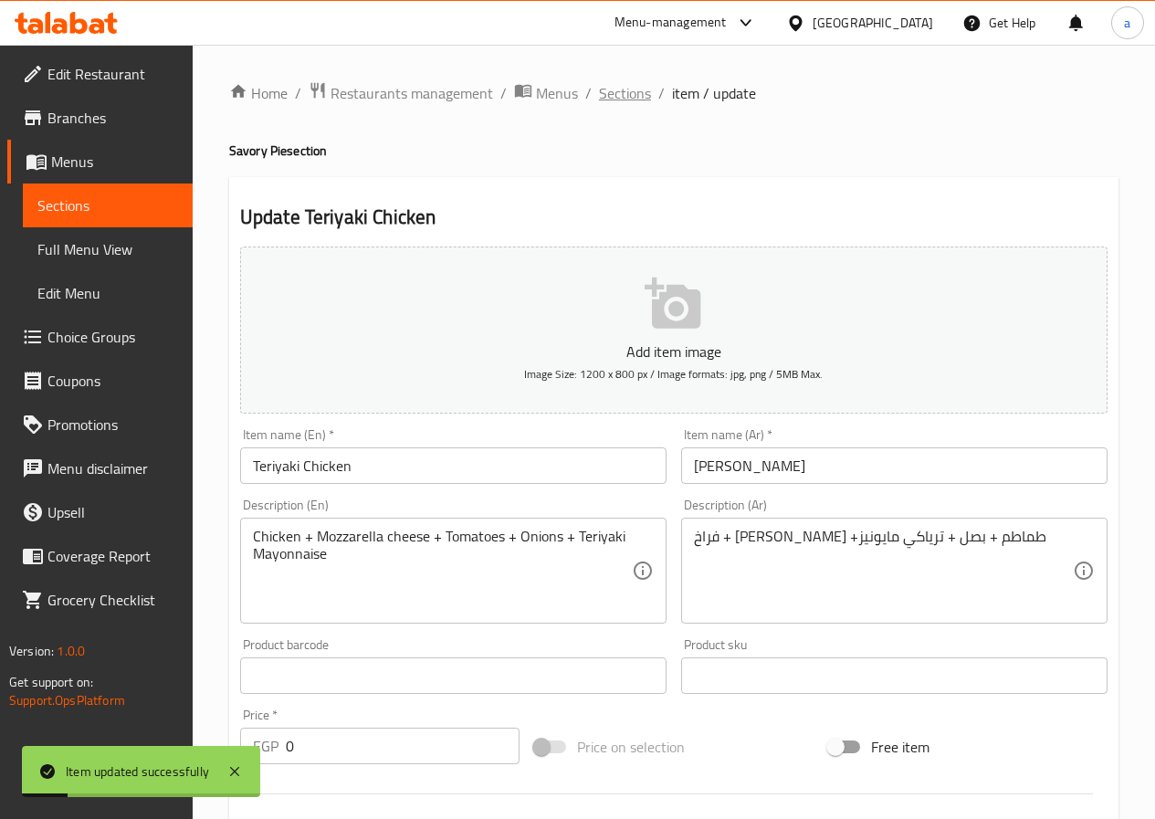
click at [625, 95] on span "Sections" at bounding box center [625, 93] width 52 height 22
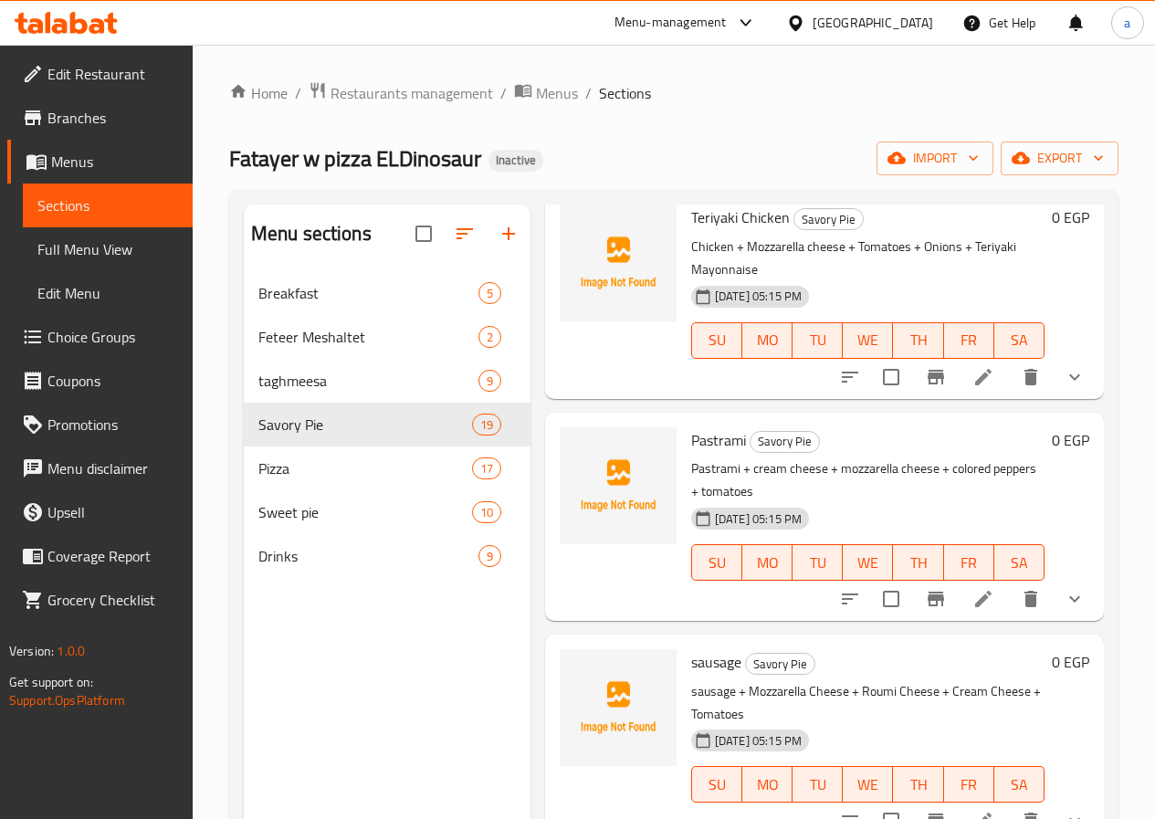
scroll to position [1644, 0]
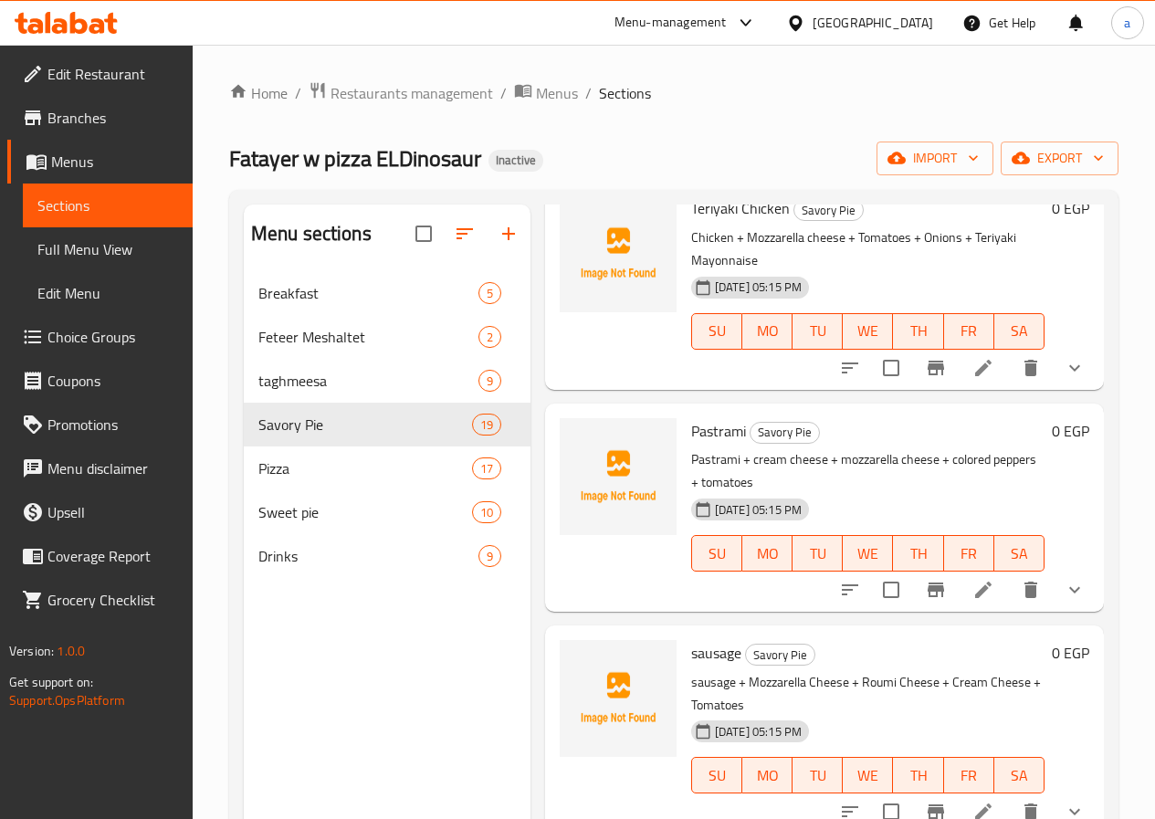
click at [100, 247] on span "Full Menu View" at bounding box center [107, 249] width 141 height 22
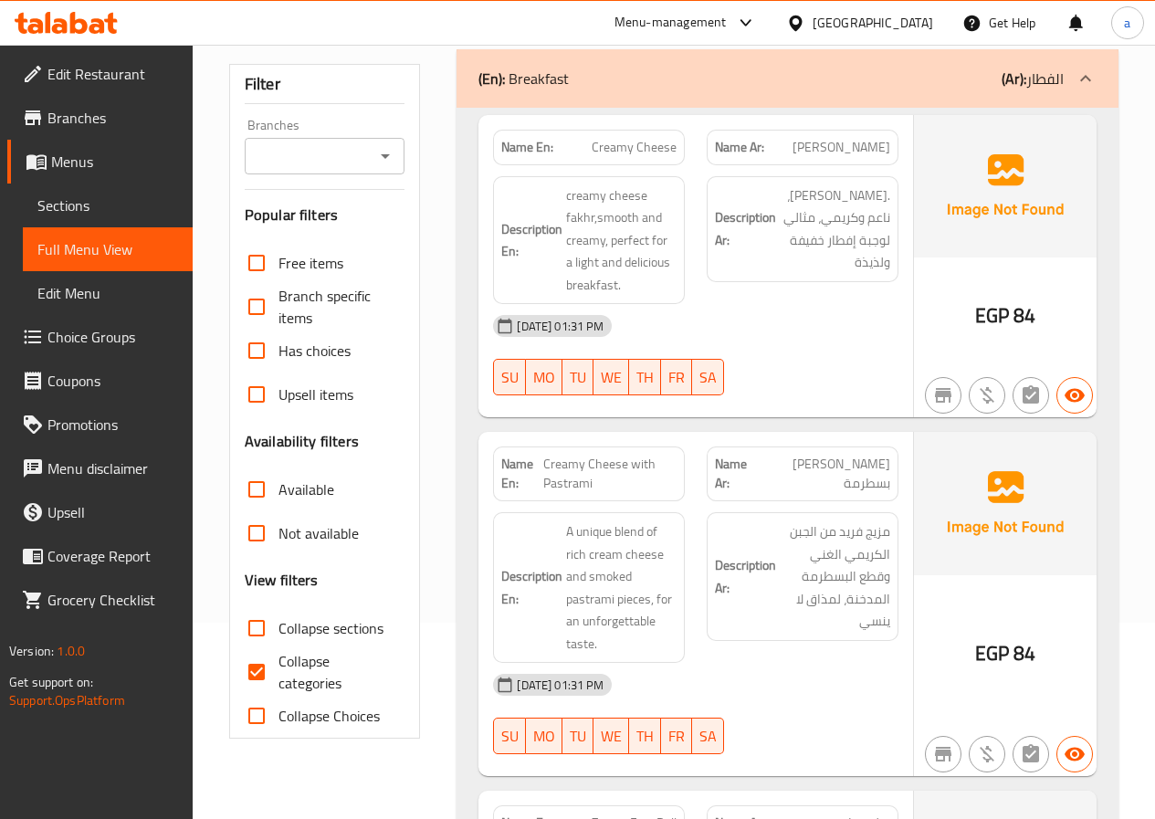
scroll to position [91, 0]
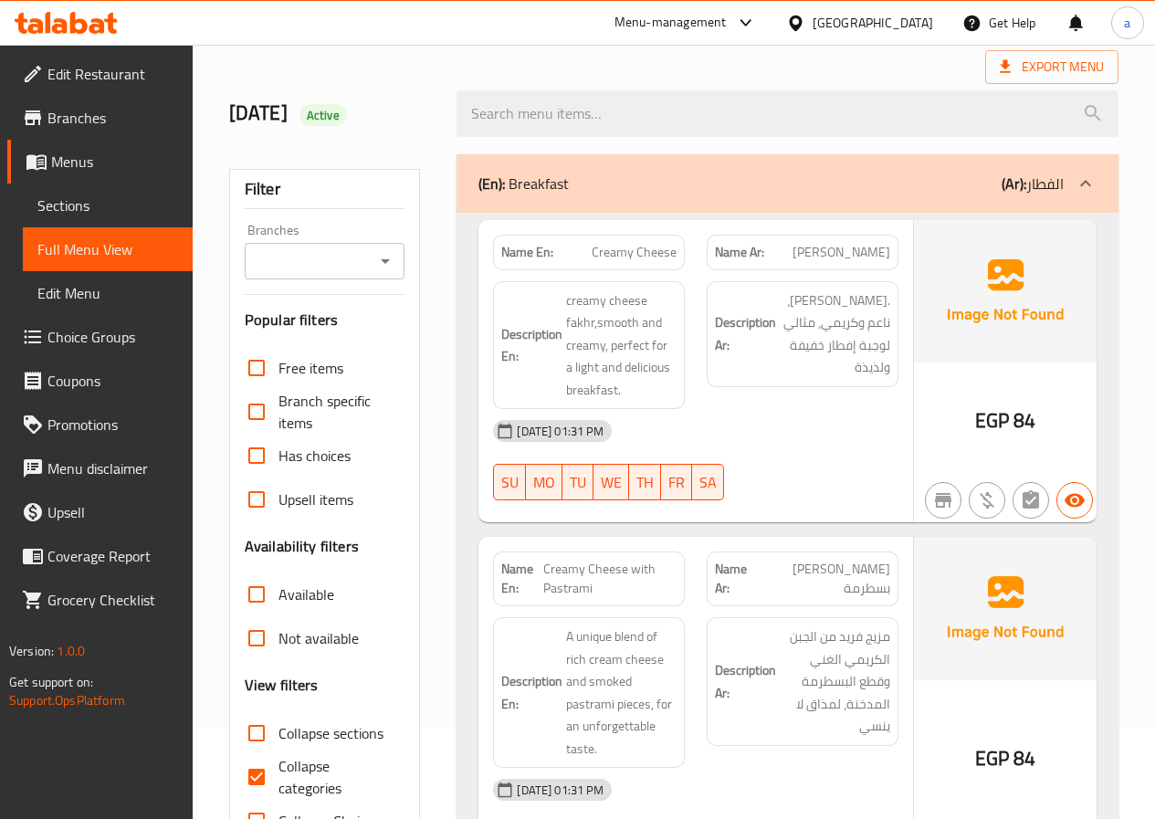
click at [317, 764] on span "Collapse categories" at bounding box center [335, 777] width 112 height 44
click at [279, 764] on input "Collapse categories" at bounding box center [257, 777] width 44 height 44
checkbox input "false"
click at [1072, 183] on div at bounding box center [1086, 184] width 44 height 44
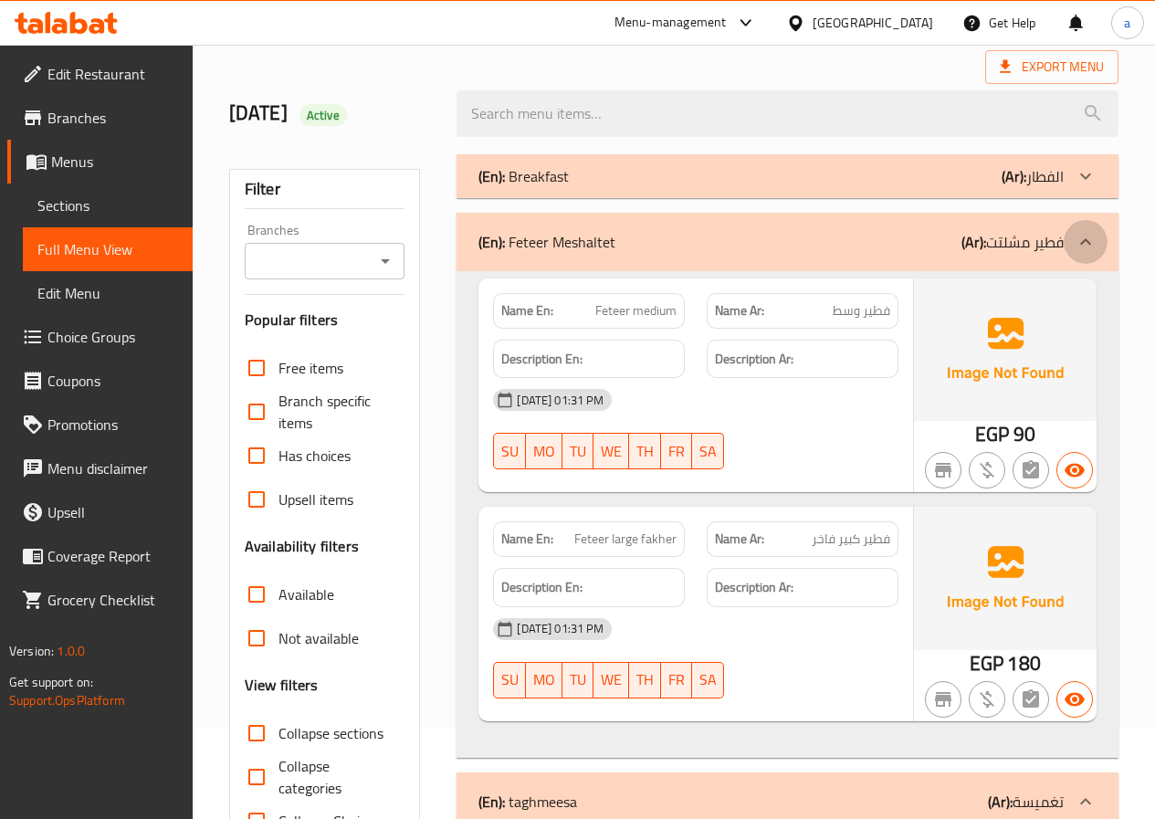
click at [1094, 233] on icon at bounding box center [1086, 242] width 22 height 22
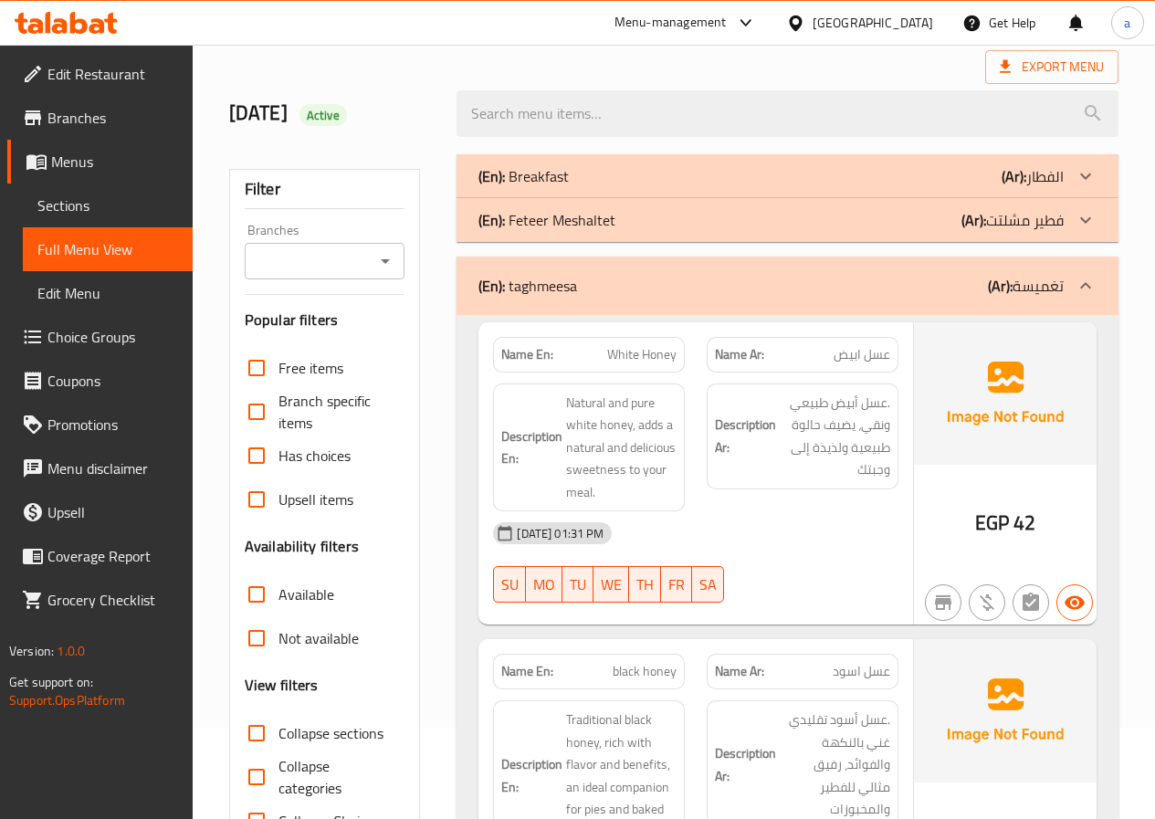
click at [1090, 282] on icon at bounding box center [1086, 286] width 22 height 22
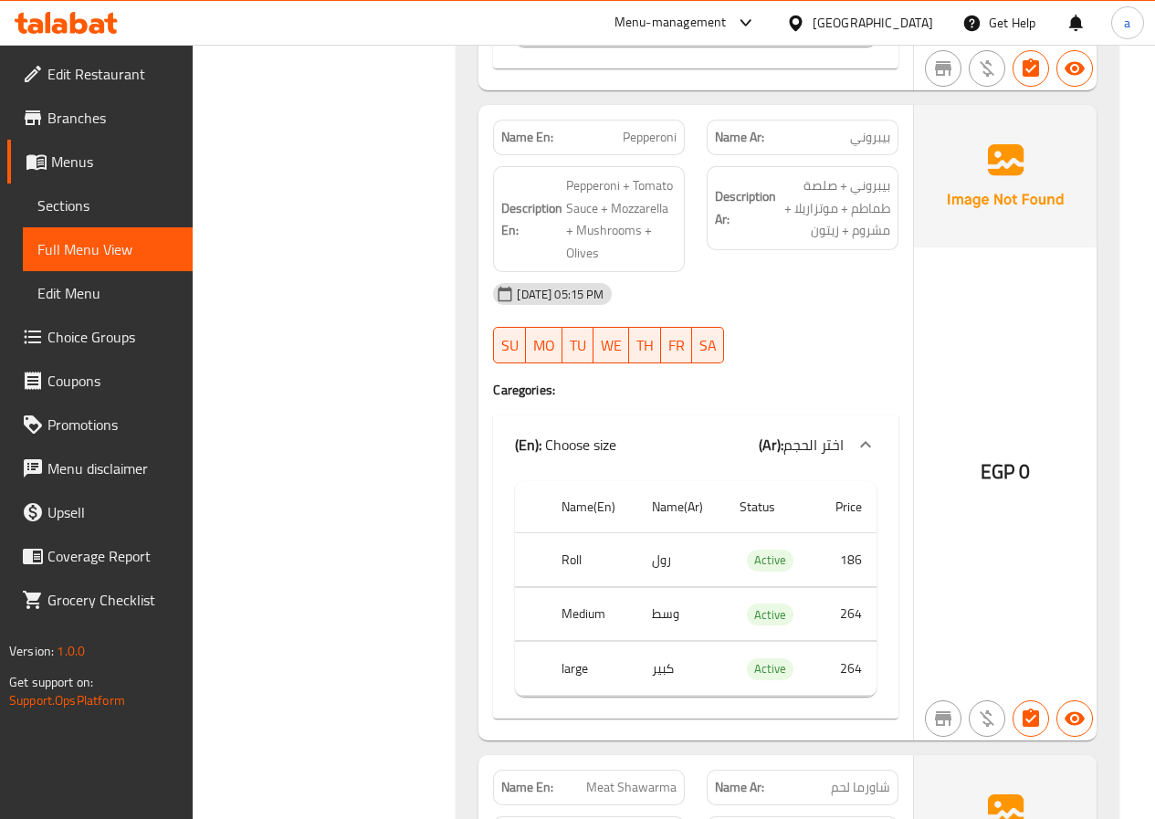
scroll to position [9865, 0]
